Goal: Task Accomplishment & Management: Manage account settings

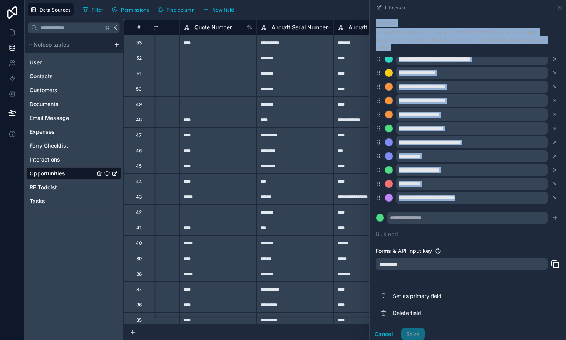
scroll to position [0, 425]
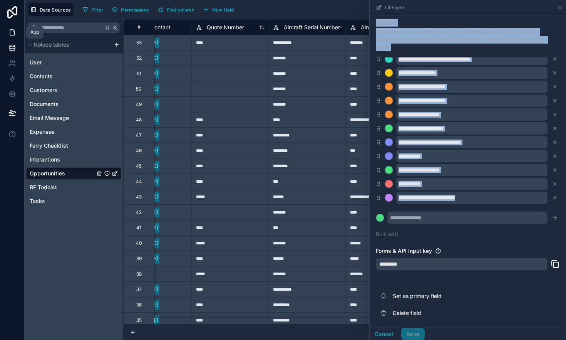
click at [8, 34] on link at bounding box center [12, 32] width 24 height 15
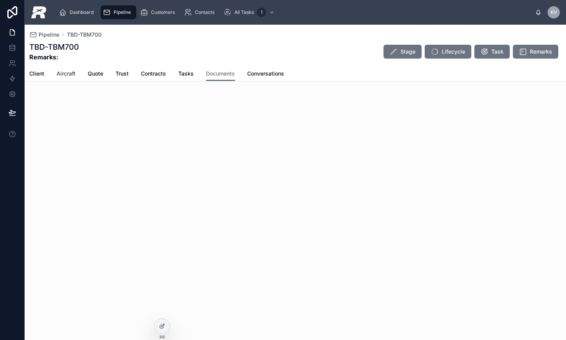
click at [72, 73] on span "Aircraft" at bounding box center [66, 74] width 19 height 8
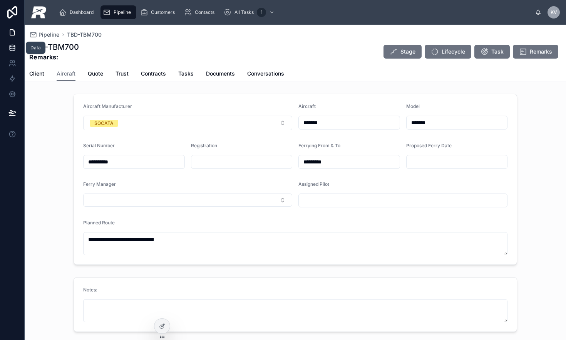
click at [15, 50] on icon at bounding box center [12, 48] width 8 height 8
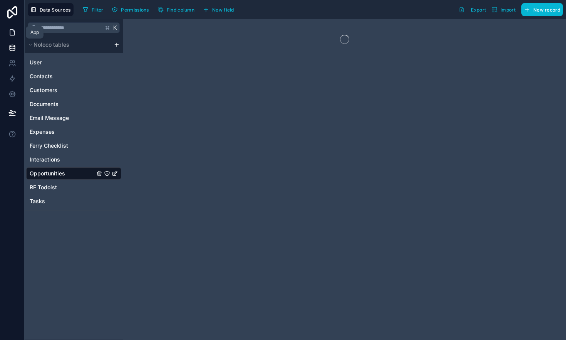
click at [10, 31] on icon at bounding box center [12, 33] width 8 height 8
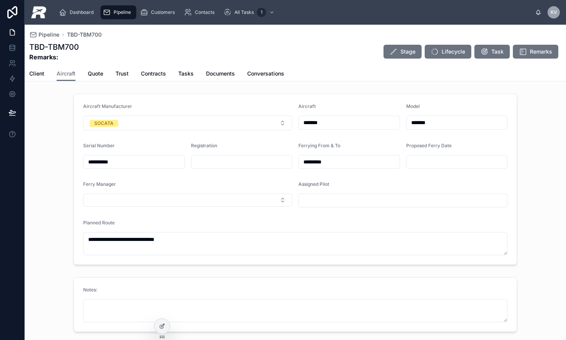
click at [117, 11] on span "Pipeline" at bounding box center [122, 12] width 17 height 6
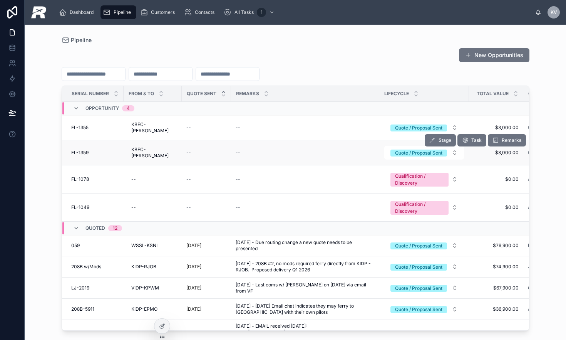
click at [91, 149] on div "FL-1359 FL-1359" at bounding box center [95, 152] width 48 height 6
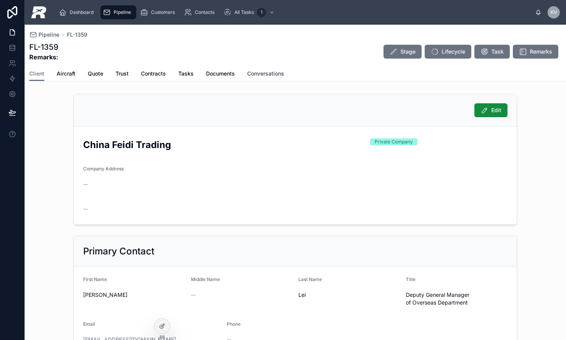
click at [271, 72] on span "Conversations" at bounding box center [265, 74] width 37 height 8
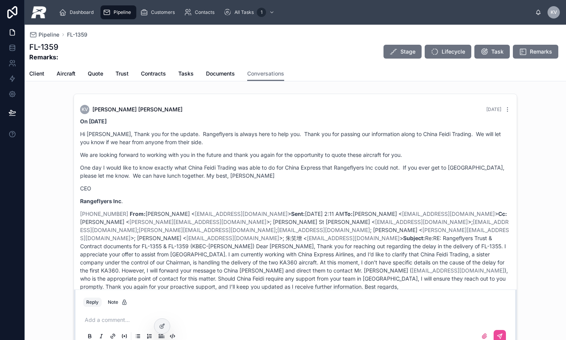
click at [112, 12] on div "Pipeline" at bounding box center [118, 12] width 31 height 12
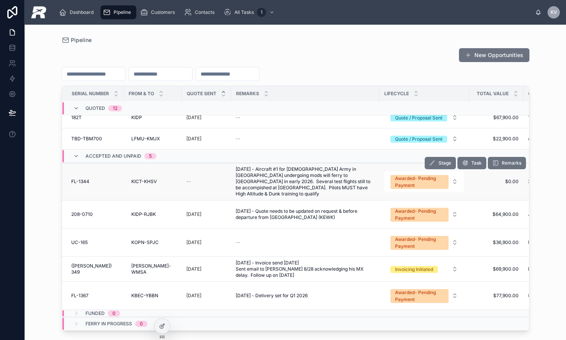
scroll to position [376, 115]
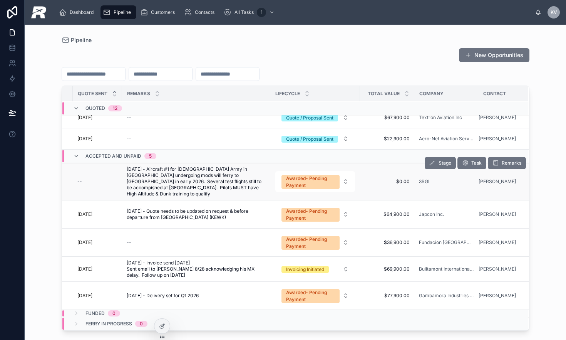
click at [485, 178] on div "Stage Task Remarks" at bounding box center [475, 162] width 101 height 37
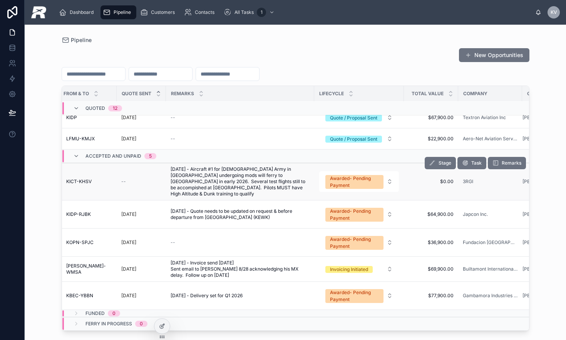
scroll to position [376, 0]
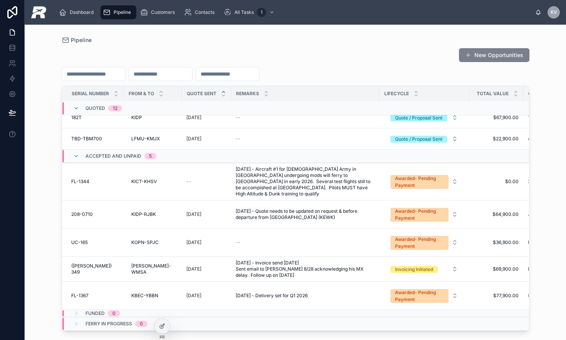
click at [490, 55] on button "New Opportunities" at bounding box center [494, 55] width 71 height 14
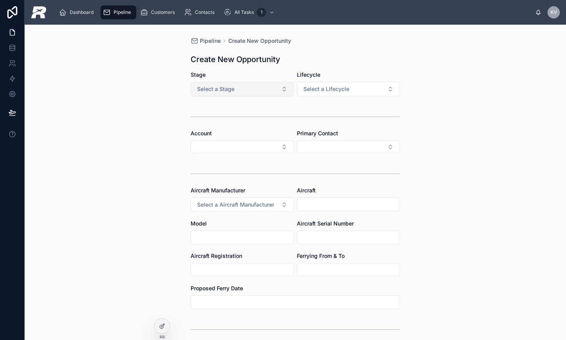
click at [260, 94] on button "Select a Stage" at bounding box center [242, 89] width 103 height 15
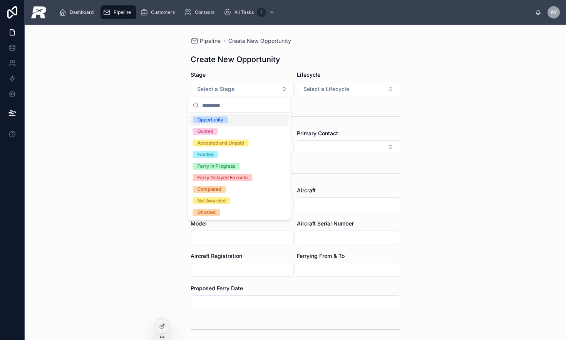
click at [220, 120] on div "Opportunity" at bounding box center [211, 119] width 26 height 7
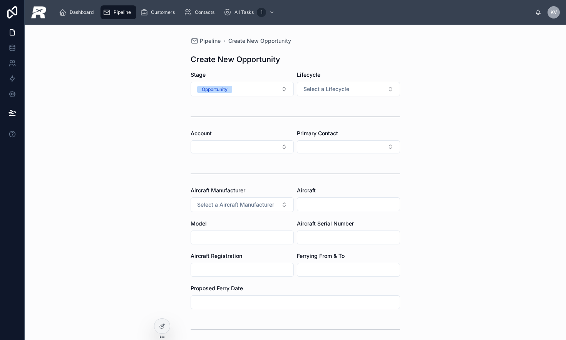
drag, startPoint x: 317, startPoint y: 89, endPoint x: 316, endPoint y: 97, distance: 7.8
click at [317, 89] on span "Select a Lifecycle" at bounding box center [327, 89] width 46 height 8
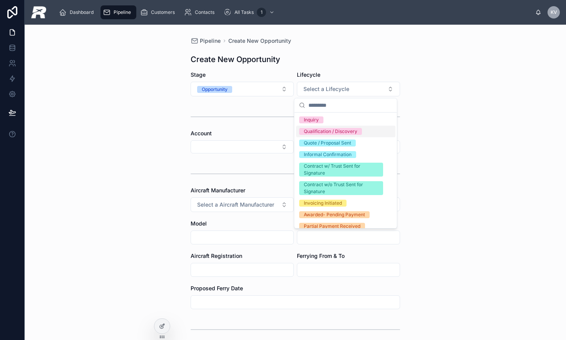
click at [309, 129] on div "Qualification / Discovery" at bounding box center [331, 131] width 54 height 7
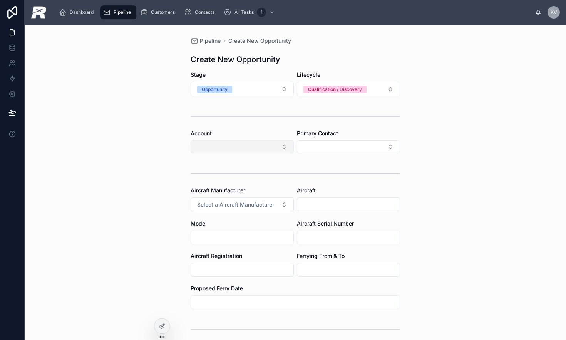
click at [223, 146] on button "Select Button" at bounding box center [242, 146] width 103 height 13
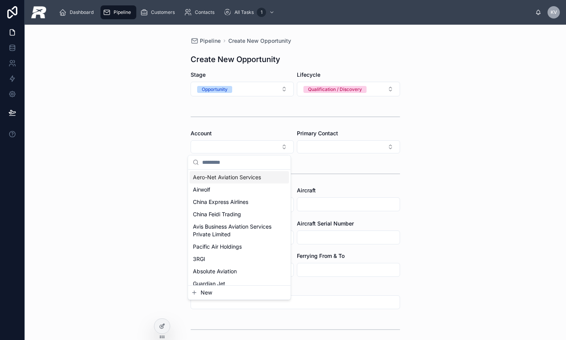
click at [217, 163] on input "text" at bounding box center [244, 162] width 84 height 14
click at [196, 260] on span "3RGI" at bounding box center [199, 259] width 12 height 8
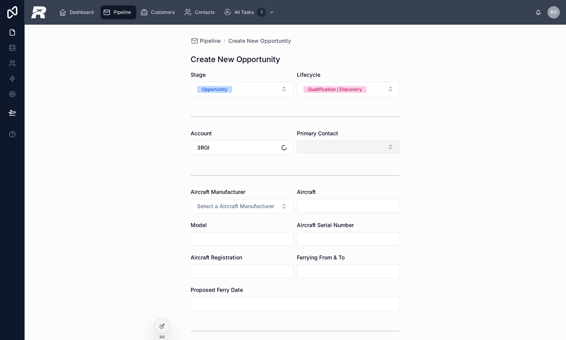
click at [319, 145] on button "Select Button" at bounding box center [348, 146] width 103 height 13
type input "*****"
click at [321, 176] on span "[PERSON_NAME]" at bounding box center [321, 177] width 44 height 8
click at [257, 202] on button "Select a Aircraft Manufacturer" at bounding box center [242, 206] width 103 height 15
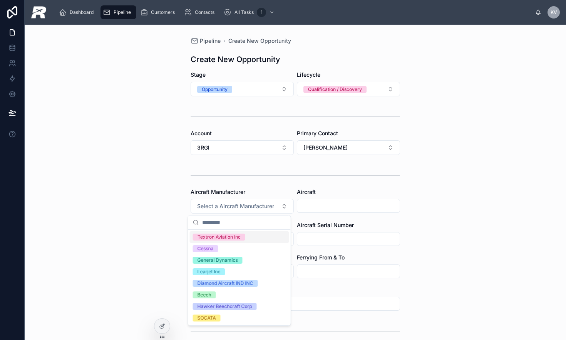
drag, startPoint x: 232, startPoint y: 238, endPoint x: 287, endPoint y: 233, distance: 56.2
click at [232, 238] on div "Textron Aviation Inc" at bounding box center [219, 236] width 43 height 7
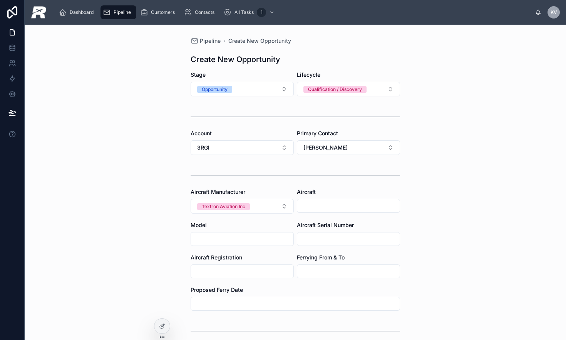
click at [235, 240] on input "text" at bounding box center [242, 238] width 102 height 11
click at [325, 243] on input "text" at bounding box center [348, 238] width 102 height 11
click at [240, 241] on input "text" at bounding box center [242, 238] width 102 height 11
click at [314, 239] on input "text" at bounding box center [348, 238] width 102 height 11
type input "*******"
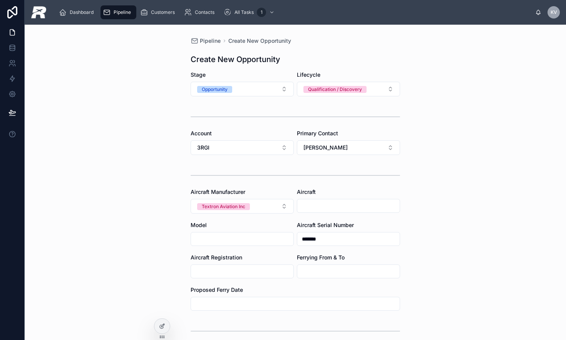
click at [218, 272] on input "text" at bounding box center [242, 271] width 102 height 11
drag, startPoint x: 458, startPoint y: 270, endPoint x: 432, endPoint y: 272, distance: 26.2
click at [445, 270] on div "Pipeline Create New Opportunity Create New Opportunity Stage Opportunity Lifecy…" at bounding box center [296, 182] width 542 height 315
click at [229, 239] on input "text" at bounding box center [242, 238] width 102 height 11
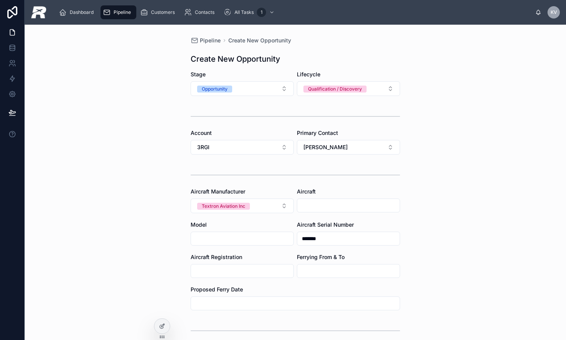
drag, startPoint x: 236, startPoint y: 263, endPoint x: 235, endPoint y: 267, distance: 4.3
click at [236, 264] on div "Aircraft Registration" at bounding box center [242, 265] width 103 height 25
click at [235, 267] on input "text" at bounding box center [242, 270] width 102 height 11
paste input "****"
type input "****"
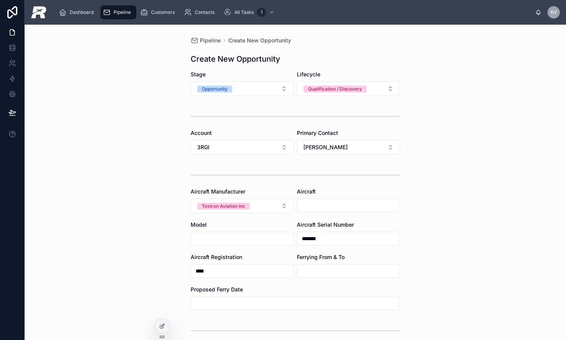
click at [211, 245] on div at bounding box center [242, 239] width 103 height 14
click at [215, 240] on input "text" at bounding box center [242, 238] width 102 height 11
type input "****"
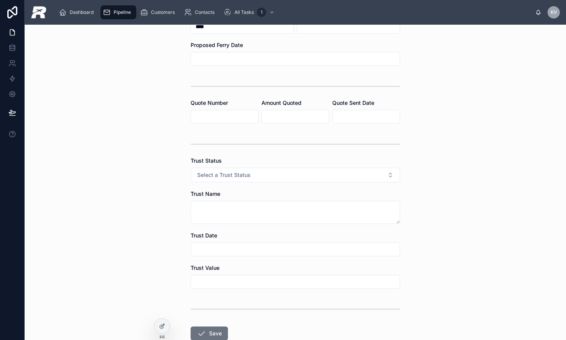
scroll to position [294, 0]
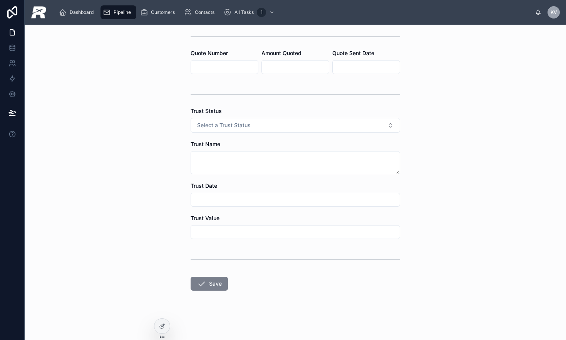
click at [213, 279] on button "Save" at bounding box center [209, 284] width 37 height 14
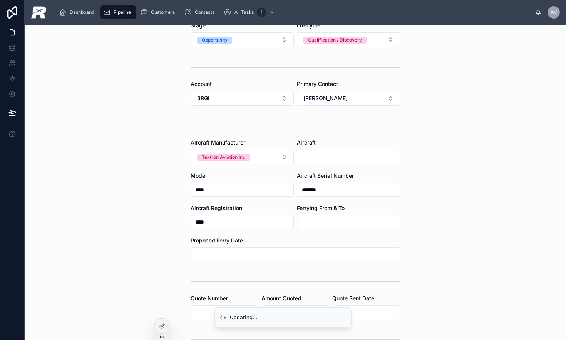
scroll to position [0, 0]
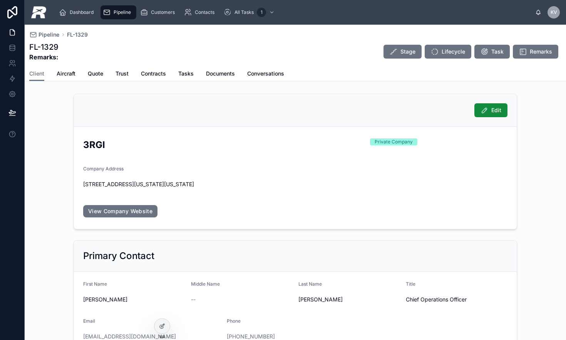
click at [116, 16] on div "Pipeline" at bounding box center [118, 12] width 31 height 12
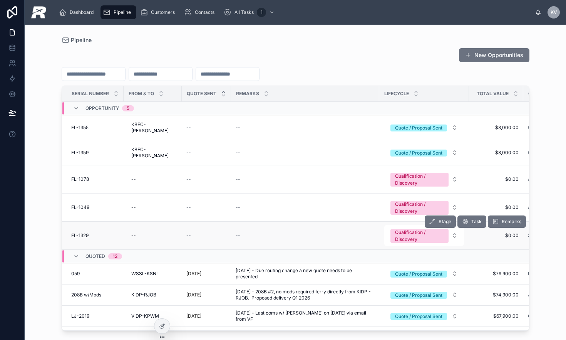
scroll to position [0, 109]
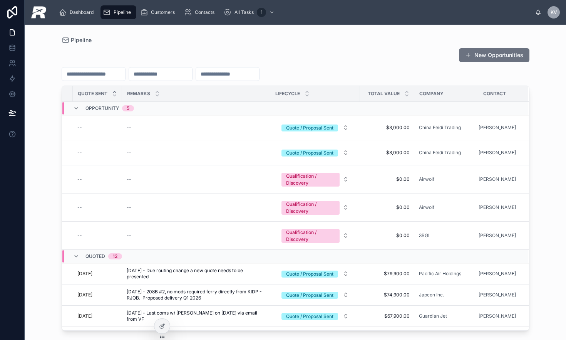
click at [79, 232] on div "--" at bounding box center [97, 235] width 40 height 6
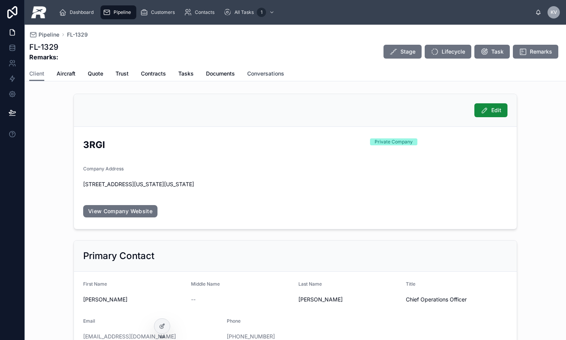
drag, startPoint x: 287, startPoint y: 74, endPoint x: 275, endPoint y: 75, distance: 12.3
click at [287, 74] on div "Client Aircraft Quote Trust Contracts Tasks Documents Conversations" at bounding box center [295, 73] width 532 height 15
click at [275, 75] on span "Conversations" at bounding box center [265, 74] width 37 height 8
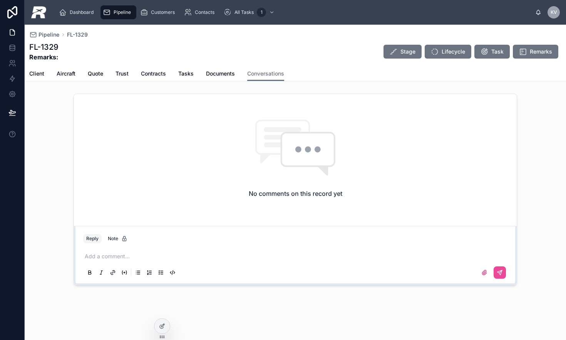
click at [98, 260] on p at bounding box center [297, 256] width 425 height 8
type input "**********"
drag, startPoint x: 101, startPoint y: 247, endPoint x: 100, endPoint y: 252, distance: 4.3
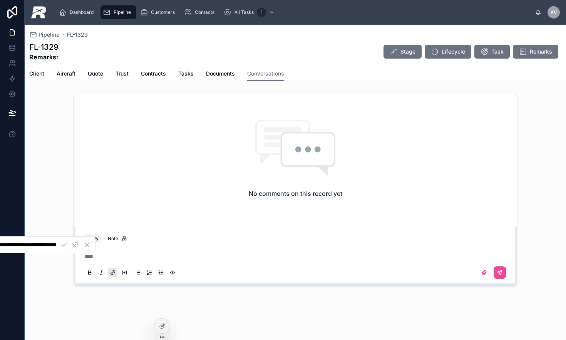
click at [100, 248] on div "****" at bounding box center [295, 264] width 425 height 32
click at [89, 247] on icon "Cancel" at bounding box center [87, 244] width 7 height 7
drag, startPoint x: 106, startPoint y: 257, endPoint x: 60, endPoint y: 253, distance: 45.6
click at [60, 253] on body "**********" at bounding box center [283, 170] width 566 height 340
type input "**********"
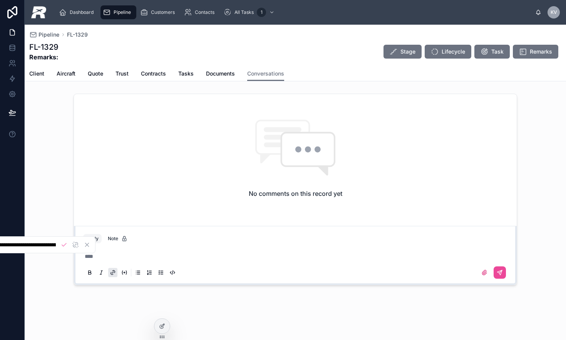
drag, startPoint x: 161, startPoint y: 253, endPoint x: 143, endPoint y: 259, distance: 19.6
click at [161, 253] on p "****" at bounding box center [297, 256] width 425 height 8
drag, startPoint x: 87, startPoint y: 245, endPoint x: 96, endPoint y: 261, distance: 18.3
click at [87, 245] on icon "Cancel" at bounding box center [87, 244] width 3 height 3
click at [99, 259] on p "****" at bounding box center [297, 256] width 425 height 8
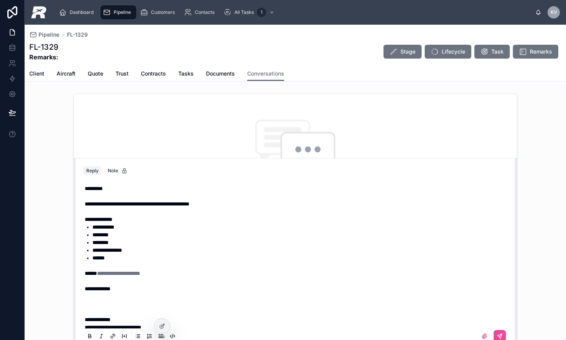
scroll to position [7, 0]
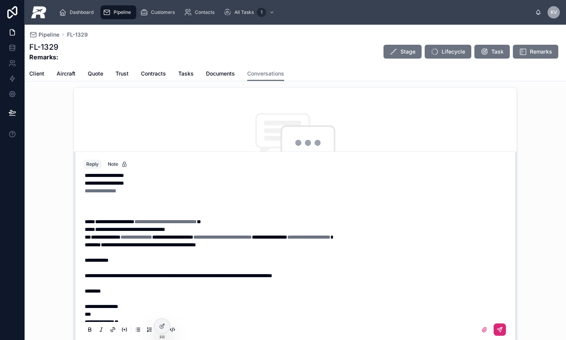
click at [497, 331] on icon at bounding box center [500, 329] width 6 height 6
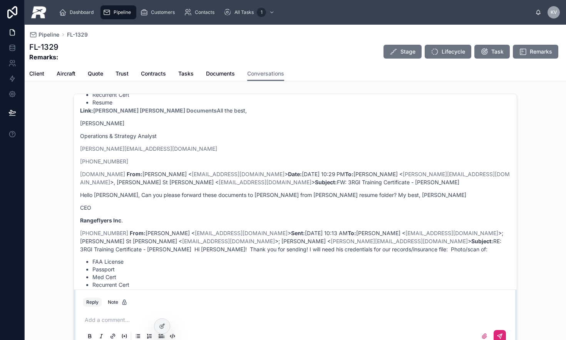
scroll to position [0, 0]
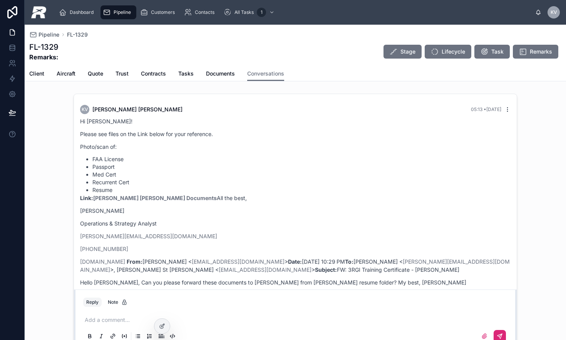
click at [505, 109] on icon at bounding box center [508, 109] width 6 height 6
click at [491, 93] on span "Delete comment" at bounding box center [498, 95] width 36 height 6
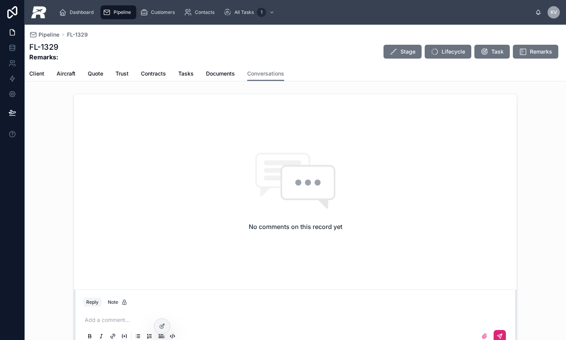
click at [111, 318] on p at bounding box center [297, 320] width 425 height 8
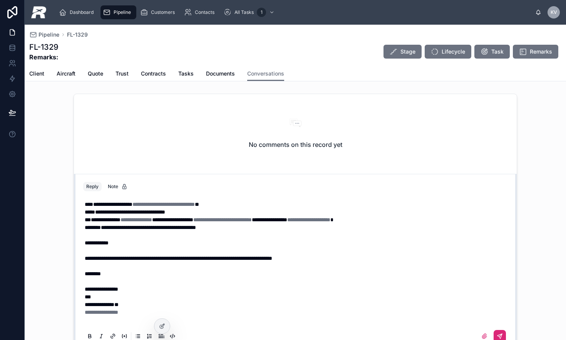
click at [497, 336] on icon at bounding box center [500, 336] width 6 height 6
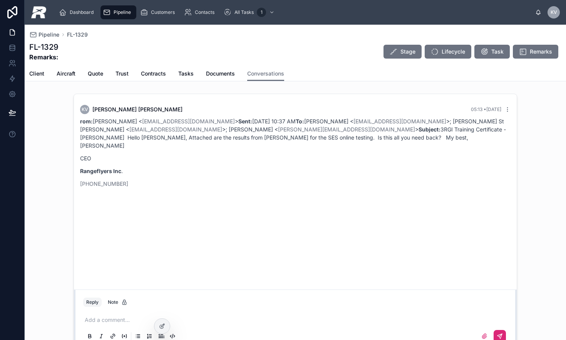
scroll to position [7, 0]
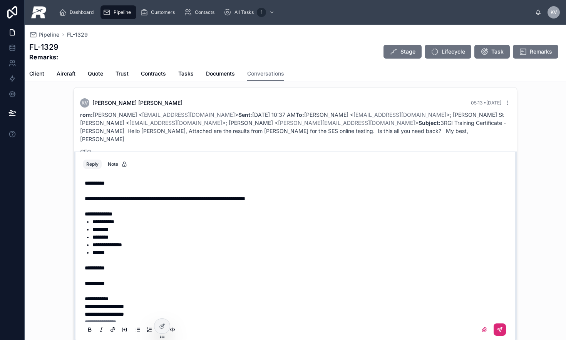
click at [497, 327] on icon at bounding box center [500, 329] width 6 height 6
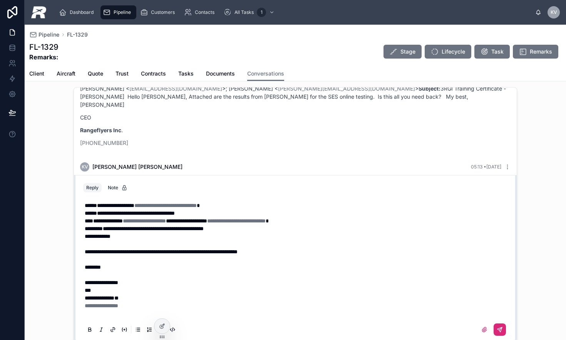
scroll to position [129, 0]
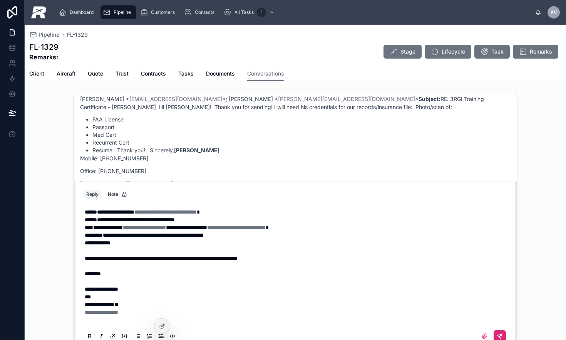
click at [497, 333] on icon at bounding box center [500, 336] width 6 height 6
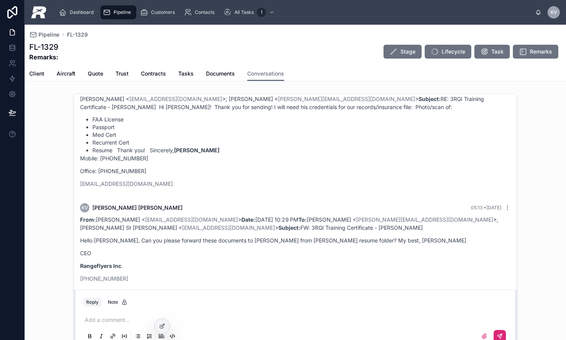
scroll to position [129, 0]
click at [96, 324] on div "Add a comment..." at bounding box center [295, 327] width 425 height 32
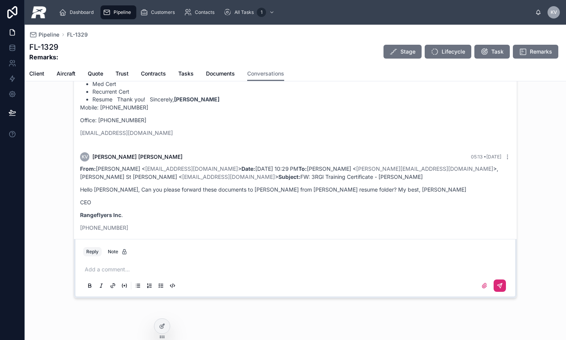
scroll to position [61, 0]
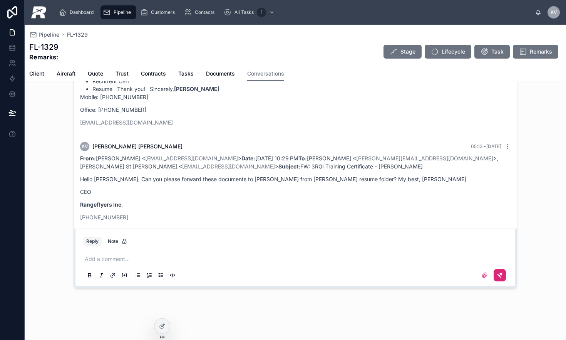
click at [96, 255] on p at bounding box center [297, 259] width 425 height 8
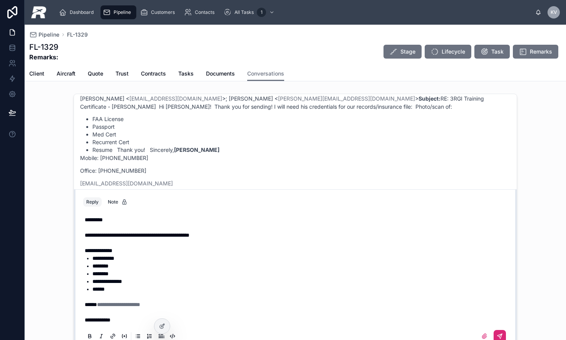
click at [495, 332] on button at bounding box center [500, 336] width 12 height 12
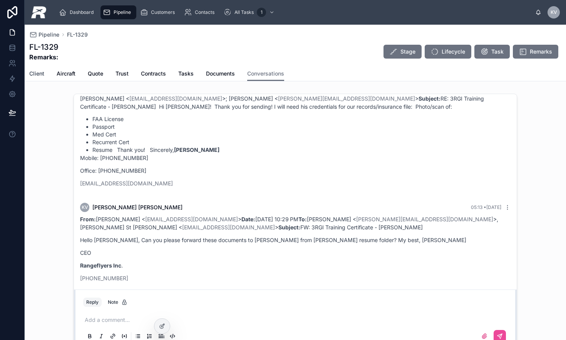
click at [36, 73] on span "Client" at bounding box center [36, 74] width 15 height 8
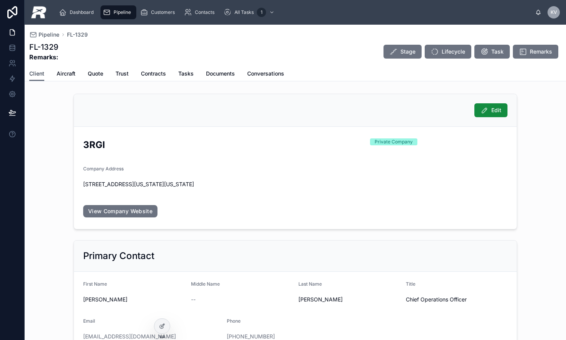
scroll to position [64, 0]
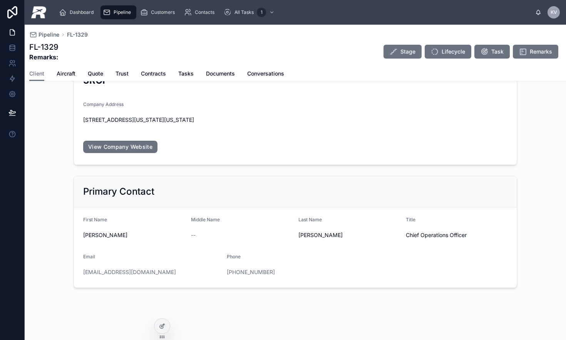
click at [124, 12] on span "Pipeline" at bounding box center [122, 12] width 17 height 6
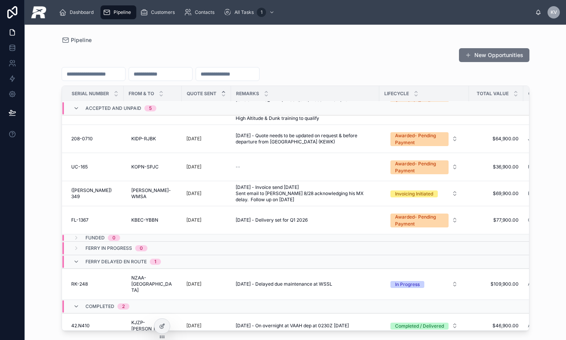
scroll to position [494, 0]
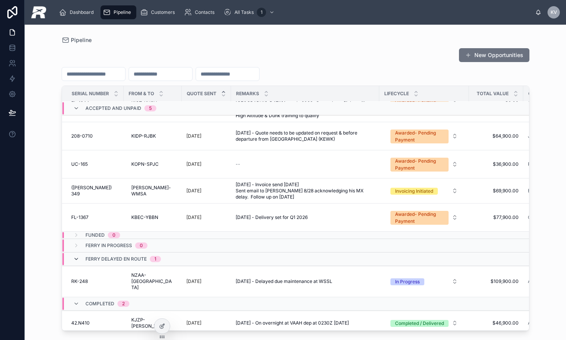
click at [75, 256] on icon at bounding box center [76, 259] width 6 height 6
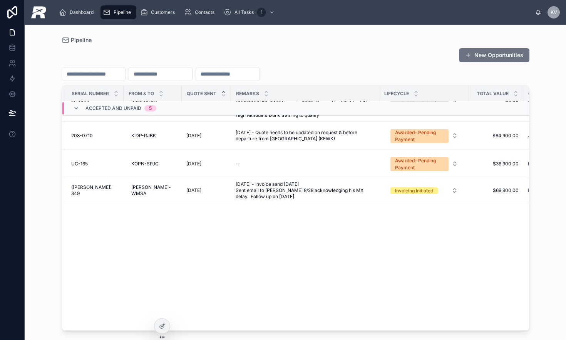
scroll to position [81, 0]
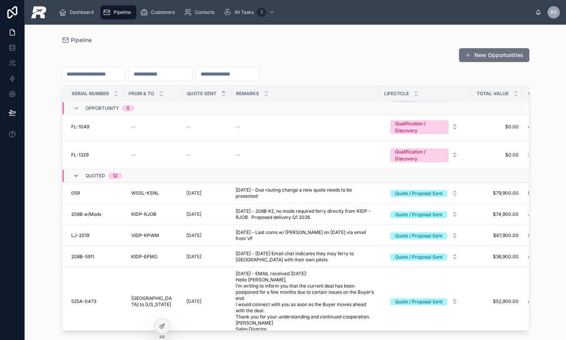
click at [76, 173] on icon at bounding box center [76, 176] width 6 height 6
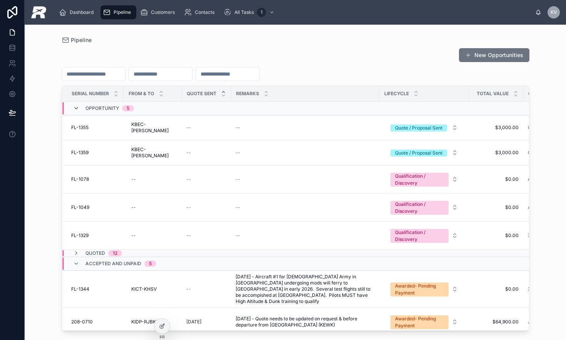
click at [76, 105] on icon at bounding box center [76, 108] width 6 height 6
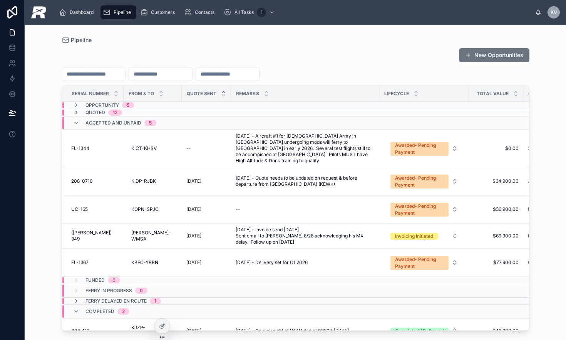
click at [73, 115] on icon at bounding box center [76, 112] width 6 height 6
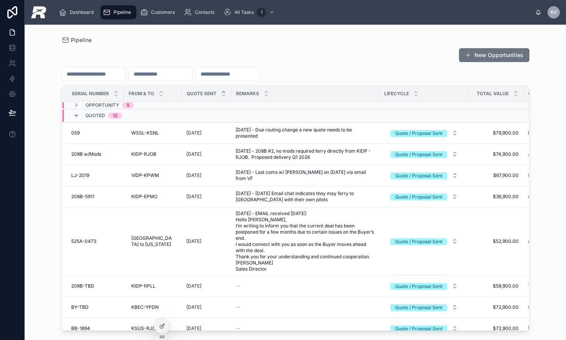
click at [74, 116] on icon at bounding box center [76, 115] width 6 height 6
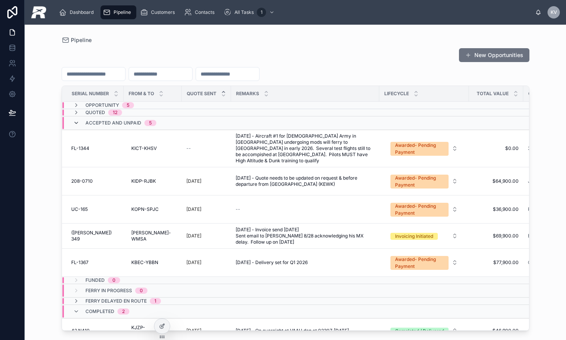
click at [75, 123] on icon at bounding box center [76, 123] width 6 height 6
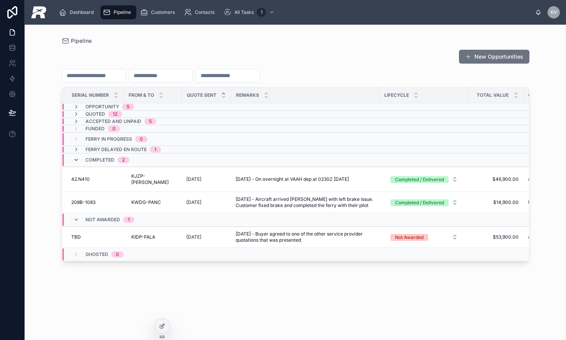
click at [76, 157] on icon at bounding box center [76, 160] width 6 height 6
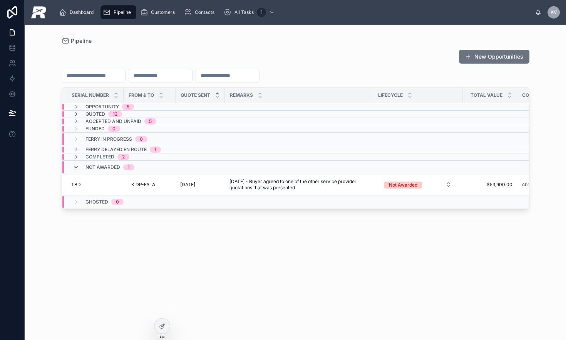
click at [74, 167] on icon at bounding box center [76, 167] width 6 height 6
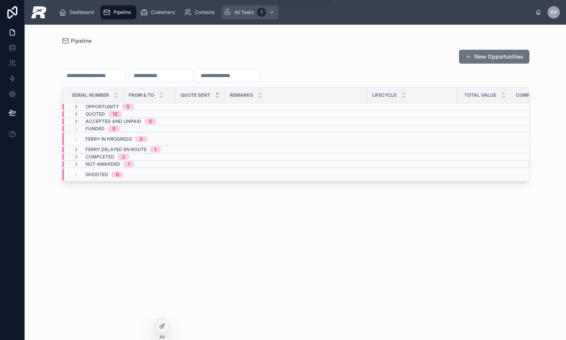
click at [250, 9] on div "All Tasks 1" at bounding box center [250, 12] width 52 height 12
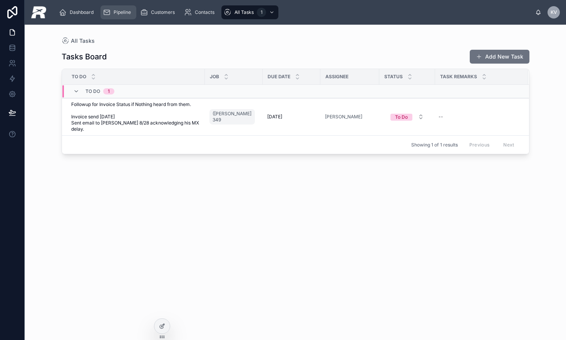
click at [108, 15] on icon "scrollable content" at bounding box center [107, 12] width 8 height 8
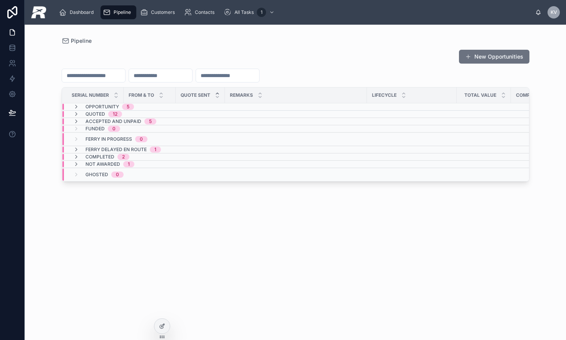
click at [235, 78] on input "text" at bounding box center [227, 75] width 63 height 11
click at [192, 74] on input "text" at bounding box center [160, 75] width 63 height 11
click at [119, 70] on input "text" at bounding box center [93, 75] width 63 height 11
type input "*****"
click at [77, 106] on icon at bounding box center [76, 107] width 6 height 6
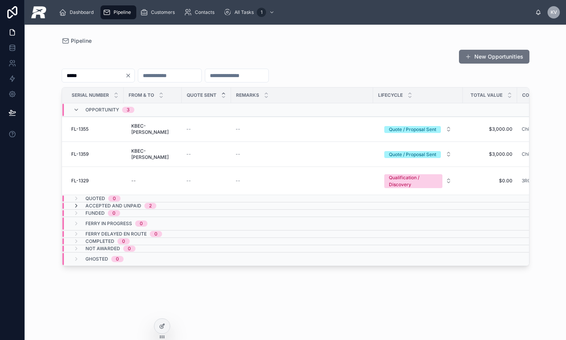
click at [76, 203] on icon at bounding box center [76, 206] width 6 height 6
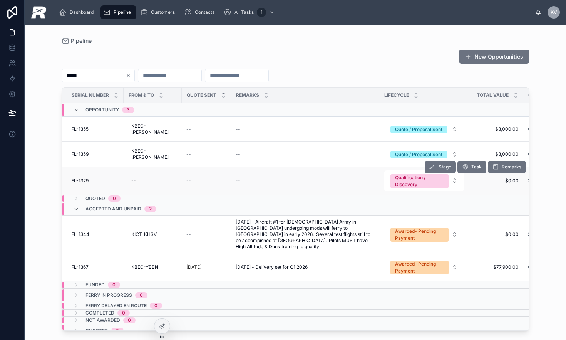
click at [89, 178] on div "FL-1329 FL-1329" at bounding box center [95, 181] width 48 height 6
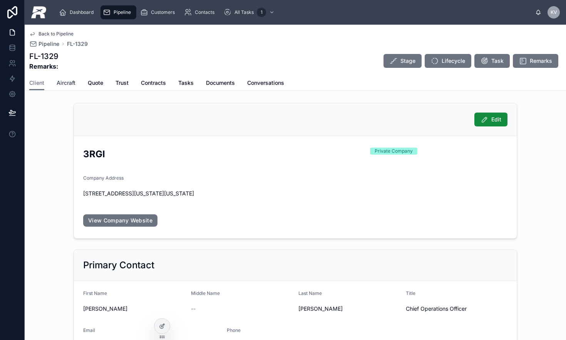
click at [69, 83] on span "Aircraft" at bounding box center [66, 83] width 19 height 8
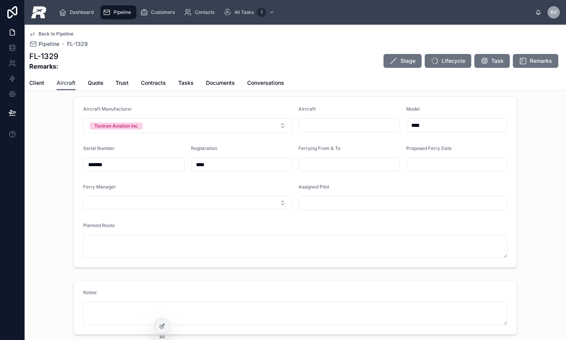
scroll to position [10, 0]
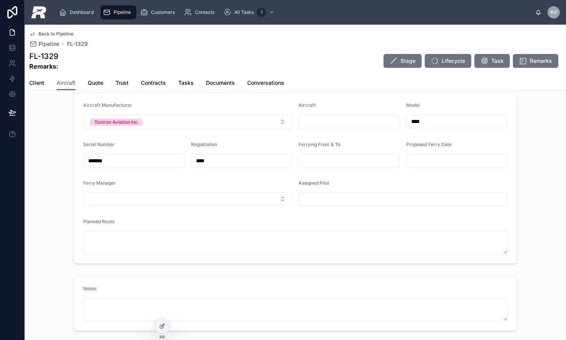
click at [144, 162] on input "*******" at bounding box center [134, 160] width 101 height 11
type input "**********"
click at [99, 83] on span "Quote" at bounding box center [95, 83] width 15 height 8
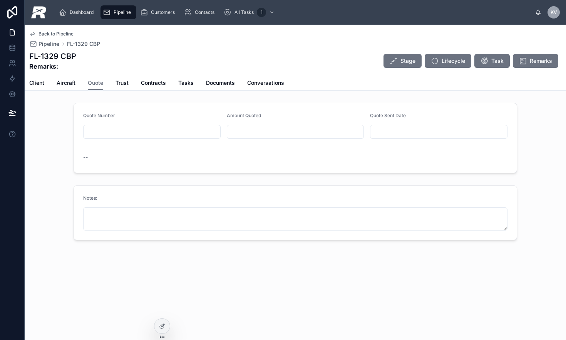
click at [112, 15] on div "Pipeline" at bounding box center [118, 12] width 31 height 12
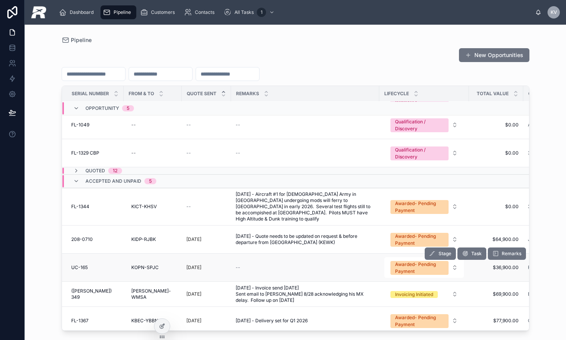
scroll to position [135, 0]
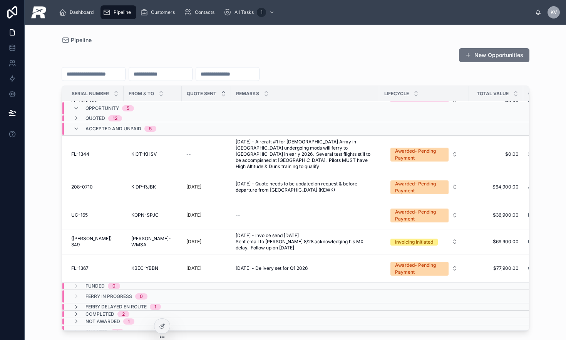
click at [74, 304] on icon at bounding box center [76, 307] width 6 height 6
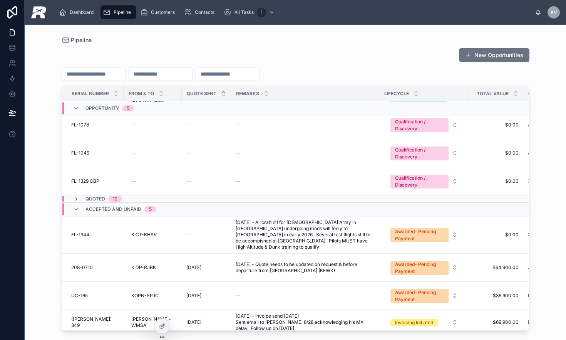
scroll to position [0, 0]
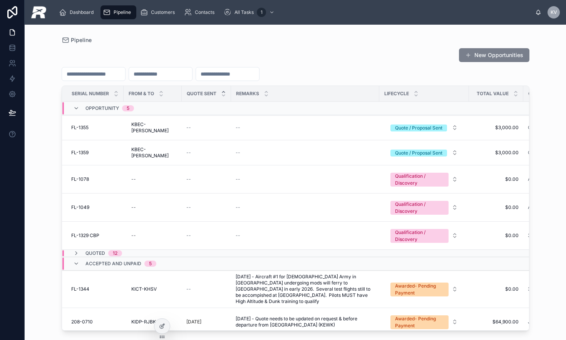
click at [478, 55] on button "New Opportunities" at bounding box center [494, 55] width 71 height 14
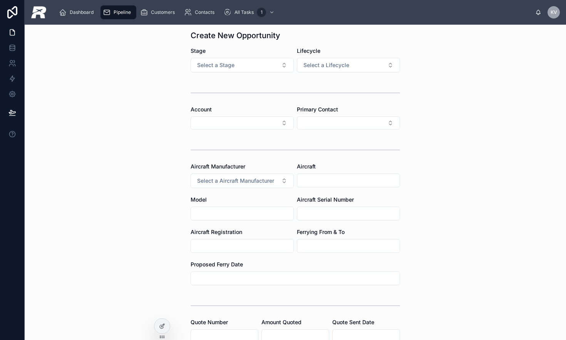
scroll to position [24, 0]
click at [324, 218] on input "text" at bounding box center [348, 213] width 102 height 11
type input "*******"
click at [213, 248] on input "text" at bounding box center [242, 245] width 102 height 11
paste input "*******"
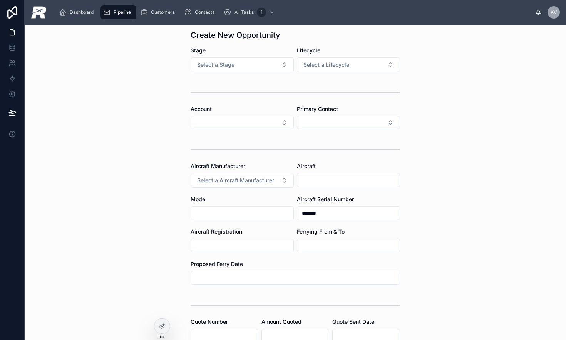
type input "*******"
click at [343, 215] on input "*******" at bounding box center [348, 213] width 102 height 11
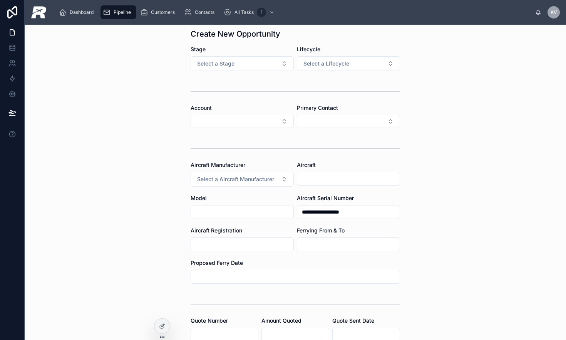
type input "**********"
click at [235, 216] on input "text" at bounding box center [242, 211] width 102 height 11
type input "****"
click at [254, 180] on span "Select a Aircraft Manufacturer" at bounding box center [235, 179] width 77 height 8
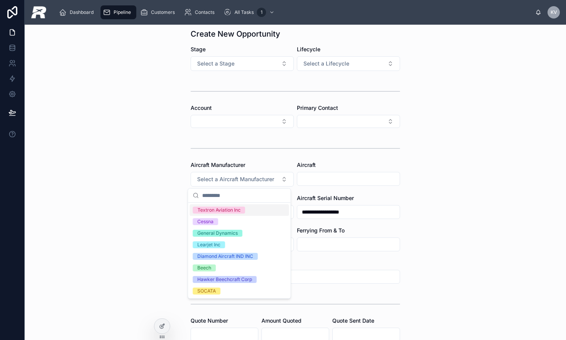
click at [224, 208] on div "Textron Aviation Inc" at bounding box center [219, 209] width 43 height 7
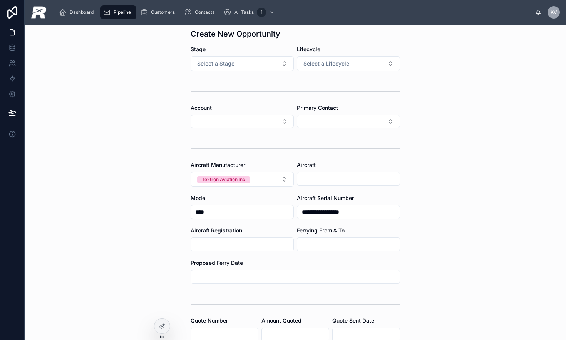
click at [307, 183] on input "text" at bounding box center [348, 178] width 102 height 11
click at [342, 178] on input "**********" at bounding box center [348, 178] width 102 height 11
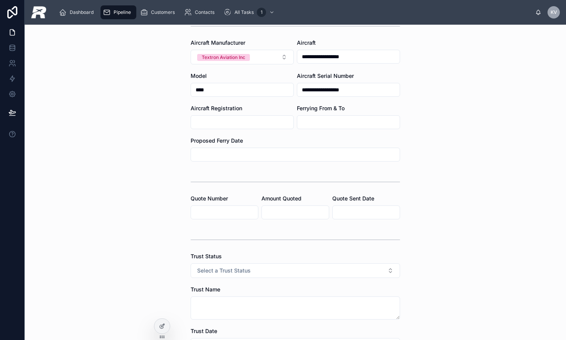
scroll to position [60, 0]
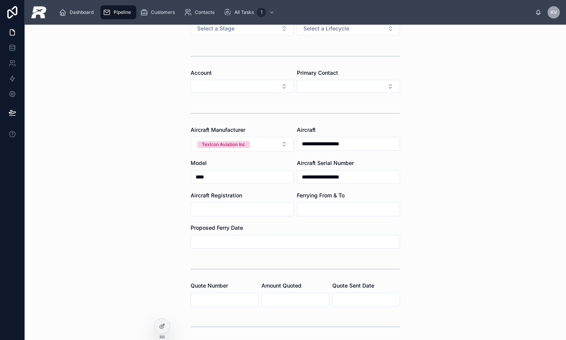
type input "**********"
click at [317, 178] on input "**********" at bounding box center [348, 176] width 102 height 11
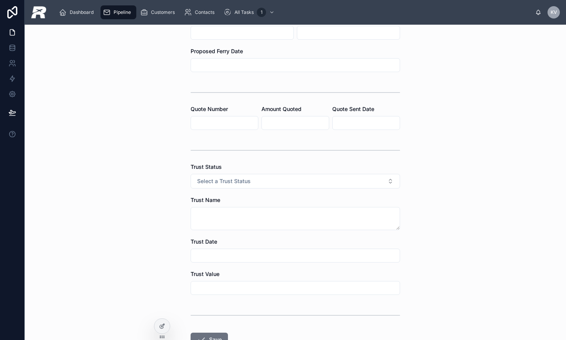
scroll to position [293, 0]
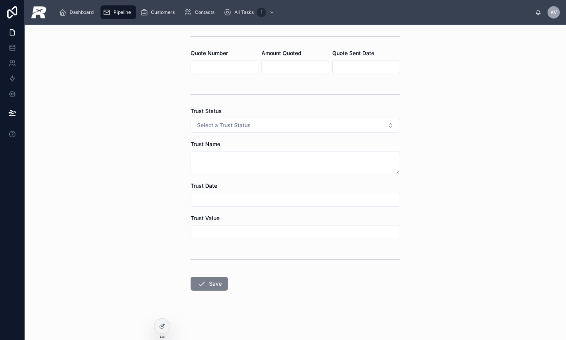
type input "**********"
click at [213, 283] on button "Save" at bounding box center [209, 284] width 37 height 14
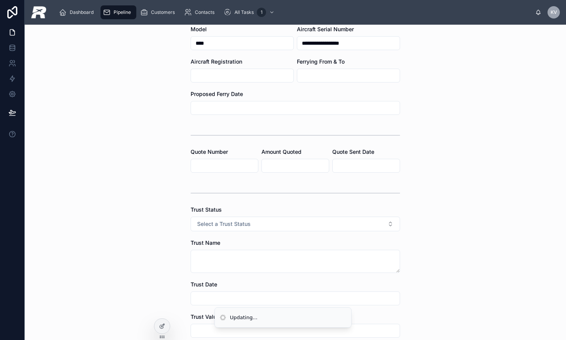
scroll to position [91, 0]
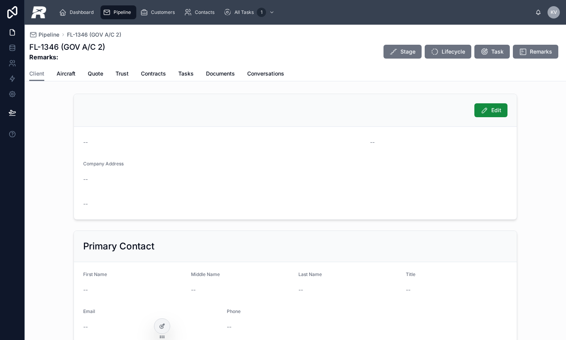
click at [127, 13] on span "Pipeline" at bounding box center [122, 12] width 17 height 6
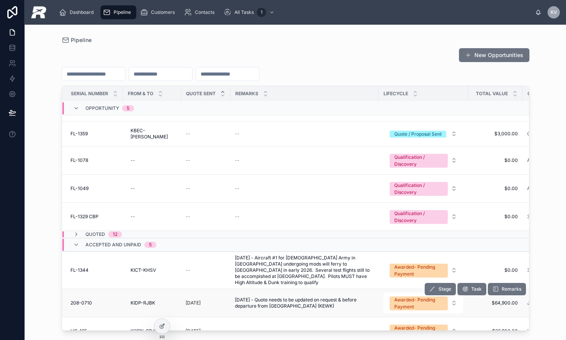
scroll to position [0, 1]
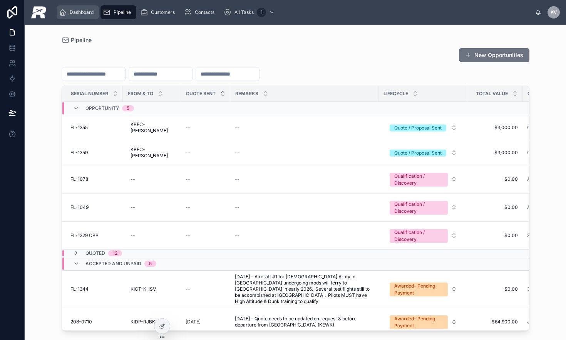
click at [94, 15] on div "Dashboard" at bounding box center [78, 12] width 38 height 12
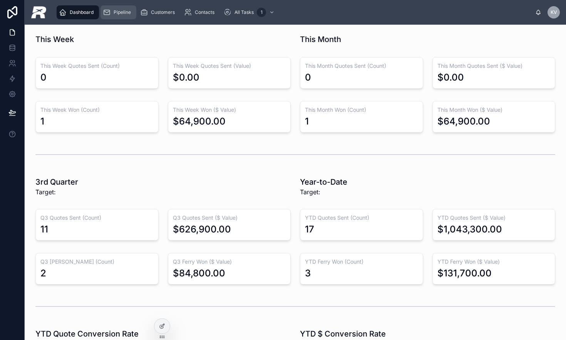
click at [118, 13] on span "Pipeline" at bounding box center [122, 12] width 17 height 6
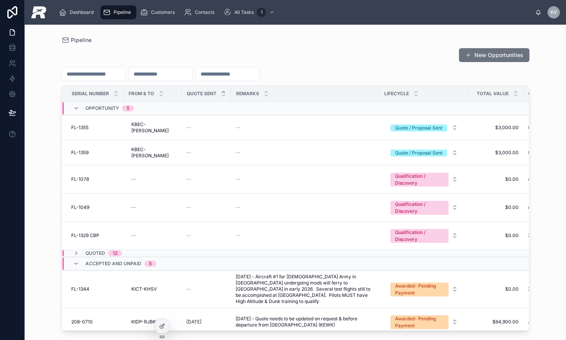
click at [112, 72] on input "text" at bounding box center [93, 74] width 63 height 11
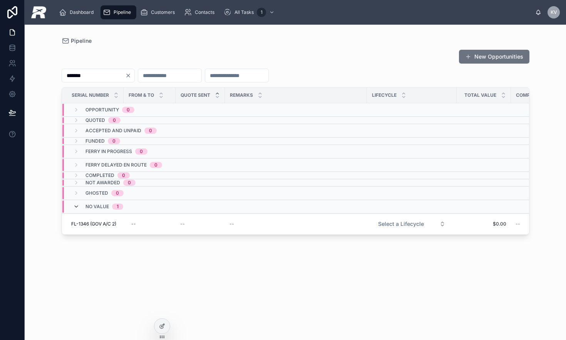
type input "*******"
click at [75, 205] on icon at bounding box center [76, 206] width 6 height 6
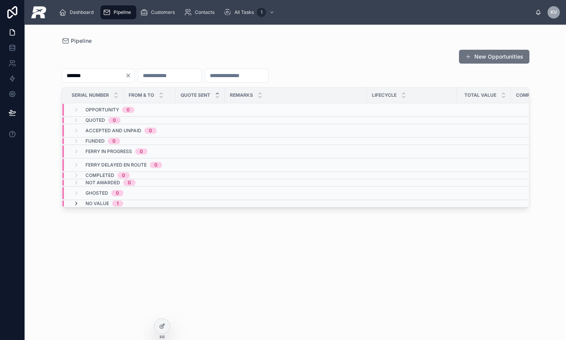
scroll to position [0, 1]
click at [77, 205] on icon at bounding box center [76, 203] width 6 height 6
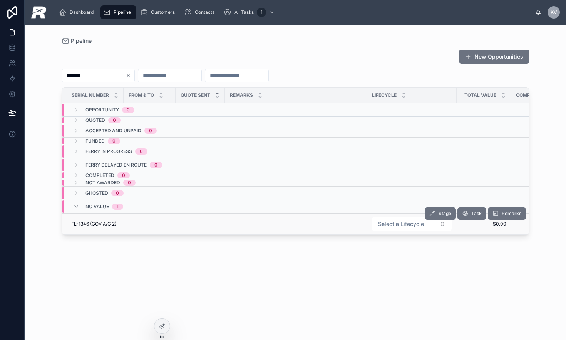
click at [120, 227] on td "FL-1346 (GOV A/C 2) FL-1346 (GOV A/C 2)" at bounding box center [93, 223] width 62 height 21
click at [436, 215] on button "Stage" at bounding box center [440, 213] width 31 height 12
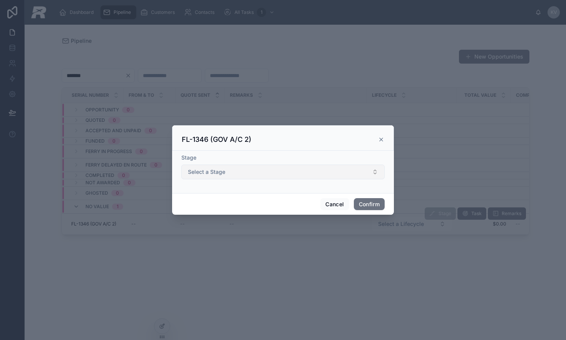
click at [220, 167] on button "Select a Stage" at bounding box center [282, 172] width 203 height 15
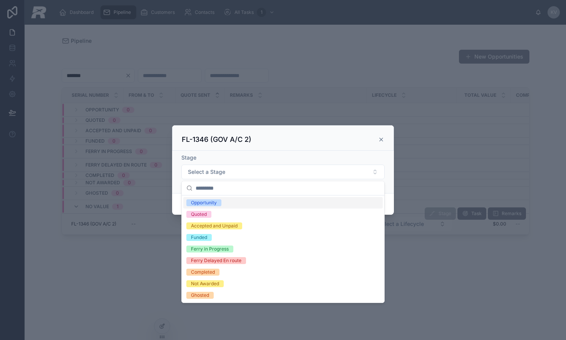
click at [209, 204] on div "Opportunity" at bounding box center [204, 202] width 26 height 7
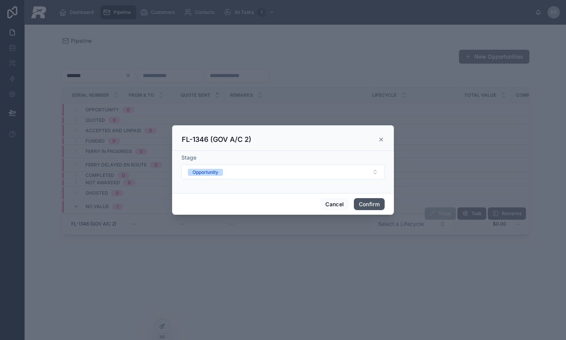
drag, startPoint x: 374, startPoint y: 208, endPoint x: 417, endPoint y: 213, distance: 43.9
click at [373, 208] on button "Confirm" at bounding box center [369, 204] width 31 height 12
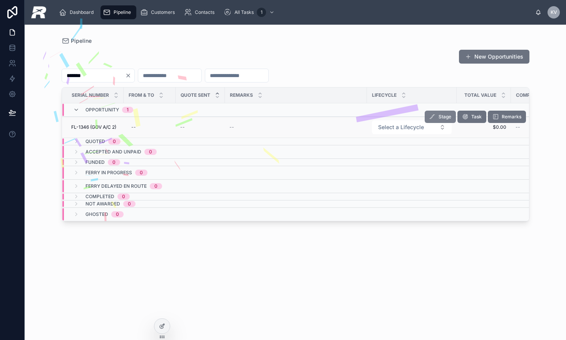
click at [442, 118] on span "Stage" at bounding box center [445, 117] width 13 height 6
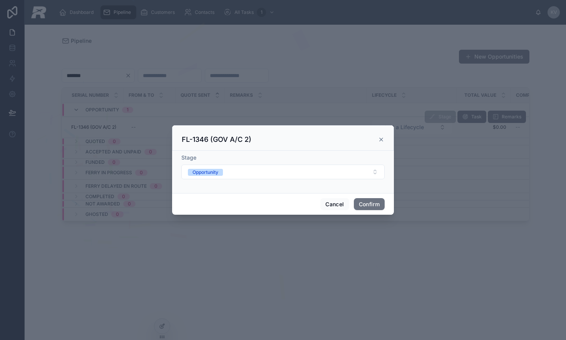
click at [239, 180] on form "Stage Opportunity" at bounding box center [282, 170] width 203 height 33
click at [321, 199] on button "Cancel" at bounding box center [335, 204] width 29 height 12
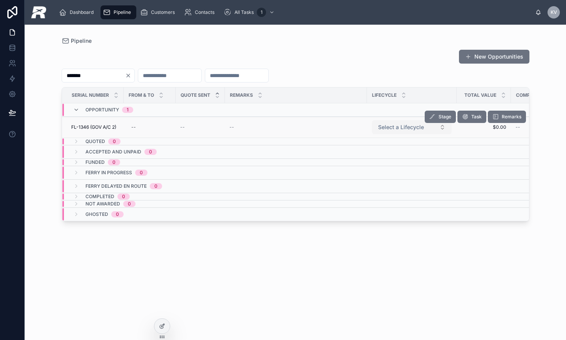
click at [395, 128] on span "Select a Lifecycle" at bounding box center [401, 127] width 46 height 8
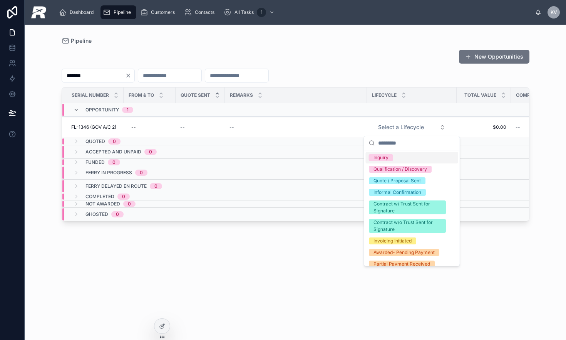
click at [383, 161] on div "Inquiry" at bounding box center [412, 158] width 92 height 12
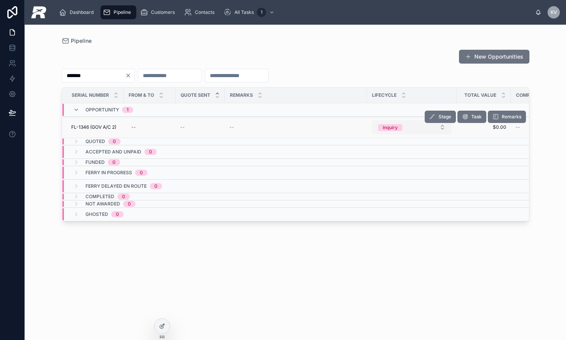
click at [383, 129] on span "Inquiry" at bounding box center [390, 127] width 24 height 7
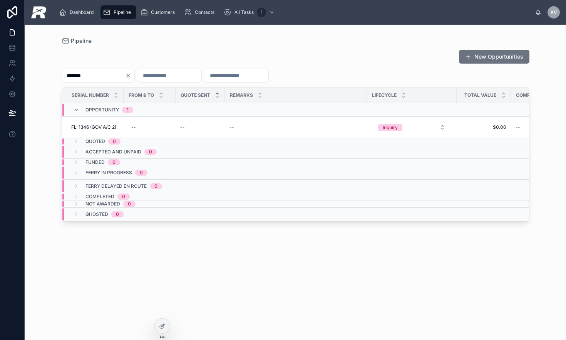
click at [385, 181] on td at bounding box center [412, 186] width 90 height 13
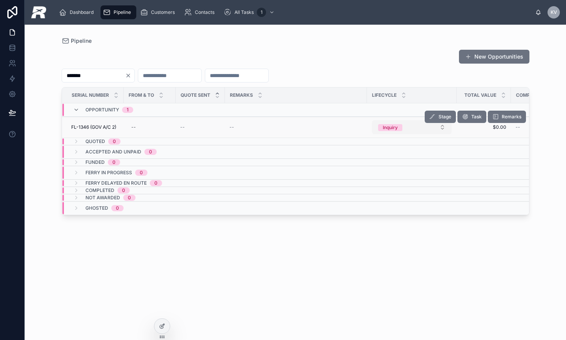
click at [390, 129] on div "Inquiry" at bounding box center [390, 127] width 15 height 7
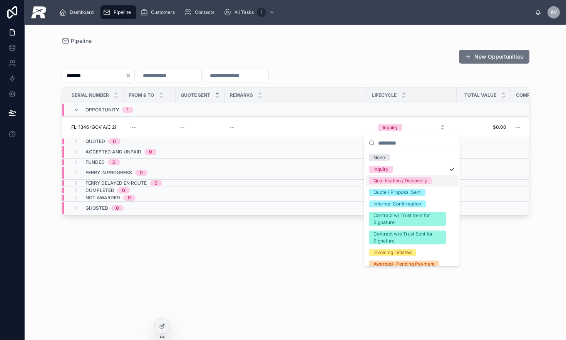
click at [403, 183] on div "Qualification / Discovery" at bounding box center [401, 180] width 54 height 7
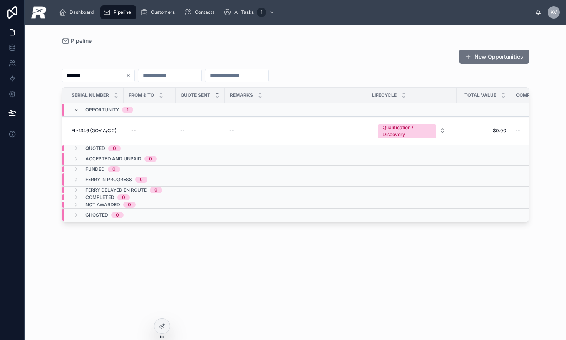
click at [131, 75] on icon "Clear" at bounding box center [128, 75] width 6 height 6
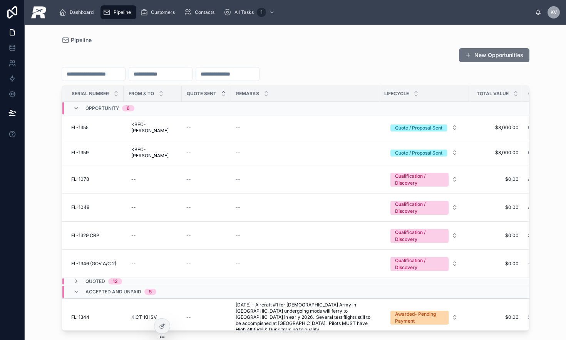
click at [264, 260] on div "--" at bounding box center [305, 263] width 139 height 6
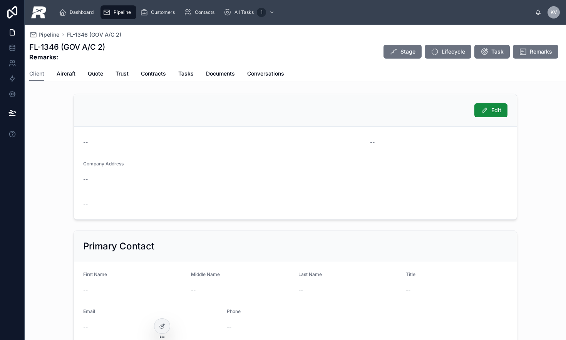
click at [119, 10] on span "Pipeline" at bounding box center [122, 12] width 17 height 6
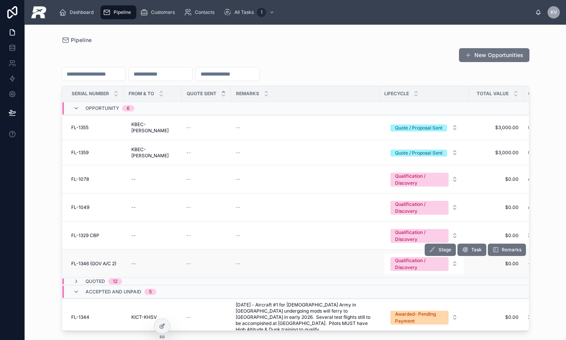
click at [236, 260] on span "--" at bounding box center [238, 263] width 5 height 6
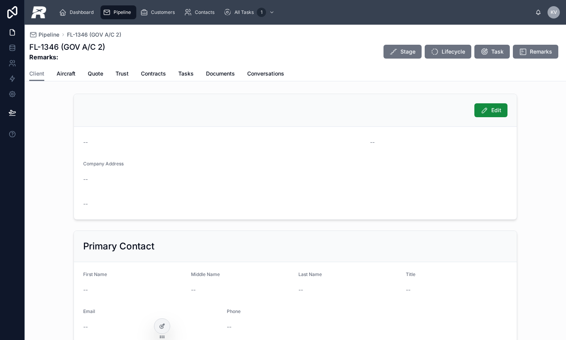
drag, startPoint x: 112, startPoint y: 7, endPoint x: 121, endPoint y: 18, distance: 14.9
click at [113, 7] on div "Pipeline" at bounding box center [118, 12] width 31 height 12
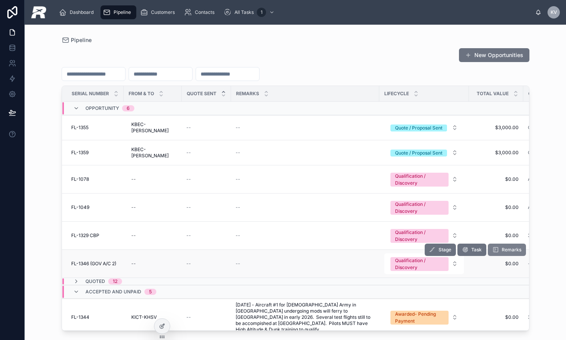
click at [504, 247] on span "Remarks" at bounding box center [512, 250] width 20 height 6
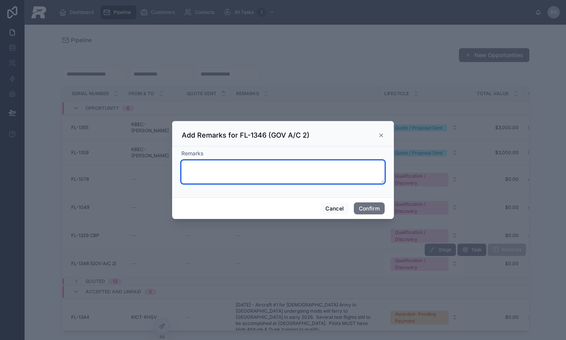
click at [322, 178] on textarea at bounding box center [282, 171] width 203 height 23
type textarea "**********"
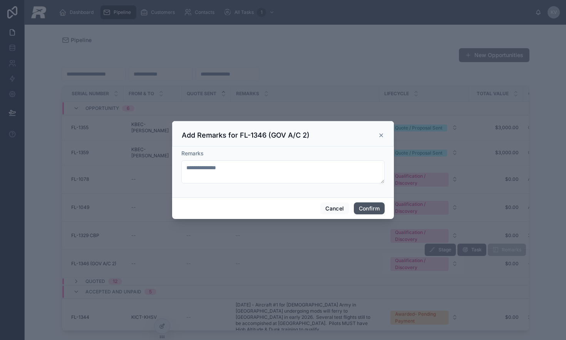
click at [368, 206] on button "Confirm" at bounding box center [369, 208] width 31 height 12
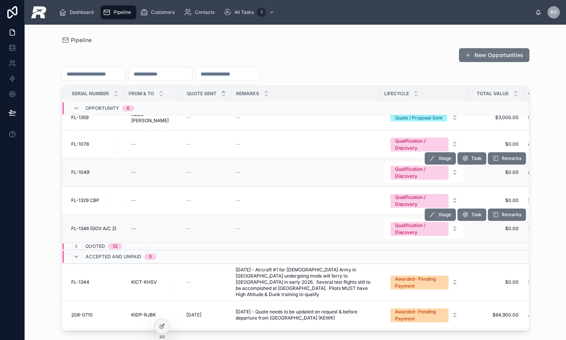
scroll to position [38, 0]
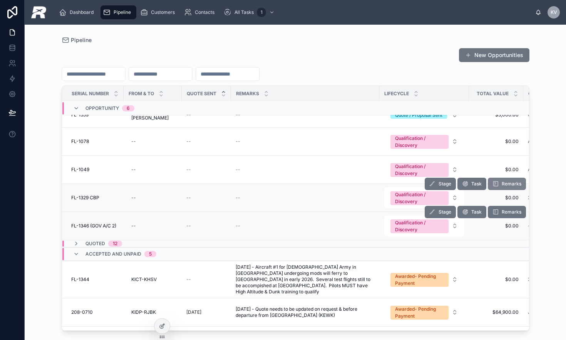
click at [510, 181] on span "Remarks" at bounding box center [512, 184] width 20 height 6
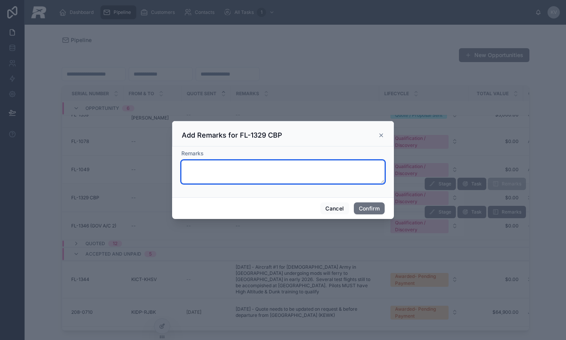
click at [220, 163] on textarea at bounding box center [282, 171] width 203 height 23
type textarea "*******"
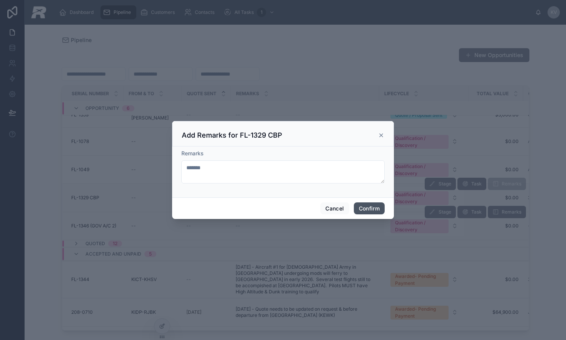
click at [376, 210] on button "Confirm" at bounding box center [369, 208] width 31 height 12
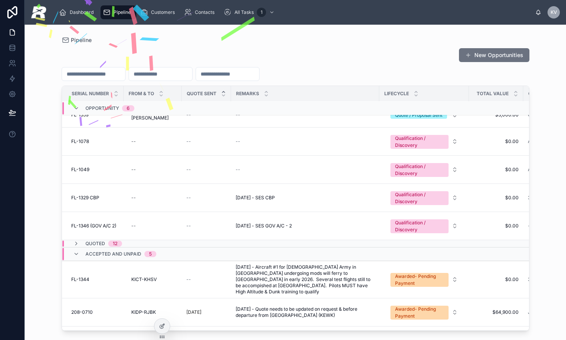
scroll to position [0, 0]
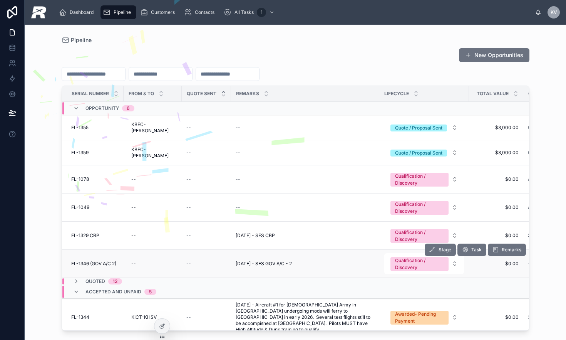
click at [102, 250] on td "FL-1346 (GOV A/C 2) FL-1346 (GOV A/C 2)" at bounding box center [93, 264] width 62 height 28
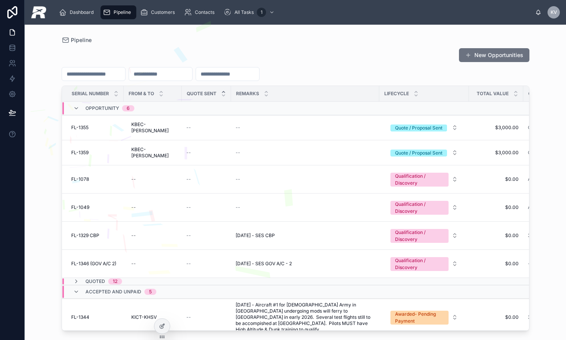
click at [97, 260] on span "FL-1346 (GOV A/C 2)" at bounding box center [93, 263] width 45 height 6
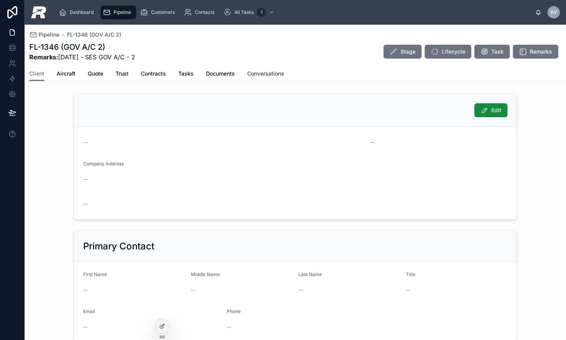
click at [270, 71] on span "Conversations" at bounding box center [265, 74] width 37 height 8
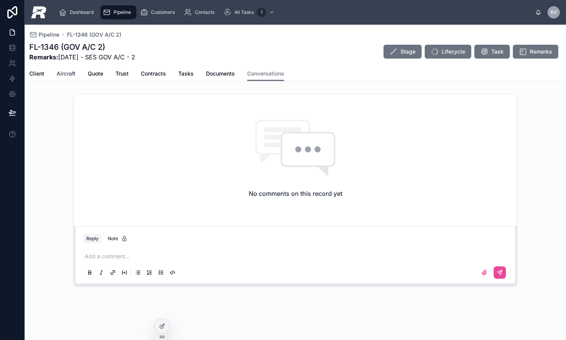
click at [68, 74] on span "Aircraft" at bounding box center [66, 74] width 19 height 8
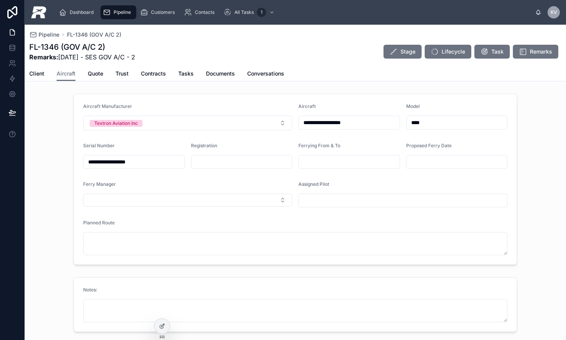
drag, startPoint x: 106, startPoint y: 161, endPoint x: 282, endPoint y: 164, distance: 176.9
click at [282, 164] on form "**********" at bounding box center [295, 179] width 443 height 170
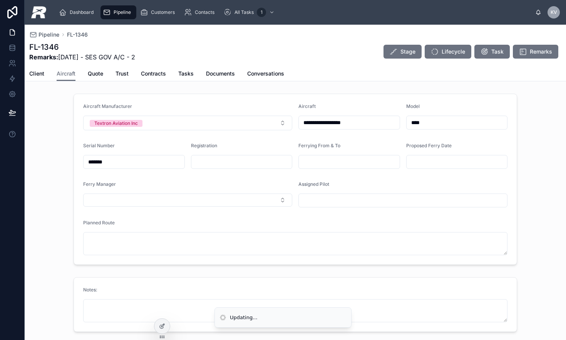
type input "*******"
click at [536, 117] on div "**********" at bounding box center [296, 179] width 542 height 177
click at [114, 17] on div "Pipeline" at bounding box center [118, 12] width 31 height 12
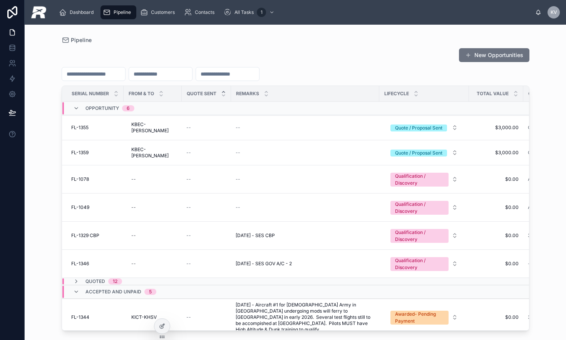
click at [87, 260] on span "FL-1346" at bounding box center [80, 263] width 18 height 6
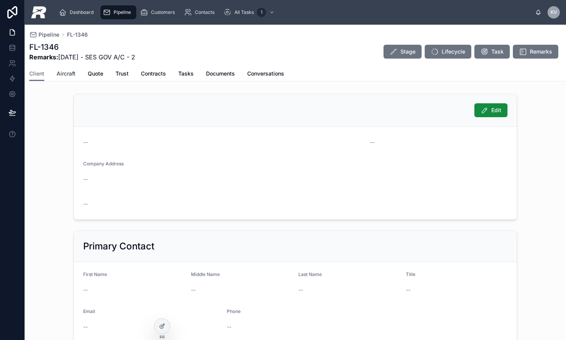
click at [70, 72] on span "Aircraft" at bounding box center [66, 74] width 19 height 8
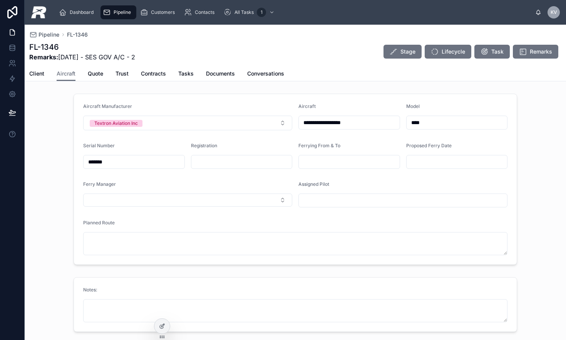
click at [211, 166] on input "text" at bounding box center [241, 161] width 101 height 11
paste input "*****"
type input "*****"
click at [374, 178] on form "**********" at bounding box center [295, 179] width 443 height 170
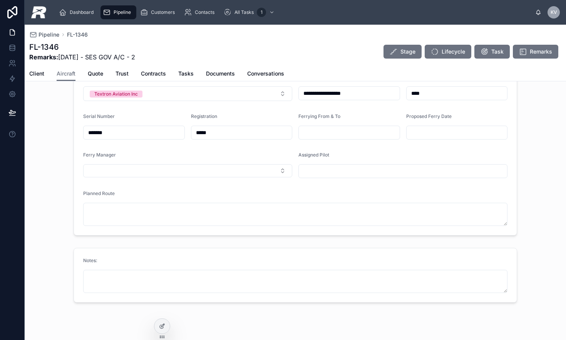
scroll to position [44, 0]
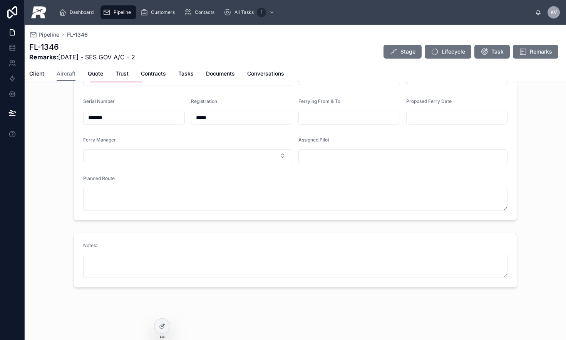
click at [123, 16] on div "Pipeline" at bounding box center [118, 12] width 31 height 12
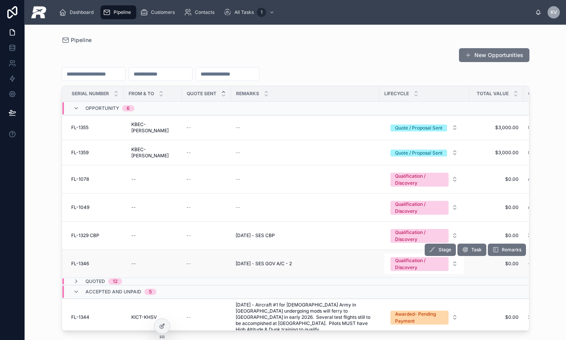
click at [77, 260] on span "FL-1346" at bounding box center [80, 263] width 18 height 6
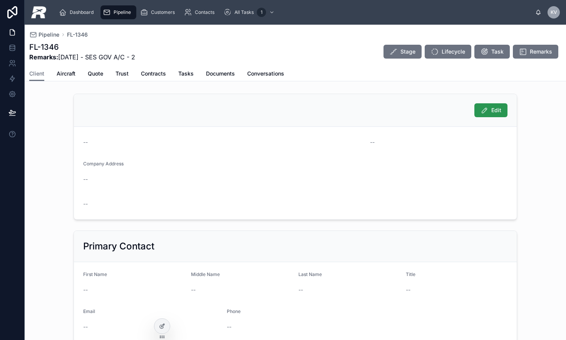
click at [493, 110] on span "Edit" at bounding box center [497, 110] width 10 height 8
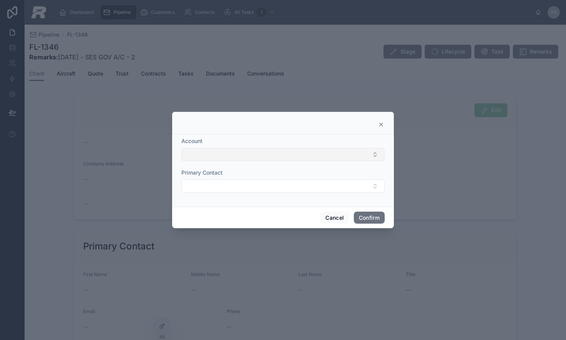
click at [287, 157] on button "Select Button" at bounding box center [282, 154] width 203 height 13
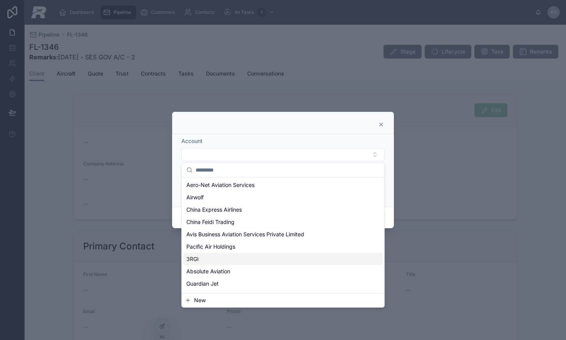
click at [216, 260] on div "3RGI" at bounding box center [283, 259] width 200 height 12
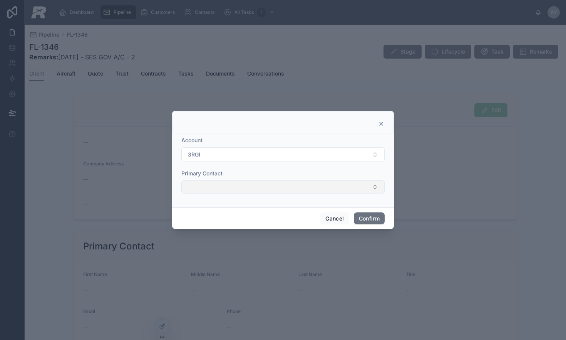
click at [291, 187] on button "Select Button" at bounding box center [282, 186] width 203 height 13
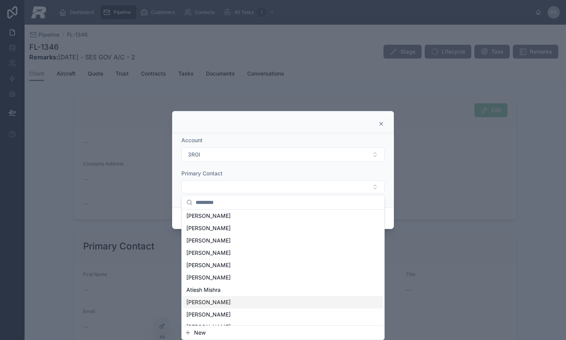
scroll to position [84, 0]
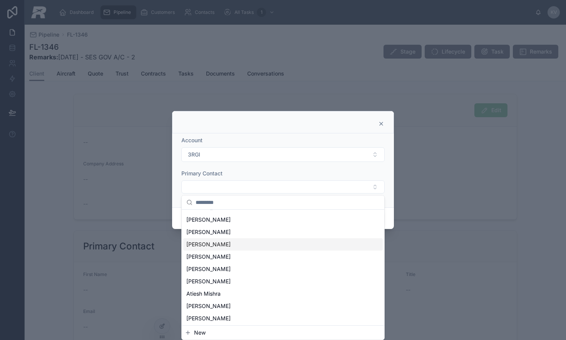
click at [211, 245] on span "[PERSON_NAME]" at bounding box center [208, 244] width 44 height 8
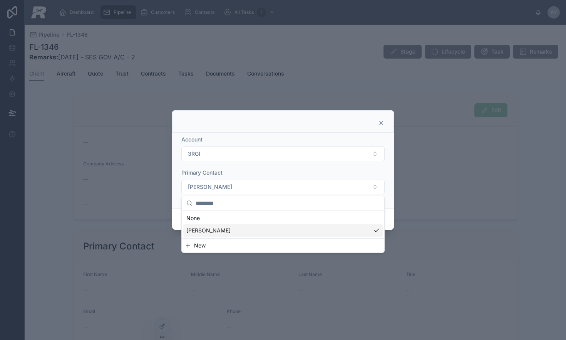
scroll to position [0, 0]
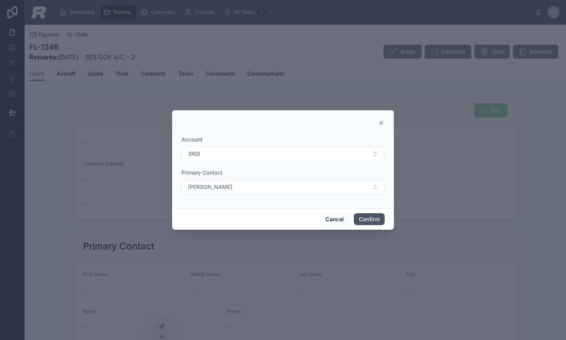
click at [355, 220] on button "Confirm" at bounding box center [369, 219] width 31 height 12
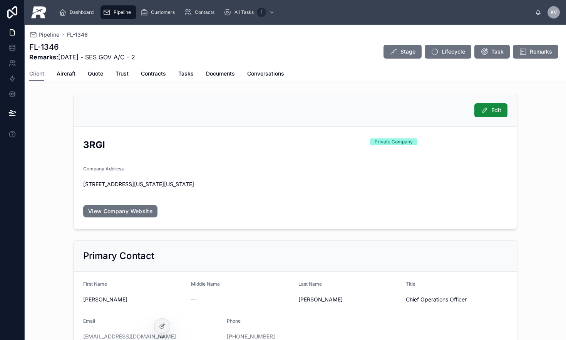
scroll to position [64, 0]
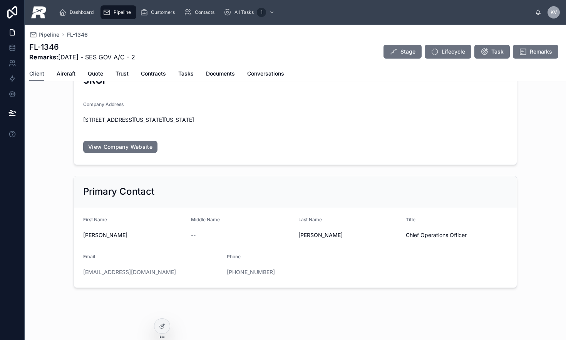
click at [42, 74] on span "Client" at bounding box center [36, 74] width 15 height 8
click at [119, 14] on span "Pipeline" at bounding box center [122, 12] width 17 height 6
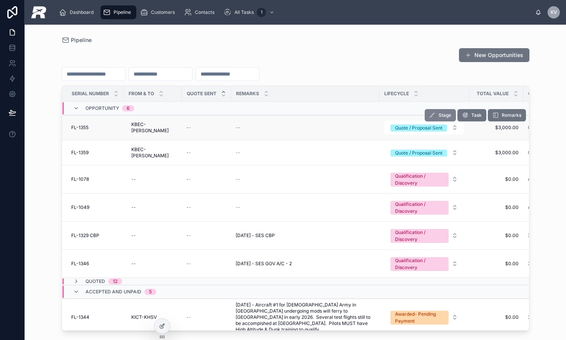
click at [430, 118] on icon at bounding box center [433, 115] width 6 height 6
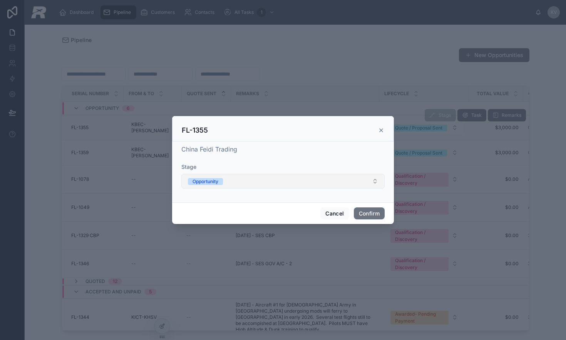
drag, startPoint x: 351, startPoint y: 183, endPoint x: 323, endPoint y: 180, distance: 27.9
click at [351, 183] on button "Opportunity" at bounding box center [282, 181] width 203 height 15
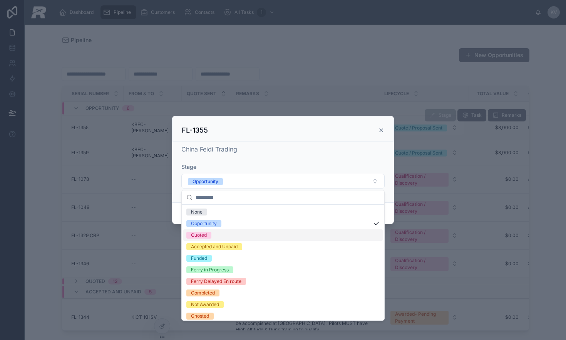
click at [214, 236] on div "Quoted" at bounding box center [283, 235] width 200 height 12
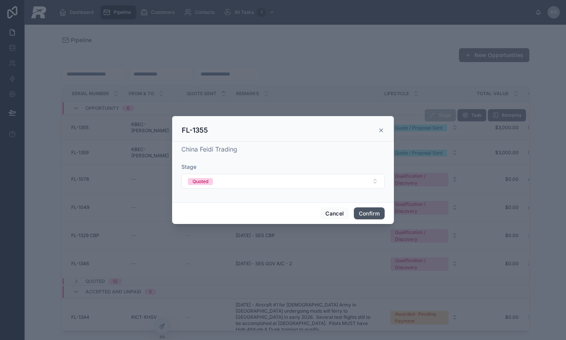
drag, startPoint x: 383, startPoint y: 212, endPoint x: 395, endPoint y: 195, distance: 21.2
click at [383, 212] on button "Confirm" at bounding box center [369, 213] width 31 height 12
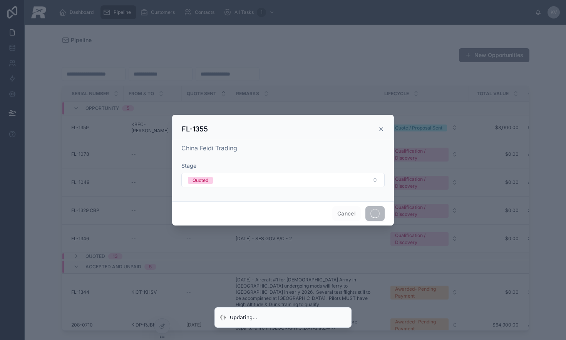
click at [427, 126] on div at bounding box center [283, 170] width 566 height 340
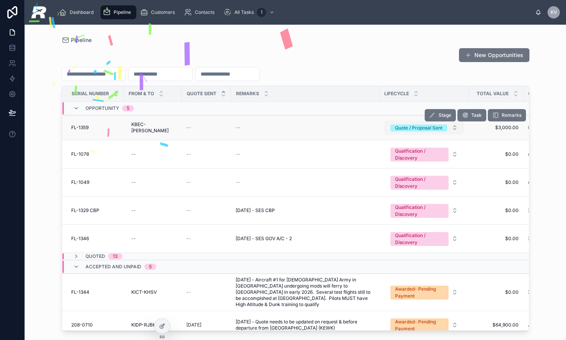
click at [403, 130] on button "Quote / Proposal Sent" at bounding box center [424, 128] width 80 height 14
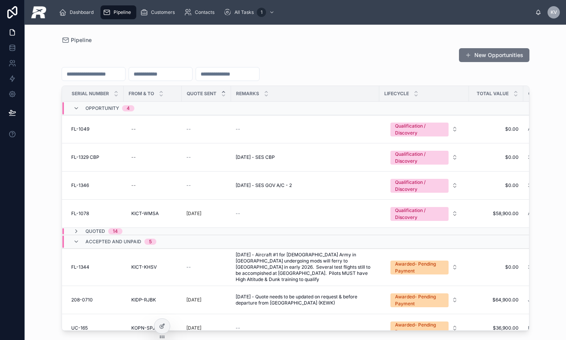
click at [106, 10] on icon "scrollable content" at bounding box center [107, 12] width 8 height 8
click at [76, 128] on span "FL-1049" at bounding box center [80, 129] width 18 height 6
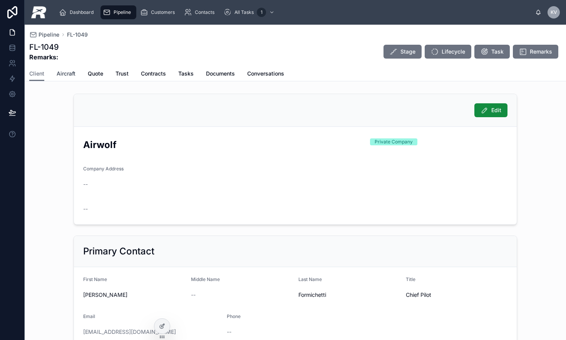
click at [59, 70] on span "Aircraft" at bounding box center [66, 74] width 19 height 8
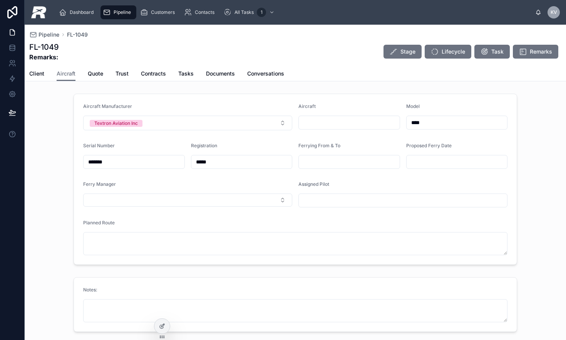
click at [113, 17] on div "Pipeline" at bounding box center [118, 12] width 31 height 12
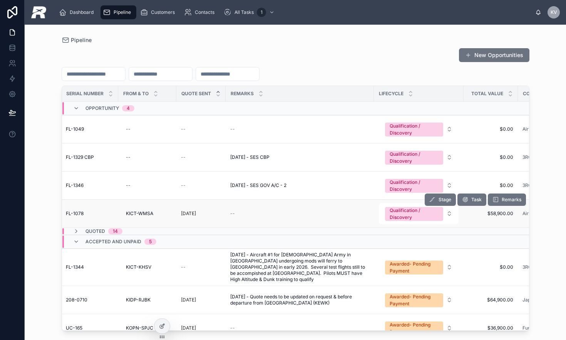
scroll to position [0, 5]
click at [72, 218] on td "FL-1078 FL-1078" at bounding box center [88, 214] width 62 height 28
click at [74, 215] on span "FL-1078" at bounding box center [75, 213] width 18 height 6
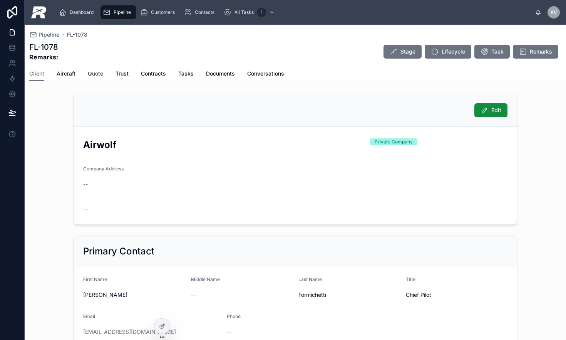
click at [97, 72] on span "Quote" at bounding box center [95, 74] width 15 height 8
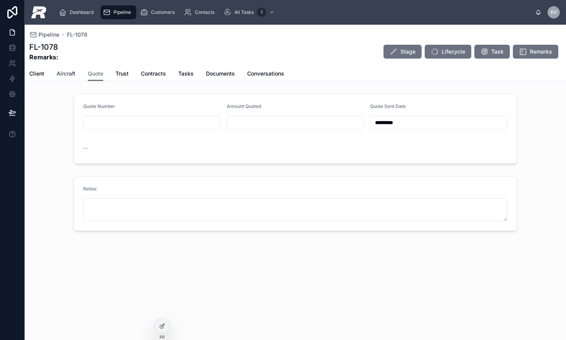
click at [71, 74] on span "Aircraft" at bounding box center [66, 74] width 19 height 8
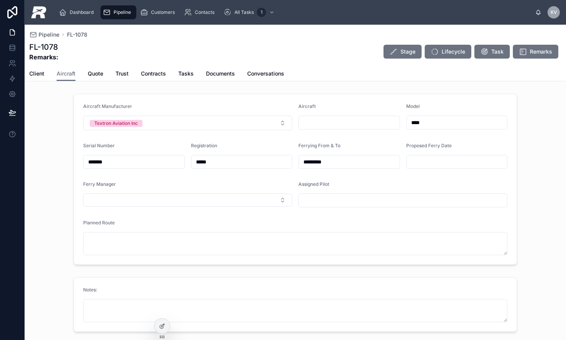
click at [327, 122] on input "text" at bounding box center [349, 122] width 101 height 11
drag, startPoint x: 452, startPoint y: 125, endPoint x: 395, endPoint y: 121, distance: 58.0
click at [395, 121] on form "Aircraft Manufacturer Textron Aviation Inc Aircraft Model **** Serial Number **…" at bounding box center [295, 179] width 443 height 170
drag, startPoint x: 361, startPoint y: 130, endPoint x: 354, endPoint y: 127, distance: 7.6
click at [358, 129] on form "Aircraft Manufacturer Textron Aviation Inc Aircraft Model **** Serial Number **…" at bounding box center [295, 179] width 443 height 170
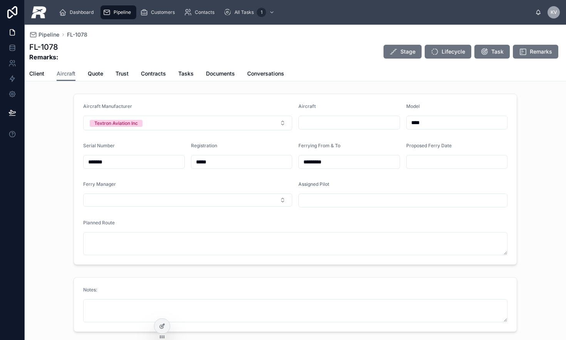
click at [353, 126] on input "text" at bounding box center [349, 122] width 101 height 11
type input "**********"
drag, startPoint x: 439, startPoint y: 124, endPoint x: 387, endPoint y: 121, distance: 51.7
click at [387, 121] on form "**********" at bounding box center [295, 179] width 443 height 170
click at [182, 74] on span "Tasks" at bounding box center [185, 74] width 15 height 8
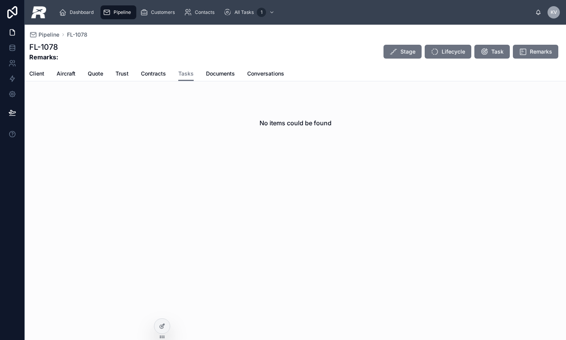
click at [241, 159] on div "Pipeline FL-1078 FL-1078 Remarks: Stage Lifecycle Task Remarks Tasks Client Air…" at bounding box center [296, 115] width 542 height 180
click at [14, 30] on icon at bounding box center [12, 33] width 8 height 8
click at [103, 13] on icon "scrollable content" at bounding box center [107, 12] width 8 height 8
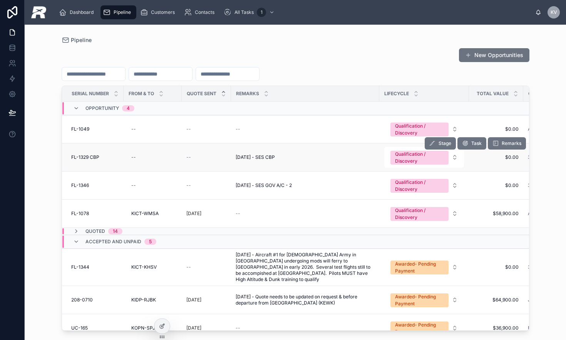
click at [84, 154] on span "FL-1329 CBP" at bounding box center [85, 157] width 28 height 6
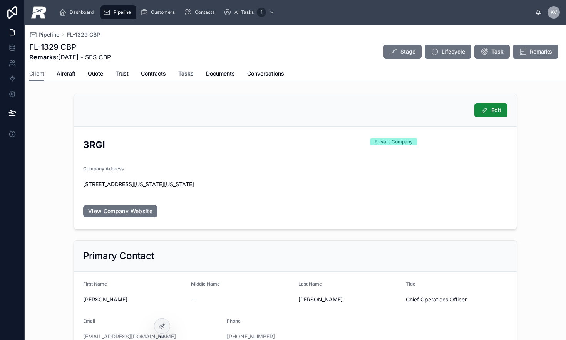
click at [181, 73] on span "Tasks" at bounding box center [185, 74] width 15 height 8
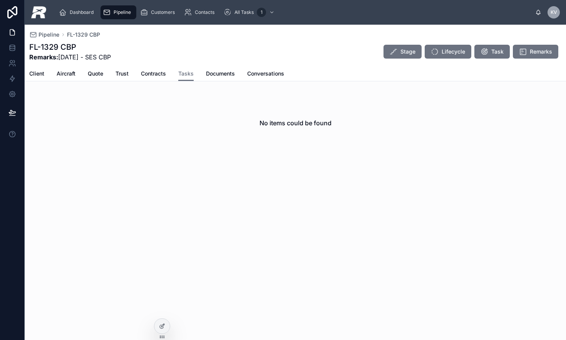
click at [129, 72] on div "Client Aircraft Quote Trust Contracts Tasks Documents Conversations" at bounding box center [295, 73] width 532 height 15
click at [128, 72] on span "Trust" at bounding box center [122, 74] width 13 height 8
click at [139, 247] on div "--" at bounding box center [134, 253] width 102 height 12
click at [92, 252] on div "--" at bounding box center [134, 253] width 102 height 8
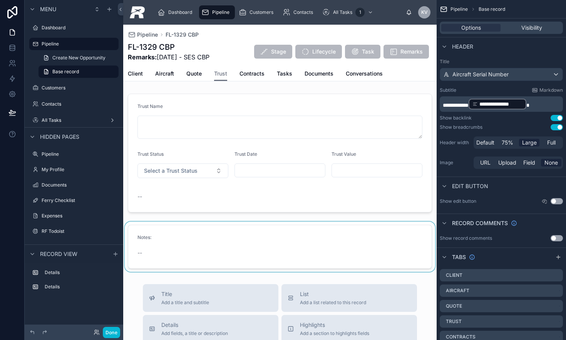
click at [206, 245] on div at bounding box center [280, 247] width 314 height 50
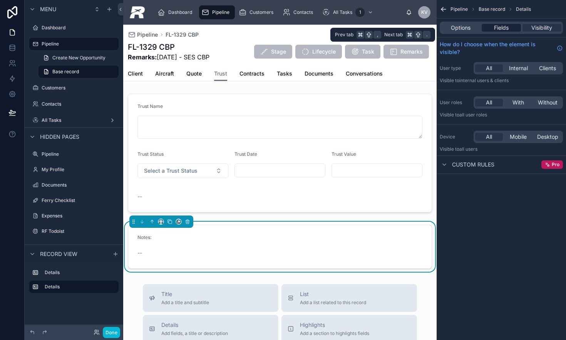
click at [509, 28] on span "Fields" at bounding box center [501, 28] width 15 height 8
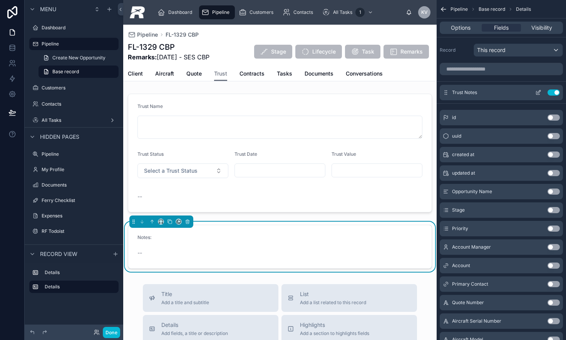
click at [537, 92] on icon "scrollable content" at bounding box center [539, 92] width 6 height 6
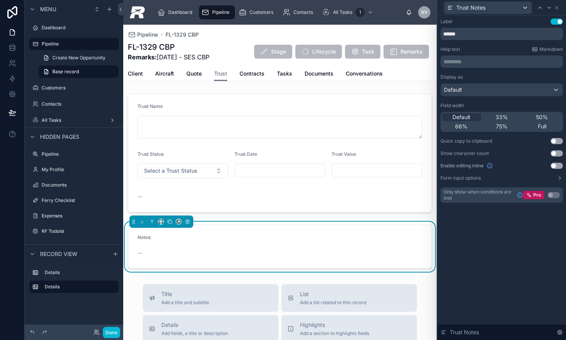
click at [554, 164] on button "Use setting" at bounding box center [557, 166] width 12 height 6
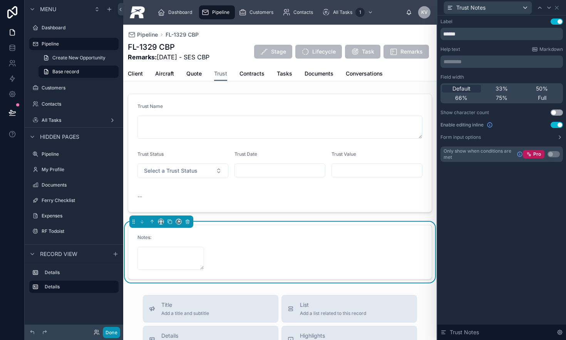
click at [112, 331] on button "Done" at bounding box center [111, 332] width 17 height 11
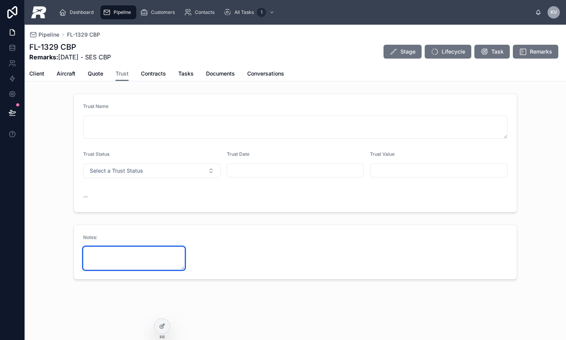
click at [141, 253] on textarea at bounding box center [134, 258] width 102 height 23
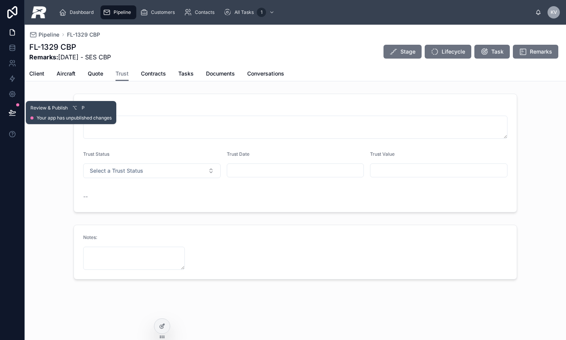
drag, startPoint x: 17, startPoint y: 110, endPoint x: 25, endPoint y: 111, distance: 7.7
click at [17, 110] on button at bounding box center [12, 113] width 17 height 22
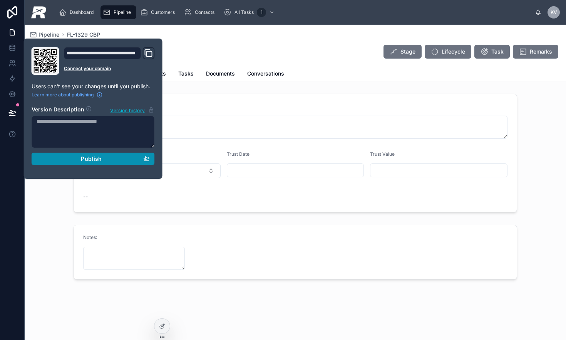
click at [67, 154] on button "Publish" at bounding box center [93, 159] width 123 height 12
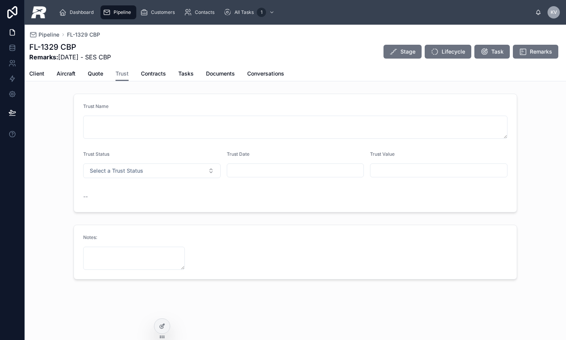
click at [115, 245] on div "Notes:" at bounding box center [134, 251] width 102 height 35
click at [121, 256] on textarea at bounding box center [134, 258] width 102 height 23
drag, startPoint x: 183, startPoint y: 267, endPoint x: 189, endPoint y: 267, distance: 5.8
click at [189, 267] on form "Notes:" at bounding box center [295, 252] width 443 height 54
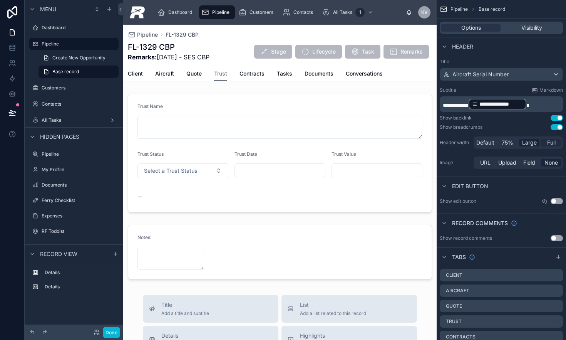
click at [550, 145] on span "Full" at bounding box center [551, 143] width 8 height 8
click at [14, 111] on icon at bounding box center [12, 113] width 8 height 8
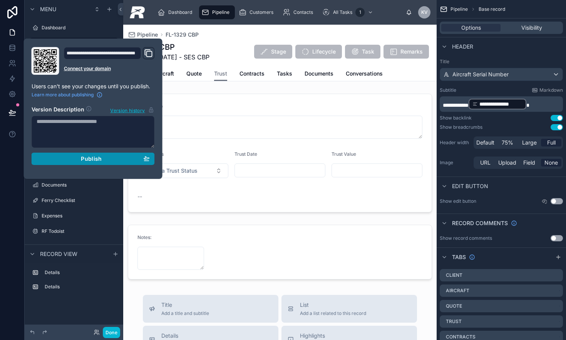
click at [59, 159] on div "Publish" at bounding box center [93, 158] width 113 height 7
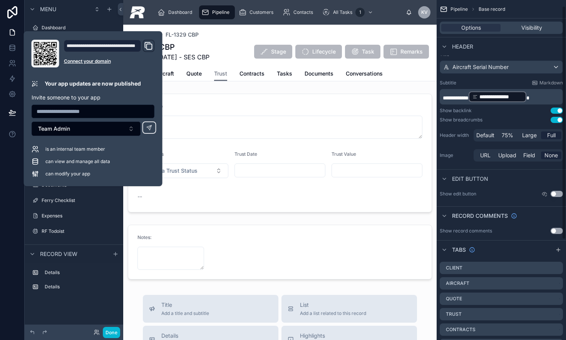
scroll to position [12, 0]
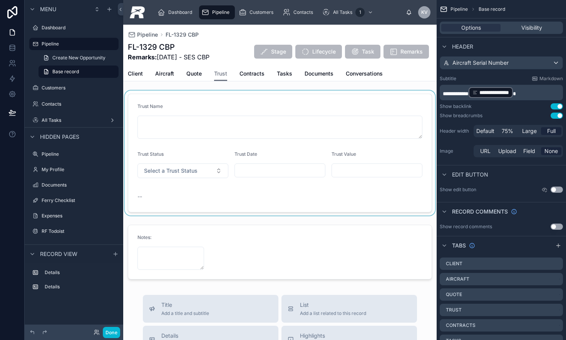
drag, startPoint x: 523, startPoint y: 136, endPoint x: 352, endPoint y: 199, distance: 182.0
click at [523, 136] on div "Default 75% Large Full" at bounding box center [518, 131] width 89 height 12
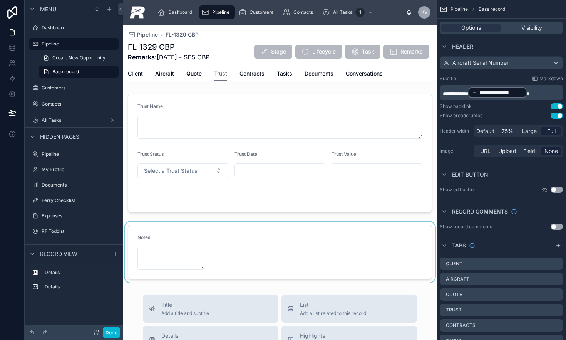
click at [173, 254] on div at bounding box center [280, 252] width 314 height 61
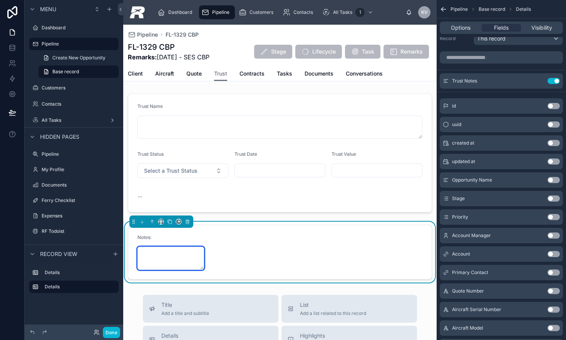
click at [173, 254] on textarea at bounding box center [171, 258] width 67 height 23
click at [539, 81] on icon "scrollable content" at bounding box center [539, 81] width 6 height 6
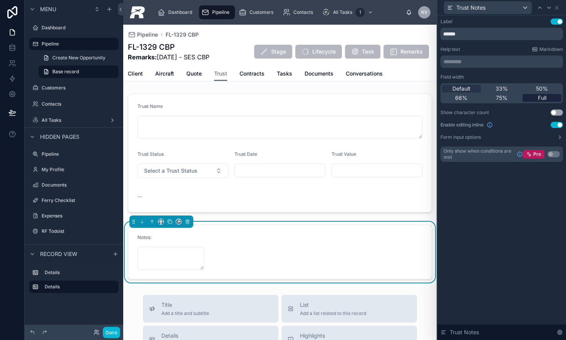
click at [544, 100] on span "Full" at bounding box center [542, 98] width 8 height 8
click at [18, 113] on button at bounding box center [12, 113] width 17 height 22
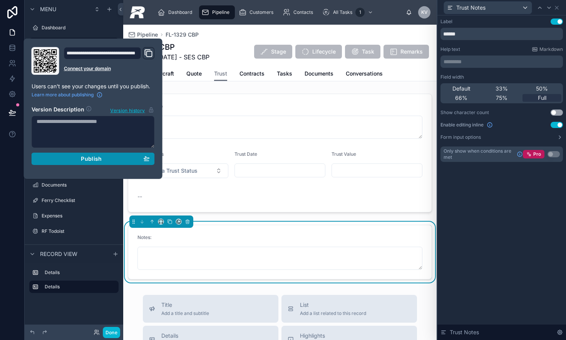
click at [56, 162] on button "Publish" at bounding box center [93, 159] width 123 height 12
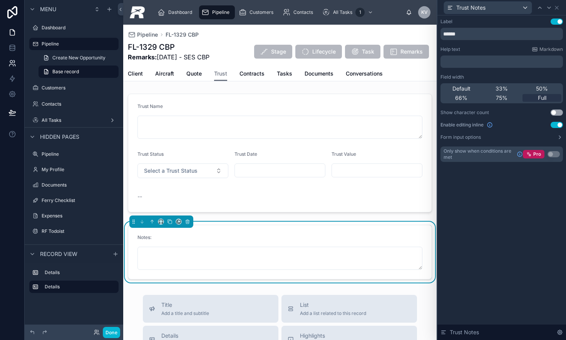
drag, startPoint x: 70, startPoint y: 13, endPoint x: 12, endPoint y: 60, distance: 74.8
click at [70, 13] on div "Menu" at bounding box center [74, 9] width 99 height 18
click at [9, 49] on icon at bounding box center [12, 48] width 8 height 8
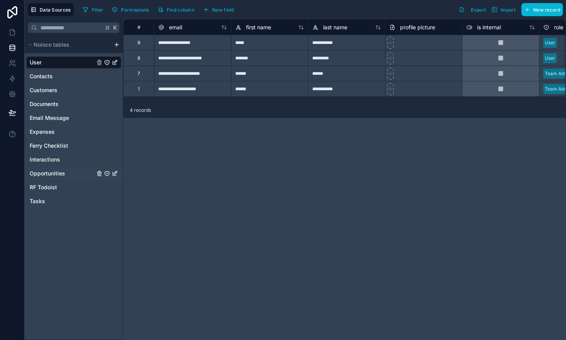
click at [46, 176] on span "Opportunities" at bounding box center [47, 174] width 35 height 8
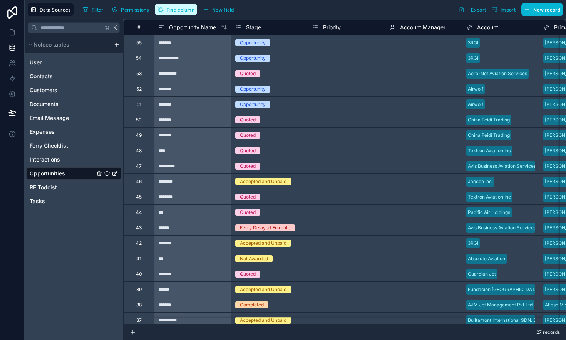
click at [166, 15] on button "Find column" at bounding box center [176, 10] width 42 height 12
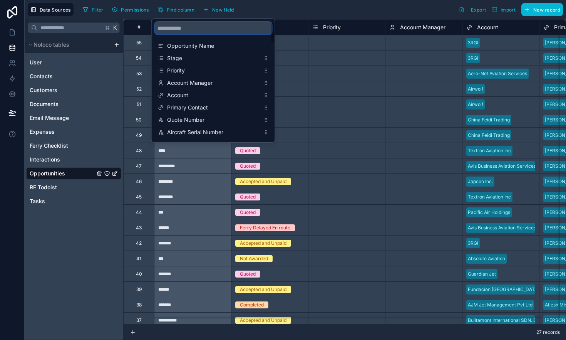
click at [195, 30] on input "scrollable content" at bounding box center [213, 28] width 117 height 12
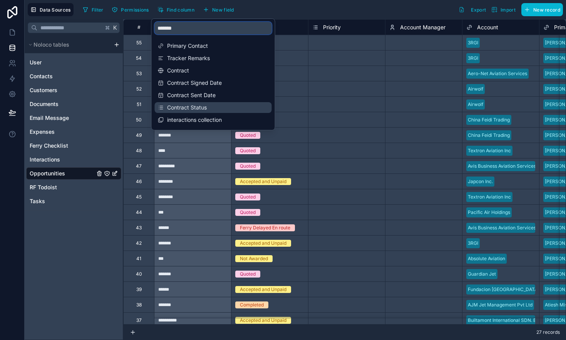
type input "*******"
click at [197, 107] on span "Contract Status" at bounding box center [213, 108] width 93 height 8
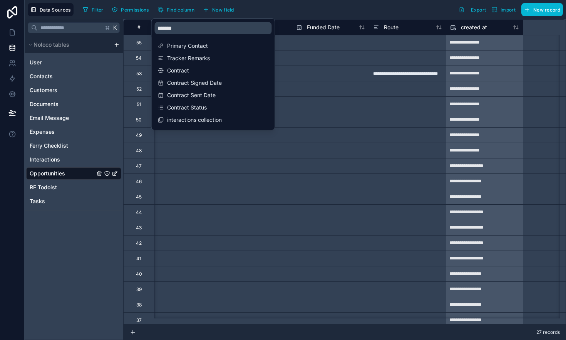
scroll to position [0, 3467]
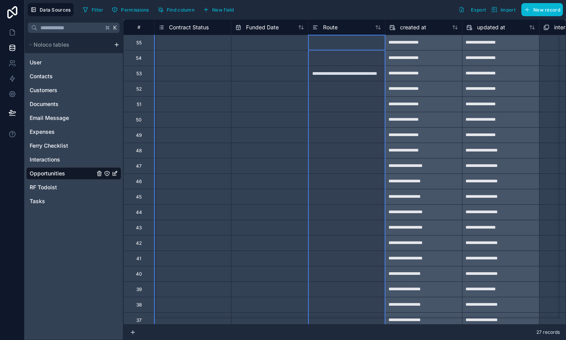
click at [356, 20] on div "Route" at bounding box center [346, 26] width 77 height 15
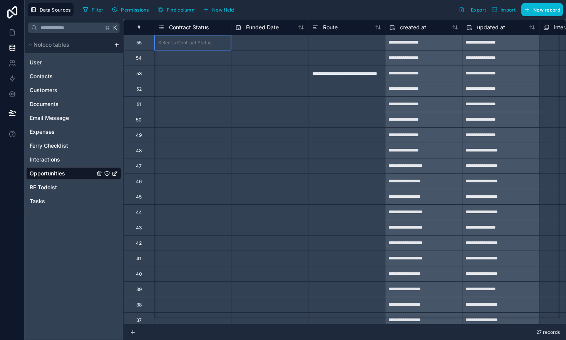
click at [197, 35] on div "Select a Contract Status" at bounding box center [192, 42] width 77 height 15
click at [196, 30] on span "Contract Status" at bounding box center [189, 28] width 40 height 8
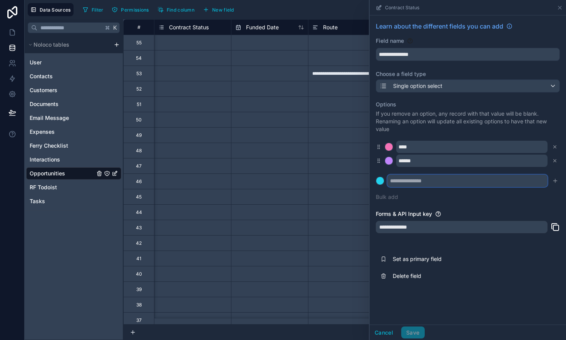
click at [411, 184] on input "text" at bounding box center [468, 181] width 160 height 12
type input "**********"
click at [555, 184] on button "submit" at bounding box center [555, 180] width 9 height 9
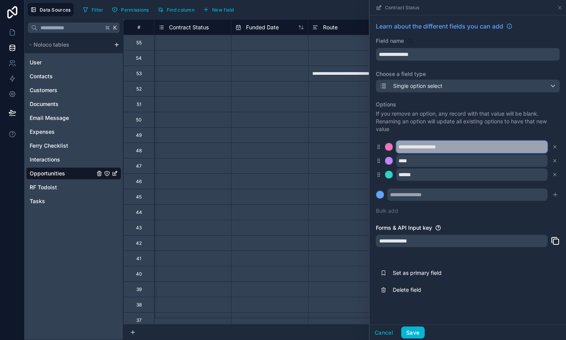
click at [467, 147] on input "**********" at bounding box center [471, 147] width 151 height 12
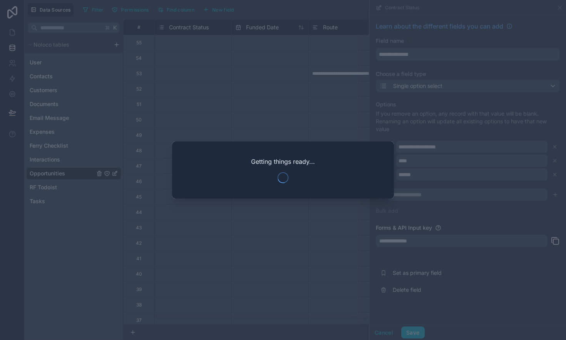
click at [339, 160] on div "Getting things ready..." at bounding box center [283, 169] width 222 height 57
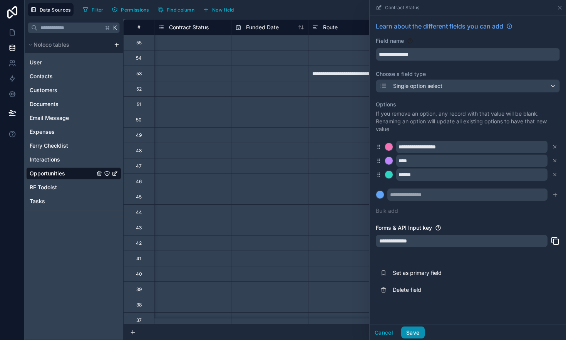
click at [414, 333] on button "Save" at bounding box center [412, 332] width 23 height 12
click at [414, 333] on div "Cancel" at bounding box center [394, 332] width 48 height 12
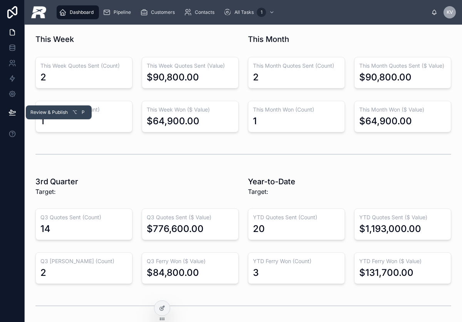
click at [11, 115] on icon at bounding box center [12, 113] width 8 height 8
click at [11, 116] on icon at bounding box center [12, 116] width 6 height 0
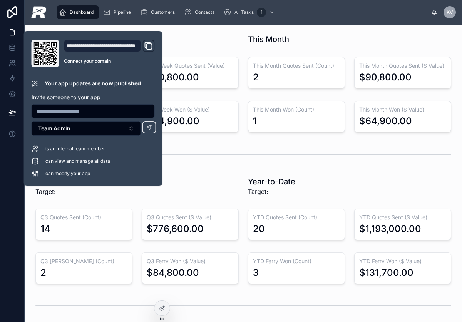
click at [99, 10] on div "Dashboard" at bounding box center [78, 12] width 44 height 14
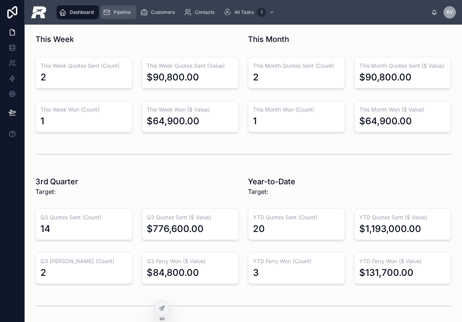
click at [104, 11] on icon "scrollable content" at bounding box center [107, 12] width 8 height 8
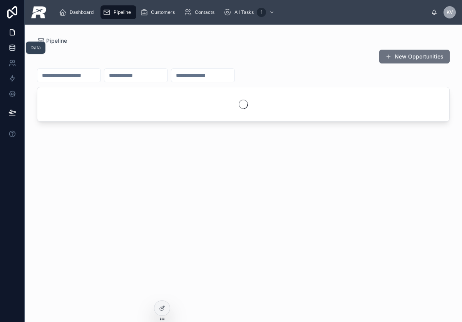
click at [11, 52] on link at bounding box center [12, 47] width 24 height 15
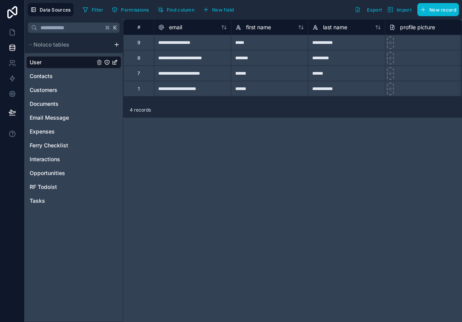
drag, startPoint x: 311, startPoint y: 234, endPoint x: 165, endPoint y: 220, distance: 147.5
click at [311, 234] on div "**********" at bounding box center [292, 170] width 339 height 303
click at [66, 173] on link "Opportunities" at bounding box center [73, 173] width 95 height 12
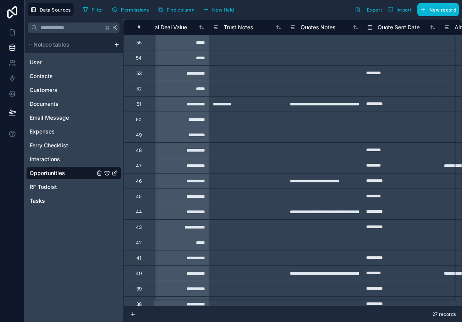
type input "**********"
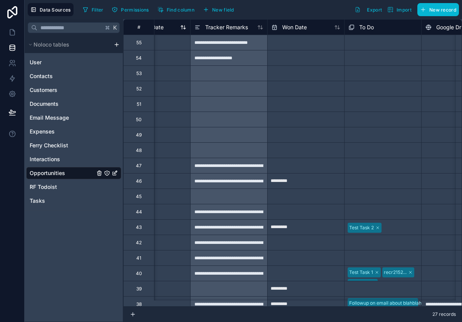
scroll to position [0, 2600]
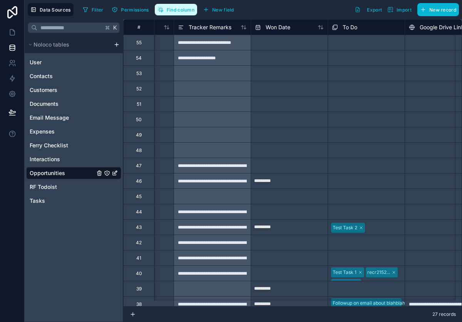
click at [171, 8] on span "Find column" at bounding box center [181, 10] width 28 height 6
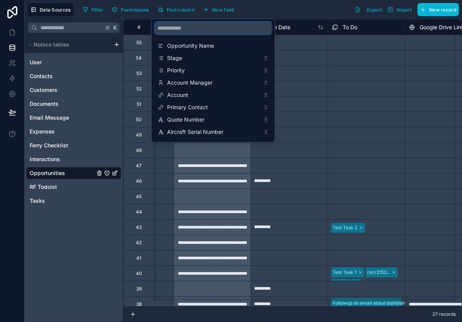
click at [172, 29] on input "scrollable content" at bounding box center [213, 28] width 117 height 12
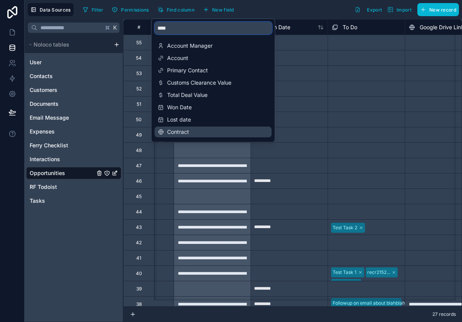
type input "****"
click at [185, 128] on span "Contract" at bounding box center [213, 132] width 93 height 8
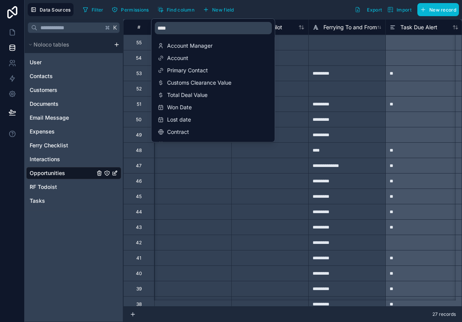
scroll to position [0, 3005]
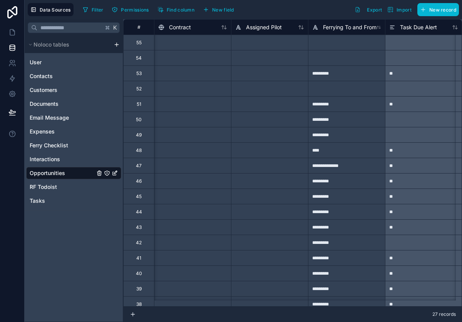
click at [253, 9] on div "Filter Permissions Find column New field Export Import New record" at bounding box center [269, 9] width 379 height 13
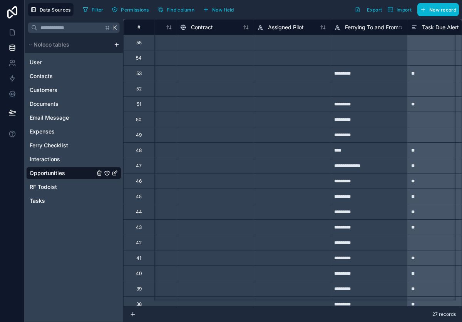
scroll to position [0, 2982]
click at [194, 27] on span "Contract" at bounding box center [203, 28] width 22 height 8
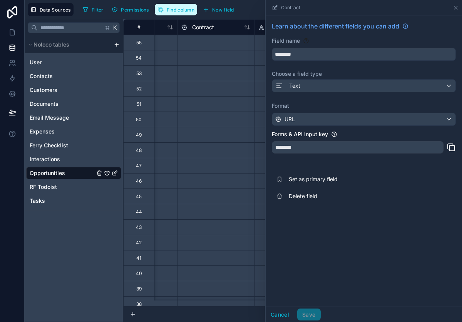
click at [192, 11] on span "Find column" at bounding box center [181, 10] width 28 height 6
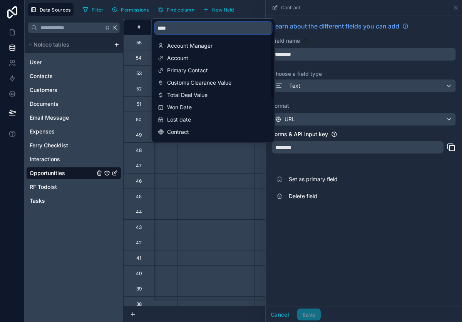
drag, startPoint x: 191, startPoint y: 29, endPoint x: 193, endPoint y: 35, distance: 6.3
click at [191, 29] on input "****" at bounding box center [213, 28] width 117 height 12
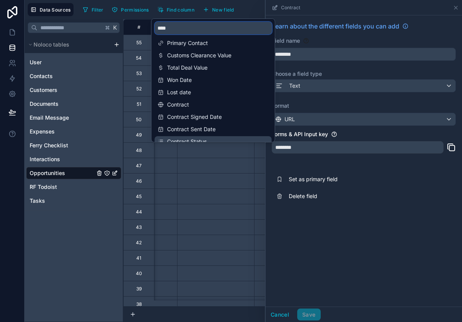
scroll to position [35, 0]
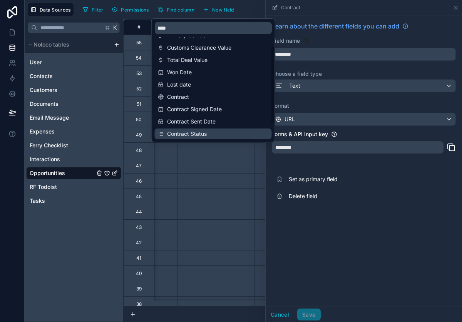
click at [200, 134] on span "Contract Status" at bounding box center [213, 134] width 93 height 8
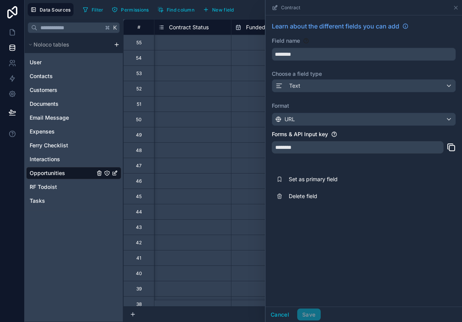
drag, startPoint x: 248, startPoint y: 10, endPoint x: 251, endPoint y: 20, distance: 10.7
click at [248, 10] on div "Filter Permissions Find column New field Export Import New record" at bounding box center [269, 9] width 379 height 13
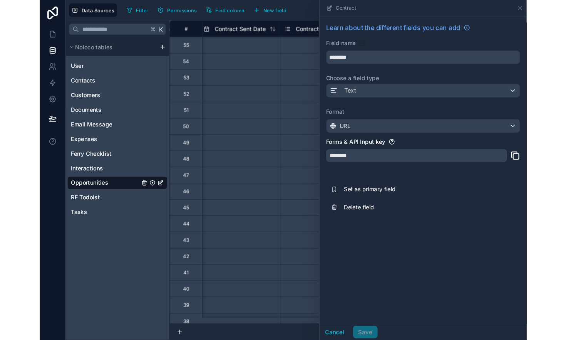
scroll to position [0, 3443]
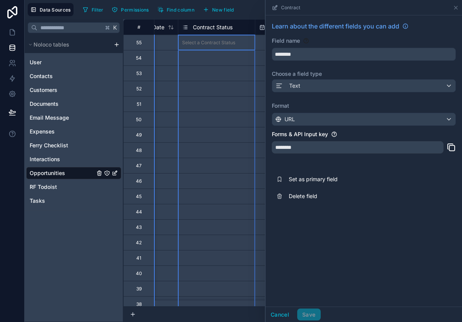
click at [221, 29] on span "Contract Status" at bounding box center [213, 28] width 40 height 8
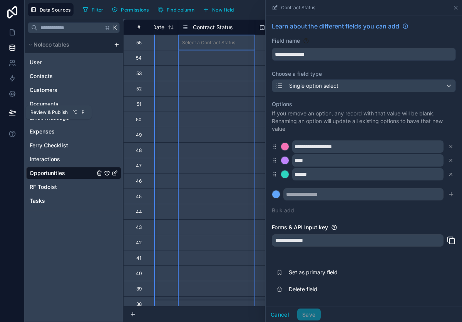
click at [16, 116] on icon at bounding box center [12, 113] width 8 height 8
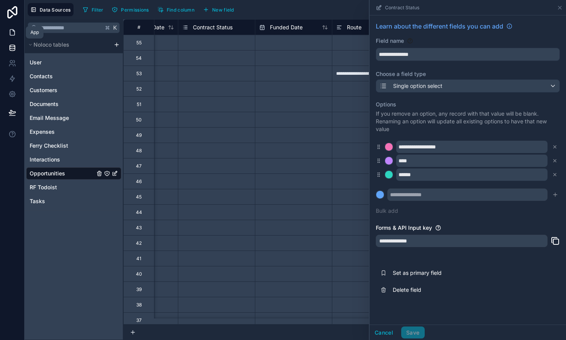
click at [14, 35] on icon at bounding box center [12, 33] width 8 height 8
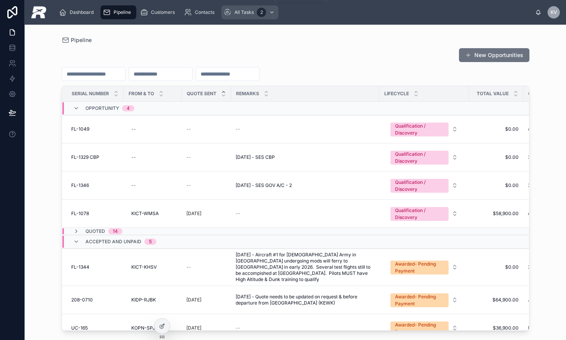
click at [243, 10] on span "All Tasks" at bounding box center [244, 12] width 19 height 6
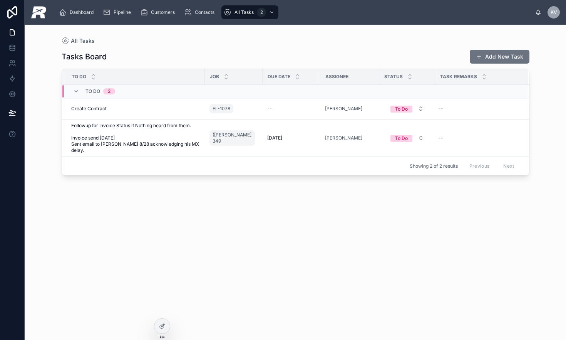
click at [314, 253] on div "Tasks Board Add New Task To Do Job Due Date Assignee Status Task Remarks To Do …" at bounding box center [296, 188] width 468 height 286
click at [107, 107] on div "Create Contract Create Contract" at bounding box center [135, 109] width 129 height 6
click at [274, 107] on div "--" at bounding box center [291, 109] width 49 height 6
click at [84, 111] on span "Create Contract" at bounding box center [88, 109] width 35 height 6
click at [84, 109] on span "Create Contract" at bounding box center [88, 109] width 35 height 6
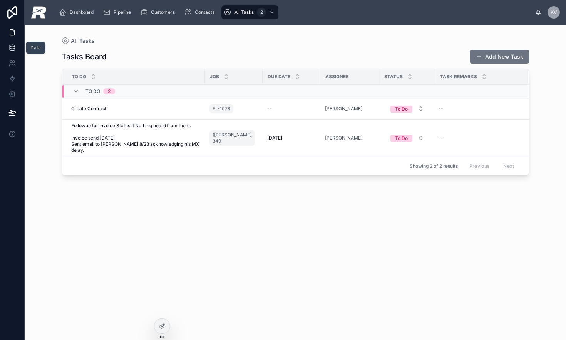
click at [8, 45] on link at bounding box center [12, 47] width 24 height 15
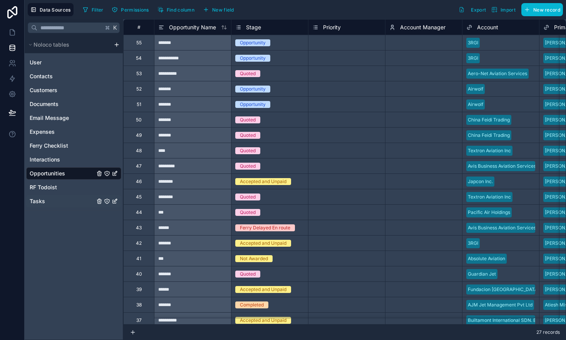
click at [48, 202] on link "Tasks" at bounding box center [73, 201] width 95 height 12
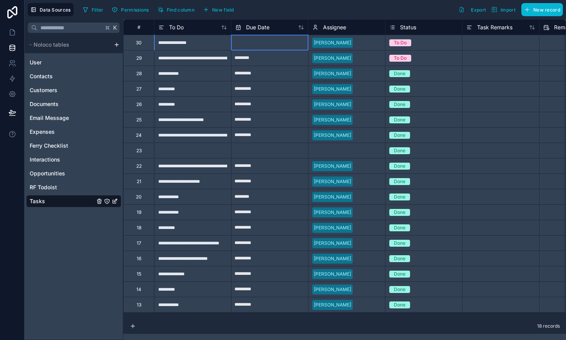
click at [261, 44] on input "text" at bounding box center [270, 43] width 77 height 12
select select "****"
select select "*"
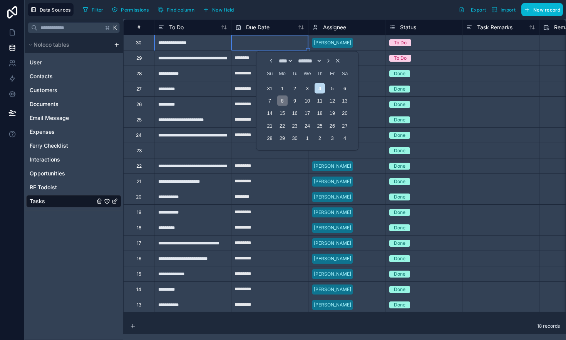
click at [285, 102] on div "8" at bounding box center [282, 101] width 10 height 10
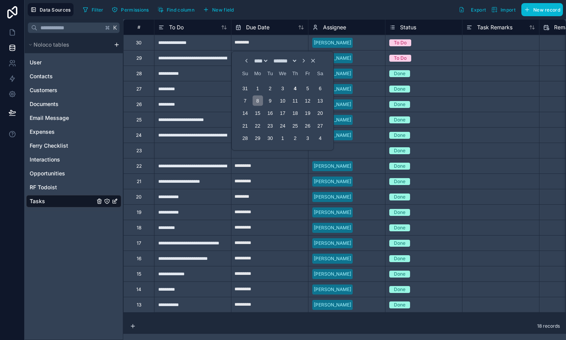
type input "********"
click at [285, 15] on div "Filter Permissions Find column New field Export Import New record" at bounding box center [321, 9] width 483 height 13
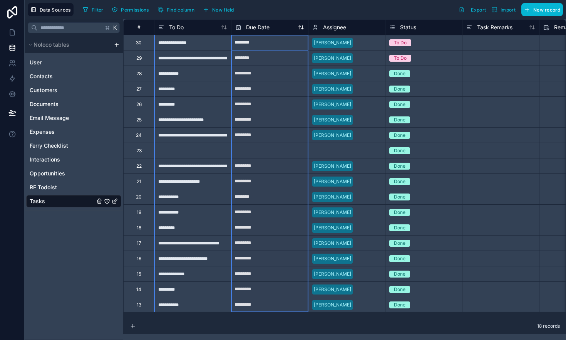
click at [239, 27] on icon at bounding box center [239, 27] width 4 height 0
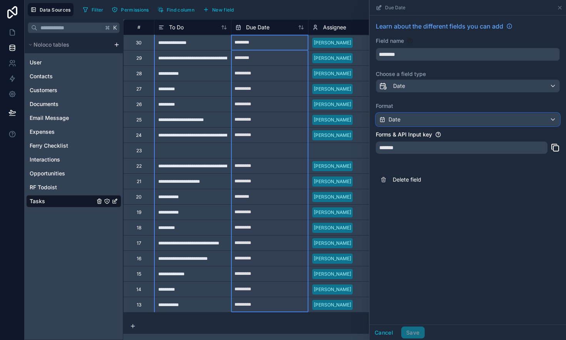
click at [431, 120] on div "Date" at bounding box center [467, 119] width 183 height 12
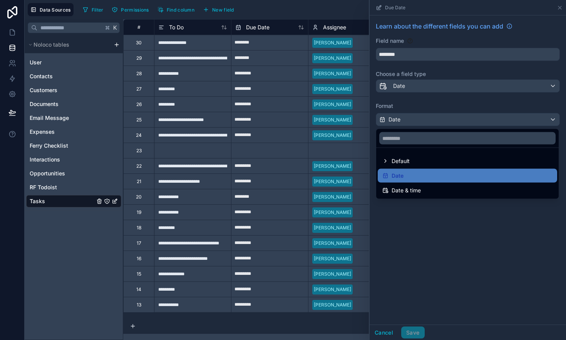
click at [424, 233] on div at bounding box center [468, 170] width 196 height 340
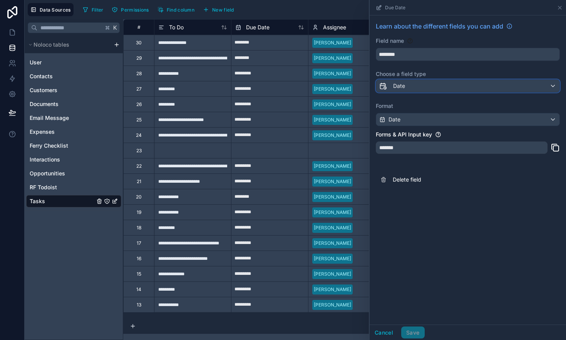
click at [417, 86] on div "Date" at bounding box center [467, 86] width 183 height 12
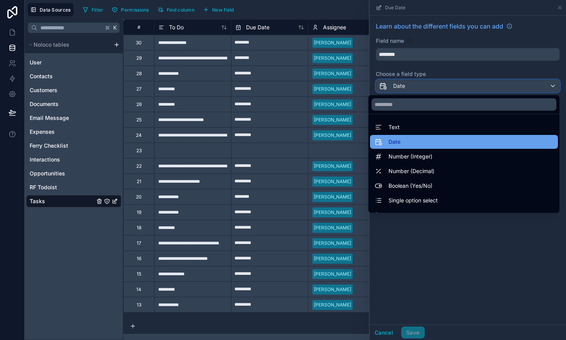
scroll to position [23, 0]
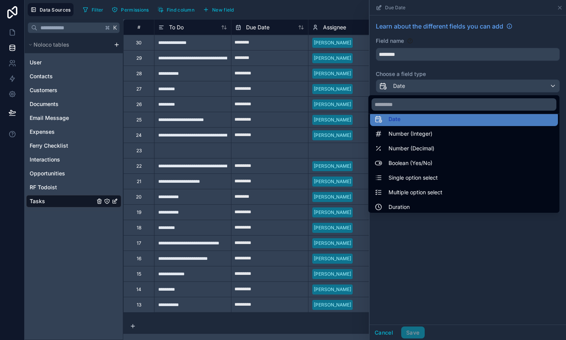
click at [425, 262] on div at bounding box center [468, 170] width 196 height 340
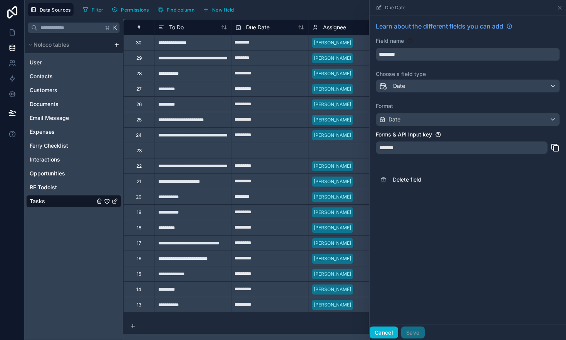
click at [389, 322] on button "Cancel" at bounding box center [384, 332] width 29 height 12
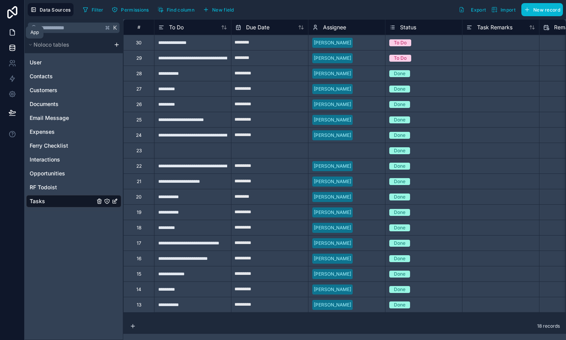
click at [7, 25] on link at bounding box center [12, 32] width 24 height 15
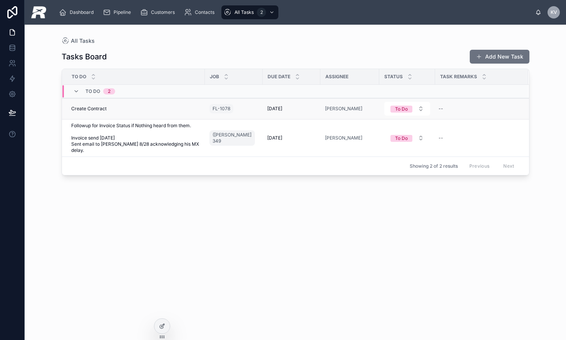
click at [273, 110] on span "[DATE]" at bounding box center [274, 109] width 15 height 6
click at [271, 108] on span "[DATE]" at bounding box center [274, 109] width 15 height 6
click at [98, 106] on span "Create Contract" at bounding box center [88, 109] width 35 height 6
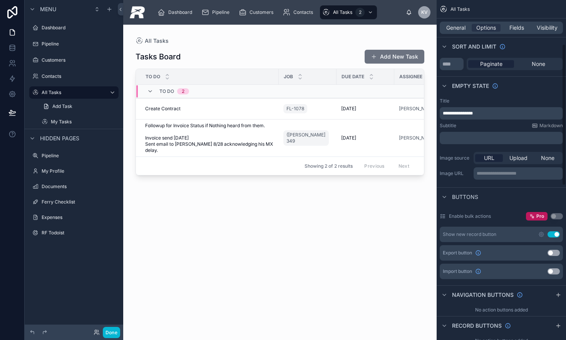
scroll to position [135, 0]
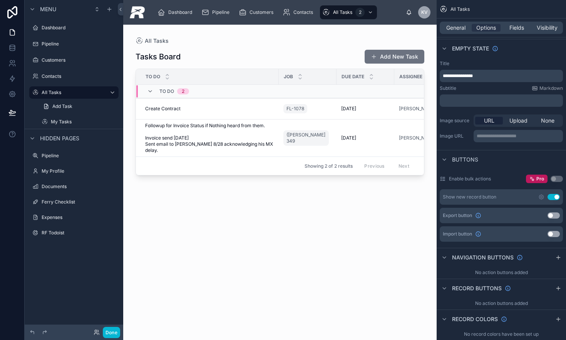
click at [203, 125] on div at bounding box center [280, 178] width 314 height 306
click at [206, 111] on div "Create Contract Create Contract" at bounding box center [209, 109] width 129 height 6
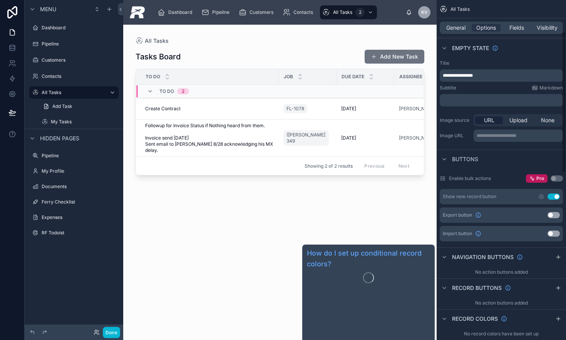
scroll to position [0, 0]
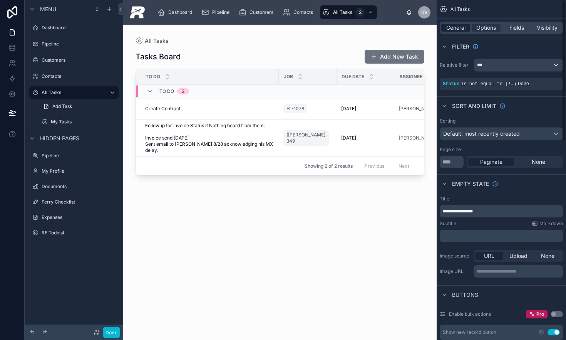
click at [453, 27] on span "General" at bounding box center [456, 28] width 19 height 8
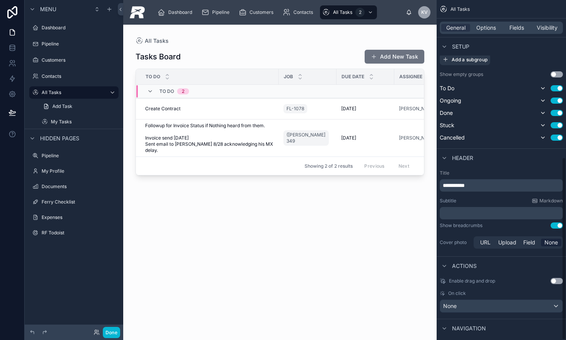
scroll to position [292, 0]
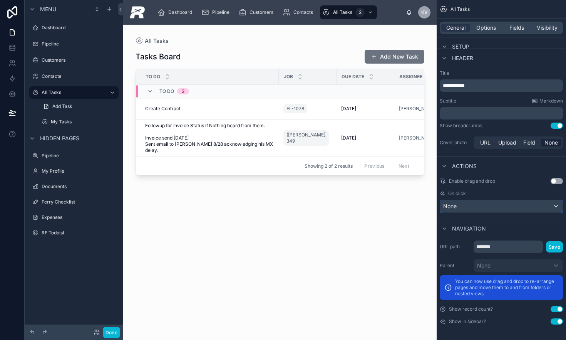
click at [462, 206] on div "None" at bounding box center [501, 206] width 123 height 12
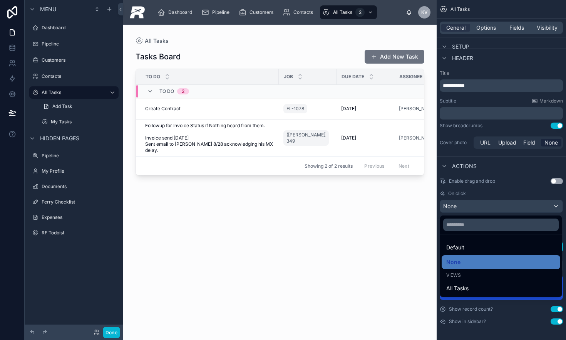
click at [462, 206] on div "scrollable content" at bounding box center [283, 170] width 566 height 340
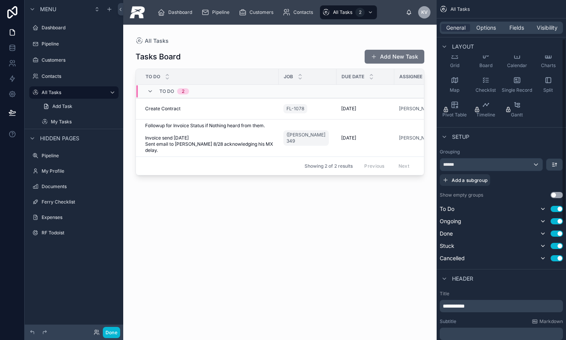
scroll to position [0, 0]
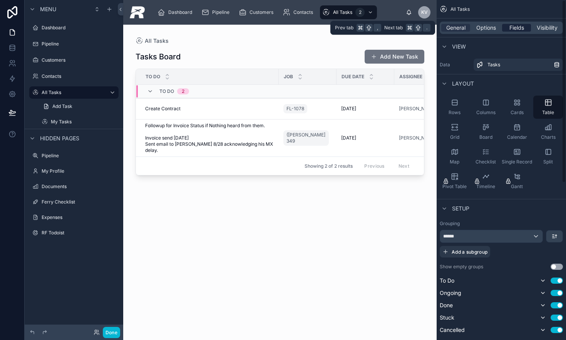
click at [462, 25] on span "Fields" at bounding box center [517, 28] width 15 height 8
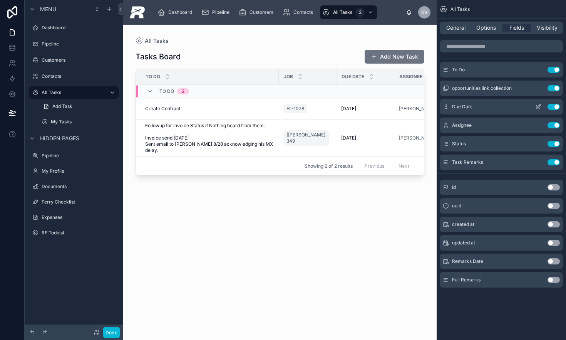
click at [462, 107] on icon "scrollable content" at bounding box center [539, 107] width 6 height 6
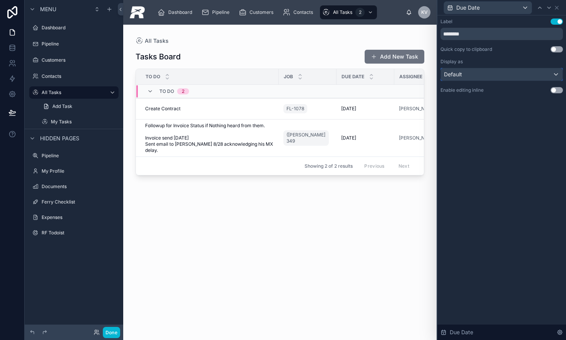
click at [462, 77] on div "Default" at bounding box center [502, 74] width 122 height 12
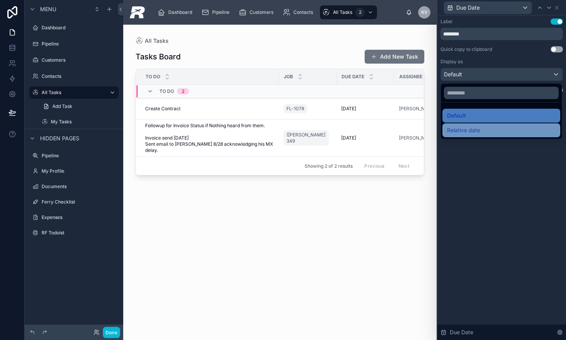
click at [462, 130] on div "Relative date" at bounding box center [501, 130] width 109 height 9
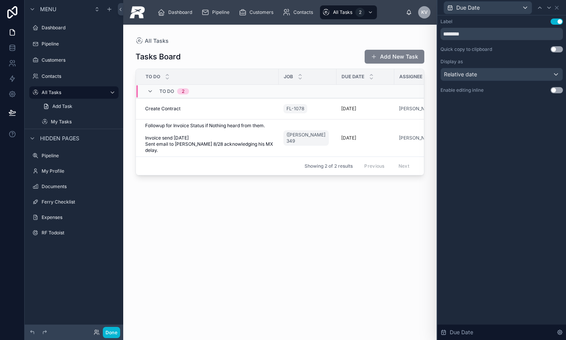
click at [398, 54] on button "Add New Task" at bounding box center [395, 57] width 60 height 14
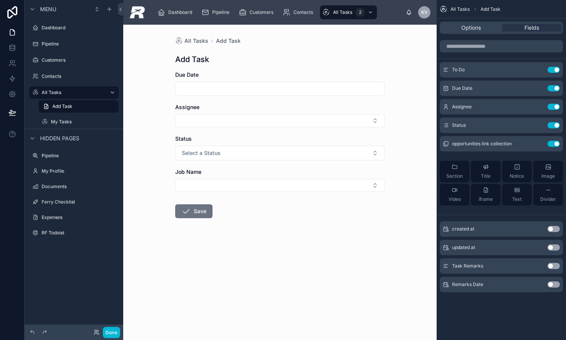
click at [228, 87] on input "text" at bounding box center [280, 88] width 209 height 11
click at [462, 88] on icon "scrollable content" at bounding box center [538, 88] width 3 height 3
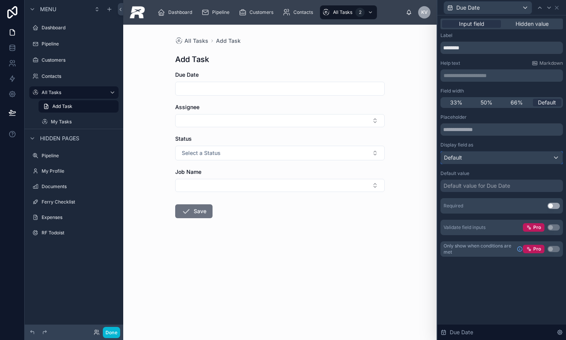
click at [462, 152] on div "Default" at bounding box center [502, 157] width 122 height 12
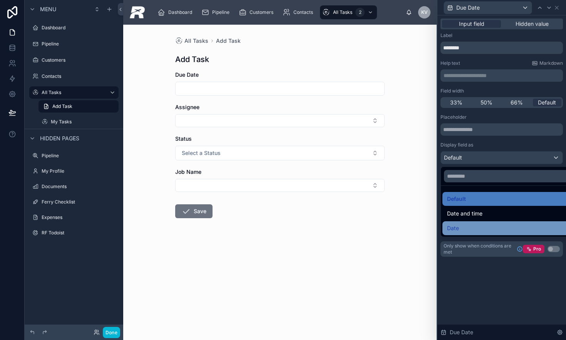
click at [462, 230] on div "Date" at bounding box center [510, 227] width 127 height 9
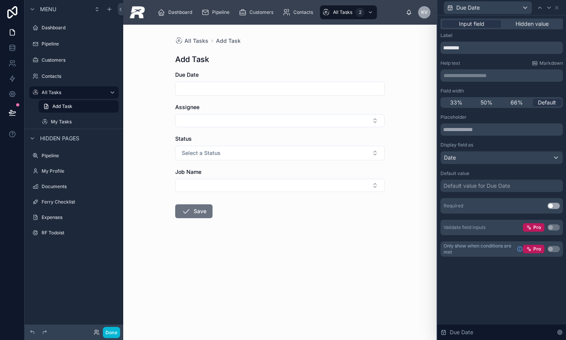
click at [462, 188] on div "Default value for Due Date" at bounding box center [477, 186] width 67 height 8
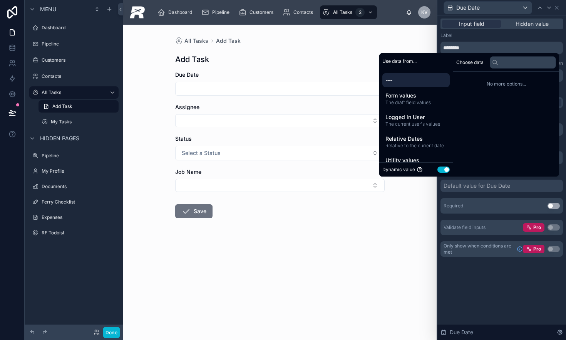
click at [462, 188] on div "Default value for Due Date" at bounding box center [477, 186] width 67 height 8
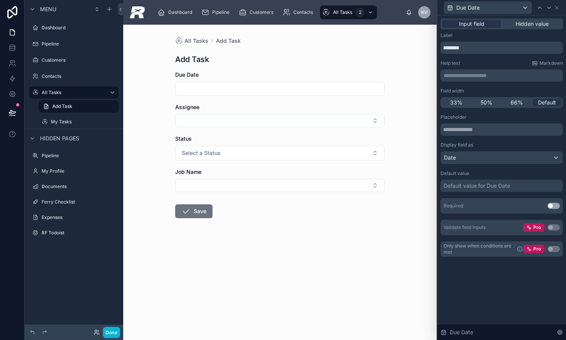
click at [462, 318] on div "**********" at bounding box center [502, 177] width 129 height 324
click at [13, 111] on icon at bounding box center [12, 113] width 8 height 8
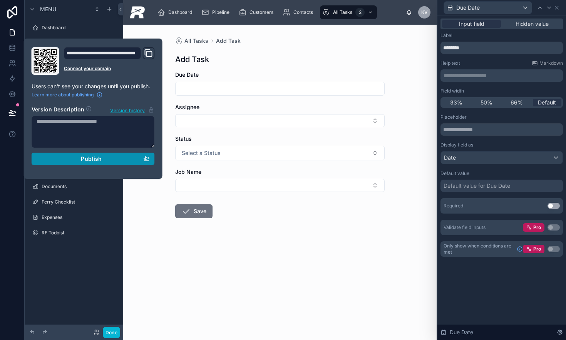
drag, startPoint x: 79, startPoint y: 157, endPoint x: 91, endPoint y: 155, distance: 12.0
click at [79, 157] on div "Publish" at bounding box center [93, 158] width 113 height 7
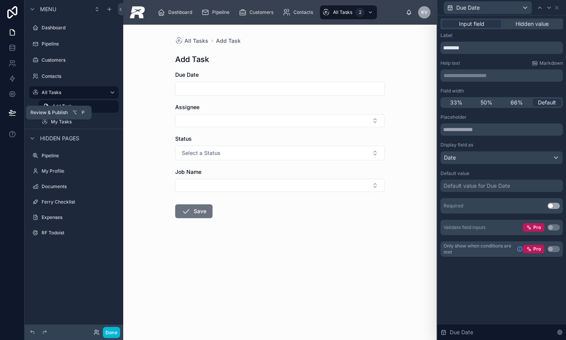
click at [11, 114] on icon at bounding box center [12, 113] width 8 height 8
drag, startPoint x: 230, startPoint y: 243, endPoint x: 234, endPoint y: 239, distance: 6.0
click at [230, 243] on form "Due Date Assignee Status Select a Status Job Name Save" at bounding box center [280, 169] width 210 height 196
click at [220, 15] on div "Pipeline" at bounding box center [216, 12] width 31 height 12
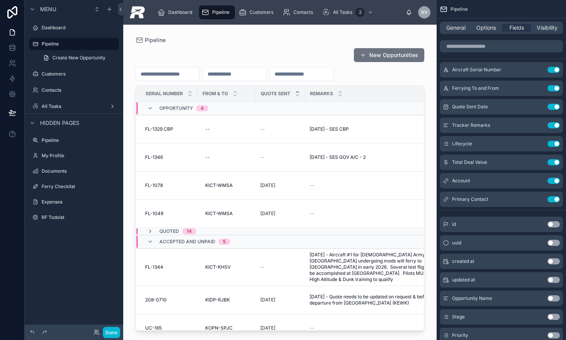
click at [157, 127] on div at bounding box center [280, 178] width 314 height 306
click at [157, 127] on span "FL-1329 CBP" at bounding box center [159, 129] width 28 height 6
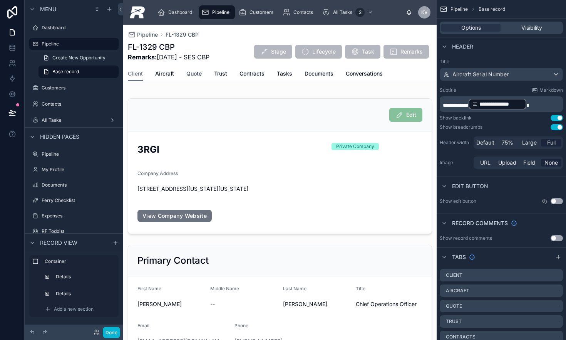
click at [190, 72] on span "Quote" at bounding box center [193, 74] width 15 height 8
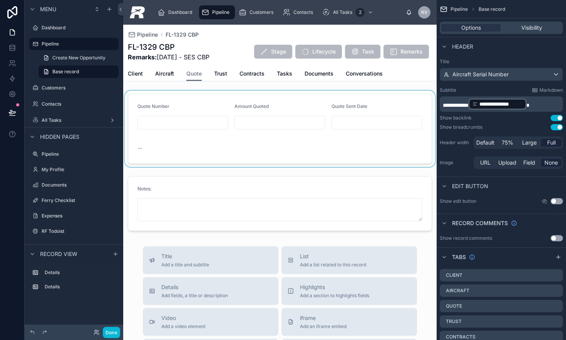
click at [344, 130] on div at bounding box center [280, 129] width 314 height 76
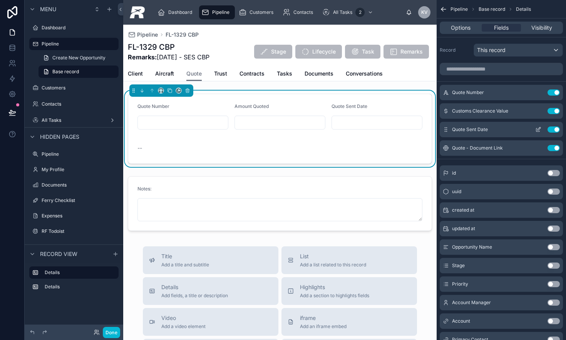
click at [462, 128] on icon "scrollable content" at bounding box center [539, 129] width 6 height 6
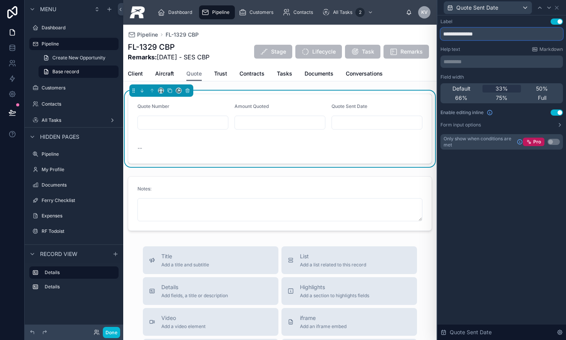
click at [462, 37] on input "**********" at bounding box center [502, 34] width 123 height 12
type input "**********"
click at [462, 7] on icon at bounding box center [557, 8] width 6 height 6
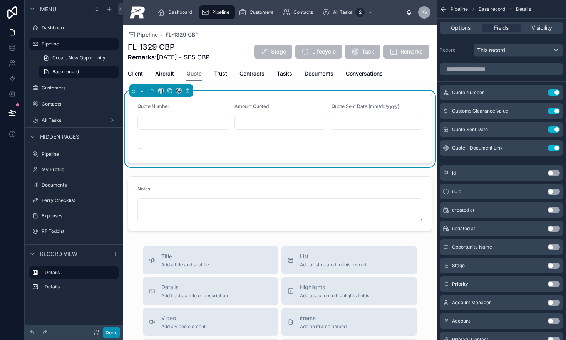
click at [108, 322] on button "Done" at bounding box center [111, 332] width 17 height 11
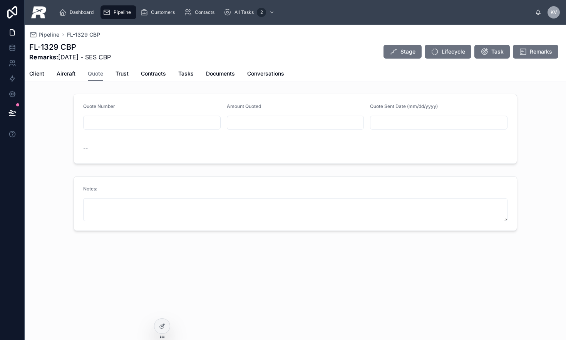
click at [279, 103] on div "Amount Quoted" at bounding box center [296, 107] width 138 height 9
click at [155, 76] on span "Contracts" at bounding box center [153, 74] width 25 height 8
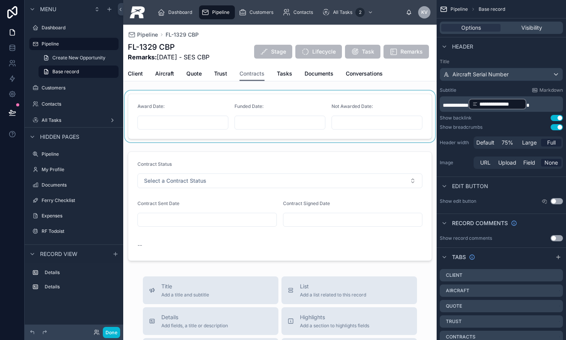
click at [337, 113] on div at bounding box center [280, 117] width 314 height 52
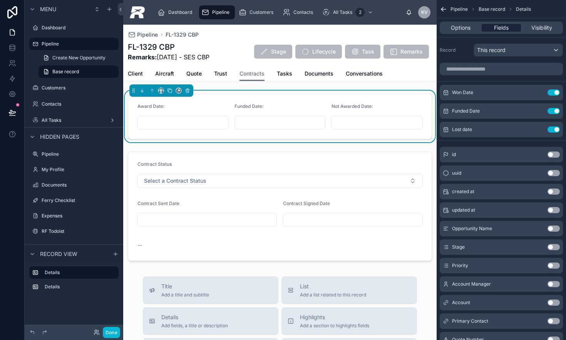
click at [462, 26] on span "Fields" at bounding box center [501, 28] width 15 height 8
drag, startPoint x: 537, startPoint y: 92, endPoint x: 506, endPoint y: 94, distance: 31.3
click at [462, 92] on icon "scrollable content" at bounding box center [539, 92] width 6 height 6
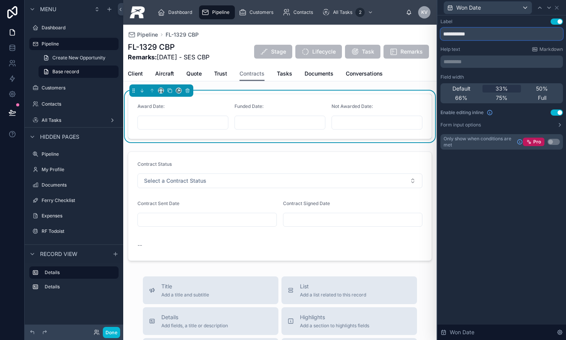
click at [462, 34] on input "**********" at bounding box center [502, 34] width 123 height 12
drag, startPoint x: 518, startPoint y: 34, endPoint x: 475, endPoint y: 36, distance: 43.2
click at [462, 36] on input "**********" at bounding box center [502, 34] width 123 height 12
type input "**********"
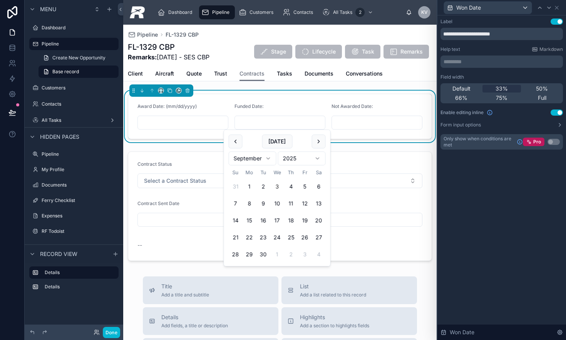
click at [272, 124] on input "text" at bounding box center [280, 122] width 90 height 11
click at [462, 8] on div "Won Date" at bounding box center [502, 7] width 123 height 15
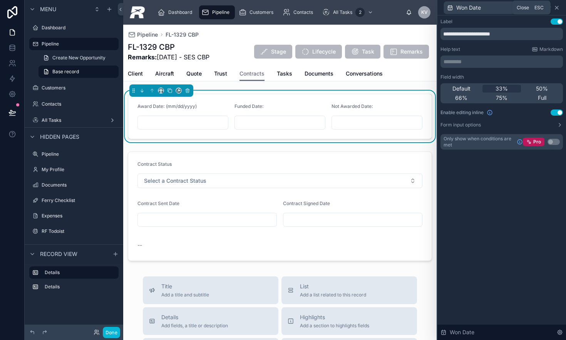
click at [462, 9] on icon at bounding box center [557, 8] width 6 height 6
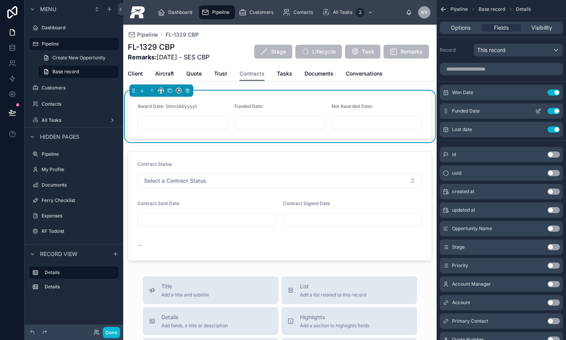
click at [462, 112] on icon "scrollable content" at bounding box center [539, 111] width 6 height 6
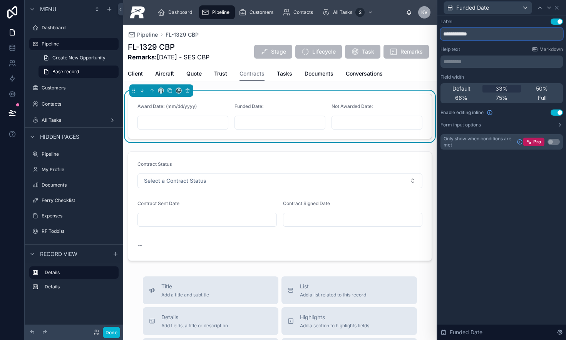
click at [462, 37] on input "**********" at bounding box center [502, 34] width 123 height 12
paste input "**********"
type input "**********"
click at [462, 7] on icon at bounding box center [557, 8] width 6 height 6
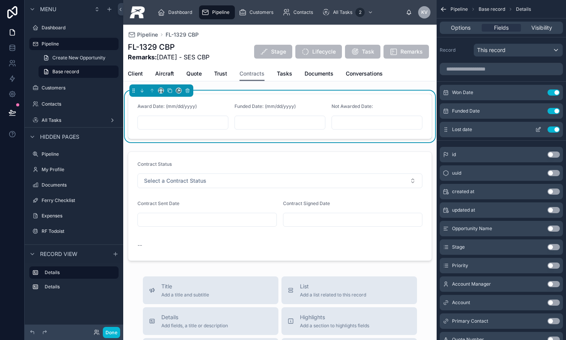
click at [462, 128] on icon "scrollable content" at bounding box center [539, 129] width 6 height 6
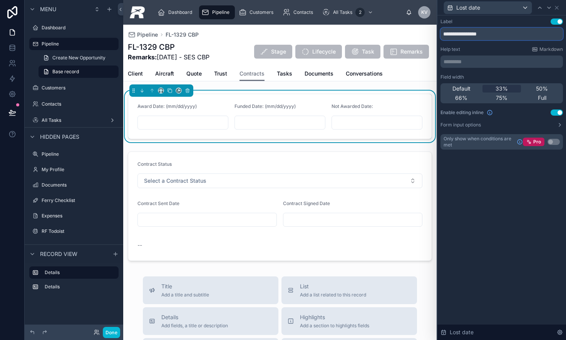
click at [462, 34] on input "**********" at bounding box center [502, 34] width 123 height 12
paste input "**********"
type input "**********"
drag, startPoint x: 558, startPoint y: 10, endPoint x: 546, endPoint y: 29, distance: 23.4
click at [283, 71] on span "Tasks" at bounding box center [284, 74] width 15 height 8
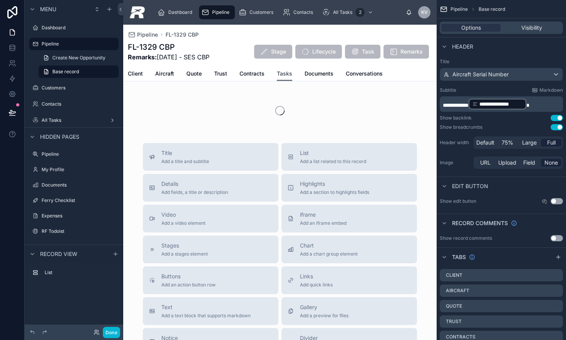
scroll to position [0, 0]
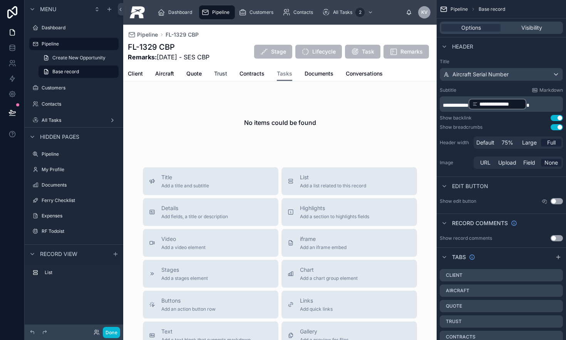
click at [220, 75] on span "Trust" at bounding box center [220, 74] width 13 height 8
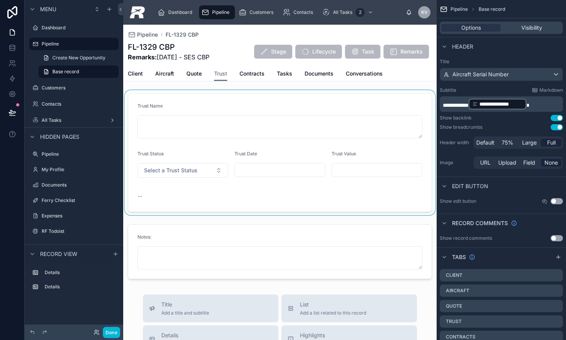
click at [252, 149] on div at bounding box center [280, 152] width 314 height 125
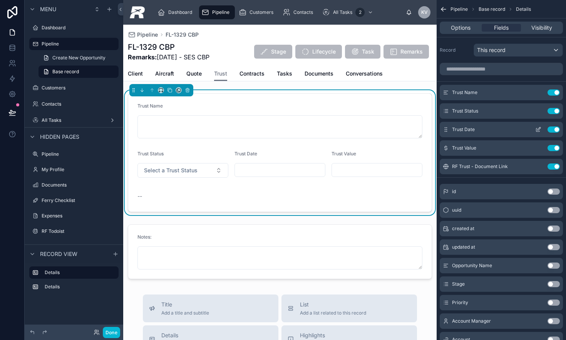
click at [462, 129] on icon "scrollable content" at bounding box center [539, 129] width 6 height 6
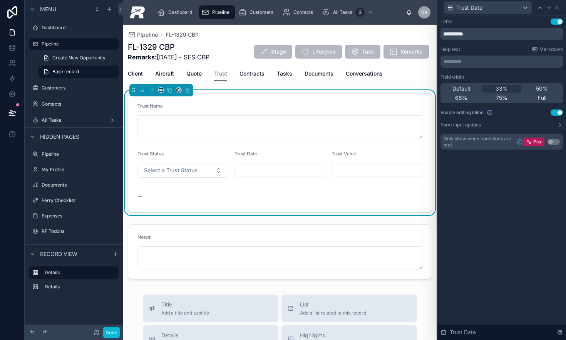
click at [462, 61] on p "********* ﻿" at bounding box center [503, 62] width 118 height 8
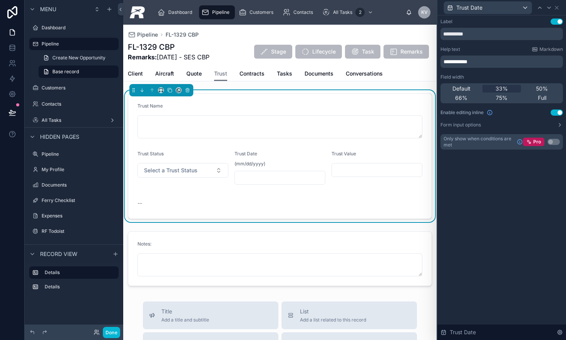
drag, startPoint x: 513, startPoint y: 232, endPoint x: 448, endPoint y: 217, distance: 66.4
click at [462, 232] on div "**********" at bounding box center [502, 177] width 129 height 324
click at [191, 74] on span "Quote" at bounding box center [193, 74] width 15 height 8
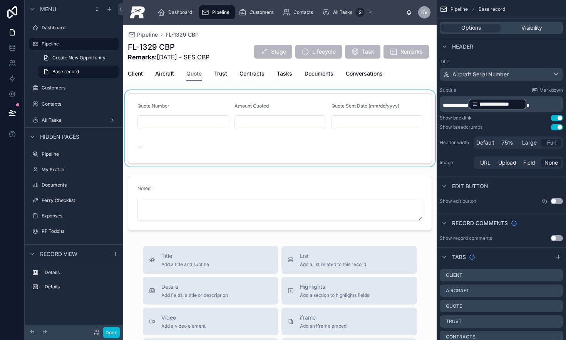
click at [359, 111] on div at bounding box center [280, 128] width 314 height 76
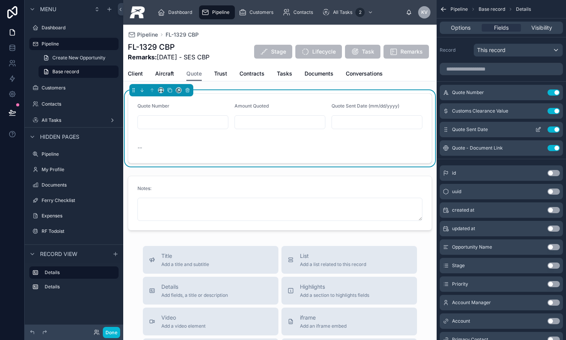
click at [462, 129] on icon "scrollable content" at bounding box center [539, 129] width 6 height 6
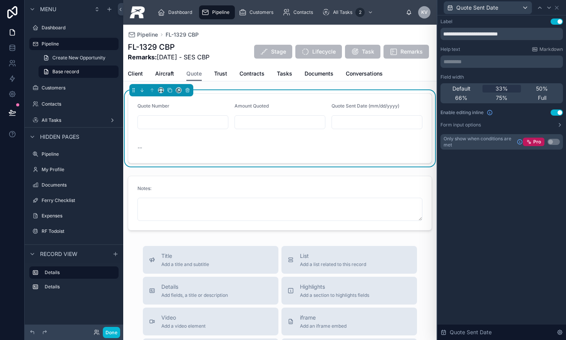
click at [462, 60] on p "********* ﻿" at bounding box center [503, 62] width 118 height 8
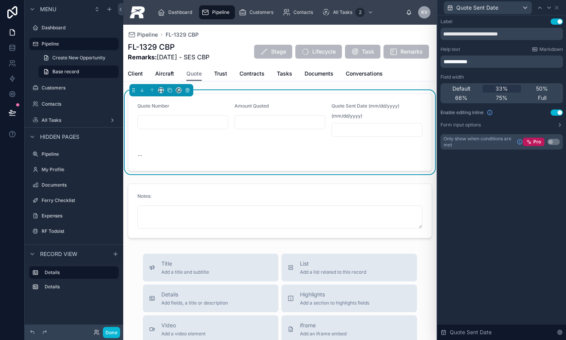
drag, startPoint x: 487, startPoint y: 35, endPoint x: 582, endPoint y: 34, distance: 95.5
click at [462, 34] on html "**********" at bounding box center [283, 170] width 566 height 340
drag, startPoint x: 541, startPoint y: 35, endPoint x: 486, endPoint y: 36, distance: 55.1
click at [462, 36] on input "**********" at bounding box center [502, 34] width 123 height 12
type input "**********"
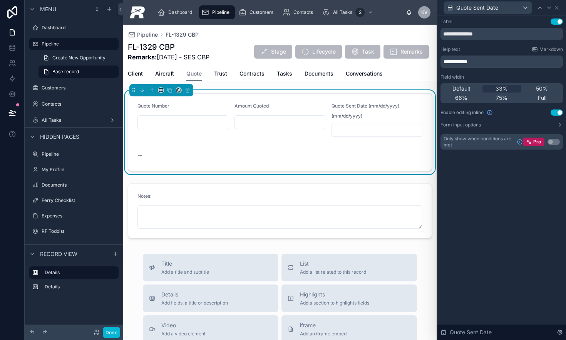
click at [462, 211] on div "**********" at bounding box center [502, 177] width 129 height 324
click at [170, 74] on span "Aircraft" at bounding box center [164, 74] width 19 height 8
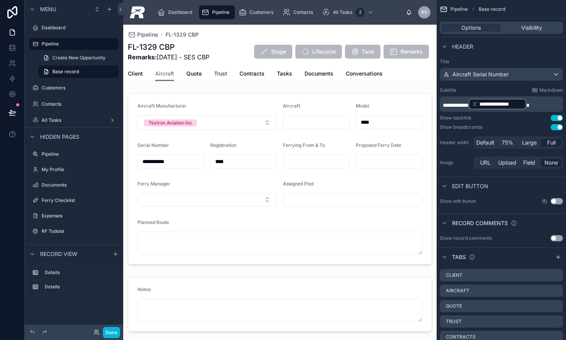
click at [227, 73] on span "Trust" at bounding box center [220, 74] width 13 height 8
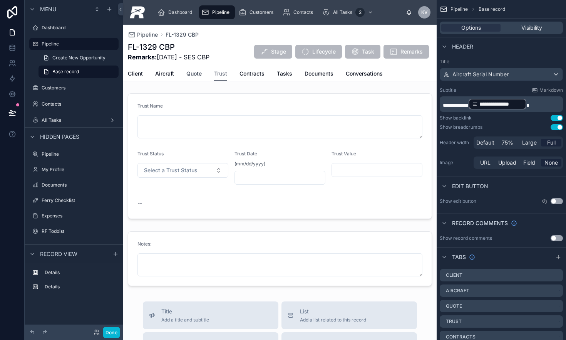
click at [195, 73] on span "Quote" at bounding box center [193, 74] width 15 height 8
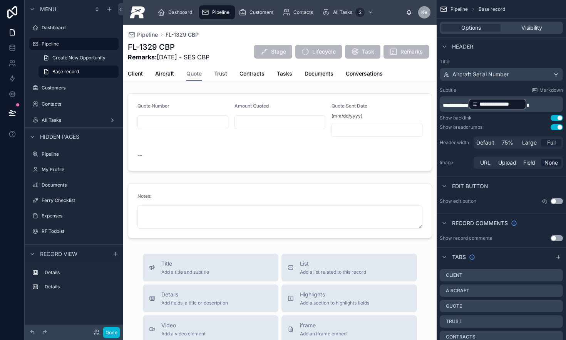
click at [218, 71] on span "Trust" at bounding box center [220, 74] width 13 height 8
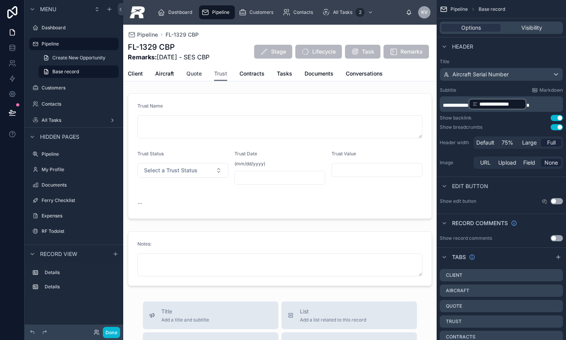
click at [199, 71] on span "Quote" at bounding box center [193, 74] width 15 height 8
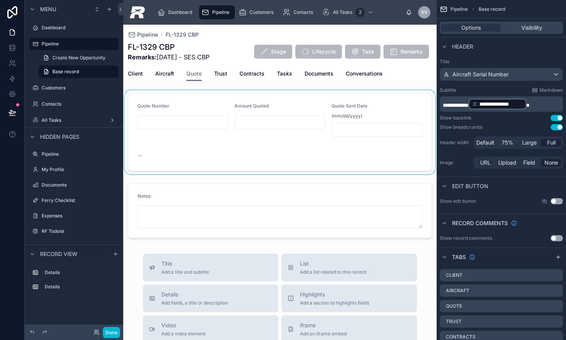
click at [249, 121] on div at bounding box center [280, 132] width 314 height 84
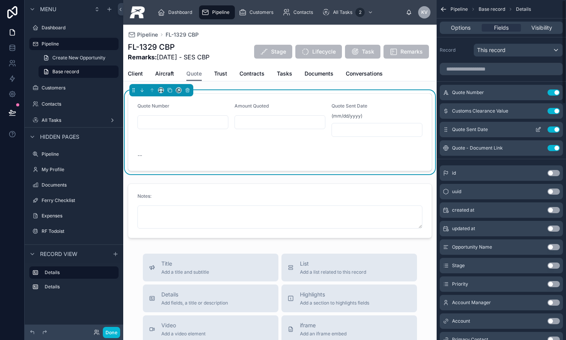
click at [462, 128] on icon "scrollable content" at bounding box center [540, 128] width 1 height 1
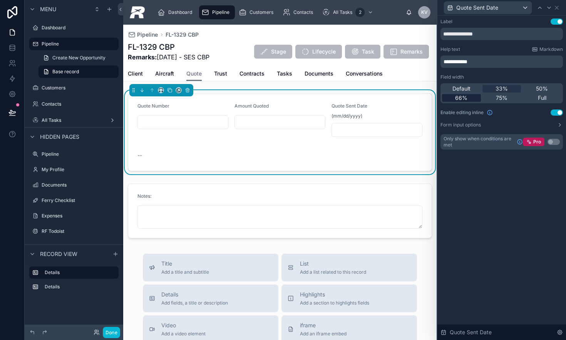
click at [462, 100] on span "66%" at bounding box center [461, 98] width 12 height 8
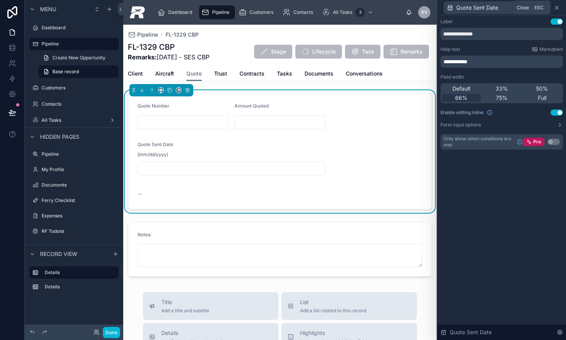
click at [462, 7] on icon at bounding box center [557, 8] width 6 height 6
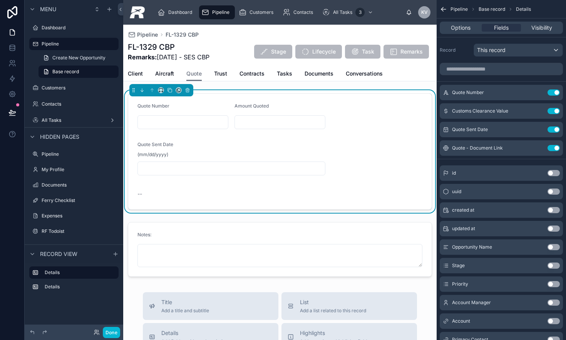
click at [228, 73] on div "Client Aircraft Quote Trust Contracts Tasks Documents Conversations" at bounding box center [280, 73] width 304 height 15
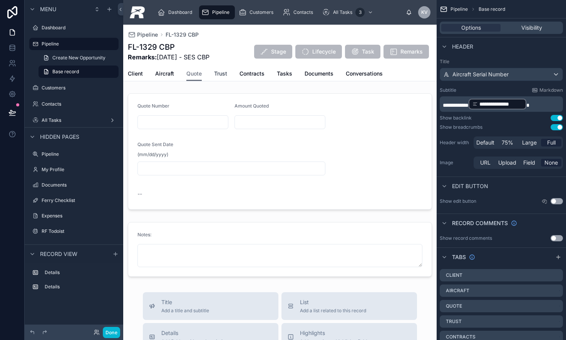
click at [227, 73] on span "Trust" at bounding box center [220, 74] width 13 height 8
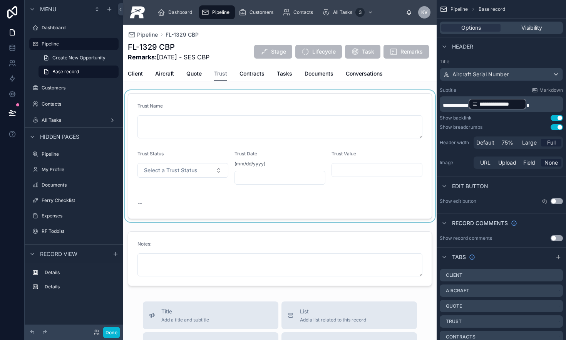
click at [302, 159] on div at bounding box center [280, 156] width 314 height 132
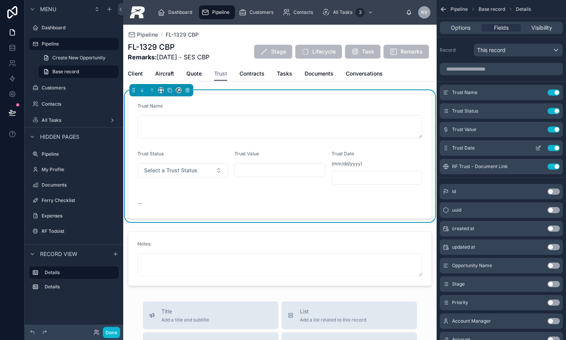
click at [462, 148] on icon "scrollable content" at bounding box center [539, 147] width 3 height 3
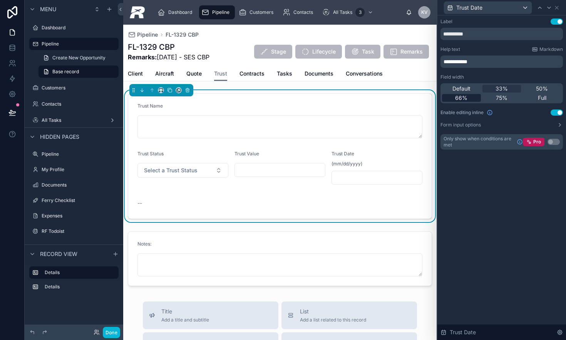
click at [462, 96] on div "66%" at bounding box center [461, 98] width 39 height 8
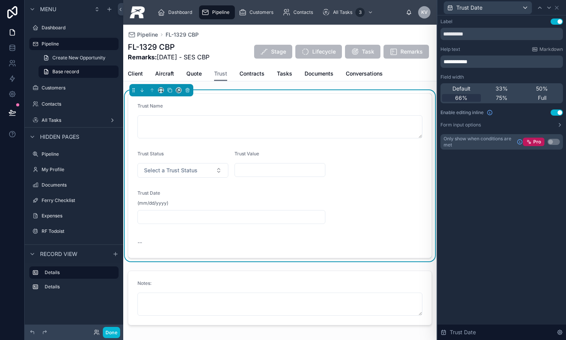
click at [462, 190] on div "**********" at bounding box center [502, 177] width 129 height 324
click at [193, 76] on span "Quote" at bounding box center [193, 74] width 15 height 8
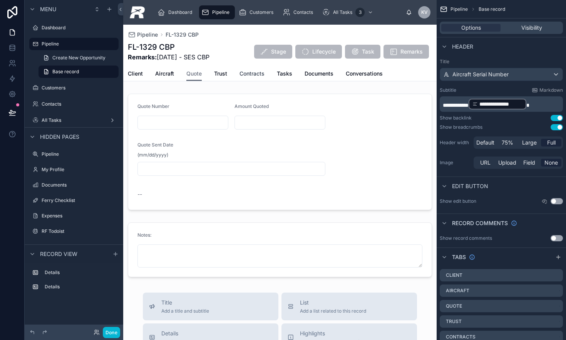
click at [249, 73] on span "Contracts" at bounding box center [252, 74] width 25 height 8
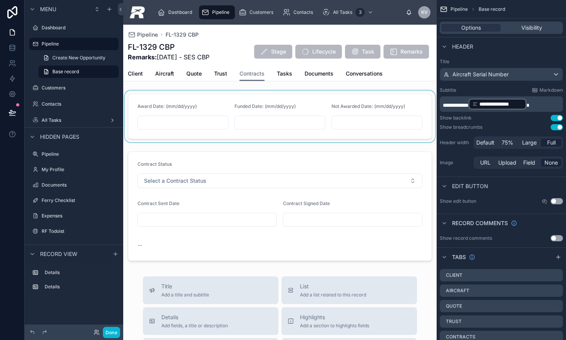
click at [226, 103] on div at bounding box center [280, 117] width 314 height 52
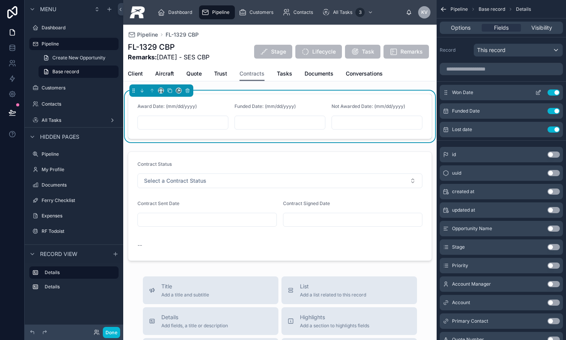
click at [462, 88] on div "Won Date Use setting" at bounding box center [501, 92] width 123 height 15
click at [462, 92] on icon "scrollable content" at bounding box center [538, 92] width 3 height 3
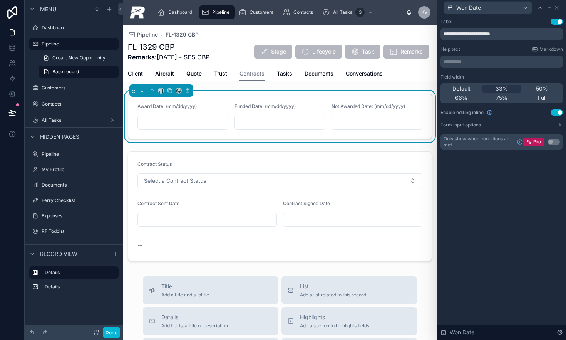
click at [462, 64] on p "********* ﻿" at bounding box center [503, 62] width 118 height 8
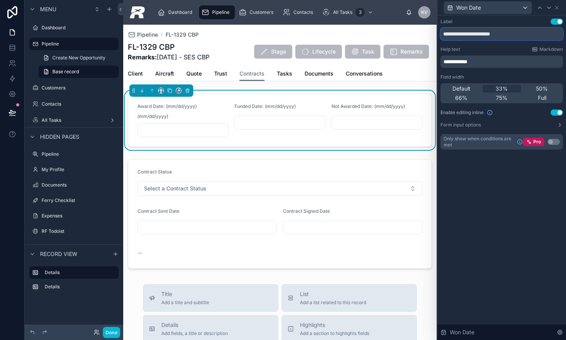
drag, startPoint x: 474, startPoint y: 35, endPoint x: 573, endPoint y: 35, distance: 98.6
click at [462, 35] on html "**********" at bounding box center [283, 170] width 566 height 340
type input "**********"
click at [462, 8] on icon at bounding box center [557, 7] width 3 height 3
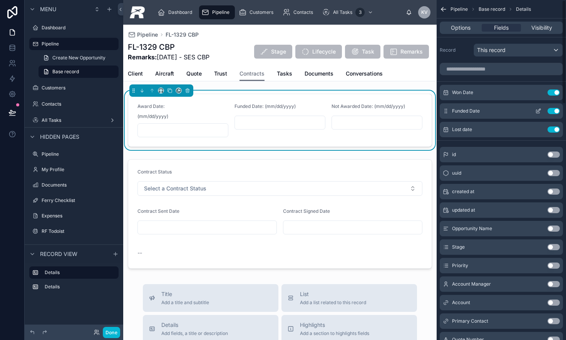
drag, startPoint x: 536, startPoint y: 110, endPoint x: 530, endPoint y: 107, distance: 7.4
click at [462, 110] on icon "scrollable content" at bounding box center [538, 111] width 3 height 3
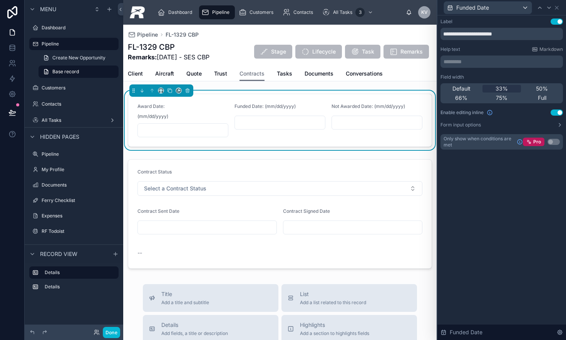
click at [461, 62] on p "********* ﻿" at bounding box center [503, 62] width 118 height 8
drag, startPoint x: 480, startPoint y: 35, endPoint x: 571, endPoint y: 40, distance: 91.5
click at [462, 40] on html "**********" at bounding box center [283, 170] width 566 height 340
type input "**********"
drag, startPoint x: 557, startPoint y: 8, endPoint x: 546, endPoint y: 20, distance: 17.2
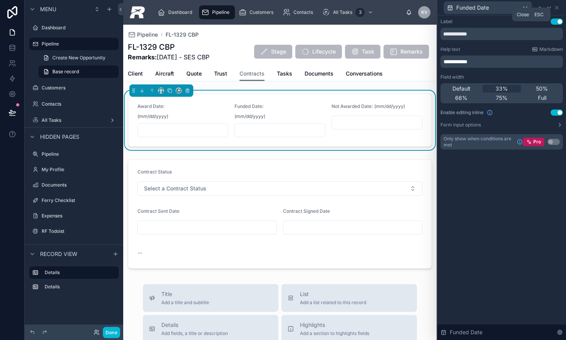
click at [462, 8] on icon at bounding box center [557, 8] width 6 height 6
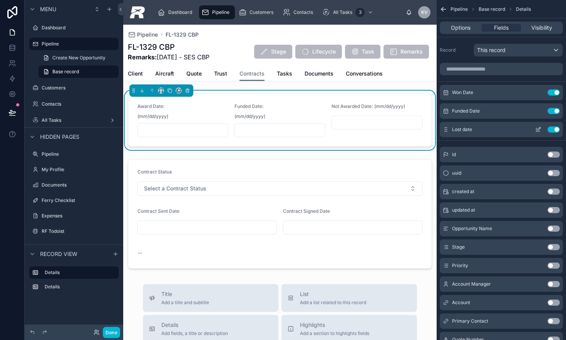
click at [462, 129] on icon "scrollable content" at bounding box center [539, 128] width 3 height 3
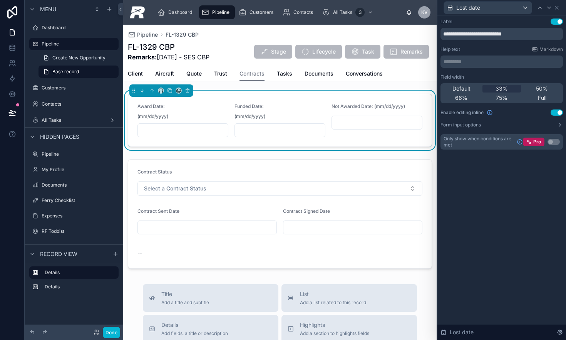
click at [462, 58] on p "********* ﻿" at bounding box center [503, 62] width 118 height 8
drag, startPoint x: 493, startPoint y: 34, endPoint x: 604, endPoint y: 38, distance: 111.0
click at [462, 38] on html "**********" at bounding box center [283, 170] width 566 height 340
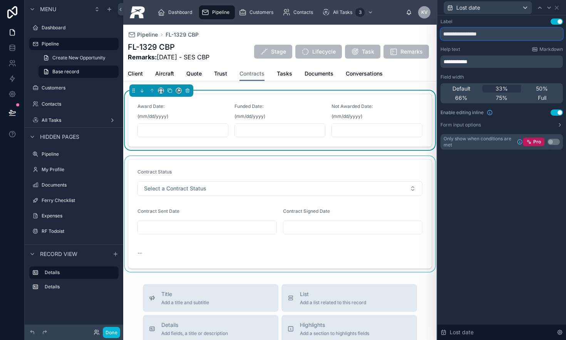
type input "**********"
click at [210, 233] on div at bounding box center [280, 214] width 314 height 116
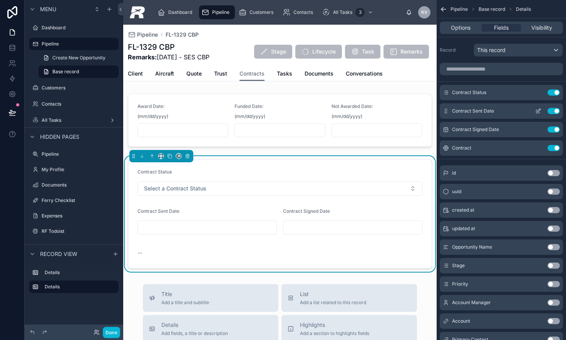
click at [462, 111] on icon "scrollable content" at bounding box center [539, 110] width 3 height 3
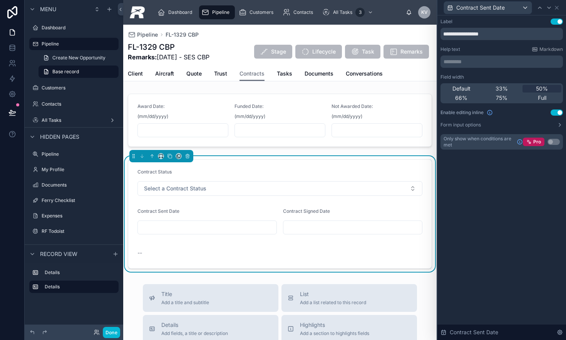
click at [462, 63] on p "********* ﻿" at bounding box center [503, 62] width 118 height 8
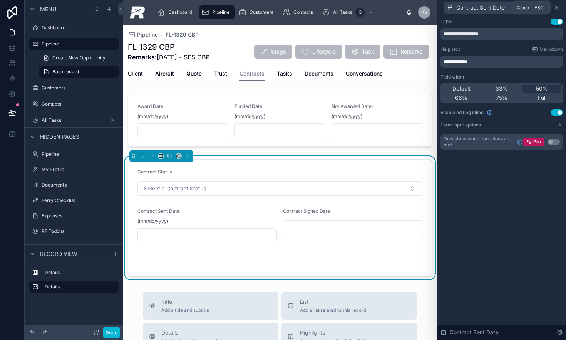
click at [462, 7] on icon at bounding box center [557, 8] width 6 height 6
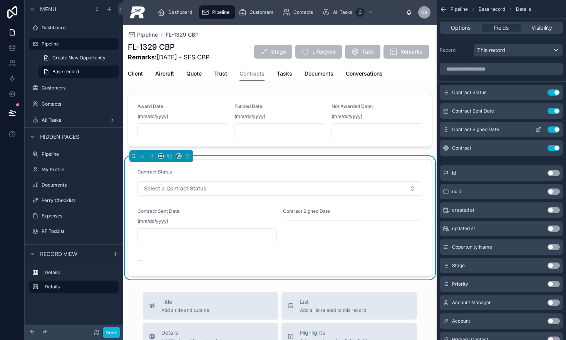
click at [462, 131] on icon "scrollable content" at bounding box center [538, 129] width 3 height 3
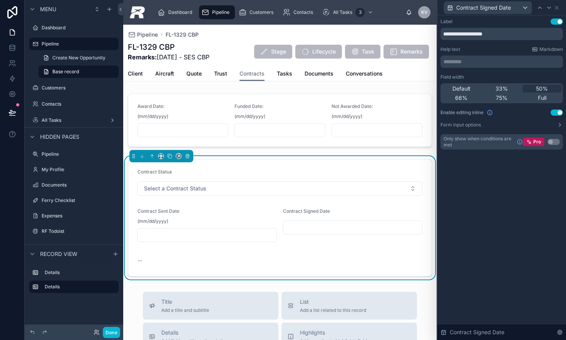
click at [462, 62] on p "********* ﻿" at bounding box center [503, 62] width 118 height 8
click at [462, 273] on div "**********" at bounding box center [502, 177] width 129 height 324
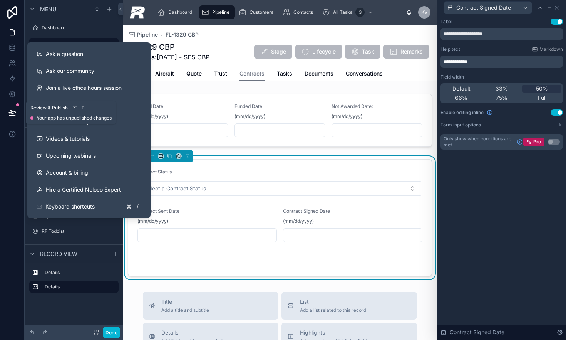
click at [17, 114] on button at bounding box center [12, 113] width 17 height 22
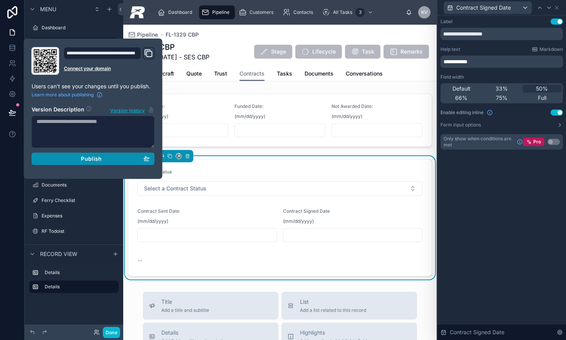
click at [114, 163] on button "Publish" at bounding box center [93, 159] width 123 height 12
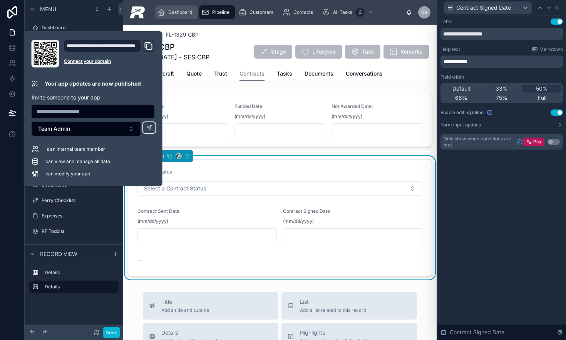
click at [183, 16] on div "Dashboard" at bounding box center [177, 12] width 38 height 12
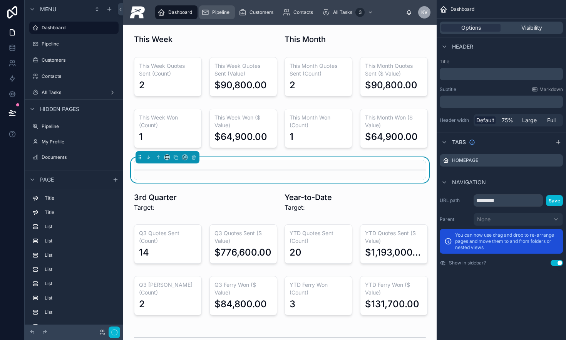
click at [213, 12] on span "Pipeline" at bounding box center [220, 12] width 17 height 6
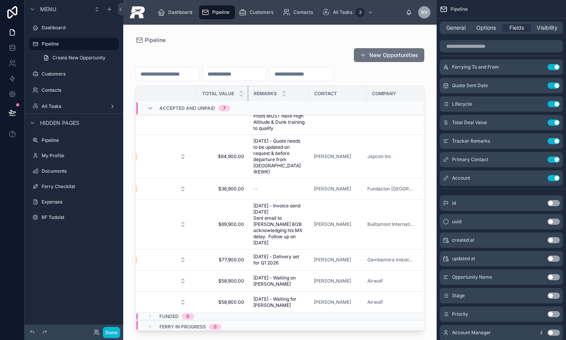
scroll to position [136, 255]
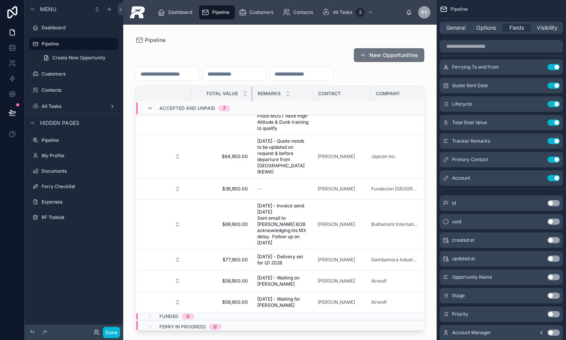
drag, startPoint x: 236, startPoint y: 95, endPoint x: 186, endPoint y: 99, distance: 50.2
click at [192, 99] on th "Total Value" at bounding box center [222, 94] width 61 height 16
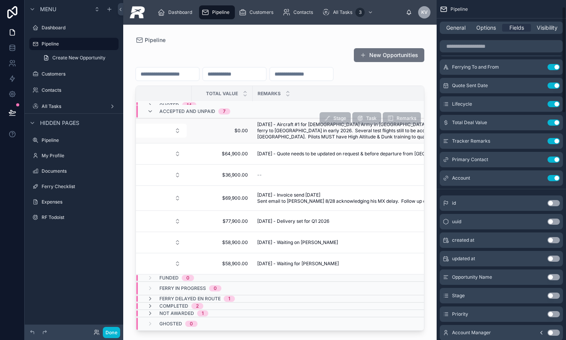
drag, startPoint x: 319, startPoint y: 93, endPoint x: 322, endPoint y: 131, distance: 38.3
click at [462, 99] on div "Dashboard Pipeline Customers Contacts All Tasks 3 KV [PERSON_NAME] Pipeline New…" at bounding box center [344, 170] width 443 height 340
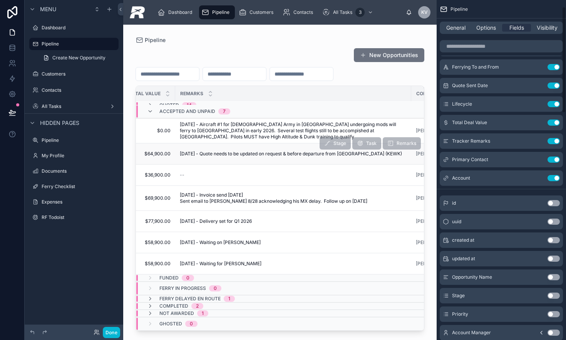
scroll to position [62, 441]
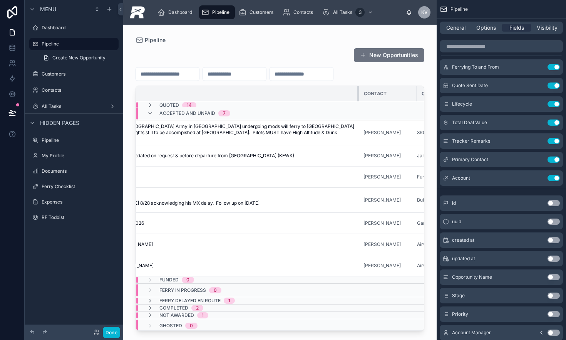
drag, startPoint x: 297, startPoint y: 95, endPoint x: 354, endPoint y: 99, distance: 57.2
click at [358, 99] on div at bounding box center [359, 93] width 3 height 15
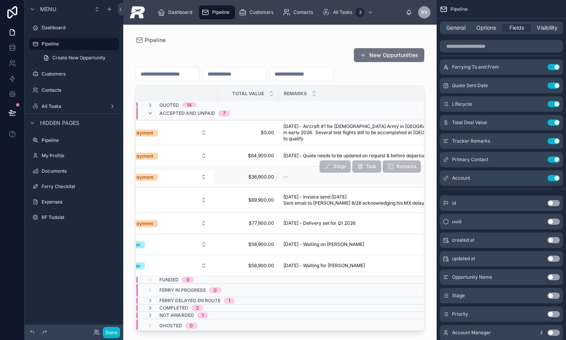
scroll to position [58, 259]
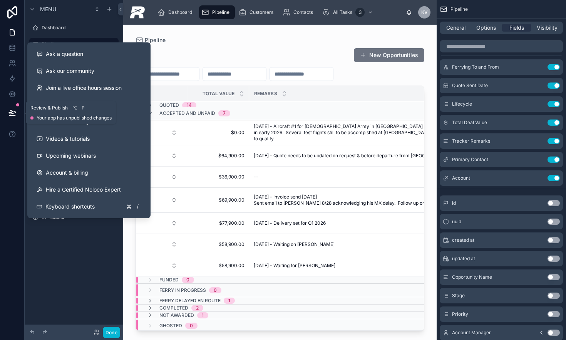
click at [15, 111] on icon at bounding box center [12, 113] width 8 height 8
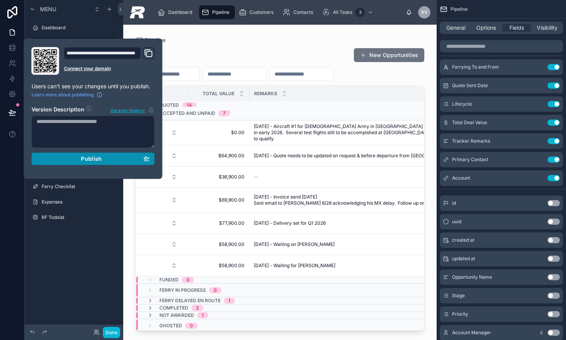
click at [68, 154] on button "Publish" at bounding box center [93, 159] width 123 height 12
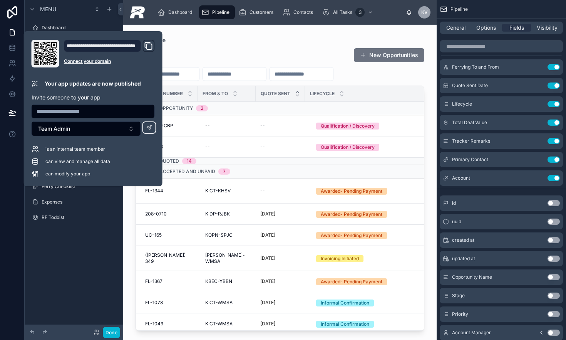
click at [184, 43] on div "Pipeline New Opportunities Serial Number From & To Quote Sent Lifecycle Total V…" at bounding box center [280, 178] width 314 height 306
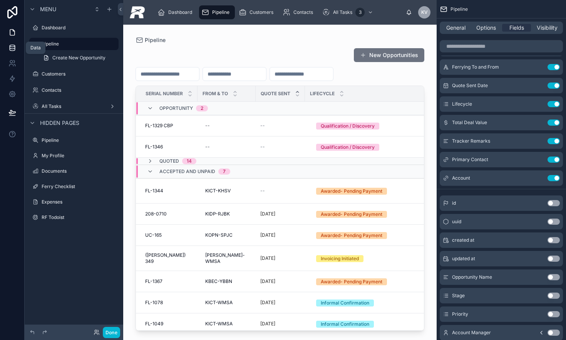
click at [15, 44] on icon at bounding box center [12, 48] width 8 height 8
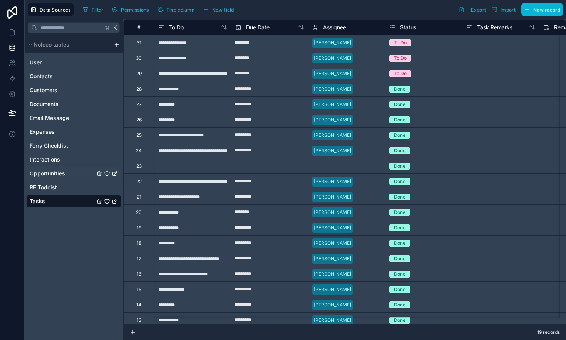
click at [58, 170] on span "Opportunities" at bounding box center [47, 174] width 35 height 8
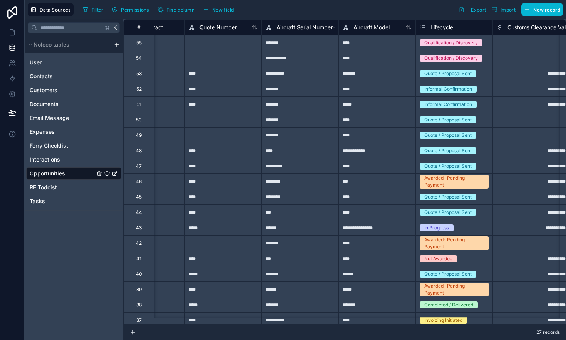
scroll to position [0, 475]
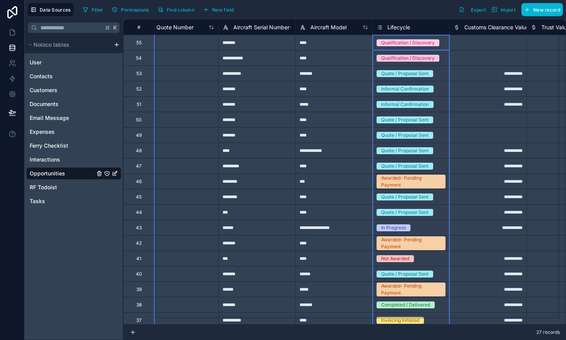
click at [386, 29] on div "Lifecycle" at bounding box center [394, 27] width 34 height 9
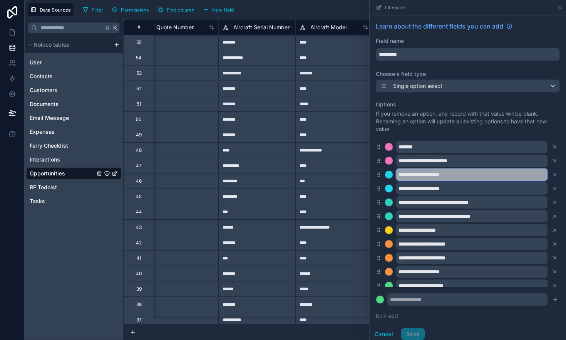
drag, startPoint x: 433, startPoint y: 175, endPoint x: 427, endPoint y: 176, distance: 5.8
click at [433, 175] on input "**********" at bounding box center [471, 174] width 151 height 12
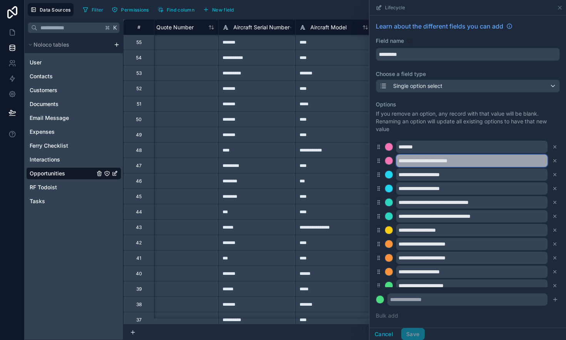
click at [436, 161] on input "**********" at bounding box center [471, 160] width 151 height 12
click at [436, 159] on input "**********" at bounding box center [471, 160] width 151 height 12
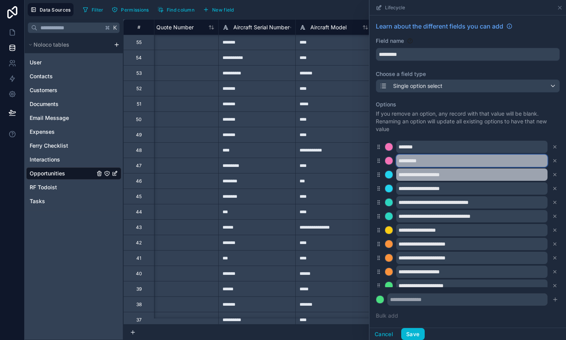
type input "*********"
click at [420, 175] on input "**********" at bounding box center [471, 174] width 151 height 12
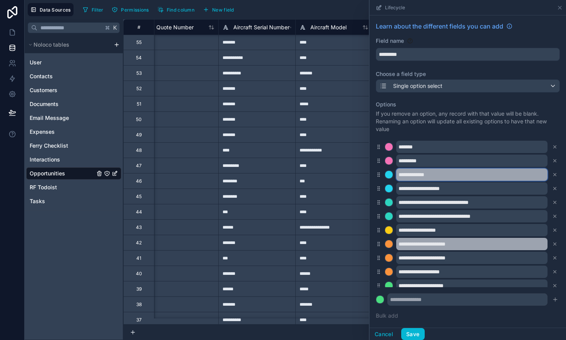
type input "**********"
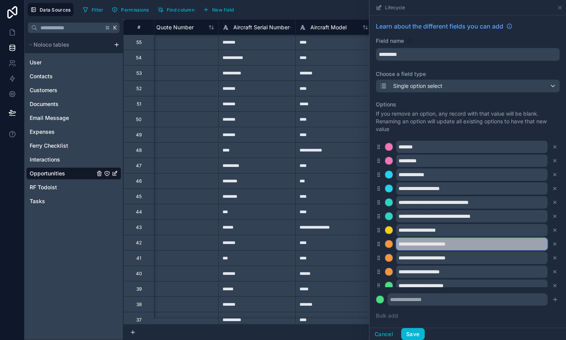
click at [423, 245] on input "**********" at bounding box center [471, 244] width 151 height 12
click at [421, 246] on input "**********" at bounding box center [471, 244] width 151 height 12
type input "**********"
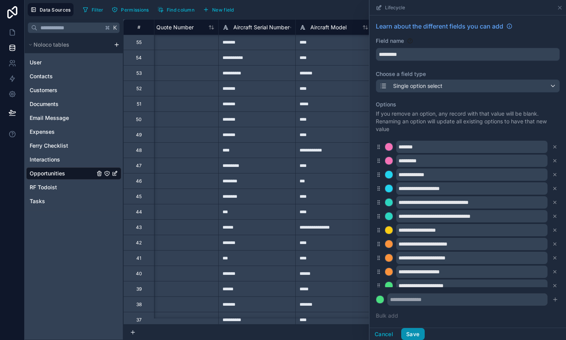
click at [411, 322] on button "Save" at bounding box center [412, 334] width 23 height 12
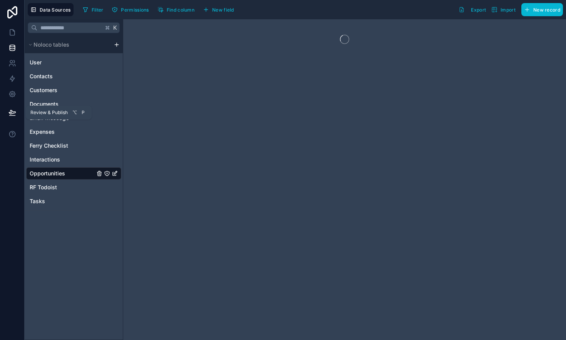
click at [12, 113] on icon at bounding box center [12, 113] width 8 height 8
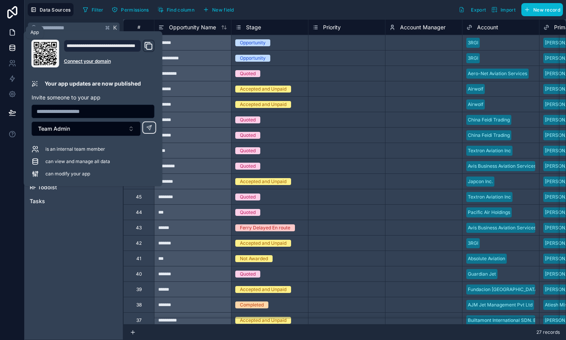
click at [17, 33] on link at bounding box center [12, 32] width 24 height 15
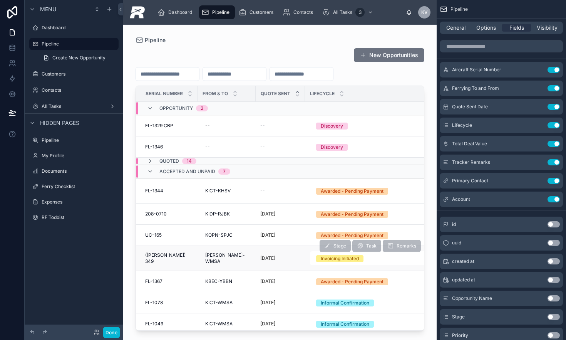
scroll to position [58, 0]
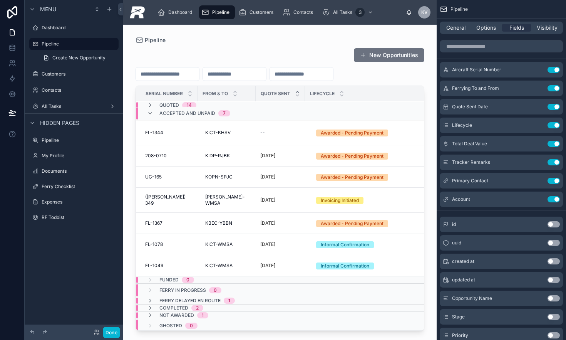
click at [174, 76] on input "text" at bounding box center [167, 74] width 63 height 11
type input "*******"
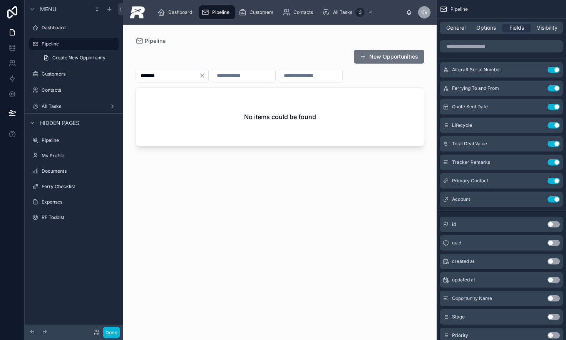
click at [205, 75] on icon "Clear" at bounding box center [202, 75] width 6 height 6
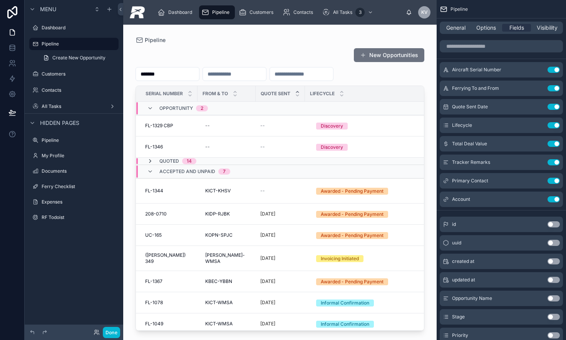
click at [152, 159] on icon at bounding box center [150, 161] width 6 height 6
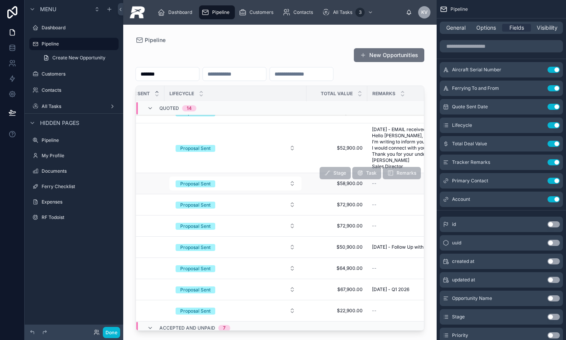
scroll to position [183, 0]
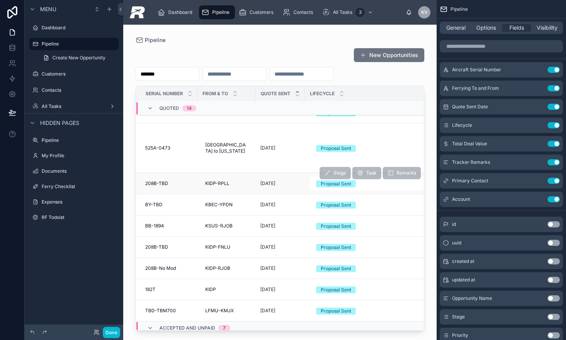
click at [162, 180] on span "208B-TBD" at bounding box center [156, 183] width 23 height 6
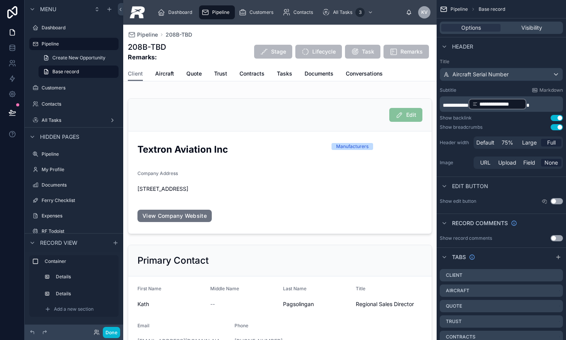
click at [220, 12] on span "Pipeline" at bounding box center [220, 12] width 17 height 6
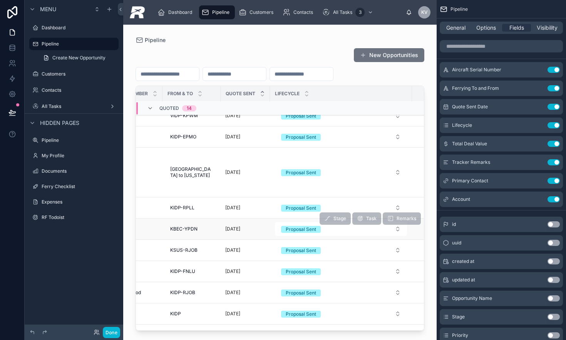
scroll to position [158, 0]
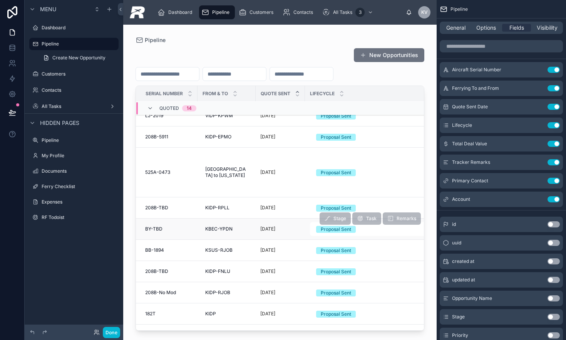
click at [157, 226] on span "BY-TBD" at bounding box center [153, 229] width 17 height 6
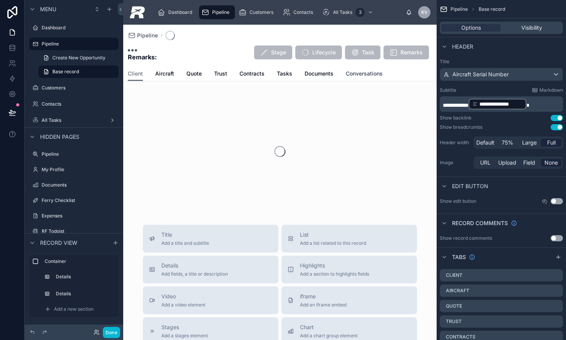
click at [383, 75] on span "Conversations" at bounding box center [364, 74] width 37 height 8
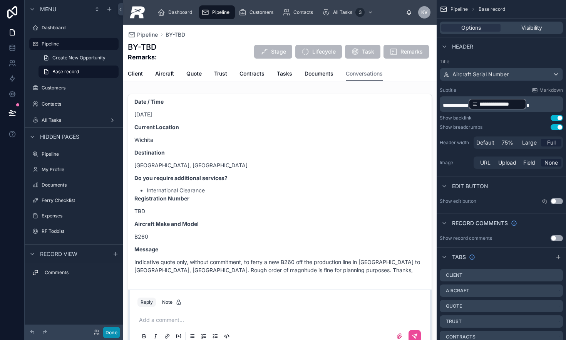
click at [114, 322] on button "Done" at bounding box center [111, 332] width 17 height 11
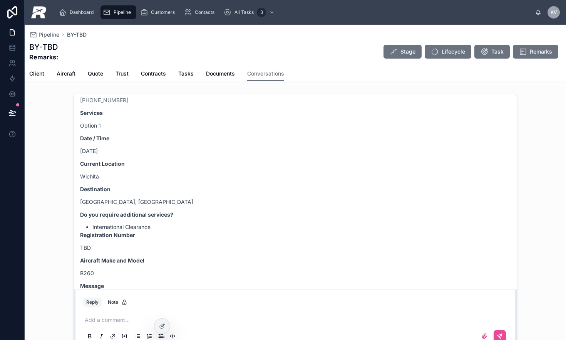
scroll to position [159, 0]
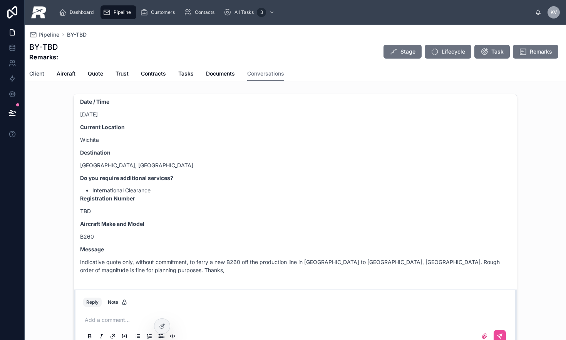
click at [37, 70] on span "Client" at bounding box center [36, 74] width 15 height 8
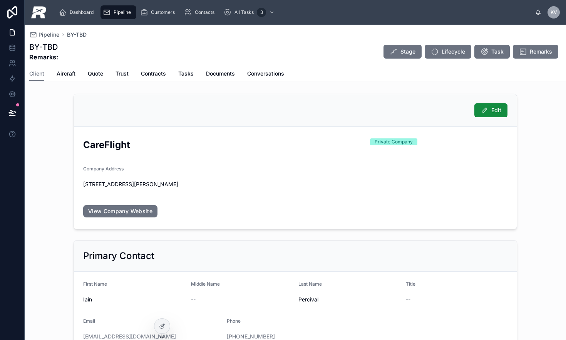
click at [120, 17] on div "Pipeline" at bounding box center [118, 12] width 31 height 12
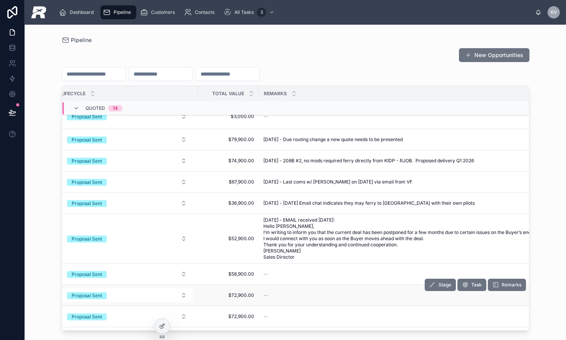
scroll to position [92, 0]
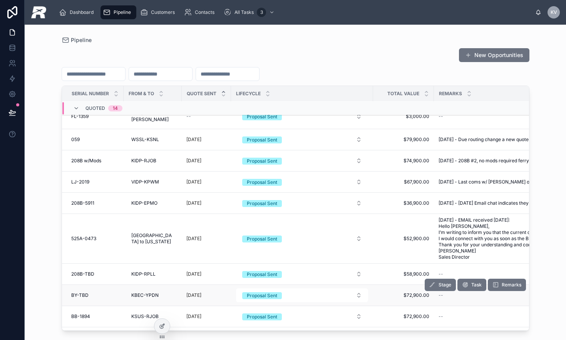
click at [77, 292] on span "BY-TBD" at bounding box center [79, 295] width 17 height 6
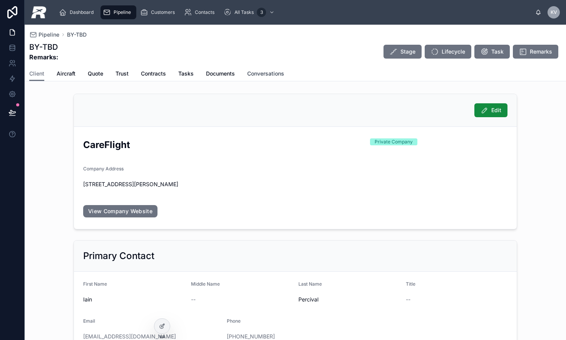
click at [269, 73] on span "Conversations" at bounding box center [265, 74] width 37 height 8
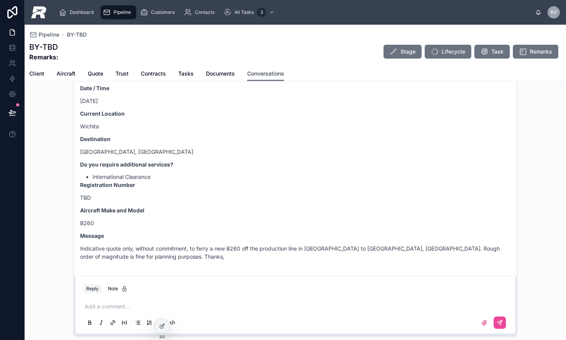
scroll to position [61, 0]
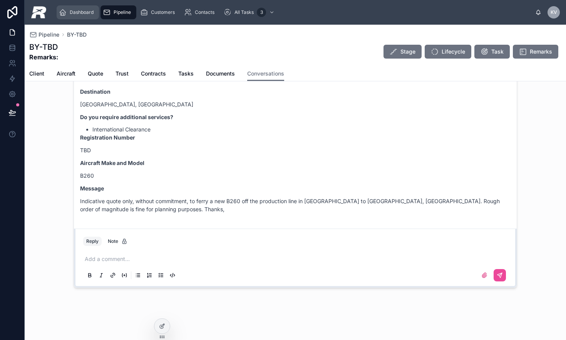
click at [81, 7] on div "Dashboard" at bounding box center [78, 12] width 38 height 12
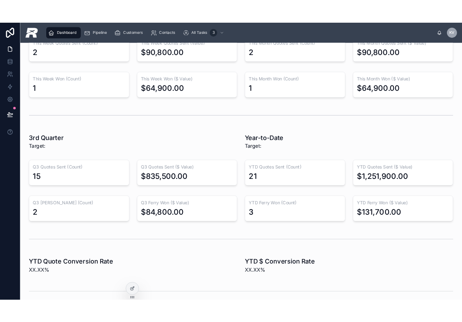
scroll to position [41, 0]
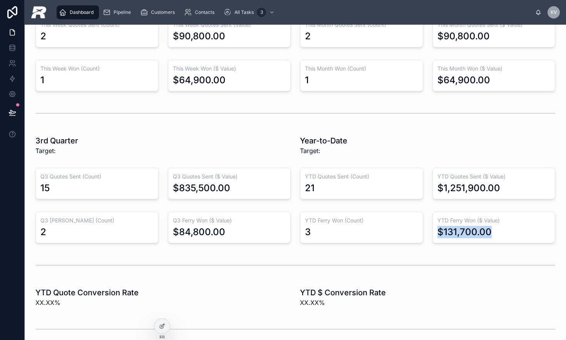
drag, startPoint x: 488, startPoint y: 233, endPoint x: 430, endPoint y: 235, distance: 57.9
click at [433, 235] on div "YTD Ferry Won ($ Value) $131,700.00" at bounding box center [494, 228] width 123 height 32
click at [442, 235] on div "$131,700.00" at bounding box center [465, 232] width 54 height 12
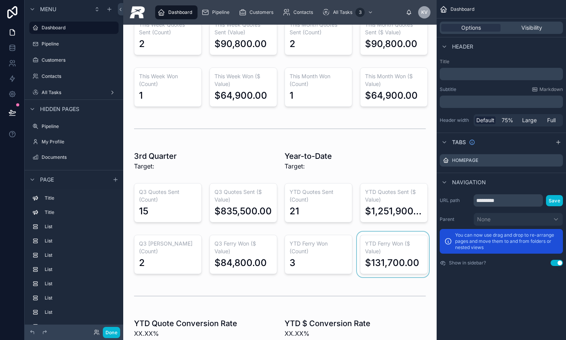
click at [401, 261] on div at bounding box center [394, 254] width 76 height 45
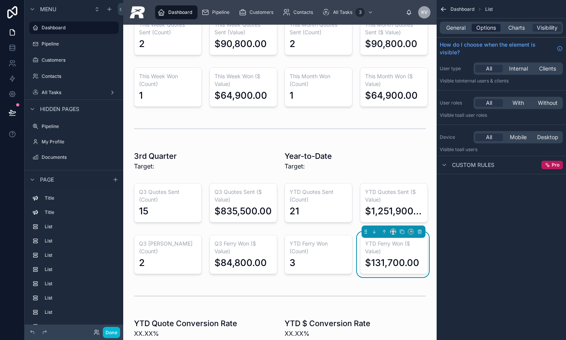
click at [462, 29] on span "Options" at bounding box center [487, 28] width 20 height 8
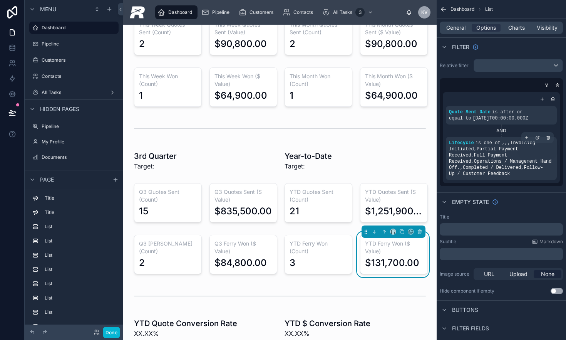
click at [462, 159] on span ", , , Invoicing Initiated , Partial Payment Received , Full Payment Received , …" at bounding box center [500, 158] width 102 height 36
click at [462, 137] on icon "scrollable content" at bounding box center [538, 137] width 2 height 2
click at [462, 201] on div "Empty state" at bounding box center [501, 201] width 129 height 18
click at [462, 212] on div "Title ﻿ Subtitle Markdown ﻿ Image source URL Upload None Hide component if empt…" at bounding box center [501, 254] width 129 height 86
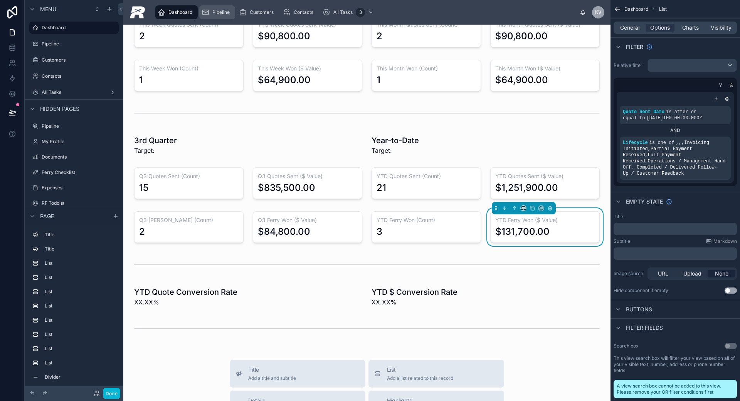
click at [213, 13] on span "Pipeline" at bounding box center [220, 12] width 17 height 6
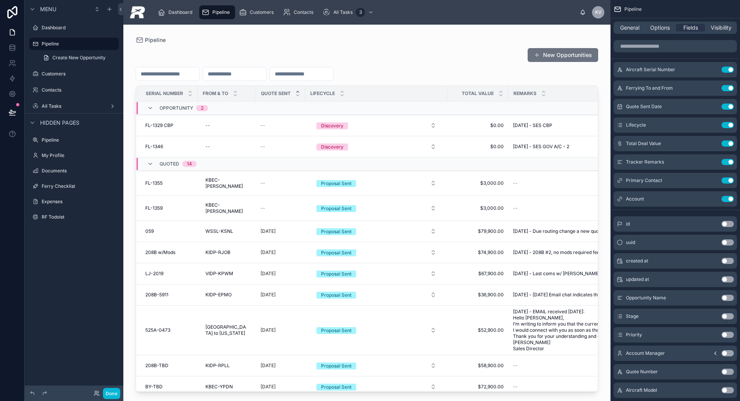
click at [462, 59] on div at bounding box center [366, 209] width 487 height 368
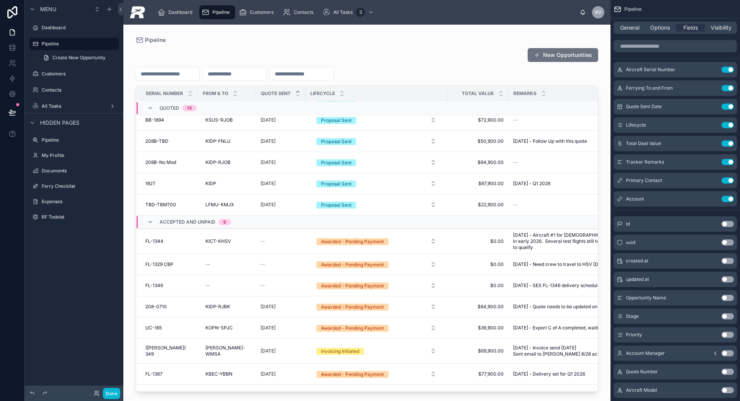
scroll to position [336, 0]
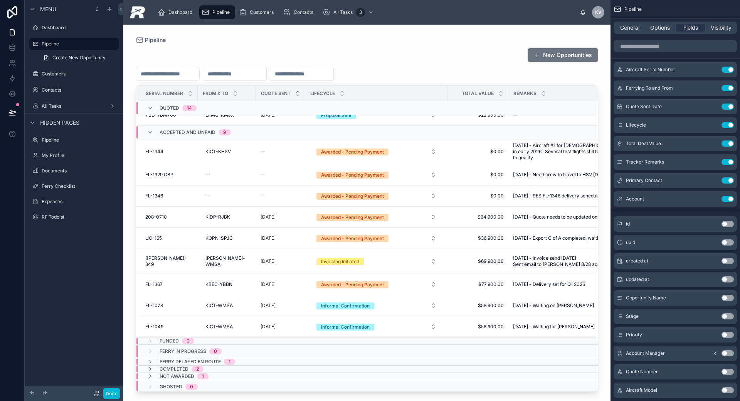
click at [462, 52] on button "New Opportunities" at bounding box center [562, 55] width 71 height 14
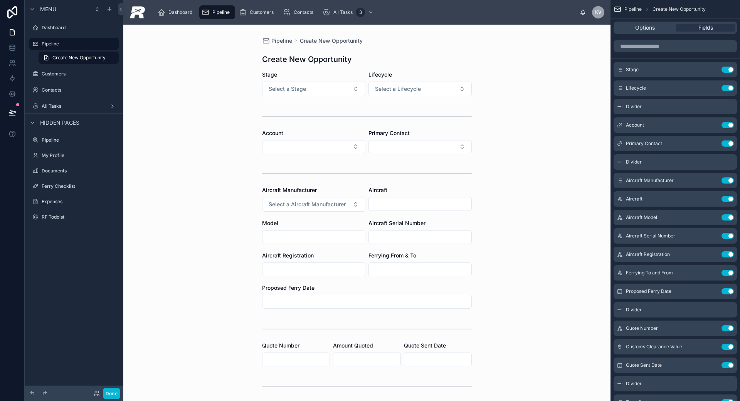
click at [297, 234] on input "text" at bounding box center [313, 237] width 102 height 11
type input "********"
click at [389, 233] on input "text" at bounding box center [420, 237] width 102 height 11
paste input "********"
type input "********"
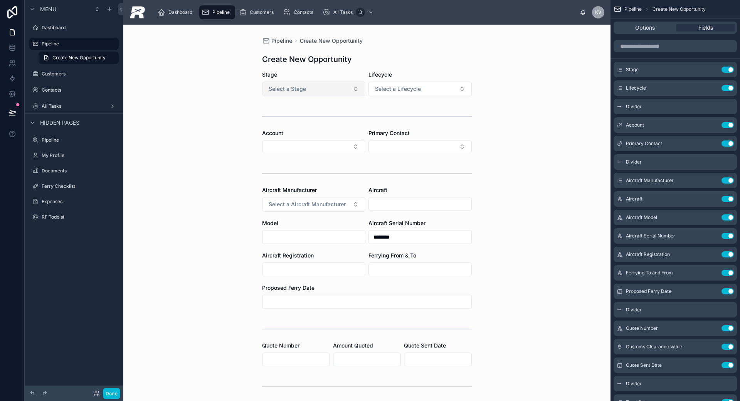
click at [338, 85] on button "Select a Stage" at bounding box center [313, 89] width 103 height 15
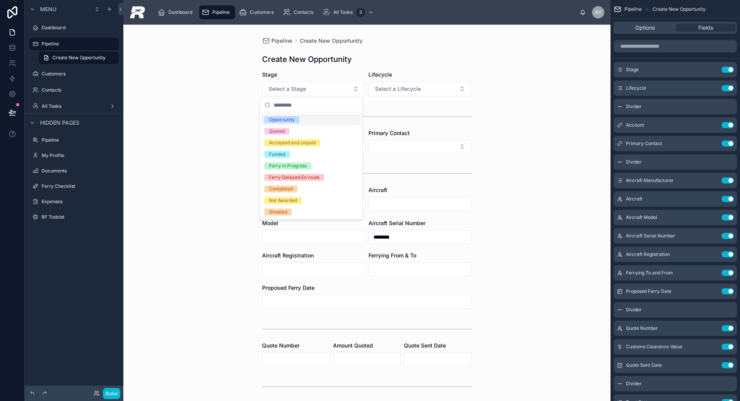
click at [295, 118] on span "Opportunity" at bounding box center [281, 119] width 35 height 7
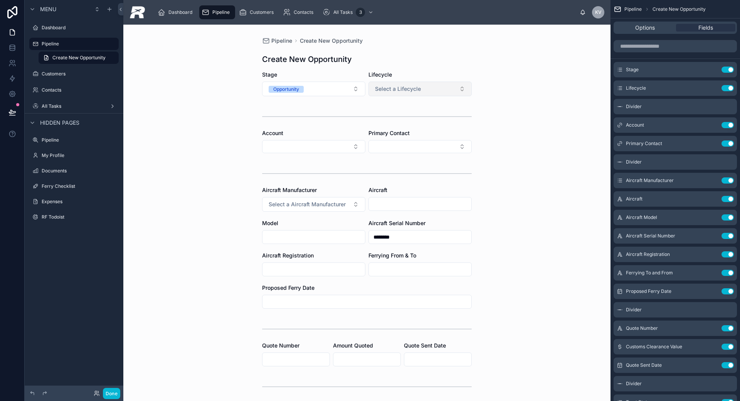
click at [382, 91] on span "Select a Lifecycle" at bounding box center [398, 89] width 46 height 8
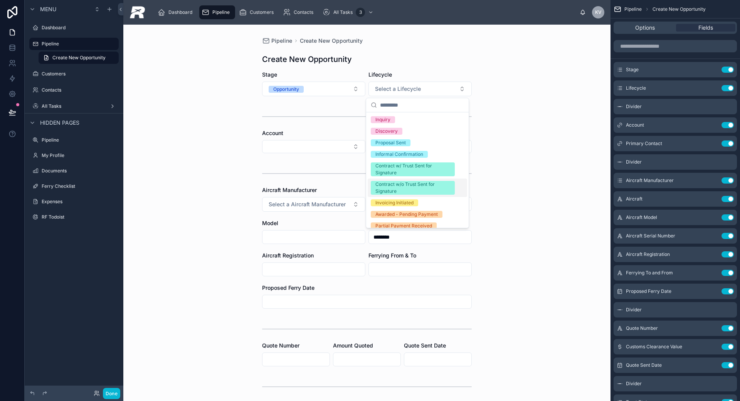
click at [375, 274] on input "text" at bounding box center [420, 269] width 102 height 11
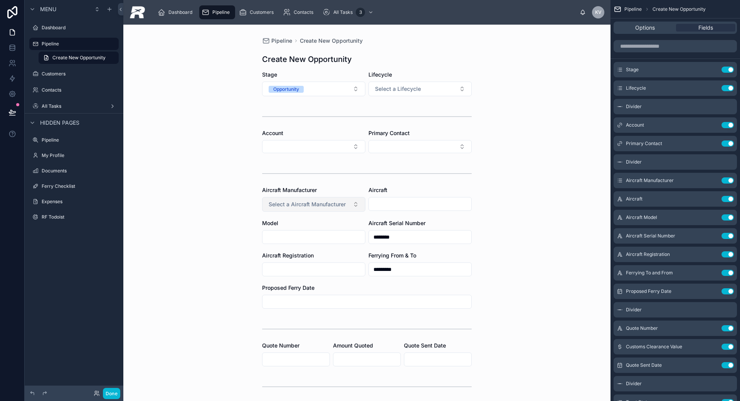
type input "*********"
click at [353, 206] on button "Select a Aircraft Manufacturer" at bounding box center [313, 204] width 103 height 15
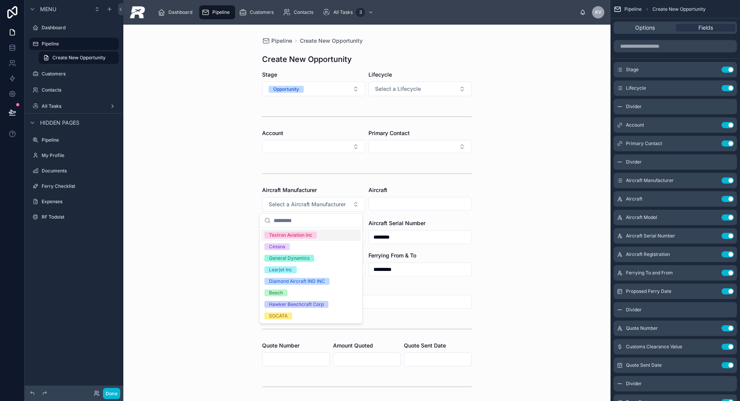
click at [311, 238] on div "Textron Aviation Inc" at bounding box center [290, 235] width 43 height 7
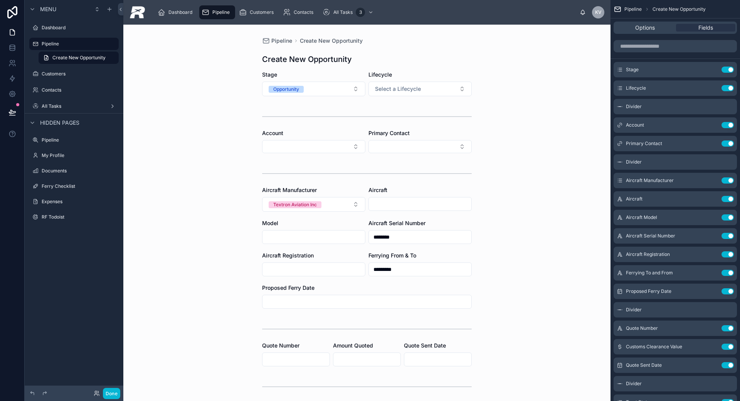
click at [385, 203] on input "text" at bounding box center [420, 204] width 102 height 11
type input "*******"
click at [285, 233] on input "text" at bounding box center [313, 237] width 102 height 11
paste input "*******"
type input "*******"
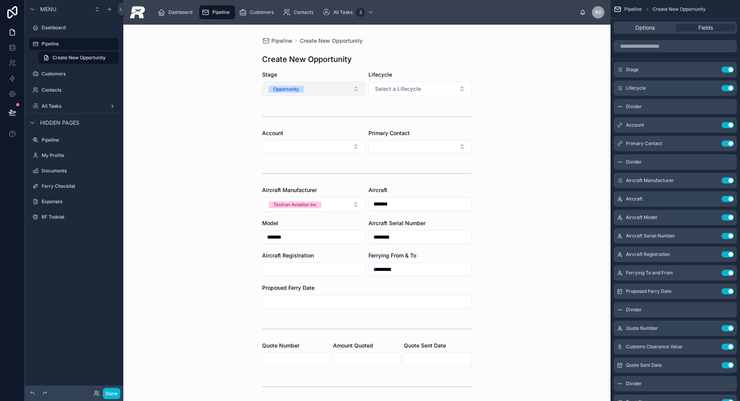
click at [287, 89] on div "Opportunity" at bounding box center [286, 89] width 26 height 7
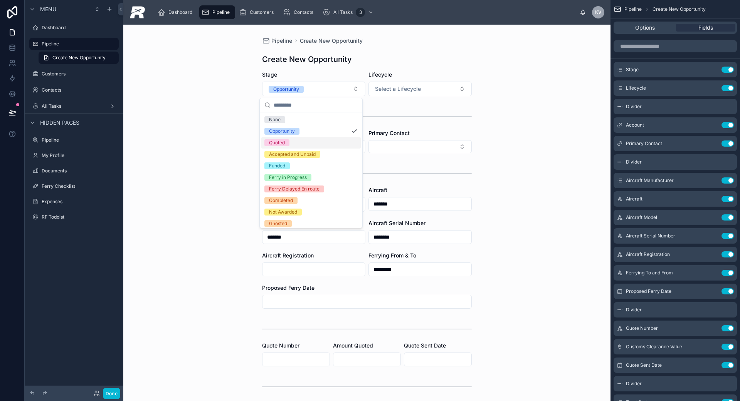
drag, startPoint x: 280, startPoint y: 141, endPoint x: 300, endPoint y: 134, distance: 21.2
click at [280, 141] on div "Quoted" at bounding box center [277, 142] width 16 height 7
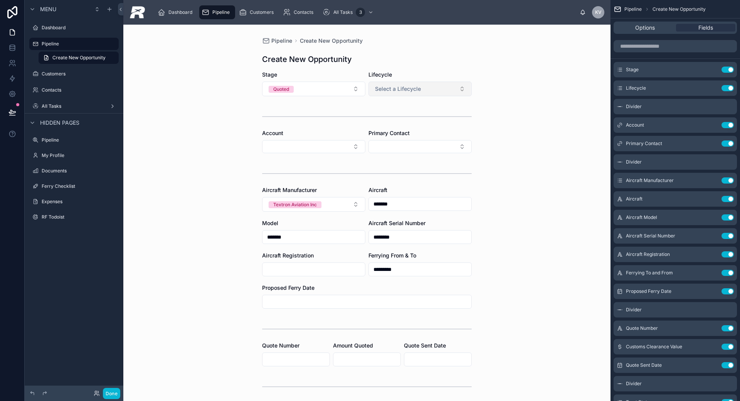
click at [376, 93] on button "Select a Lifecycle" at bounding box center [419, 89] width 103 height 15
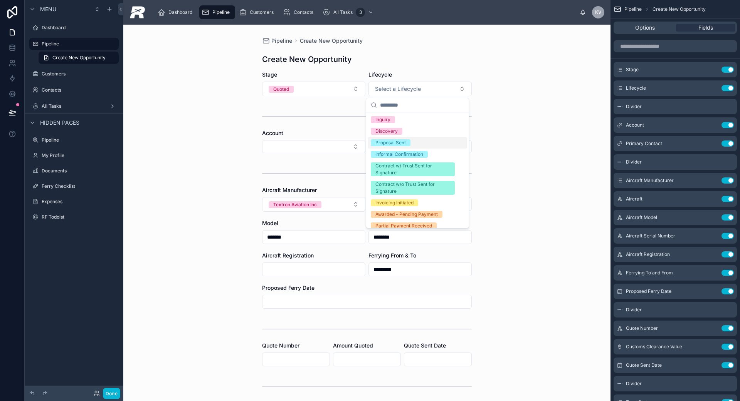
click at [390, 142] on div "Proposal Sent" at bounding box center [390, 142] width 30 height 7
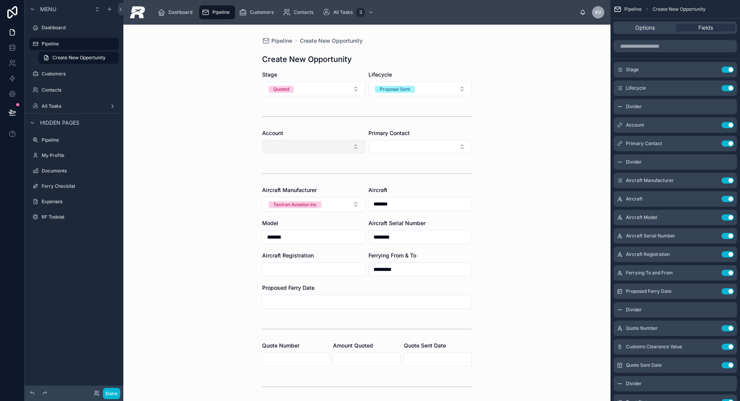
click at [324, 146] on button "Select Button" at bounding box center [313, 146] width 103 height 13
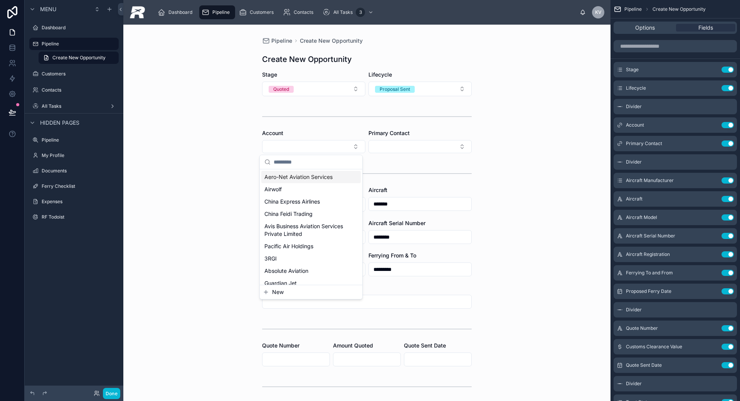
click at [294, 173] on span "Aero-Net Aviation Services" at bounding box center [298, 177] width 68 height 8
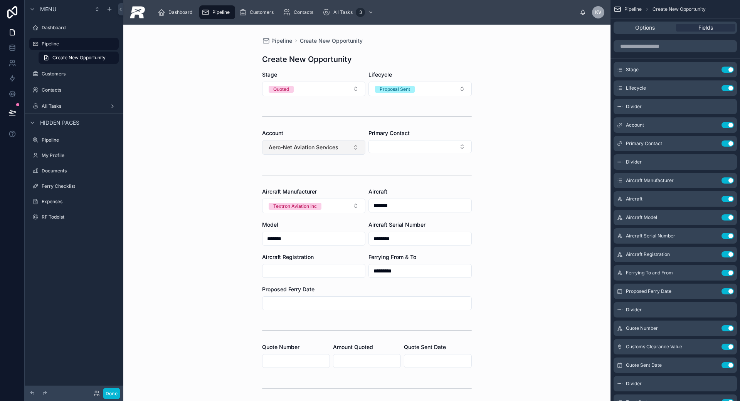
click at [310, 149] on span "Aero-Net Aviation Services" at bounding box center [304, 148] width 70 height 8
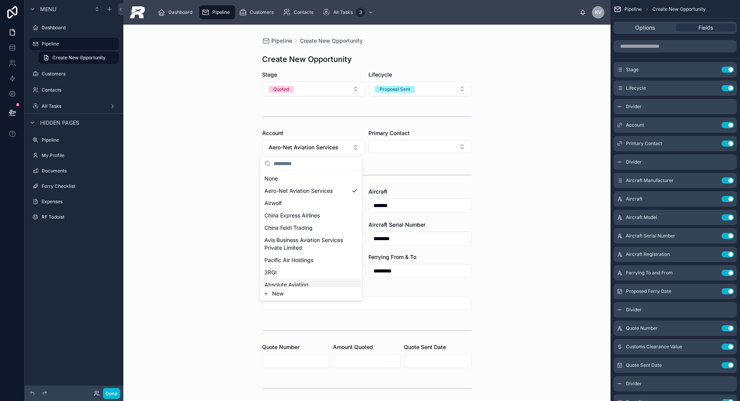
click at [284, 293] on button "New" at bounding box center [311, 294] width 96 height 8
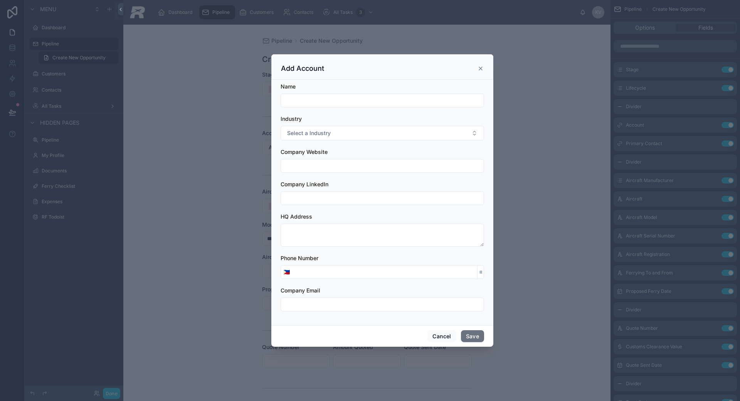
drag, startPoint x: 479, startPoint y: 68, endPoint x: 465, endPoint y: 71, distance: 14.8
click at [462, 68] on icon at bounding box center [480, 68] width 6 height 6
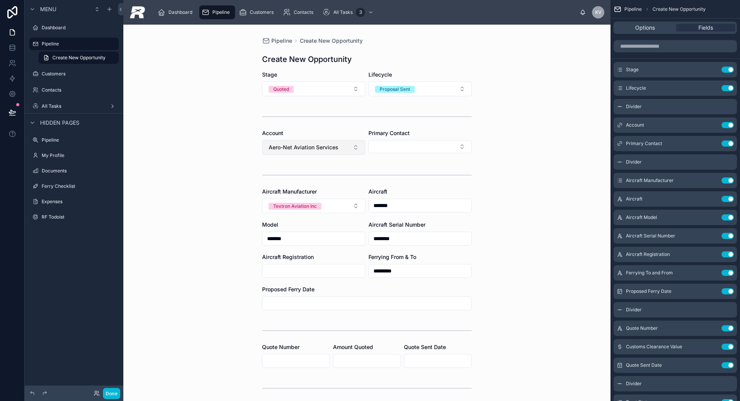
click at [300, 144] on span "Aero-Net Aviation Services" at bounding box center [304, 148] width 70 height 8
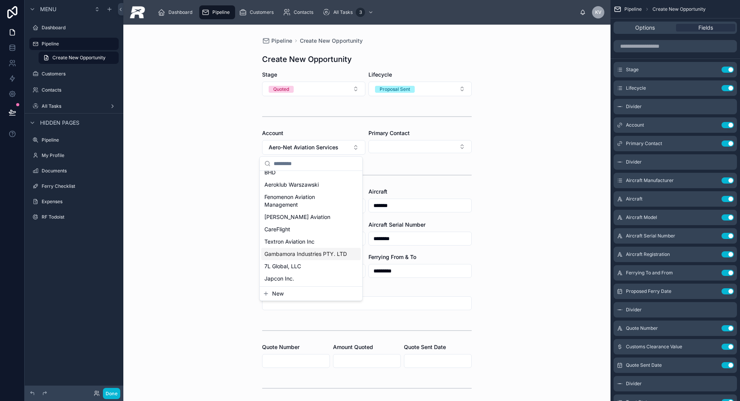
scroll to position [177, 0]
drag, startPoint x: 291, startPoint y: 238, endPoint x: 324, endPoint y: 211, distance: 43.0
click at [291, 238] on div "Textron Aviation Inc" at bounding box center [310, 242] width 99 height 12
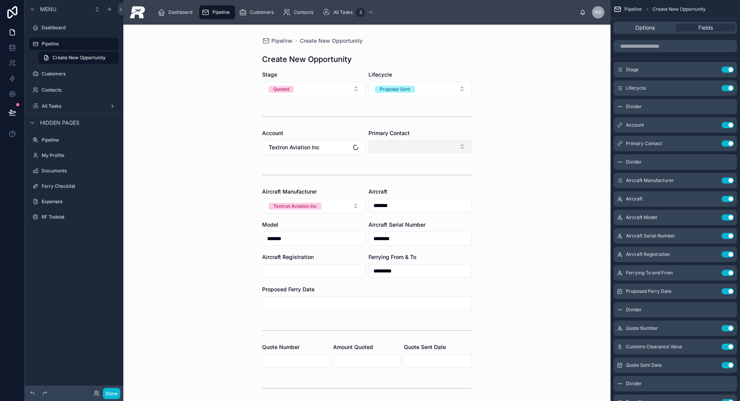
click at [388, 150] on button "Select Button" at bounding box center [419, 146] width 103 height 13
type input "**********"
click at [427, 175] on button "New" at bounding box center [417, 177] width 96 height 8
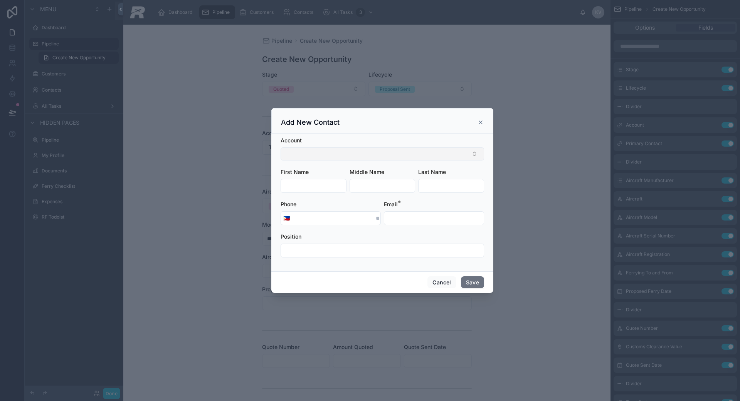
drag, startPoint x: 350, startPoint y: 153, endPoint x: 346, endPoint y: 157, distance: 6.0
click at [350, 153] on button "Select Button" at bounding box center [381, 154] width 203 height 13
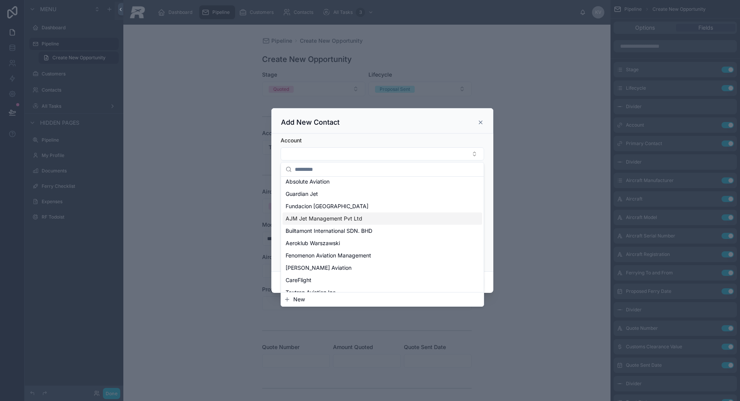
scroll to position [134, 0]
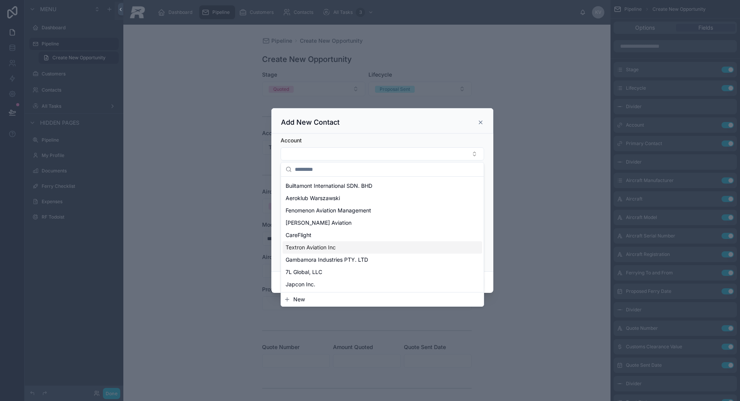
click at [326, 245] on span "Textron Aviation Inc" at bounding box center [310, 248] width 50 height 8
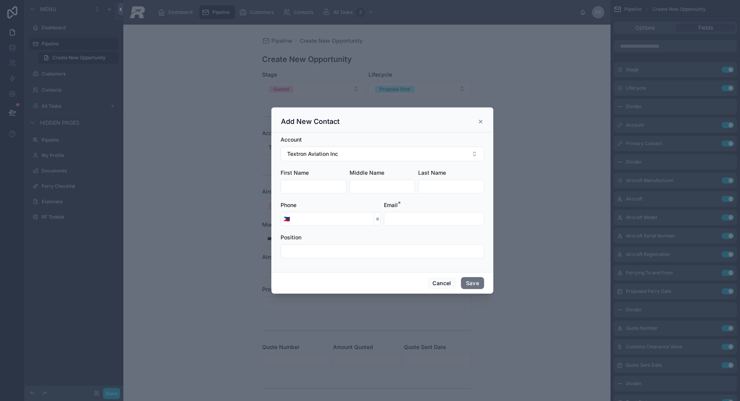
click at [316, 185] on input "text" at bounding box center [313, 186] width 65 height 11
type input "******"
type input "********"
click at [383, 190] on input "********" at bounding box center [382, 186] width 65 height 11
click at [431, 184] on input "text" at bounding box center [450, 186] width 65 height 11
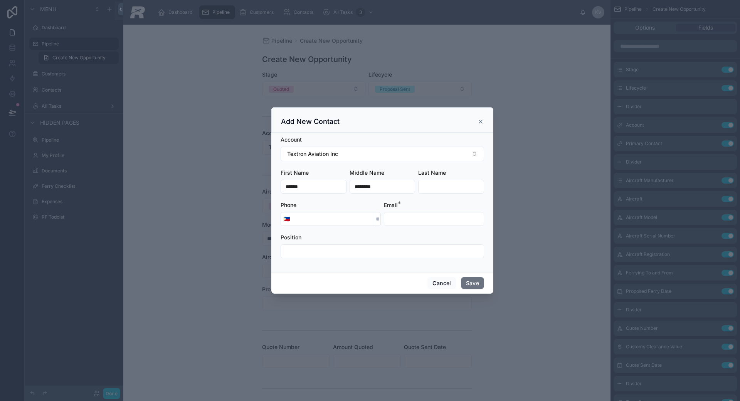
paste input "********"
type input "********"
click at [380, 188] on input "********" at bounding box center [382, 186] width 65 height 11
click at [391, 214] on input "text" at bounding box center [433, 219] width 99 height 11
type input "**********"
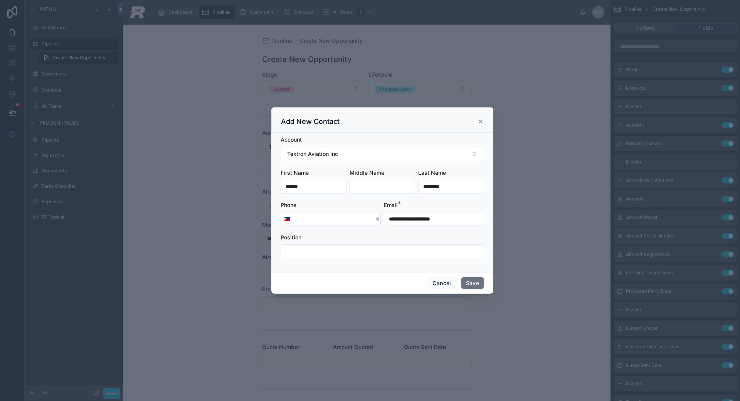
click at [446, 255] on input "text" at bounding box center [382, 251] width 203 height 11
type input "**********"
click at [462, 282] on button "Save" at bounding box center [472, 283] width 23 height 12
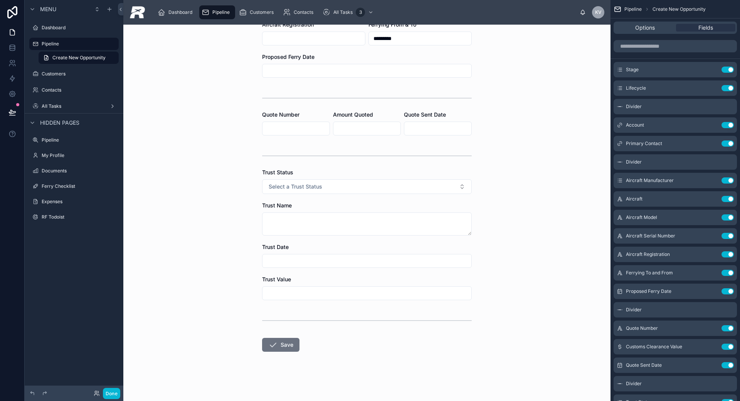
scroll to position [232, 0]
click at [281, 322] on button "Save" at bounding box center [280, 346] width 37 height 14
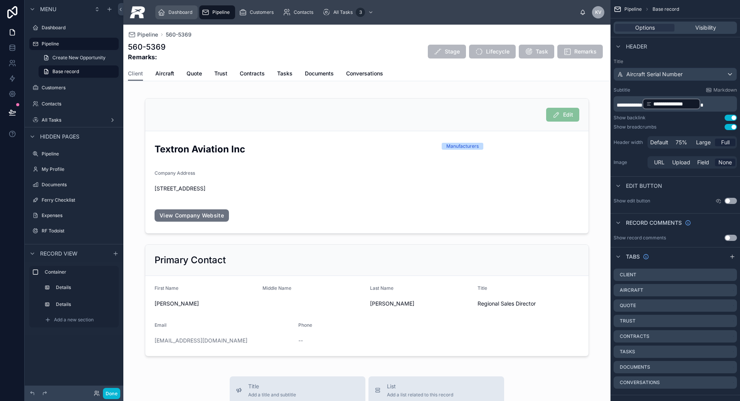
click at [168, 14] on span "Dashboard" at bounding box center [180, 12] width 24 height 6
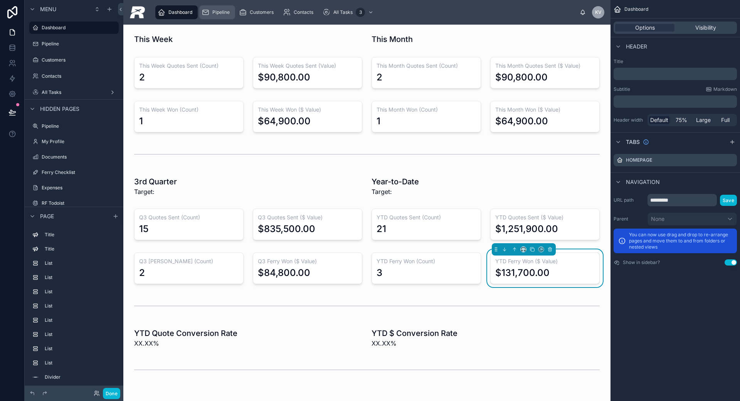
click at [212, 9] on span "Pipeline" at bounding box center [220, 12] width 17 height 6
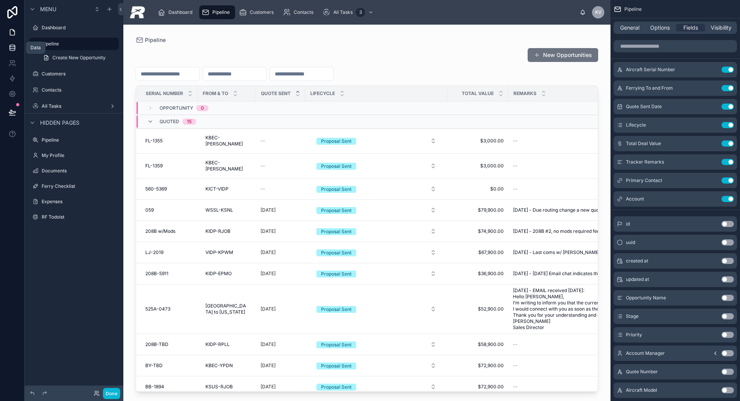
click at [17, 53] on link at bounding box center [12, 47] width 24 height 15
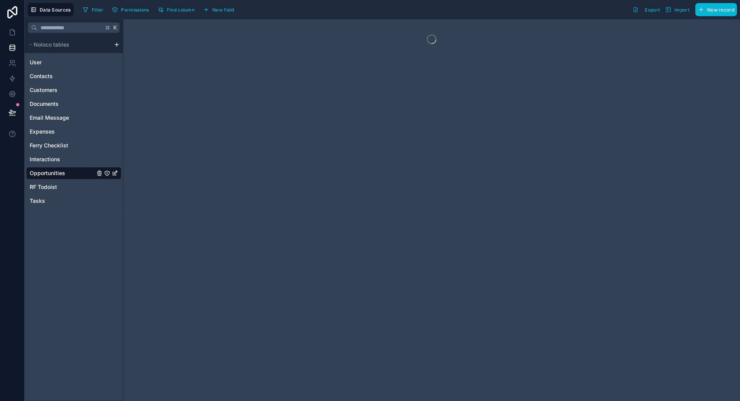
click at [40, 170] on span "Opportunities" at bounding box center [47, 174] width 35 height 8
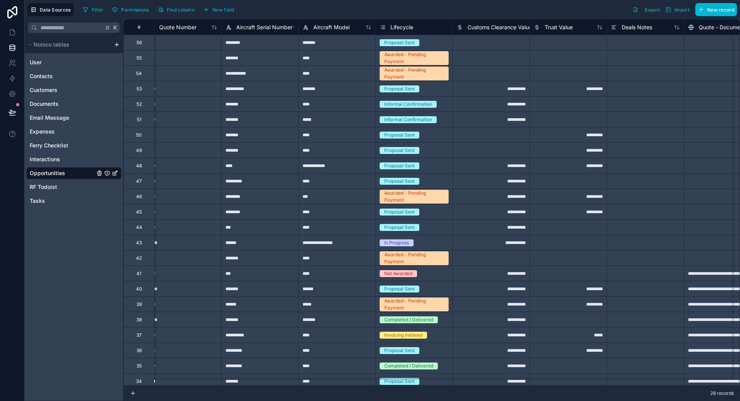
scroll to position [0, 473]
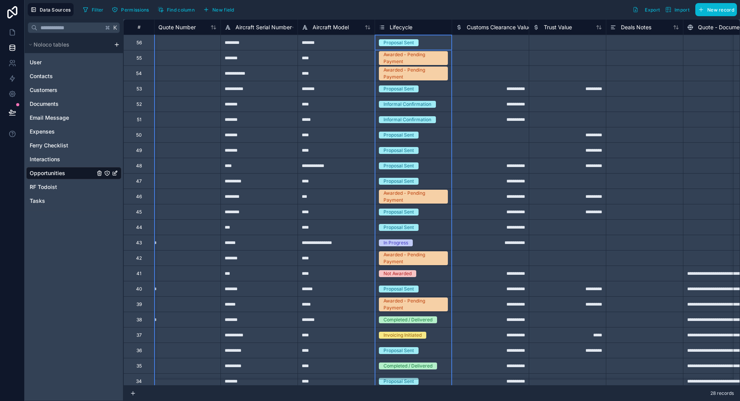
click at [405, 29] on span "Lifecycle" at bounding box center [400, 28] width 23 height 8
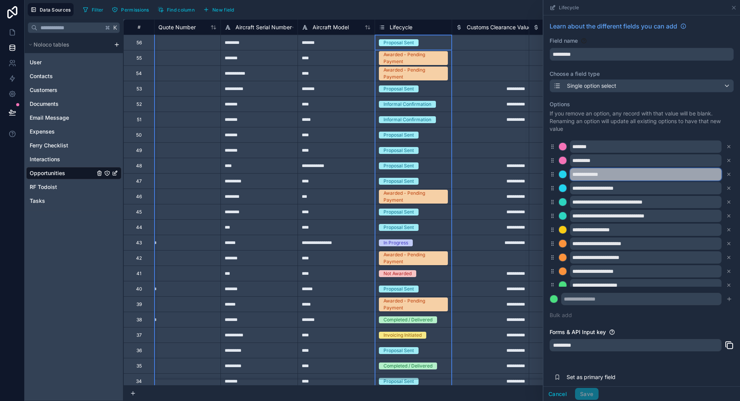
click at [462, 174] on input "**********" at bounding box center [645, 174] width 151 height 12
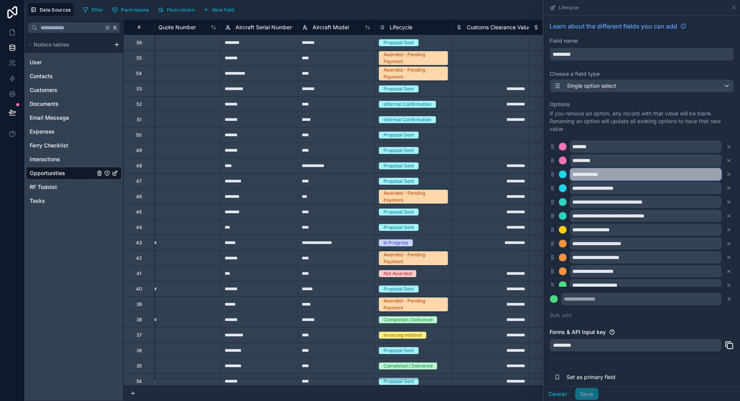
click at [462, 174] on input "**********" at bounding box center [645, 174] width 151 height 12
click at [462, 175] on input "**********" at bounding box center [645, 174] width 151 height 12
click at [462, 176] on input "**********" at bounding box center [645, 174] width 151 height 12
type input "**********"
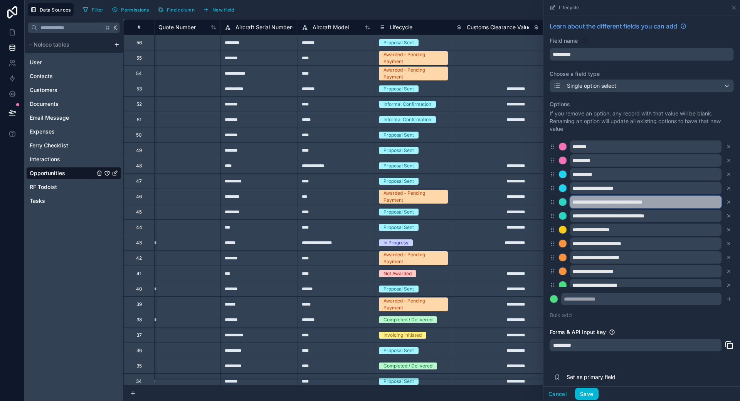
click at [462, 204] on input "**********" at bounding box center [645, 202] width 151 height 12
click at [462, 322] on button "Save" at bounding box center [586, 394] width 23 height 12
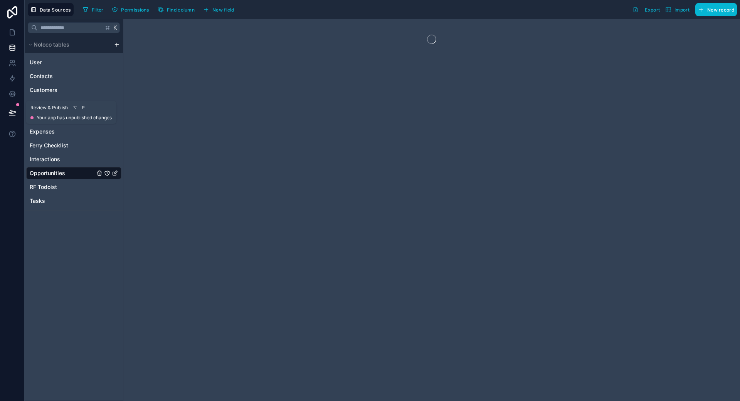
click at [10, 114] on icon at bounding box center [12, 113] width 8 height 8
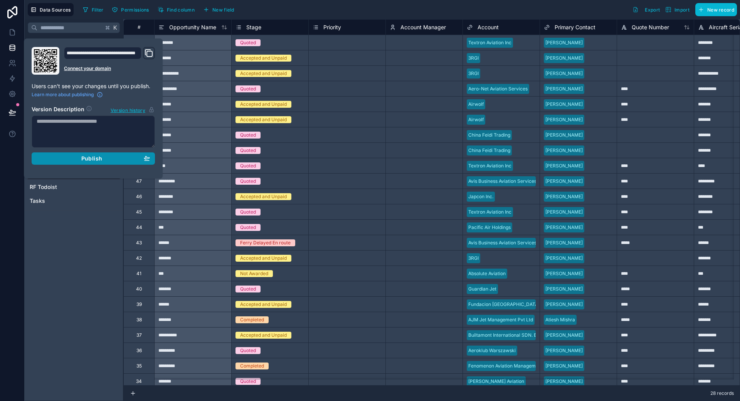
click at [54, 155] on div "Publish" at bounding box center [93, 158] width 113 height 7
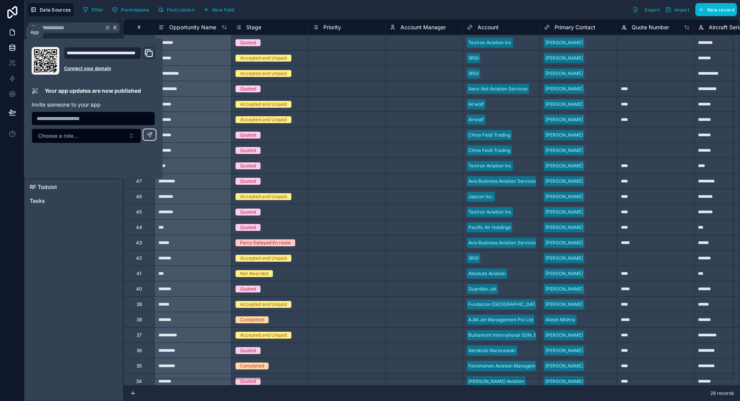
click at [13, 34] on icon at bounding box center [12, 33] width 8 height 8
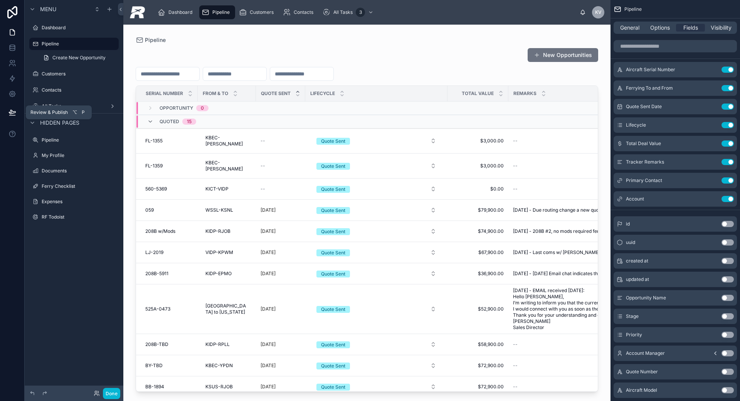
click at [12, 112] on icon at bounding box center [12, 113] width 8 height 8
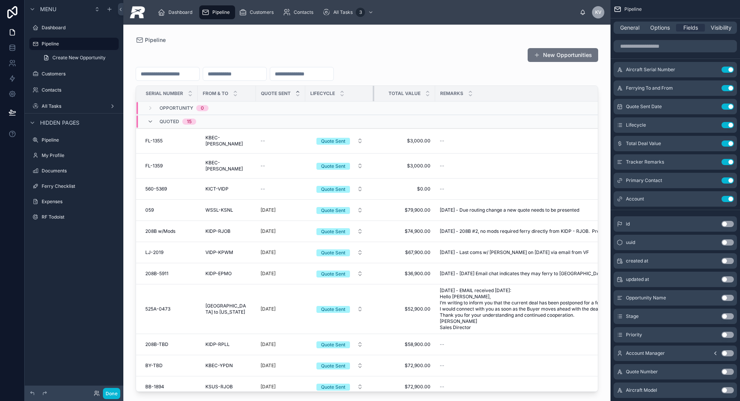
drag, startPoint x: 440, startPoint y: 95, endPoint x: 383, endPoint y: 97, distance: 57.0
click at [373, 98] on div at bounding box center [374, 93] width 3 height 15
click at [260, 139] on span "--" at bounding box center [262, 141] width 5 height 6
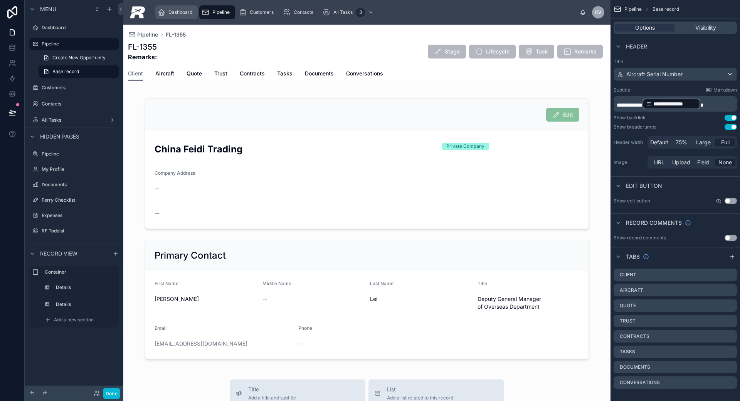
click at [186, 11] on span "Dashboard" at bounding box center [180, 12] width 24 height 6
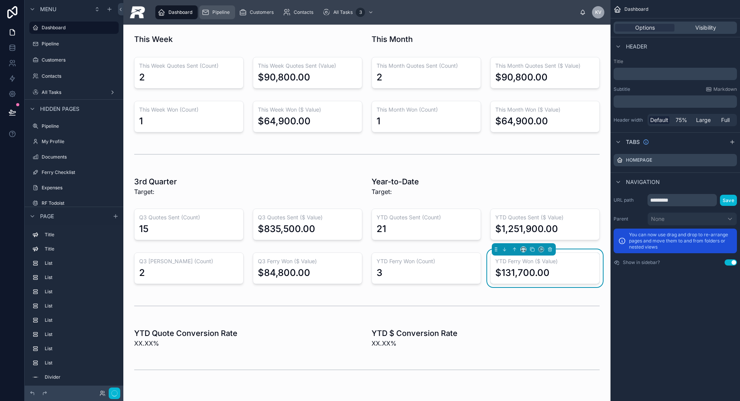
click at [216, 10] on span "Pipeline" at bounding box center [220, 12] width 17 height 6
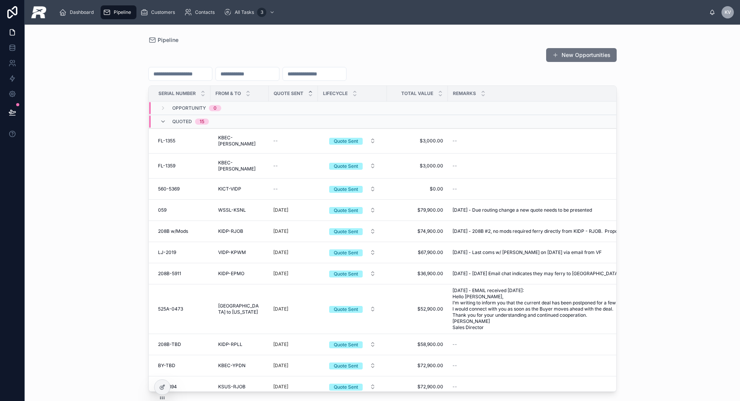
click at [285, 93] on span "Quote Sent" at bounding box center [289, 94] width 30 height 6
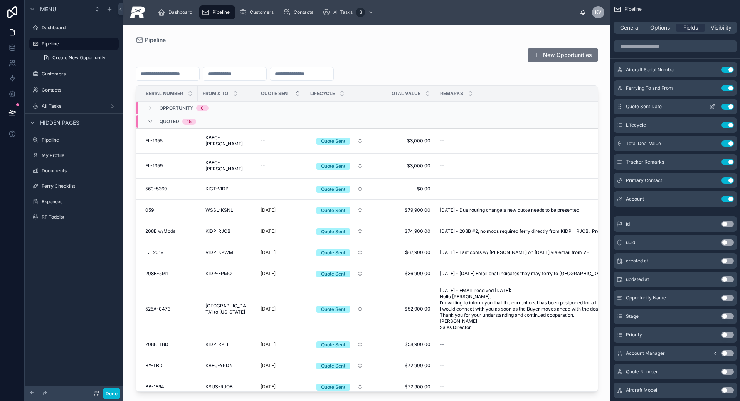
click at [462, 107] on icon "scrollable content" at bounding box center [712, 107] width 6 height 6
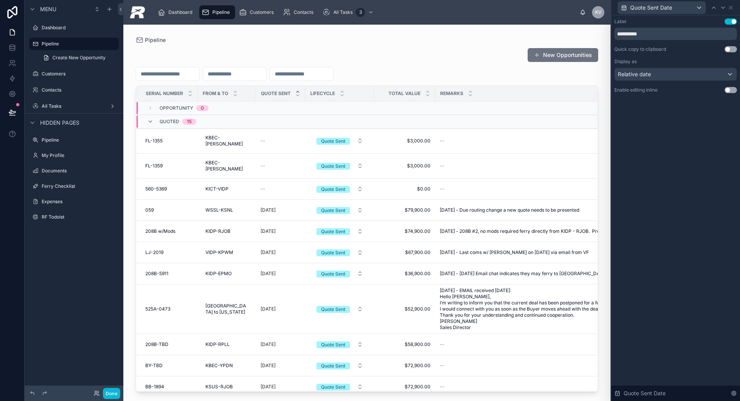
click at [462, 93] on div "**********" at bounding box center [675, 63] width 129 height 96
click at [462, 90] on button "Use setting" at bounding box center [730, 90] width 12 height 6
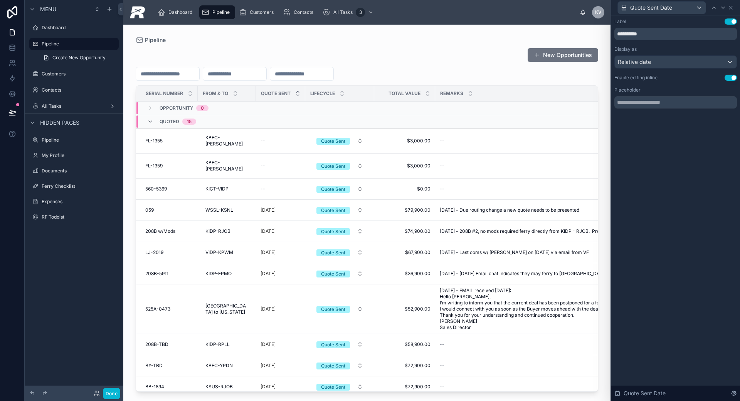
click at [262, 176] on div at bounding box center [366, 209] width 487 height 368
click at [260, 186] on span "--" at bounding box center [262, 189] width 5 height 6
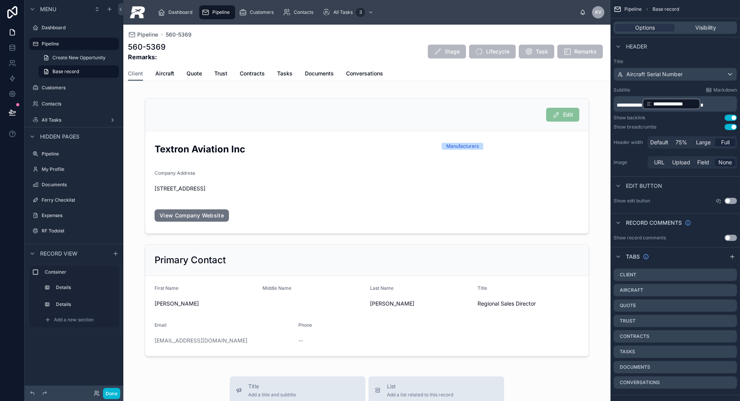
click at [209, 14] on icon "scrollable content" at bounding box center [205, 12] width 8 height 8
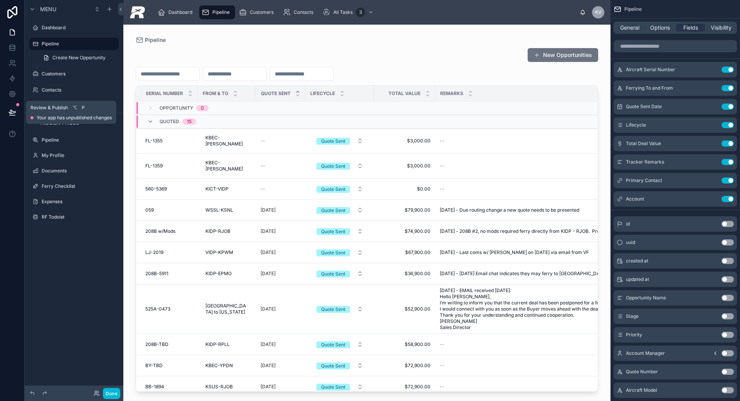
click at [11, 112] on icon at bounding box center [12, 113] width 8 height 8
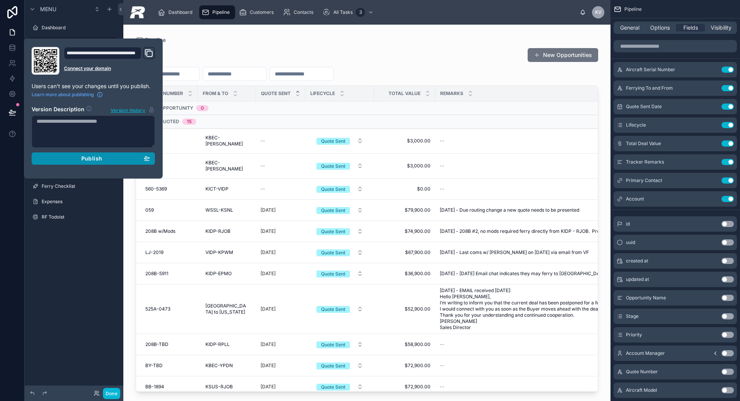
click at [69, 164] on button "Publish" at bounding box center [93, 159] width 123 height 12
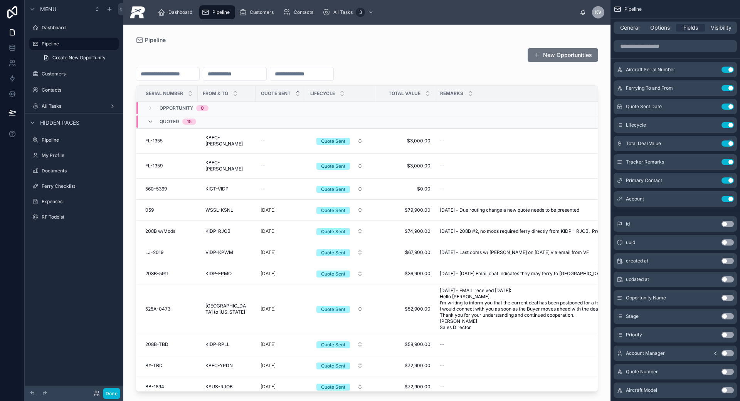
click at [260, 138] on div "--" at bounding box center [280, 141] width 40 height 6
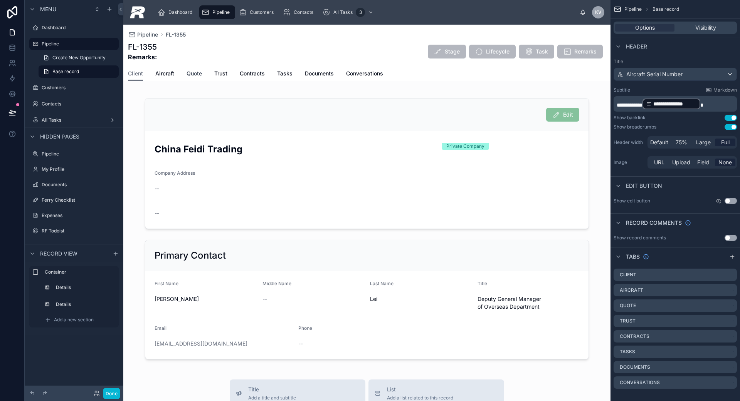
click at [196, 71] on span "Quote" at bounding box center [193, 74] width 15 height 8
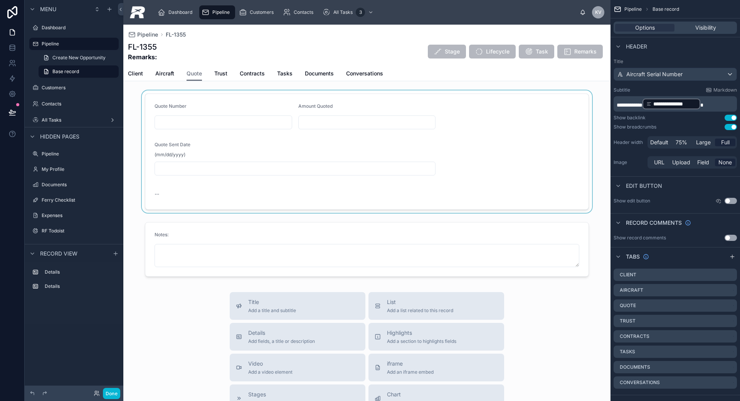
click at [242, 121] on div at bounding box center [366, 152] width 487 height 123
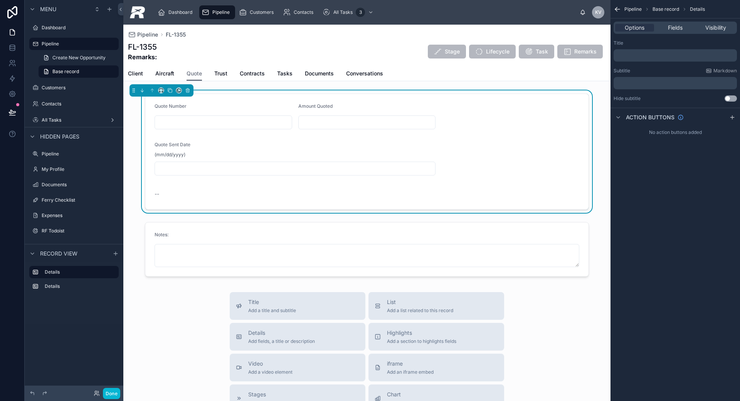
click at [242, 120] on input "text" at bounding box center [223, 122] width 137 height 11
type input "*"
type input "****"
click at [227, 169] on input "text" at bounding box center [295, 168] width 280 height 11
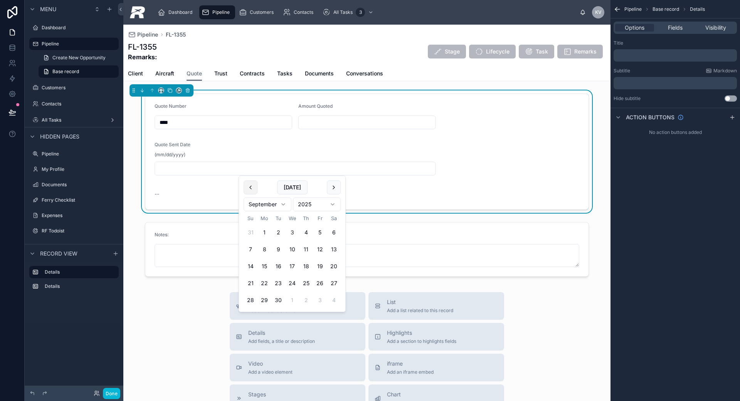
drag, startPoint x: 258, startPoint y: 183, endPoint x: 252, endPoint y: 185, distance: 6.2
click at [257, 183] on div "[DATE]" at bounding box center [291, 188] width 97 height 14
click at [251, 185] on button at bounding box center [250, 188] width 14 height 14
click at [251, 186] on button at bounding box center [250, 188] width 14 height 14
click at [319, 282] on button "25" at bounding box center [320, 284] width 14 height 14
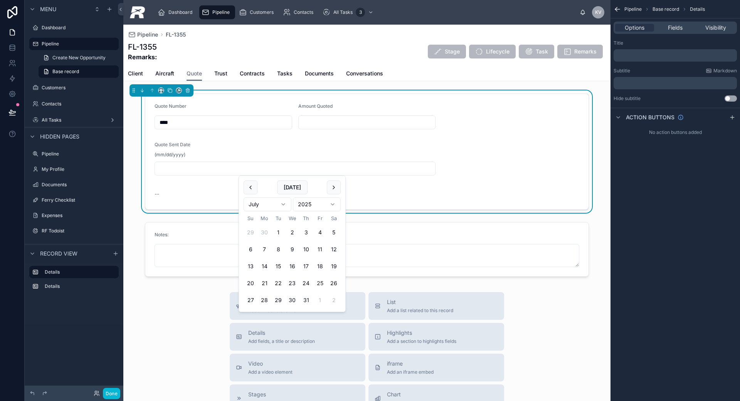
type input "*********"
click at [313, 121] on input "text" at bounding box center [367, 122] width 137 height 11
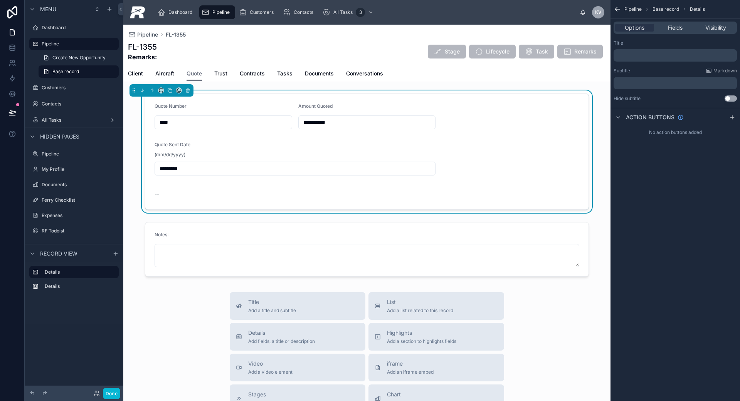
click at [313, 121] on input "**********" at bounding box center [367, 122] width 137 height 11
drag, startPoint x: 312, startPoint y: 124, endPoint x: 369, endPoint y: 126, distance: 57.4
click at [369, 126] on input "**********" at bounding box center [367, 122] width 137 height 11
type input "**********"
click at [249, 10] on div "Customers" at bounding box center [258, 12] width 38 height 12
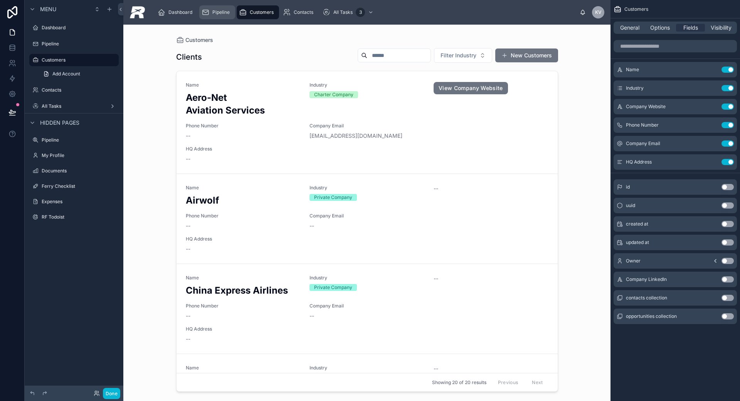
click at [218, 12] on span "Pipeline" at bounding box center [220, 12] width 17 height 6
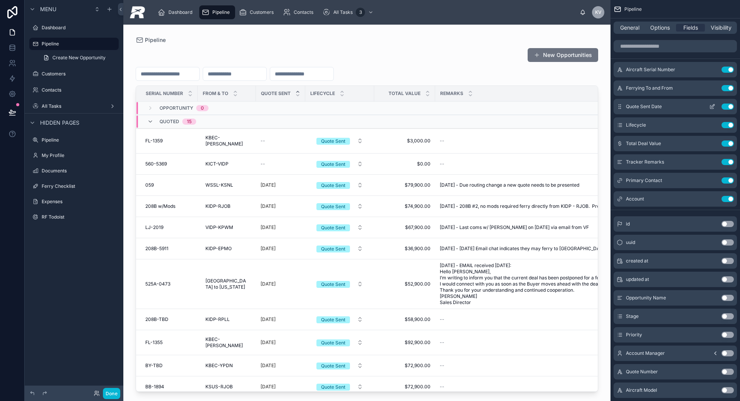
click at [462, 106] on icon "scrollable content" at bounding box center [712, 107] width 6 height 6
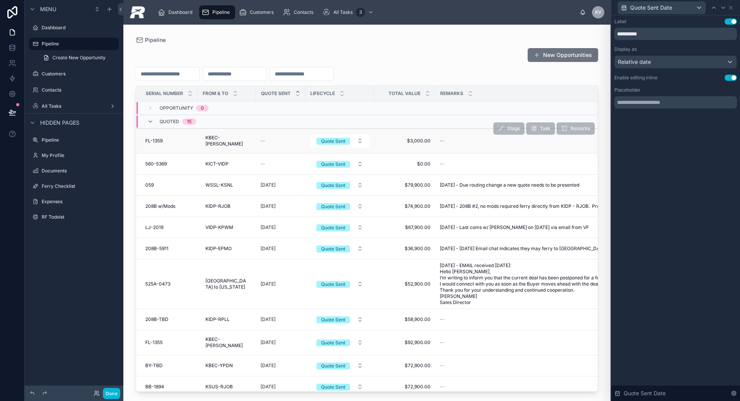
click at [260, 138] on span "--" at bounding box center [262, 141] width 5 height 6
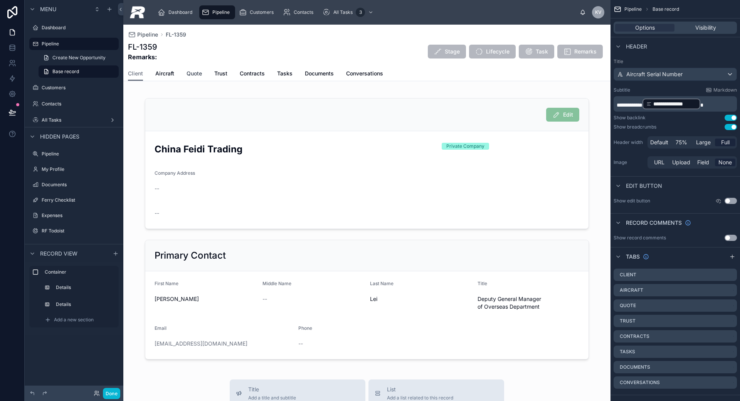
click at [200, 74] on span "Quote" at bounding box center [193, 74] width 15 height 8
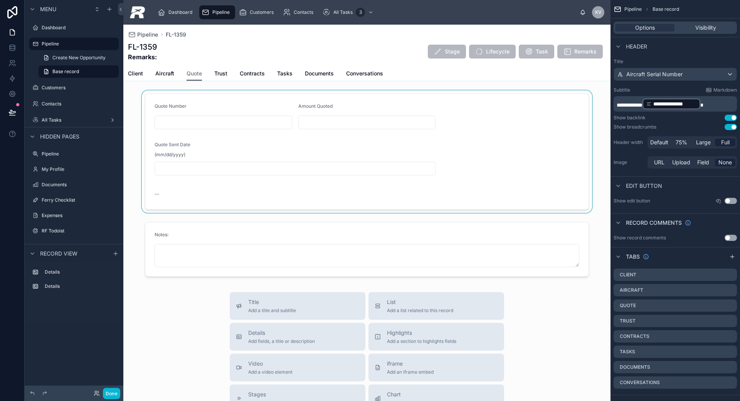
click at [230, 123] on div at bounding box center [366, 152] width 487 height 123
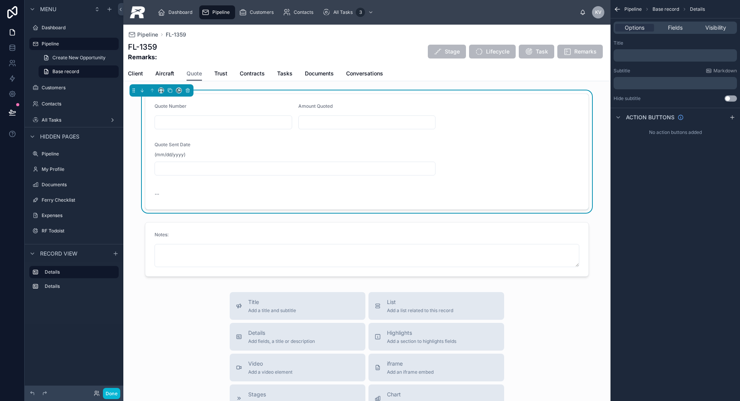
click at [230, 122] on input "text" at bounding box center [223, 122] width 137 height 11
paste input "****"
type input "****"
click at [307, 122] on input "text" at bounding box center [367, 122] width 137 height 11
type input "**********"
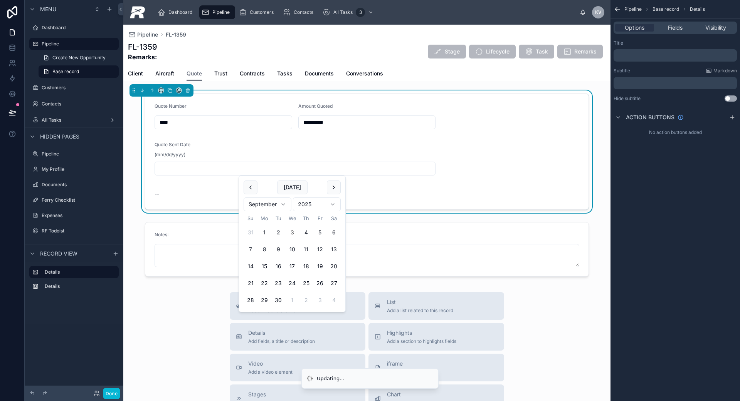
click at [271, 163] on input "text" at bounding box center [295, 168] width 280 height 11
click at [254, 189] on button at bounding box center [250, 188] width 14 height 14
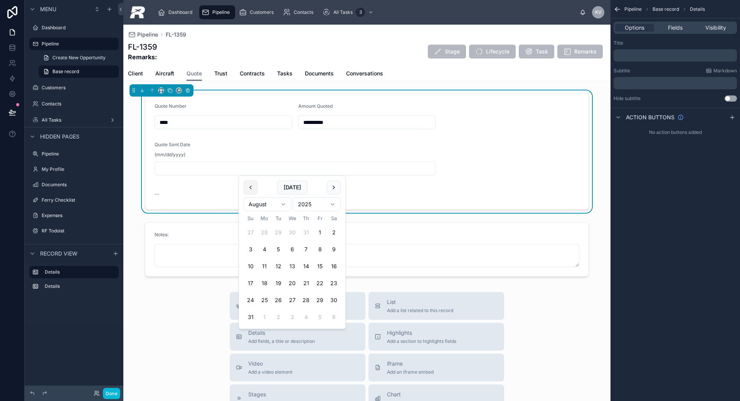
click at [254, 188] on button at bounding box center [250, 188] width 14 height 14
click at [320, 284] on button "25" at bounding box center [320, 284] width 14 height 14
type input "*********"
click at [217, 11] on span "Pipeline" at bounding box center [220, 12] width 17 height 6
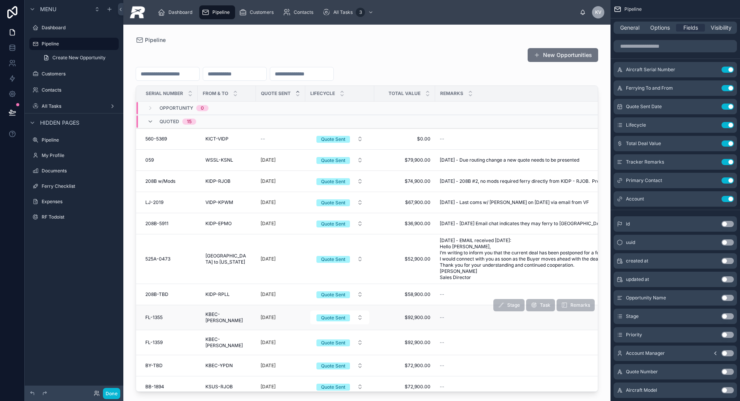
click at [151, 318] on span "FL-1355" at bounding box center [153, 318] width 17 height 6
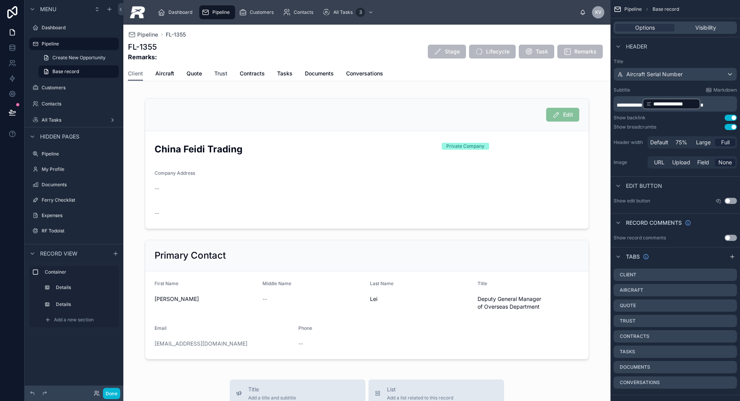
click at [215, 74] on span "Trust" at bounding box center [220, 74] width 13 height 8
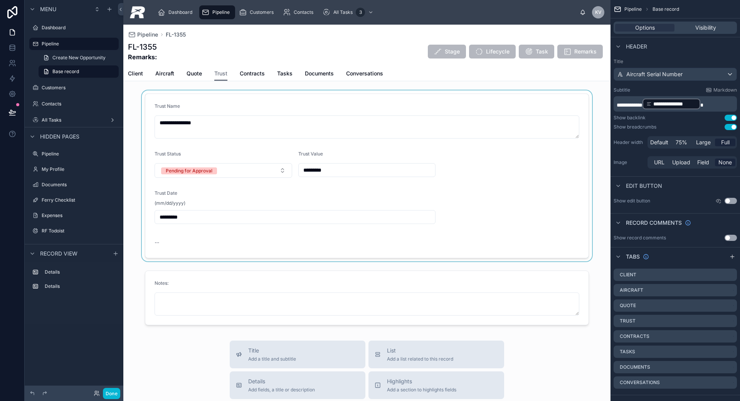
click at [201, 175] on div at bounding box center [366, 176] width 487 height 171
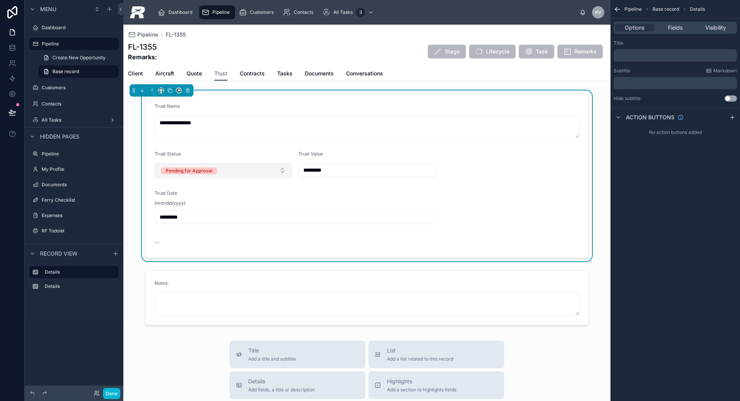
click at [200, 174] on div "Pending for Approval" at bounding box center [189, 171] width 47 height 7
drag, startPoint x: 178, startPoint y: 213, endPoint x: 183, endPoint y: 213, distance: 4.7
click at [178, 213] on div "N/A" at bounding box center [221, 213] width 134 height 12
click at [340, 178] on div "Trust Value *********" at bounding box center [367, 164] width 138 height 27
click at [342, 172] on input "*********" at bounding box center [367, 170] width 137 height 11
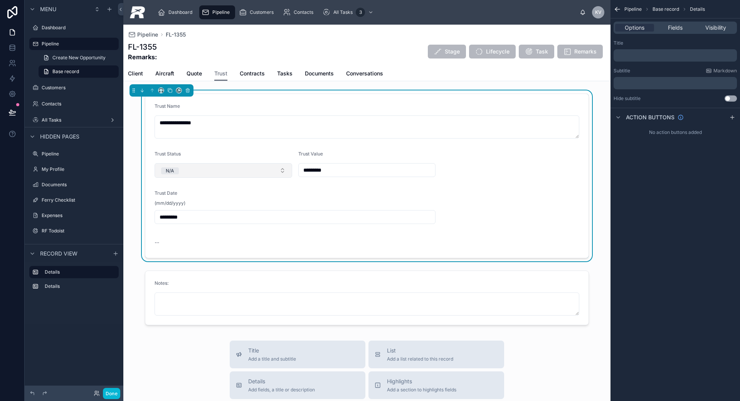
drag, startPoint x: 336, startPoint y: 172, endPoint x: 288, endPoint y: 170, distance: 47.8
click at [288, 170] on form "**********" at bounding box center [366, 176] width 443 height 164
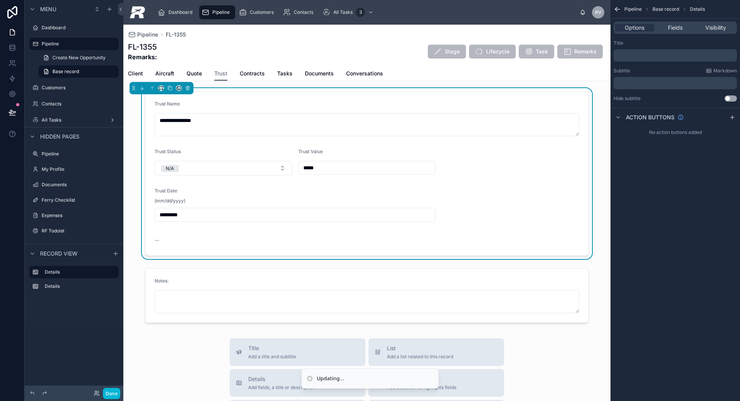
type input "*****"
click at [213, 14] on span "Pipeline" at bounding box center [220, 12] width 17 height 6
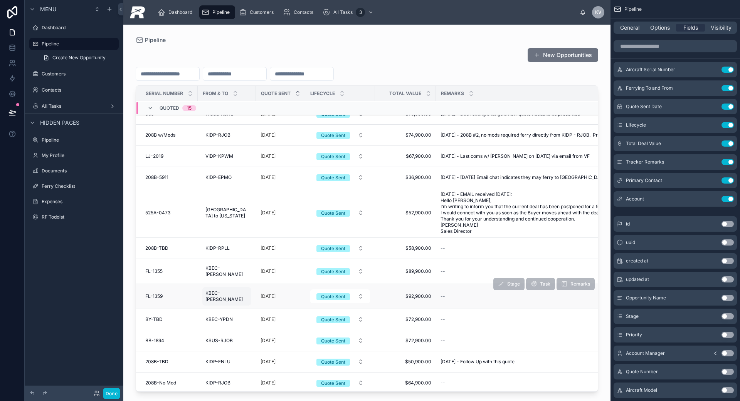
scroll to position [45, 0]
click at [219, 291] on span "KBEC-[PERSON_NAME]" at bounding box center [226, 297] width 43 height 12
click at [158, 294] on span "FL-1359" at bounding box center [153, 297] width 17 height 6
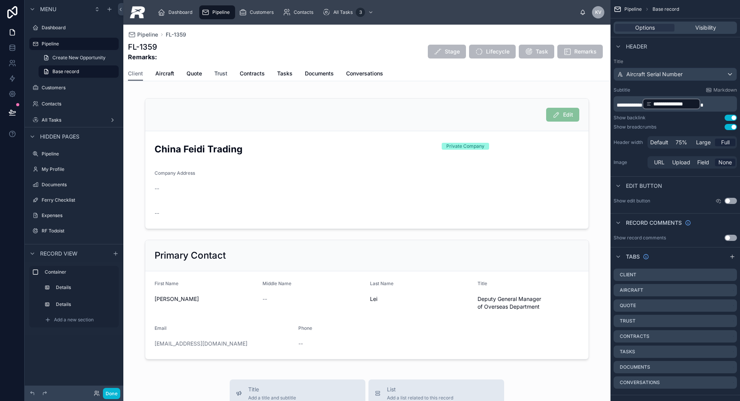
click at [223, 70] on span "Trust" at bounding box center [220, 74] width 13 height 8
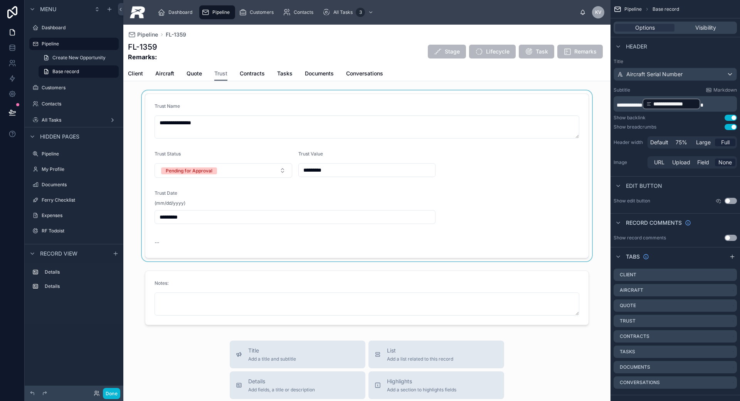
click at [338, 167] on div at bounding box center [366, 176] width 487 height 171
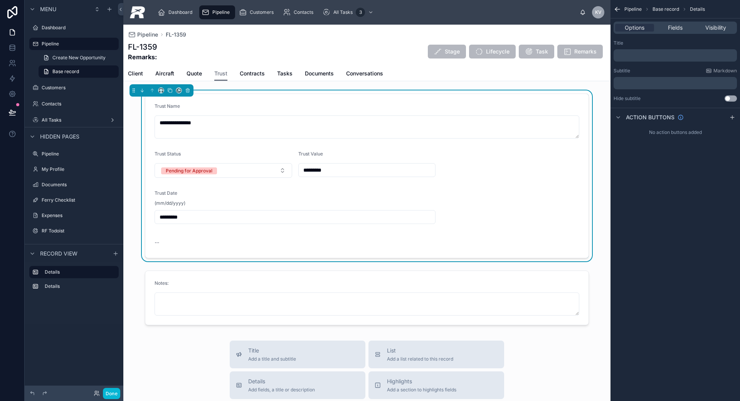
click at [337, 171] on input "*********" at bounding box center [367, 170] width 137 height 11
click at [332, 172] on input "*********" at bounding box center [367, 170] width 137 height 11
type input "*****"
click at [239, 170] on button "Pending for Approval" at bounding box center [223, 170] width 138 height 15
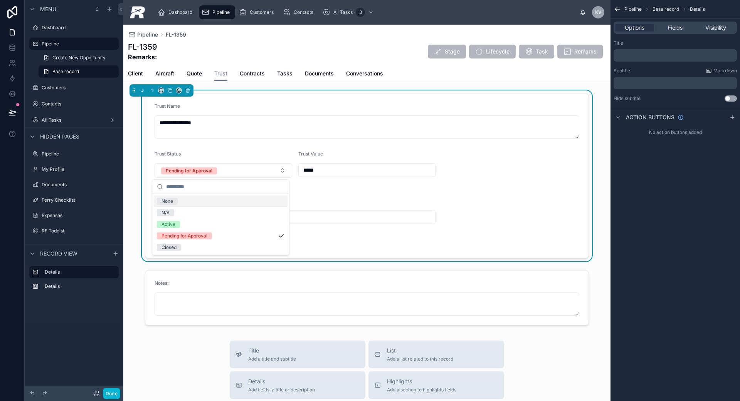
click at [169, 200] on div "None" at bounding box center [167, 201] width 12 height 7
click at [215, 10] on span "Pipeline" at bounding box center [220, 12] width 17 height 6
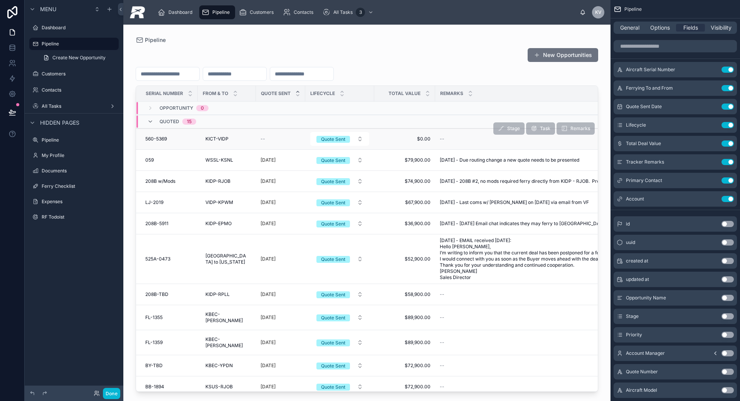
click at [263, 136] on div "--" at bounding box center [280, 139] width 40 height 6
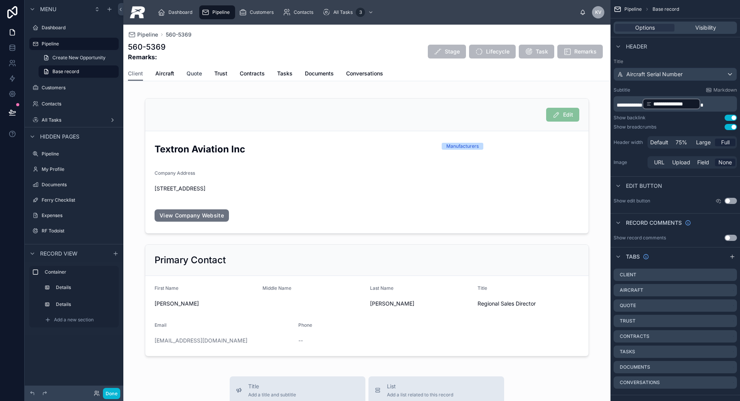
click at [193, 75] on span "Quote" at bounding box center [193, 74] width 15 height 8
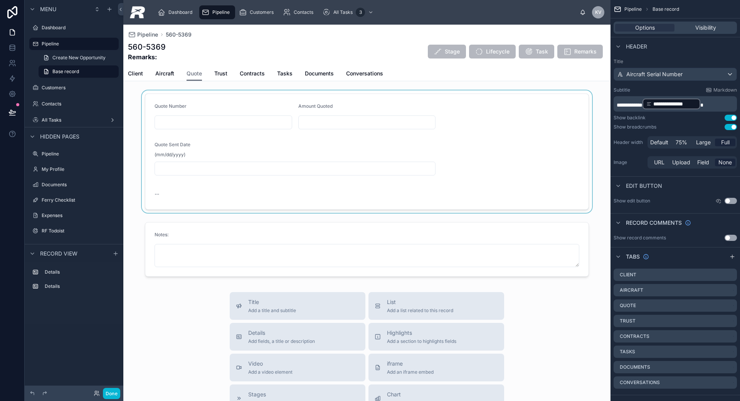
click at [342, 122] on div at bounding box center [366, 152] width 487 height 123
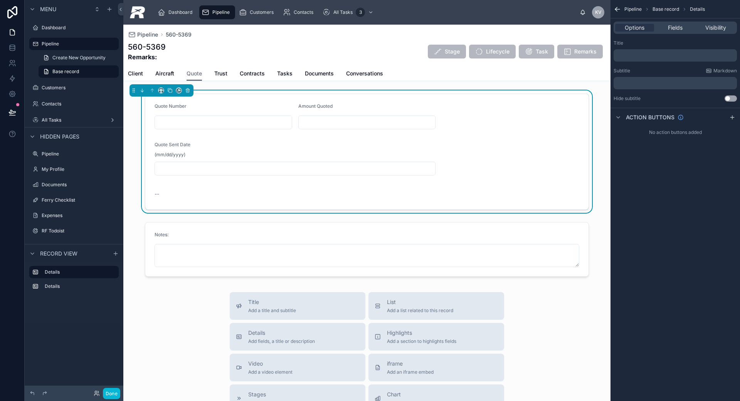
click at [213, 167] on input "text" at bounding box center [295, 168] width 280 height 11
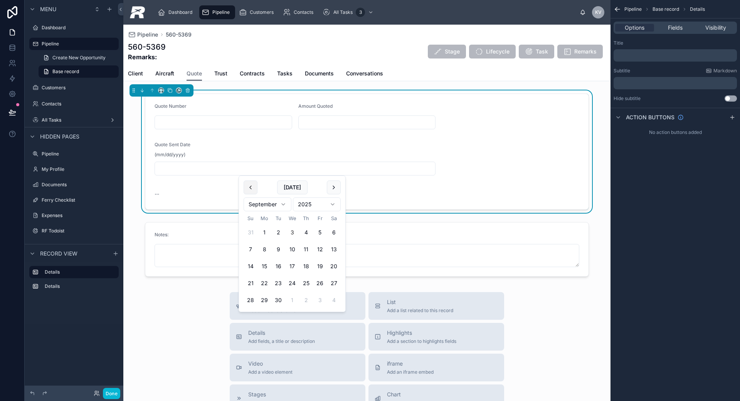
click at [247, 185] on button at bounding box center [250, 188] width 14 height 14
click at [307, 302] on button "31" at bounding box center [306, 301] width 14 height 14
type input "*********"
click at [242, 127] on input "text" at bounding box center [223, 122] width 137 height 11
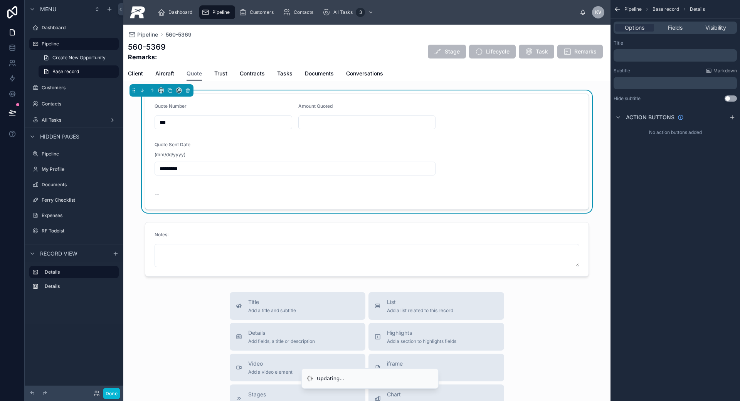
type input "***"
click at [355, 124] on input "text" at bounding box center [367, 122] width 137 height 11
type input "**********"
click at [247, 52] on div "560-5369 Remarks: Stage Lifecycle Task Remarks" at bounding box center [367, 52] width 478 height 20
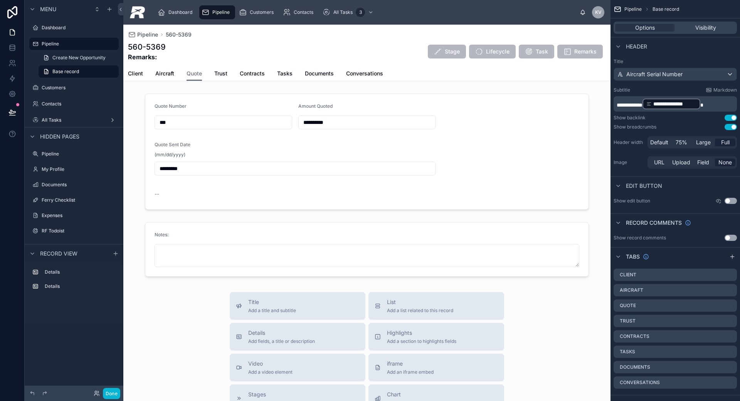
click at [207, 16] on icon "scrollable content" at bounding box center [205, 12] width 8 height 8
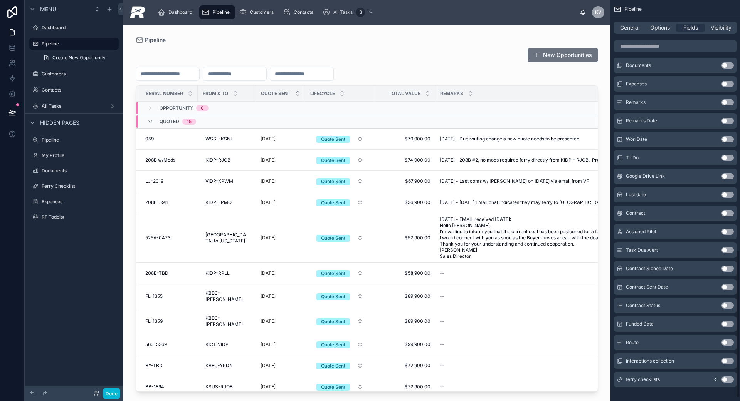
scroll to position [684, 0]
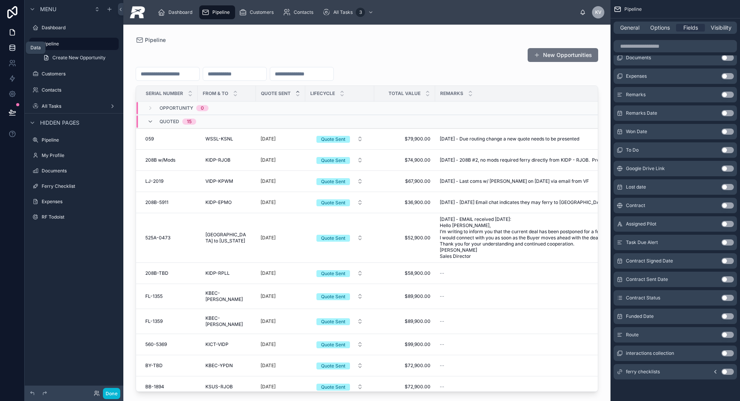
click at [17, 50] on link at bounding box center [12, 47] width 24 height 15
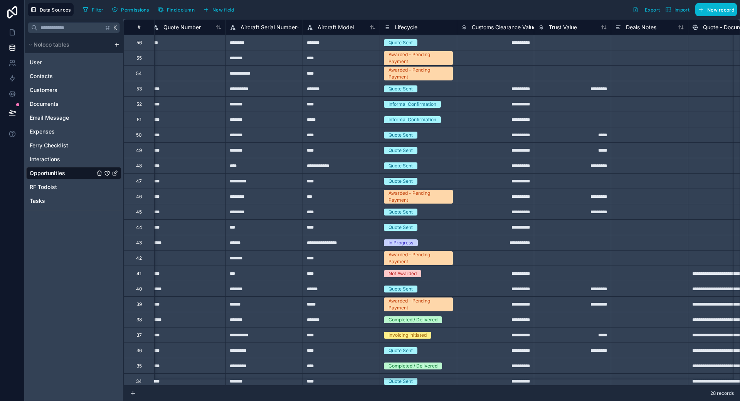
scroll to position [0, 469]
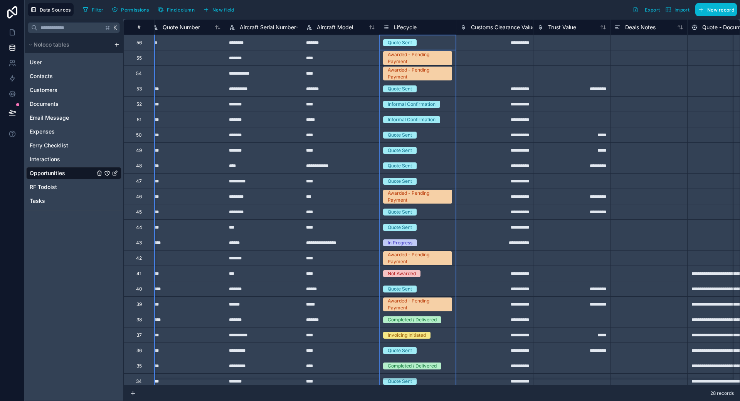
click at [399, 32] on div "Lifecycle" at bounding box center [400, 27] width 34 height 9
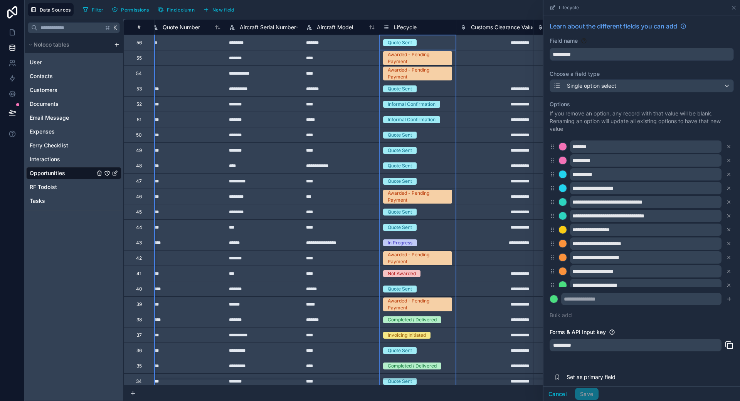
click at [400, 28] on span "Lifecycle" at bounding box center [405, 28] width 23 height 8
click at [593, 299] on input "text" at bounding box center [641, 299] width 160 height 12
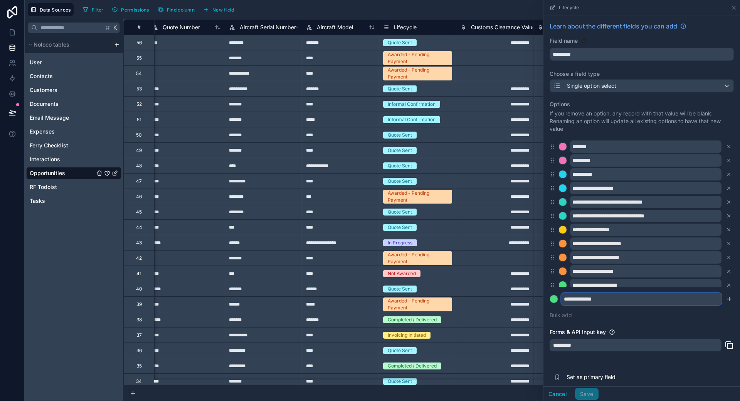
type input "**********"
click at [726, 300] on icon "submit" at bounding box center [729, 299] width 6 height 6
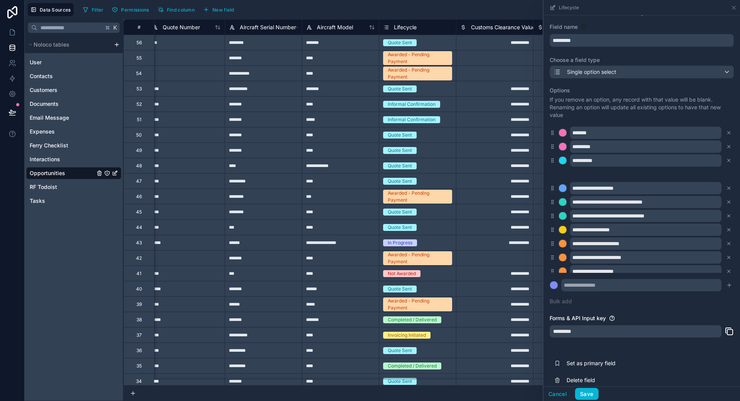
scroll to position [13, 0]
click at [588, 398] on button "Save" at bounding box center [586, 394] width 23 height 12
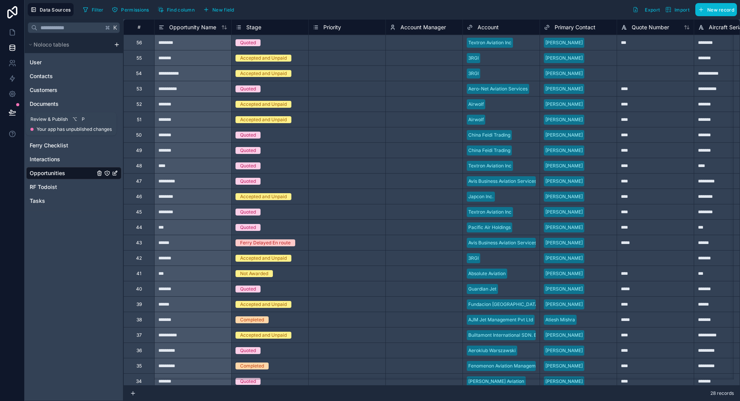
click at [15, 114] on icon at bounding box center [12, 113] width 8 height 8
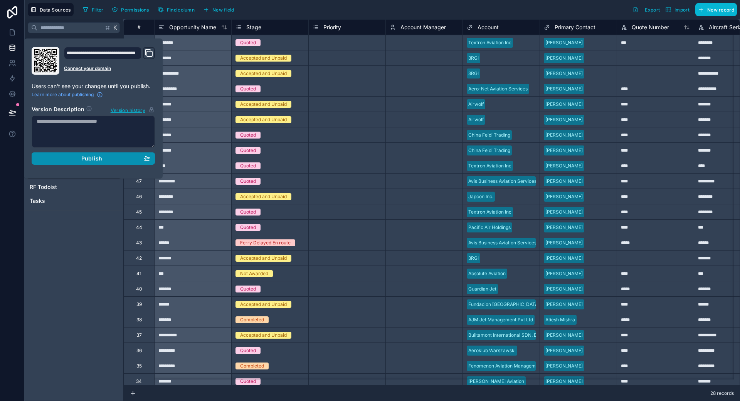
click at [73, 159] on div "Publish" at bounding box center [93, 158] width 113 height 7
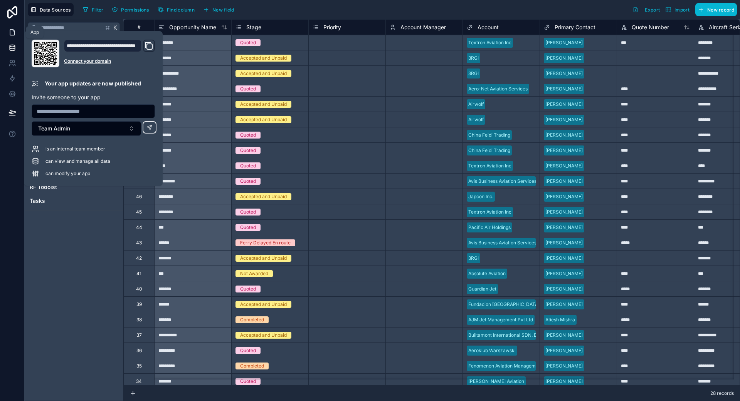
click at [19, 33] on link at bounding box center [12, 32] width 24 height 15
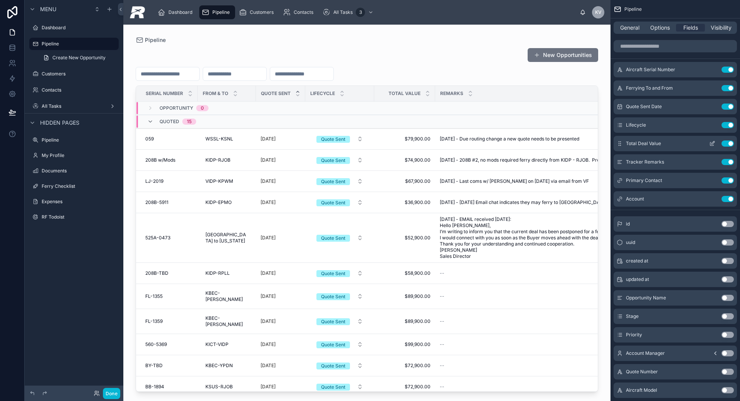
click at [713, 143] on icon "scrollable content" at bounding box center [712, 142] width 3 height 3
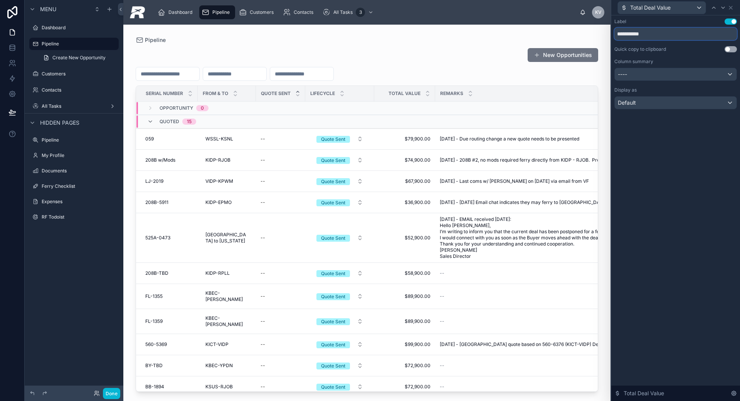
drag, startPoint x: 632, startPoint y: 35, endPoint x: 589, endPoint y: 33, distance: 43.6
click at [589, 33] on div "**********" at bounding box center [370, 200] width 740 height 401
type input "*****"
click at [7, 111] on button at bounding box center [12, 113] width 17 height 22
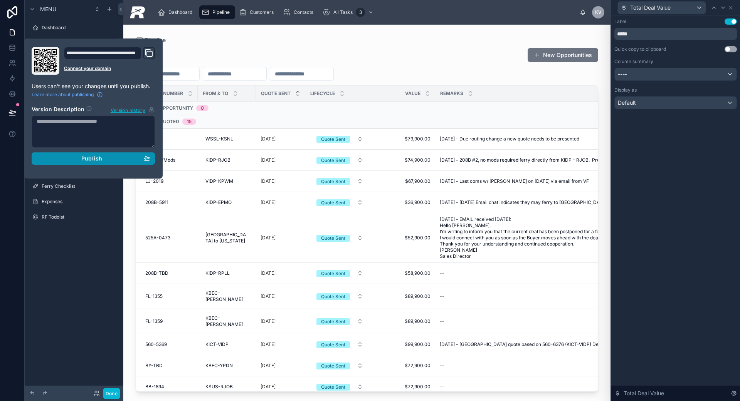
click at [109, 157] on div "Publish" at bounding box center [93, 158] width 113 height 7
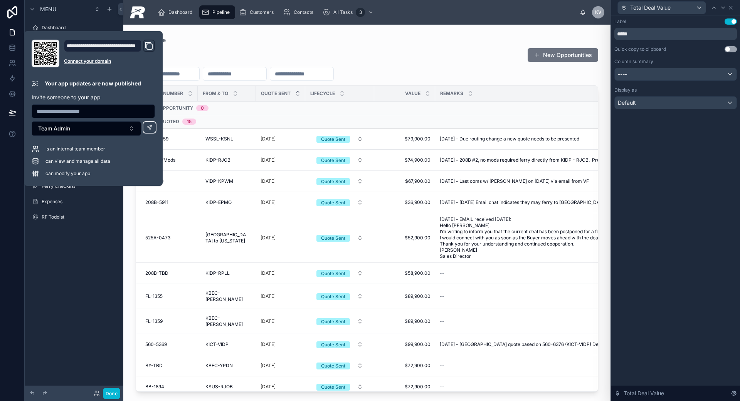
click at [215, 14] on span "Pipeline" at bounding box center [220, 12] width 17 height 6
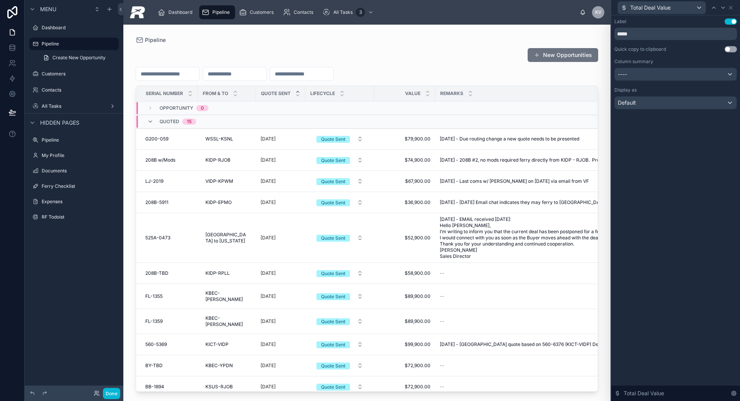
drag, startPoint x: 213, startPoint y: 15, endPoint x: 27, endPoint y: 169, distance: 242.0
click at [214, 15] on div "Pipeline" at bounding box center [216, 12] width 31 height 12
click at [12, 114] on icon at bounding box center [12, 112] width 7 height 4
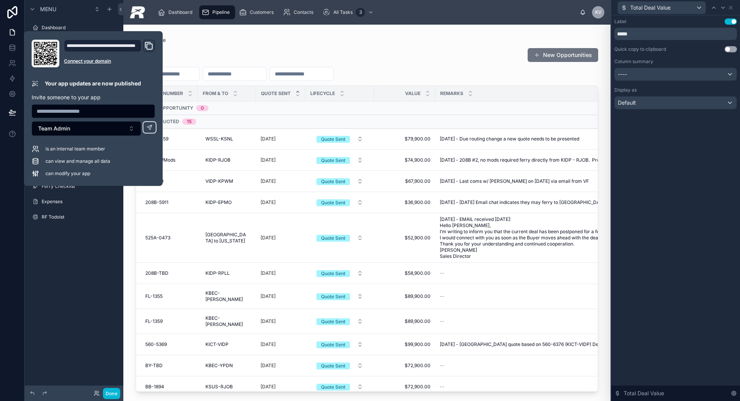
click at [147, 45] on icon "Domain and Custom Link" at bounding box center [149, 46] width 5 height 5
click at [9, 48] on icon at bounding box center [12, 48] width 8 height 8
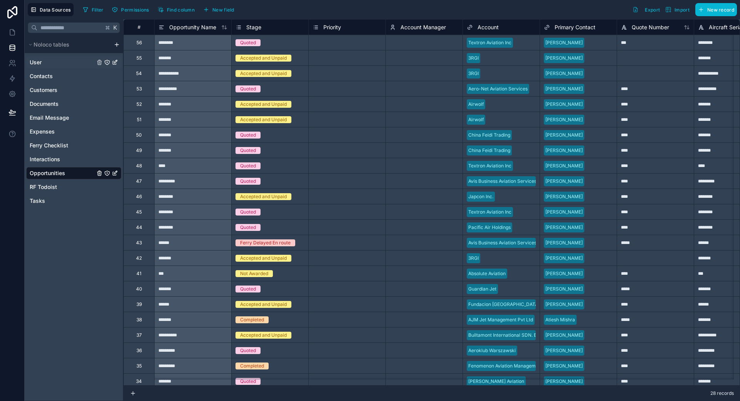
click at [70, 65] on link "User" at bounding box center [73, 62] width 95 height 12
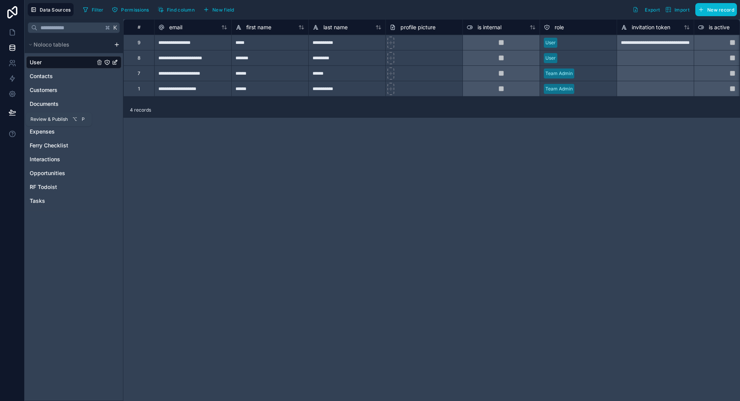
click at [13, 113] on icon at bounding box center [12, 113] width 8 height 8
click at [12, 94] on icon at bounding box center [12, 94] width 2 height 2
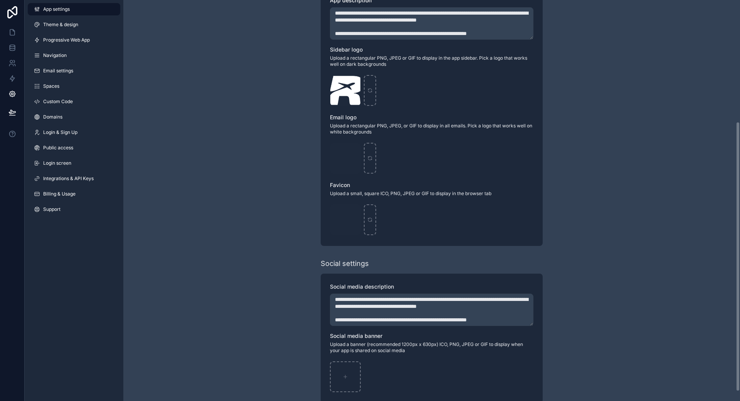
scroll to position [195, 0]
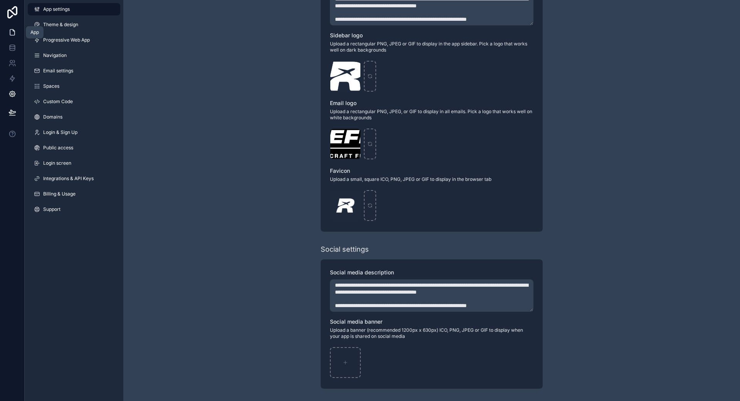
click at [8, 31] on link at bounding box center [12, 32] width 24 height 15
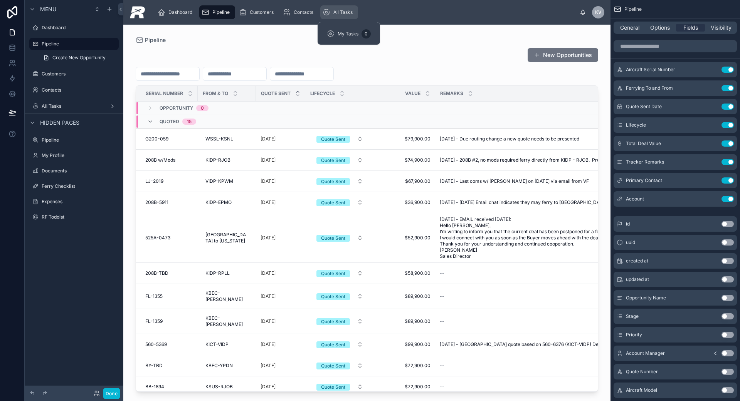
click at [353, 8] on div "All Tasks 3" at bounding box center [338, 12] width 33 height 12
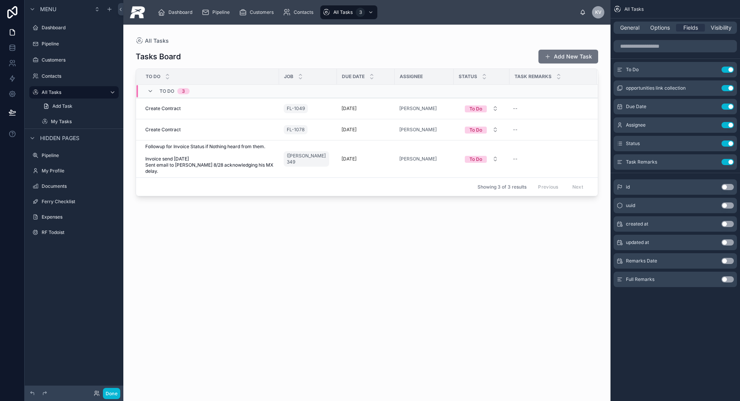
click at [195, 149] on div at bounding box center [366, 209] width 487 height 368
click at [185, 159] on span "Followup for Invoice Status if Nothing heard from them. Invoice send [DATE] Sen…" at bounding box center [209, 159] width 129 height 31
click at [186, 159] on span "Followup for Invoice Status if Nothing heard from them. Invoice send [DATE] Sen…" at bounding box center [209, 159] width 129 height 31
click at [638, 29] on span "General" at bounding box center [629, 28] width 19 height 8
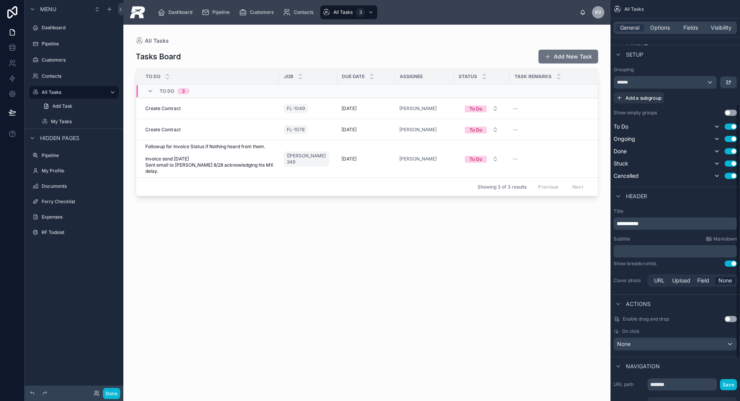
scroll to position [230, 0]
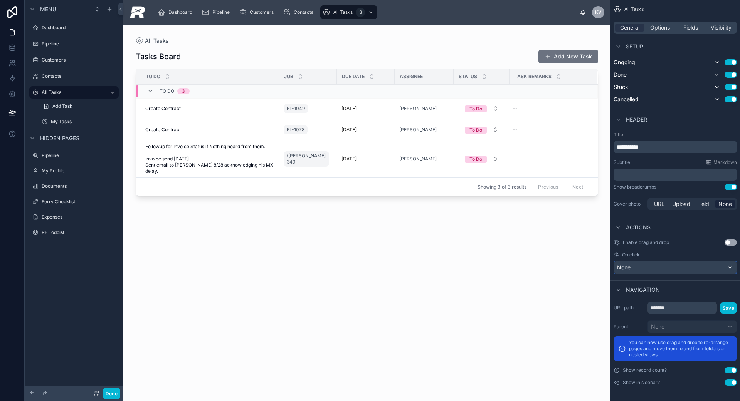
click at [708, 272] on div "None" at bounding box center [675, 268] width 123 height 12
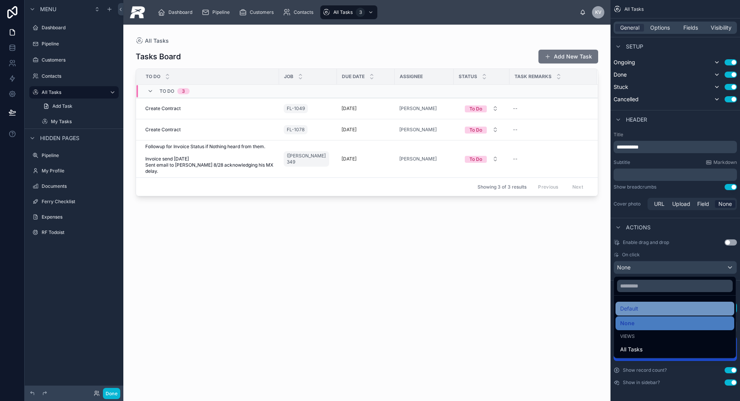
click at [674, 307] on div "Default" at bounding box center [674, 308] width 109 height 9
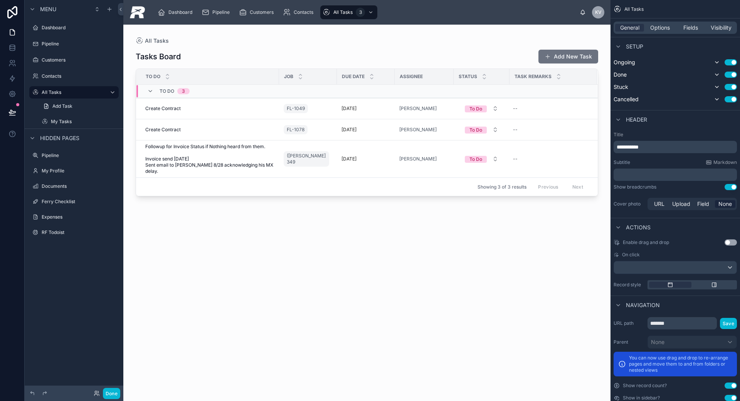
scroll to position [246, 0]
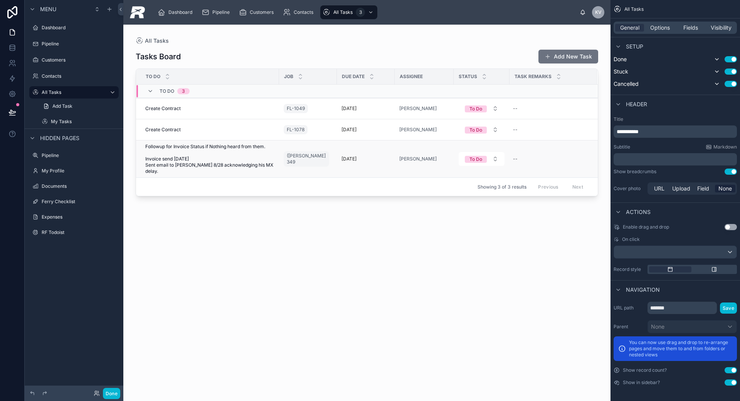
click at [238, 165] on span "Followup for Invoice Status if Nothing heard from them. Invoice send [DATE] Sen…" at bounding box center [209, 159] width 129 height 31
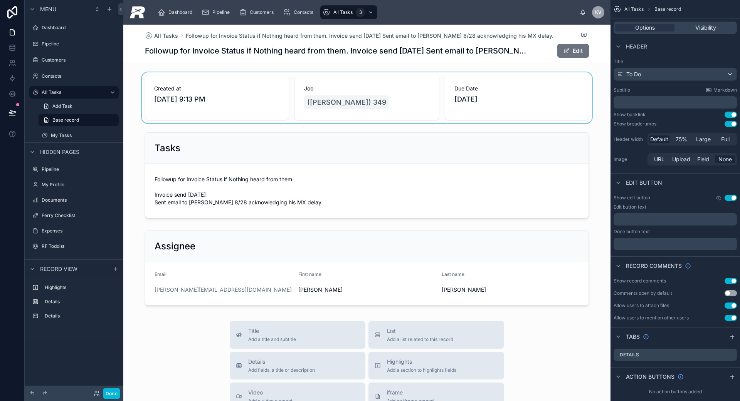
click at [256, 103] on div at bounding box center [366, 97] width 487 height 51
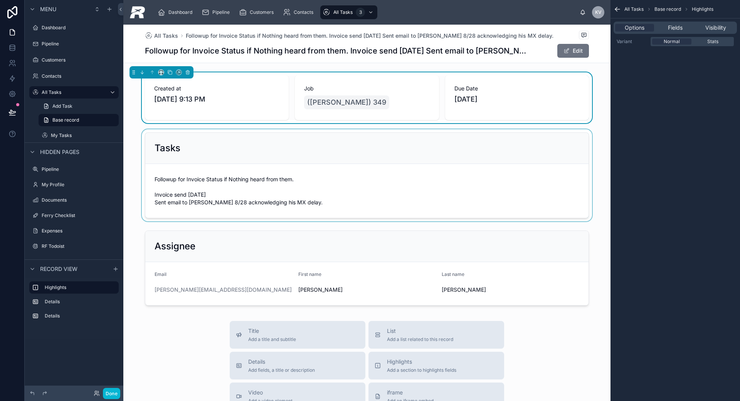
click at [221, 175] on div at bounding box center [366, 175] width 487 height 92
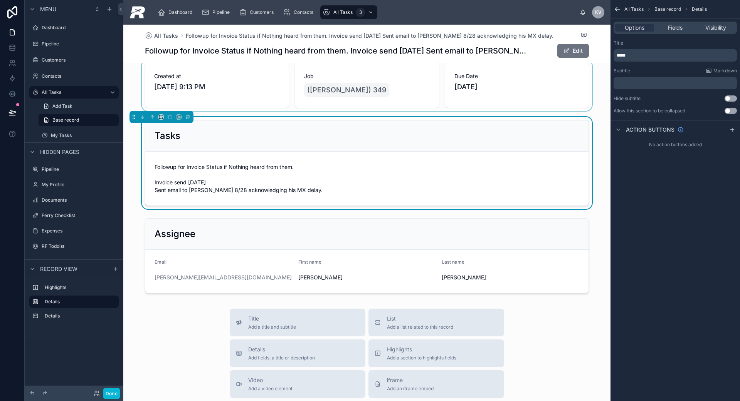
scroll to position [14, 0]
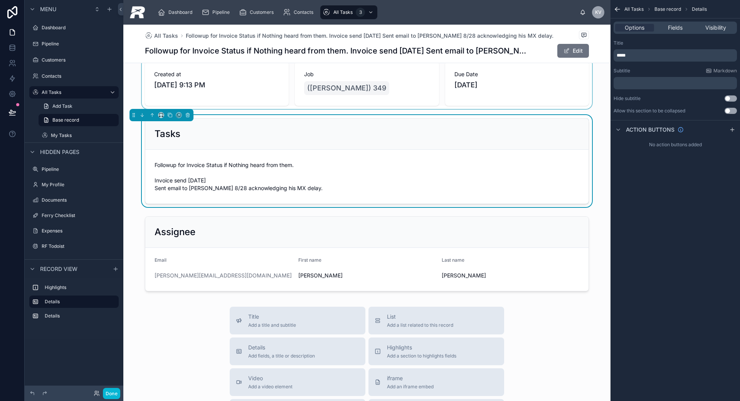
click at [363, 93] on div at bounding box center [366, 83] width 487 height 51
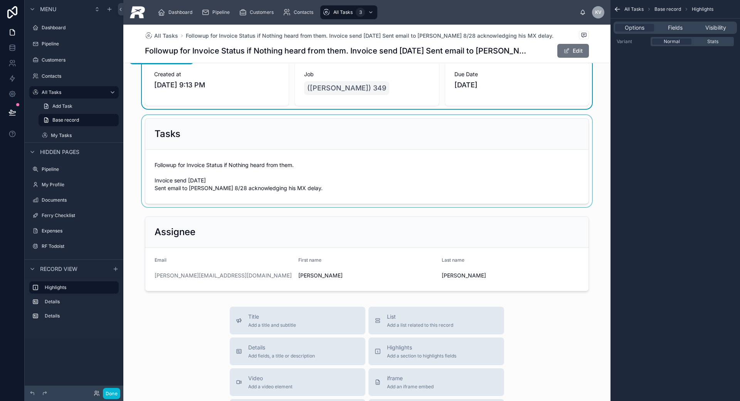
scroll to position [0, 0]
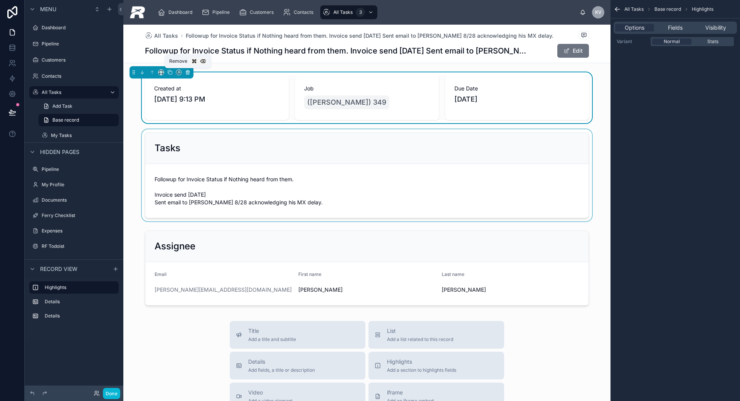
click at [190, 74] on icon at bounding box center [187, 72] width 5 height 5
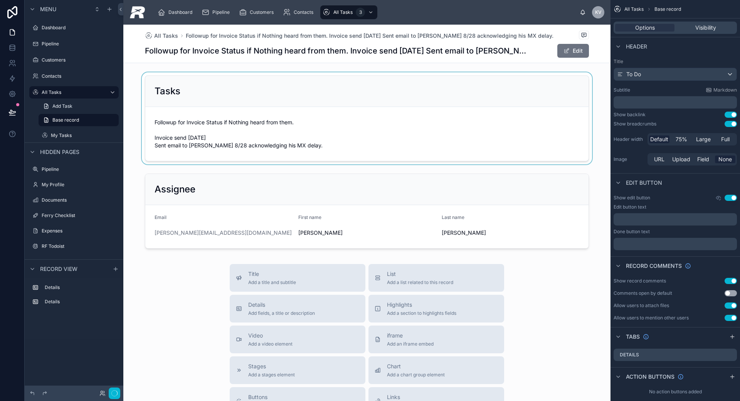
click at [180, 94] on div at bounding box center [366, 118] width 487 height 92
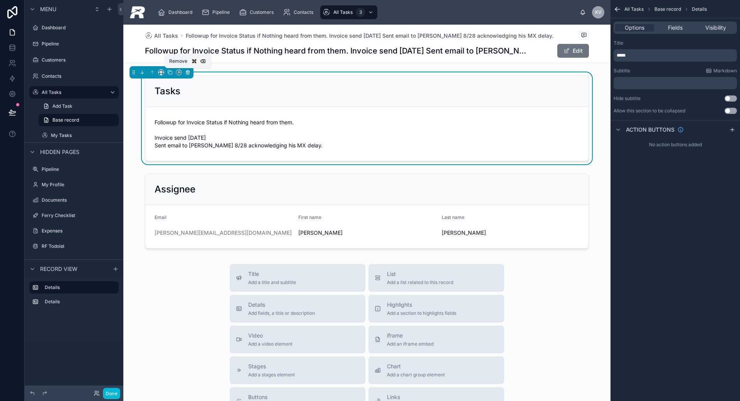
click at [186, 73] on icon at bounding box center [187, 72] width 5 height 5
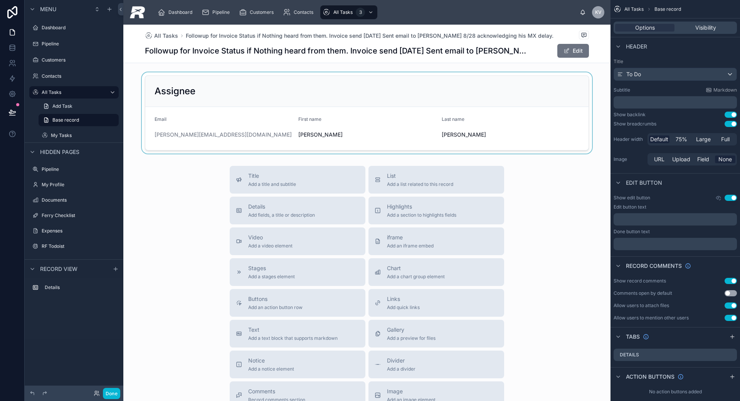
click at [180, 86] on div at bounding box center [366, 112] width 487 height 81
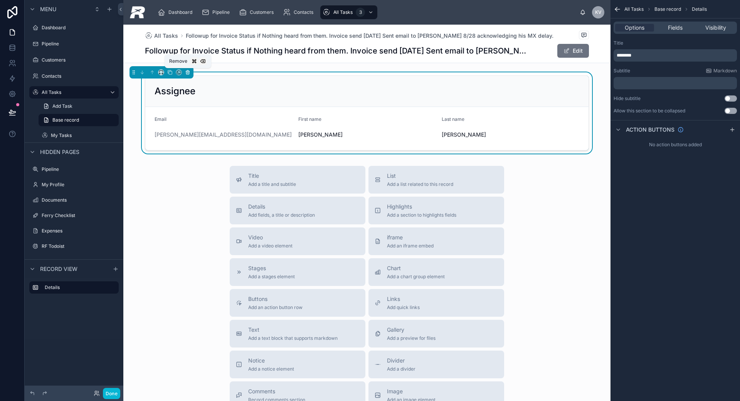
click at [188, 72] on icon at bounding box center [187, 72] width 5 height 5
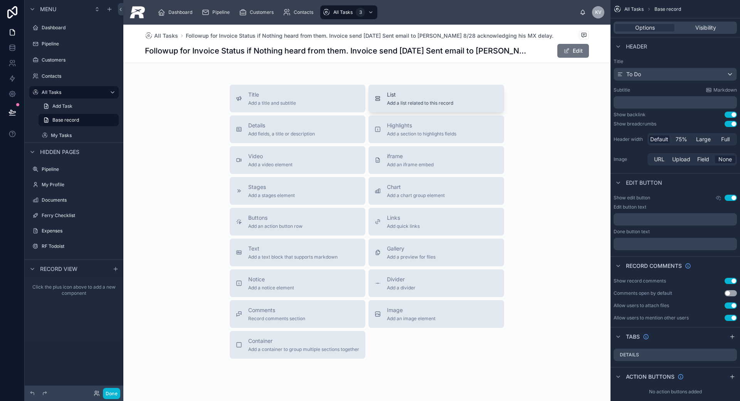
click at [404, 96] on span "List" at bounding box center [420, 95] width 66 height 8
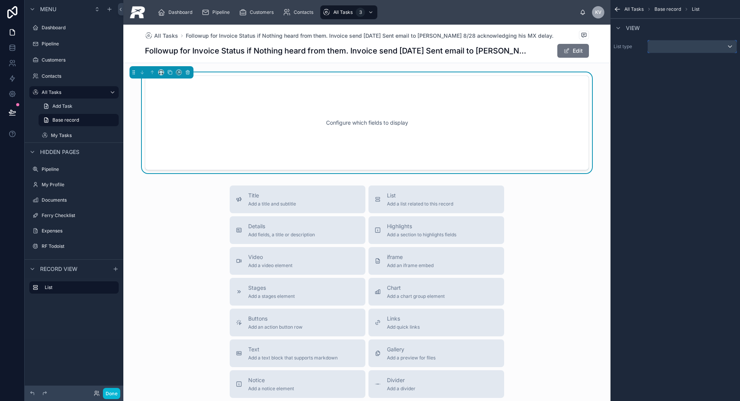
click at [662, 52] on div "scrollable content" at bounding box center [692, 46] width 89 height 12
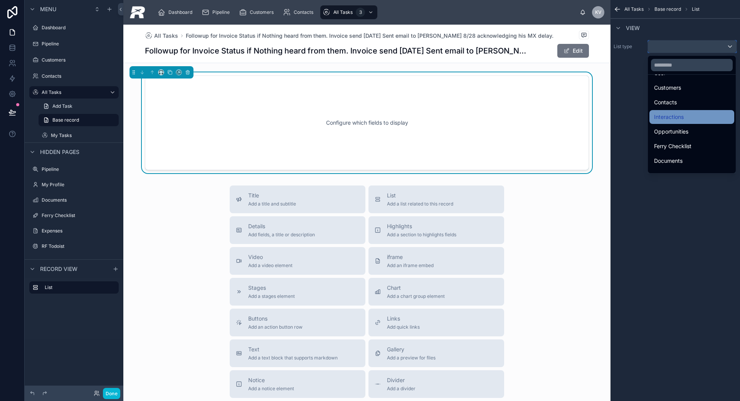
scroll to position [81, 0]
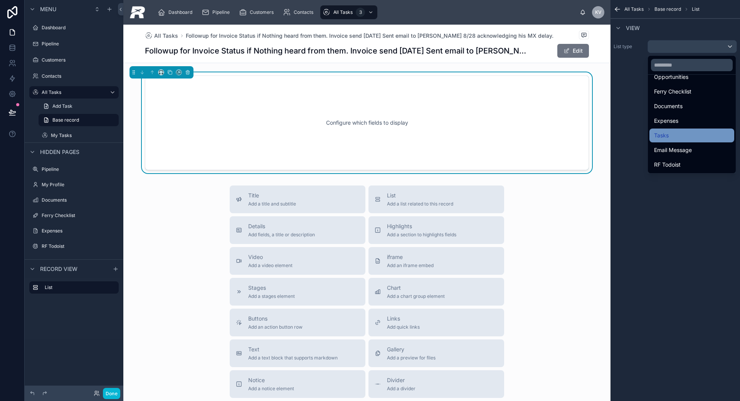
click at [675, 129] on div "Tasks" at bounding box center [691, 136] width 85 height 14
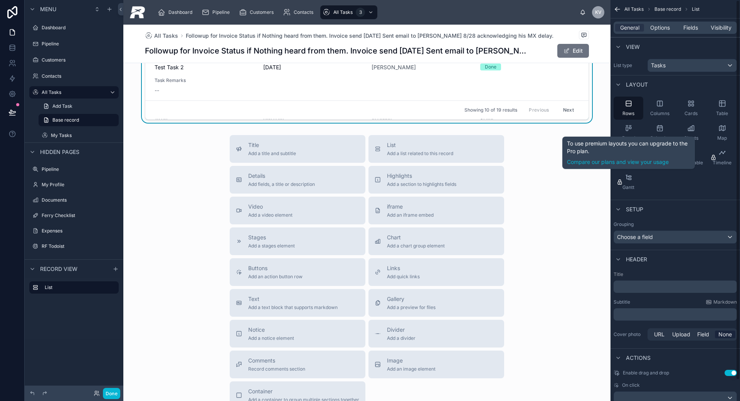
scroll to position [0, 0]
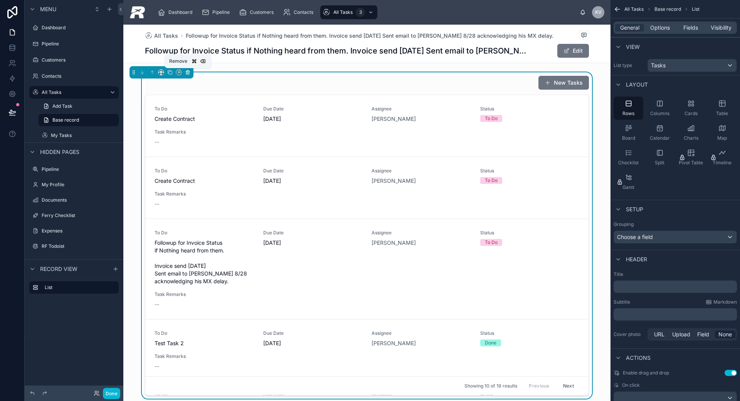
click at [190, 73] on icon at bounding box center [187, 72] width 5 height 5
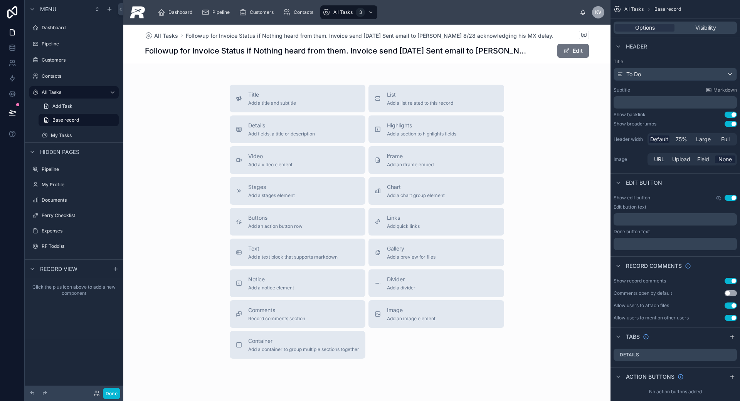
click at [221, 42] on div "All Tasks Followup for Invoice Status if Nothing heard from them. Invoice send …" at bounding box center [367, 44] width 444 height 38
click at [159, 37] on span "All Tasks" at bounding box center [166, 36] width 24 height 8
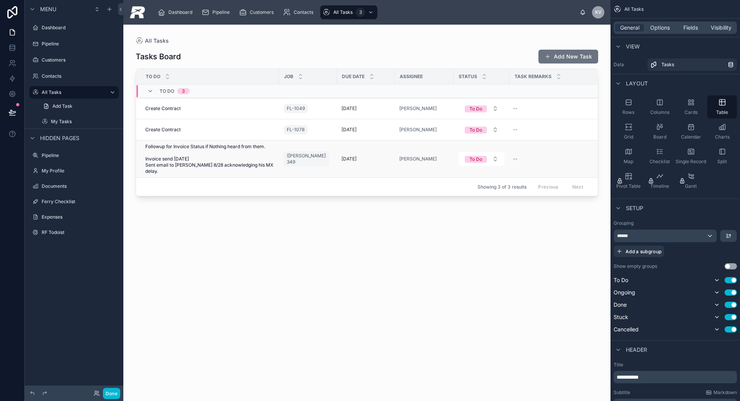
click at [207, 147] on span "Followup for Invoice Status if Nothing heard from them. Invoice send [DATE] Sen…" at bounding box center [209, 159] width 129 height 31
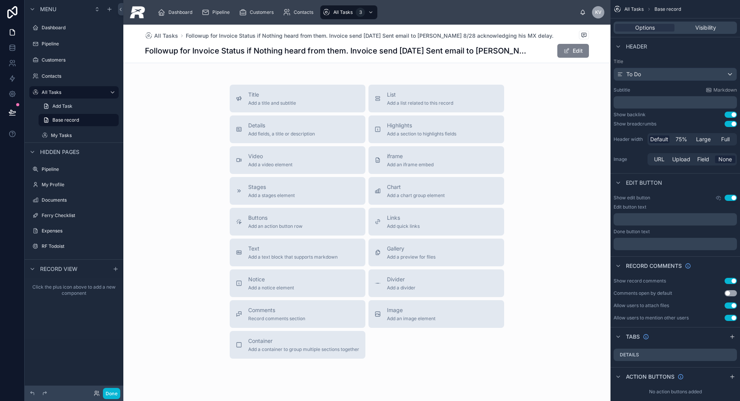
click at [574, 54] on button "Edit" at bounding box center [573, 51] width 32 height 14
click at [574, 54] on button "Done" at bounding box center [570, 51] width 35 height 14
click at [67, 110] on link "Add Task" at bounding box center [79, 106] width 80 height 12
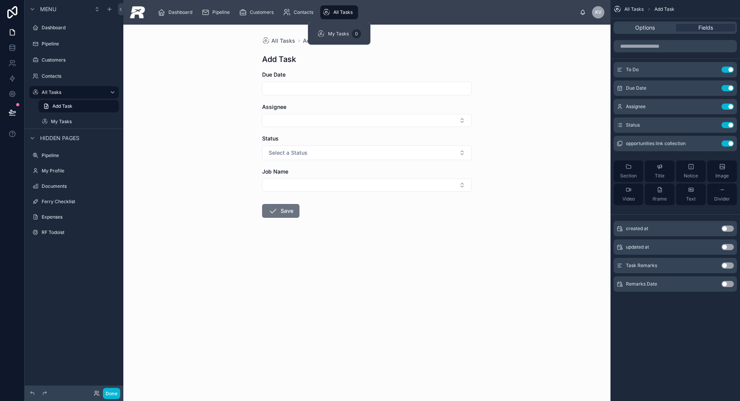
click at [330, 14] on div "All Tasks 3" at bounding box center [338, 12] width 33 height 12
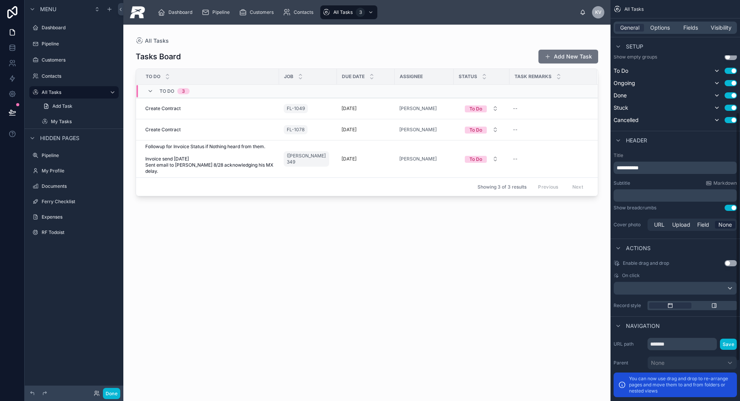
scroll to position [246, 0]
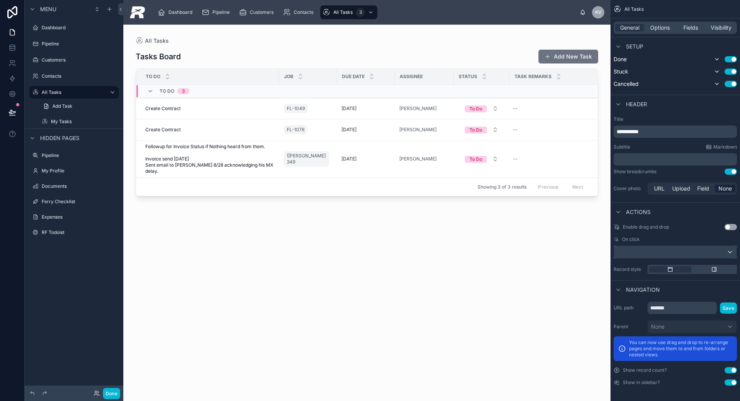
click at [703, 255] on div "scrollable content" at bounding box center [675, 252] width 123 height 12
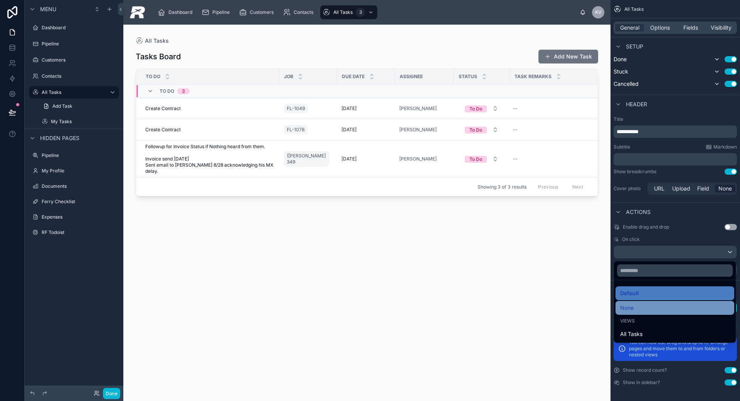
click at [639, 310] on div "None" at bounding box center [674, 308] width 109 height 9
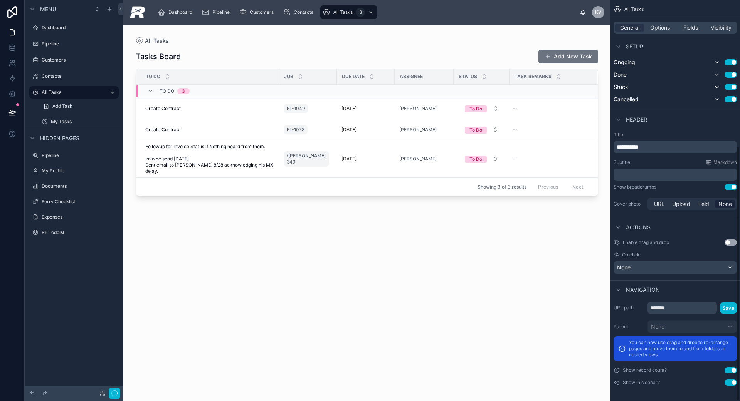
scroll to position [230, 0]
click at [650, 269] on div "None" at bounding box center [675, 268] width 123 height 12
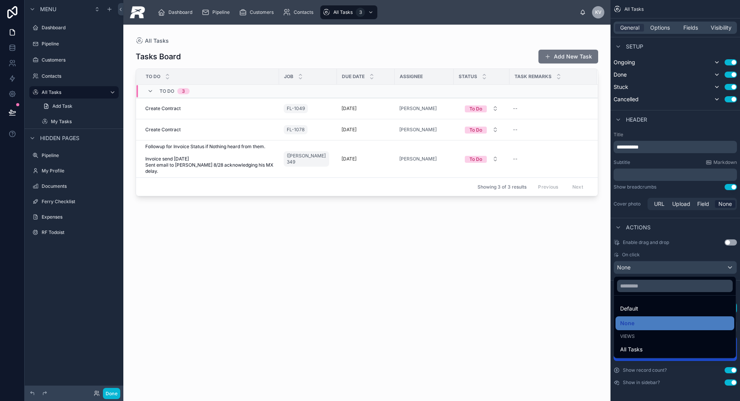
click at [639, 345] on span "All Tasks" at bounding box center [631, 349] width 22 height 9
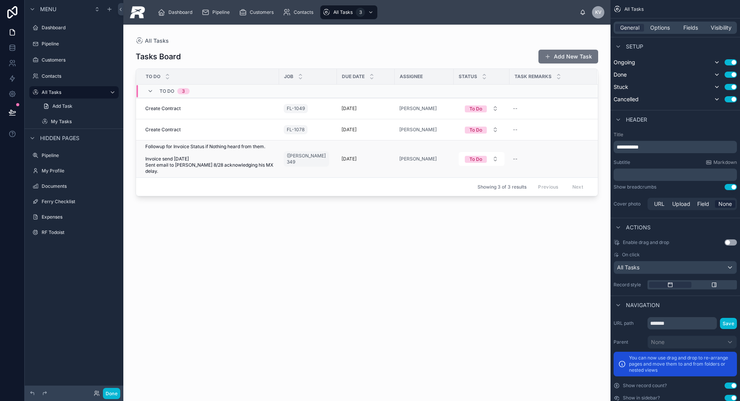
click at [234, 165] on span "Followup for Invoice Status if Nothing heard from them. Invoice send [DATE] Sen…" at bounding box center [209, 159] width 129 height 31
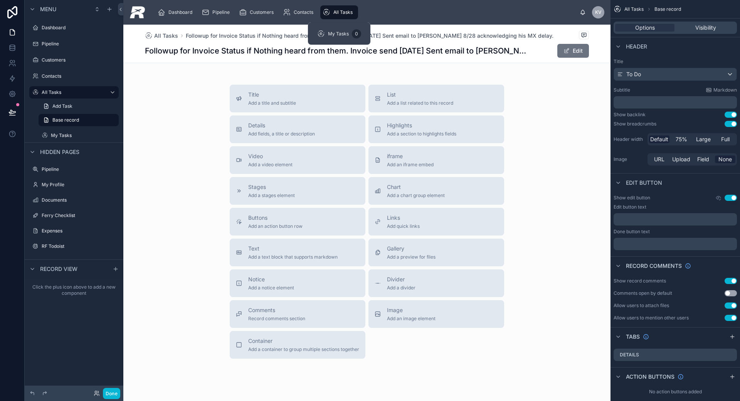
click at [337, 9] on span "All Tasks" at bounding box center [342, 12] width 19 height 6
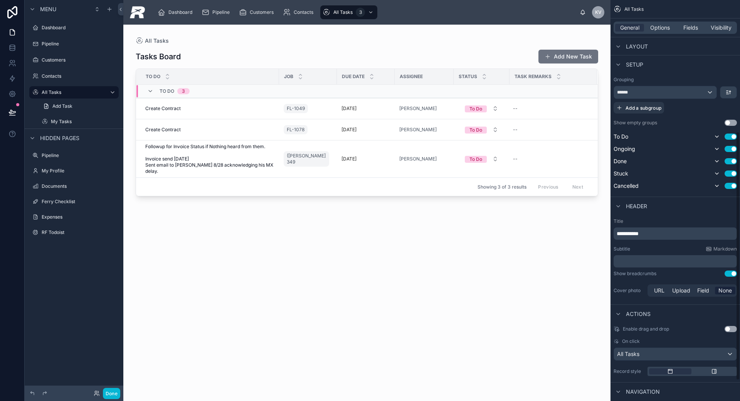
scroll to position [246, 0]
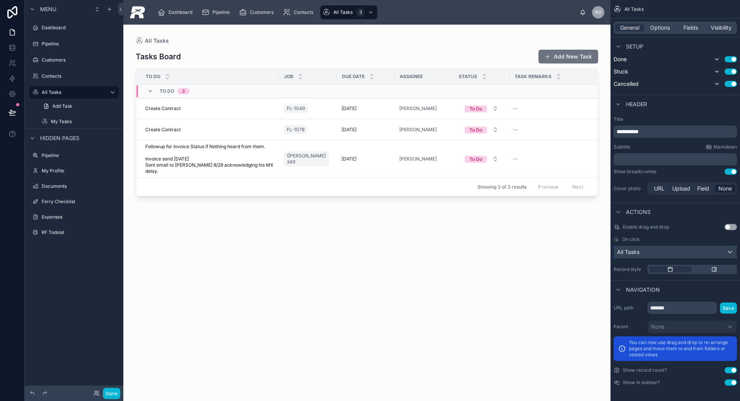
click at [702, 255] on div "All Tasks" at bounding box center [675, 252] width 123 height 12
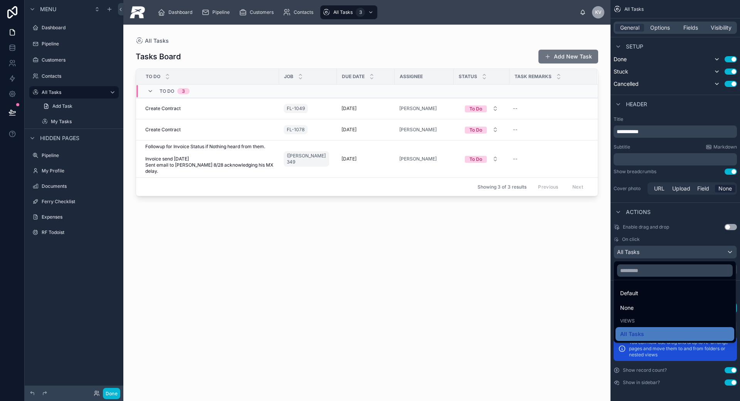
click at [634, 304] on div "None" at bounding box center [674, 308] width 109 height 9
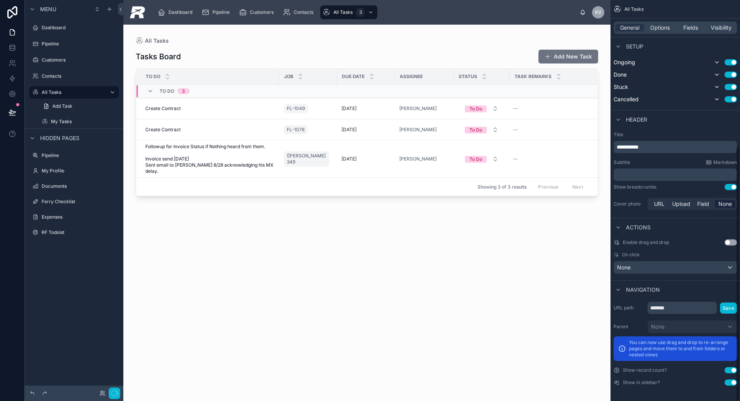
scroll to position [230, 0]
click at [221, 156] on span "Followup for Invoice Status if Nothing heard from them. Invoice send [DATE] Sen…" at bounding box center [209, 159] width 129 height 31
click at [687, 32] on div "General Options Fields Visibility" at bounding box center [674, 28] width 123 height 12
click at [688, 31] on span "Fields" at bounding box center [690, 28] width 15 height 8
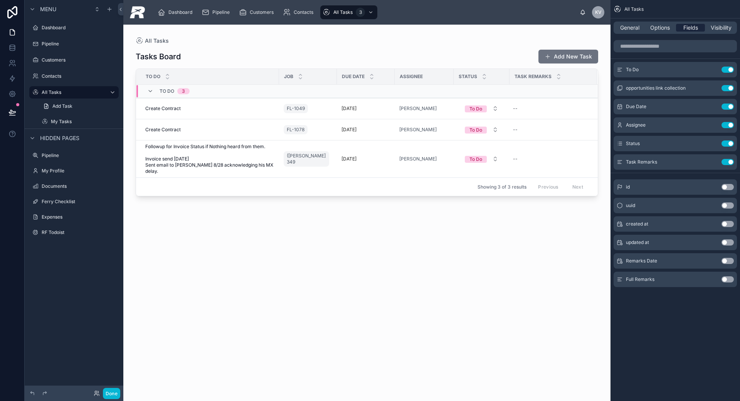
scroll to position [0, 0]
click at [711, 71] on icon "scrollable content" at bounding box center [712, 70] width 6 height 6
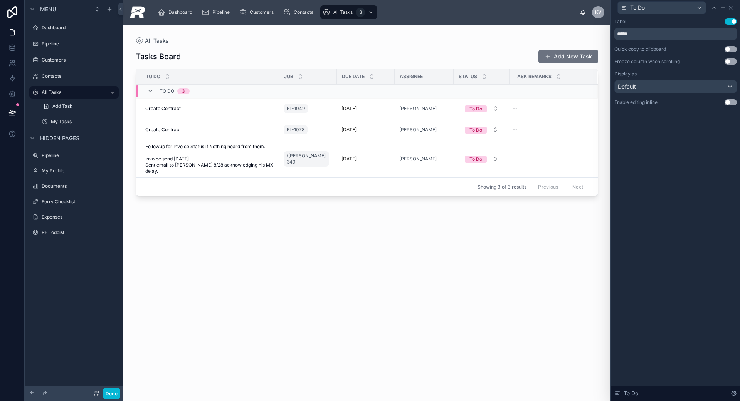
click at [732, 102] on button "Use setting" at bounding box center [730, 102] width 12 height 6
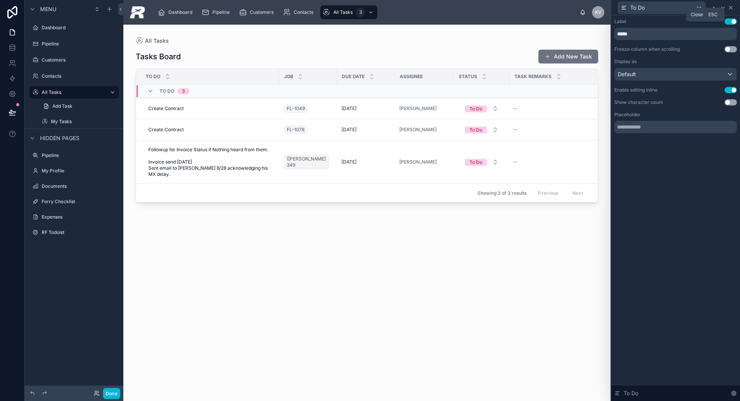
click at [732, 8] on icon at bounding box center [730, 8] width 6 height 6
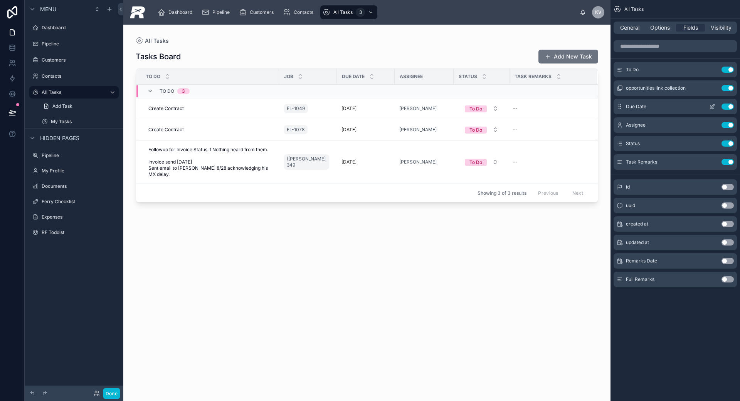
click at [712, 106] on icon "scrollable content" at bounding box center [712, 105] width 3 height 3
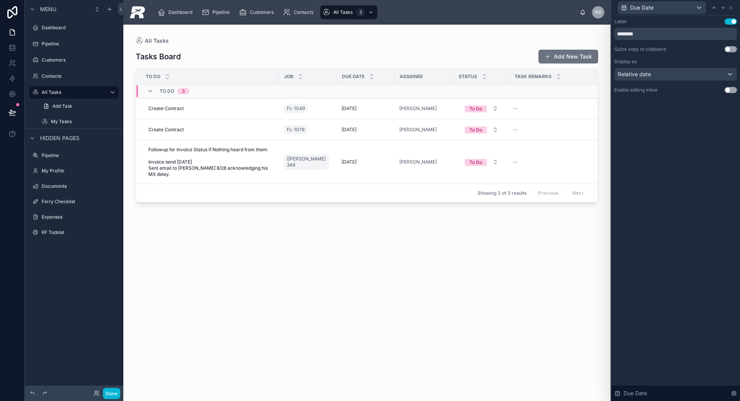
click at [729, 90] on button "Use setting" at bounding box center [730, 90] width 12 height 6
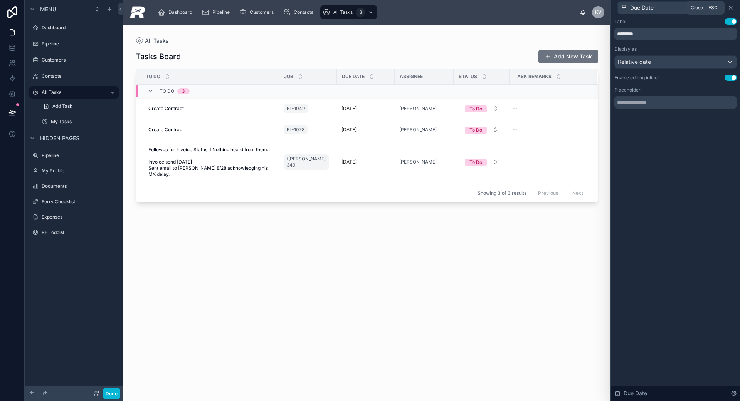
click at [731, 8] on icon at bounding box center [730, 7] width 3 height 3
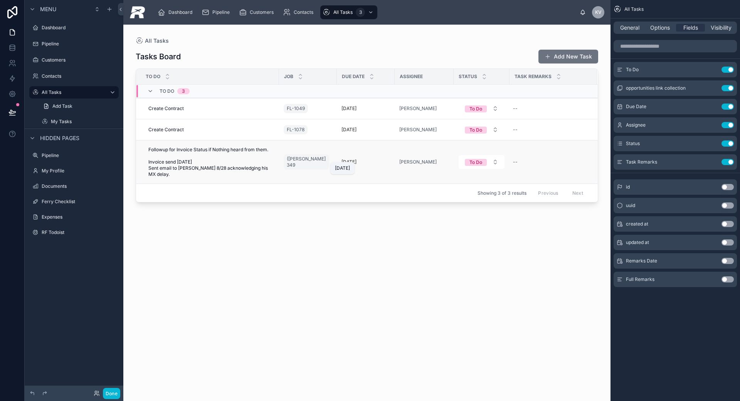
click at [346, 159] on p "[DATE]" at bounding box center [348, 162] width 15 height 6
click at [344, 167] on span "[DATE]" at bounding box center [342, 168] width 15 height 6
click at [245, 159] on span "Followup for Invoice Status if Nothing heard from them. Invoice send [DATE] Sen…" at bounding box center [209, 162] width 123 height 31
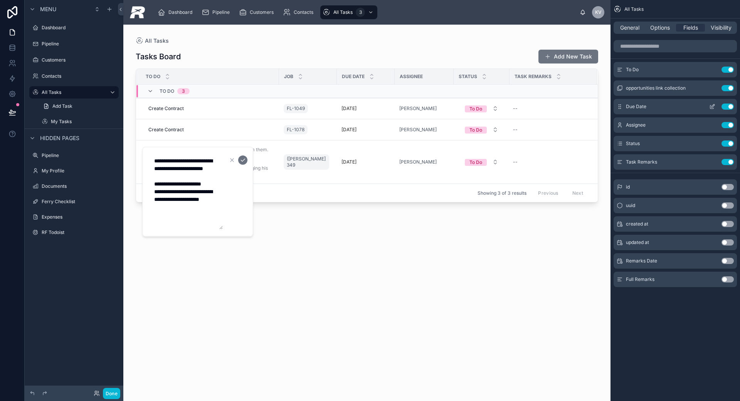
click at [711, 108] on icon "scrollable content" at bounding box center [712, 107] width 6 height 6
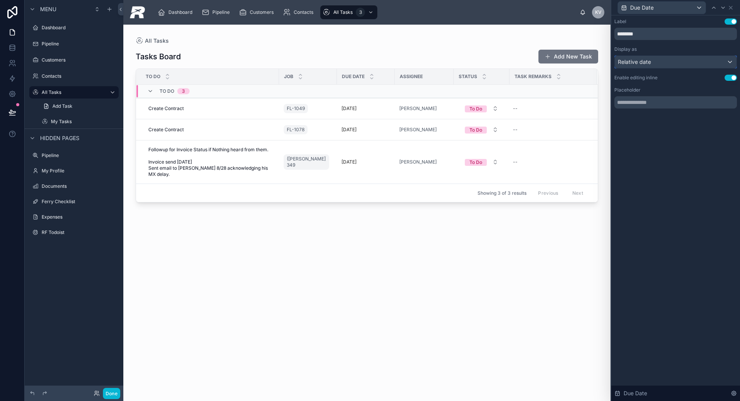
click at [712, 62] on div "Relative date" at bounding box center [675, 62] width 122 height 12
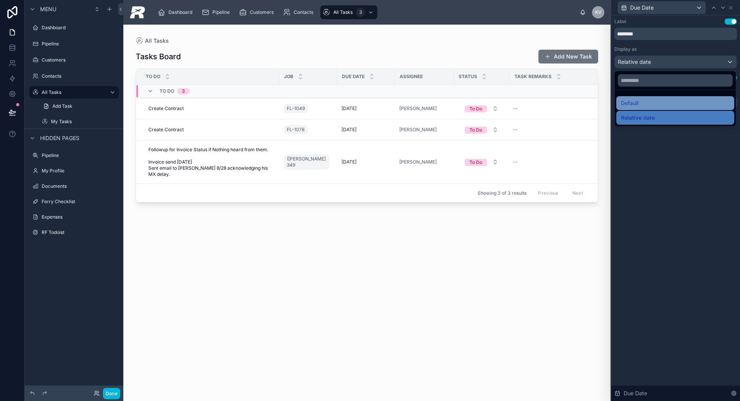
click at [647, 101] on div "Default" at bounding box center [675, 103] width 109 height 9
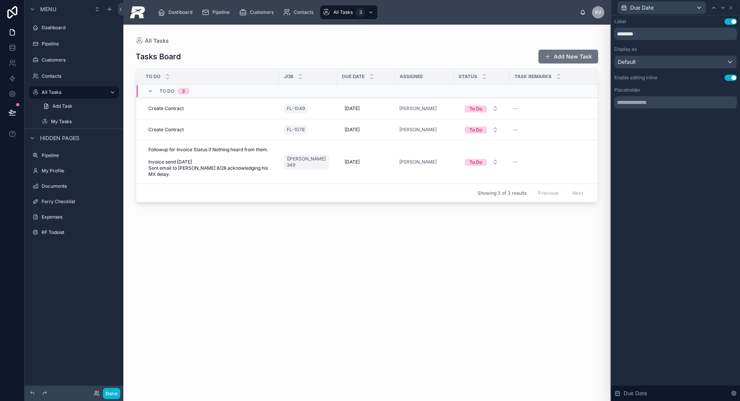
click at [650, 109] on div "Label Use setting ******** Display as Default Enable editing inline Use setting…" at bounding box center [675, 71] width 129 height 112
click at [651, 104] on input "text" at bounding box center [675, 102] width 123 height 12
click at [349, 159] on span "[DATE]" at bounding box center [351, 162] width 15 height 6
click at [461, 251] on div "Tasks Board Add New Task To Do Job Due Date Assignee Status Task Remarks To Do …" at bounding box center [367, 219] width 462 height 348
click at [14, 112] on icon at bounding box center [12, 112] width 7 height 4
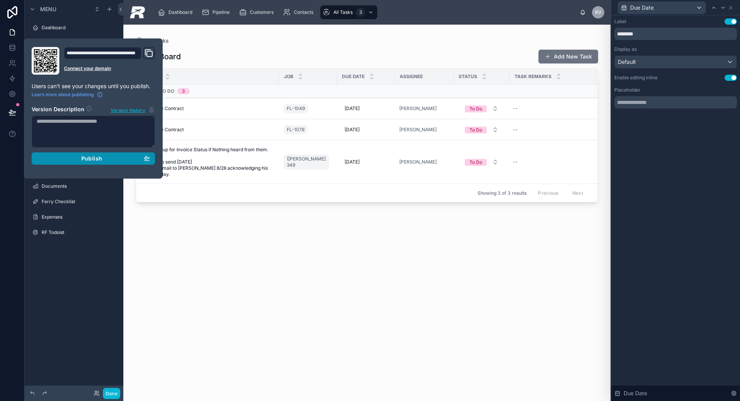
click at [57, 156] on div "Publish" at bounding box center [93, 158] width 113 height 7
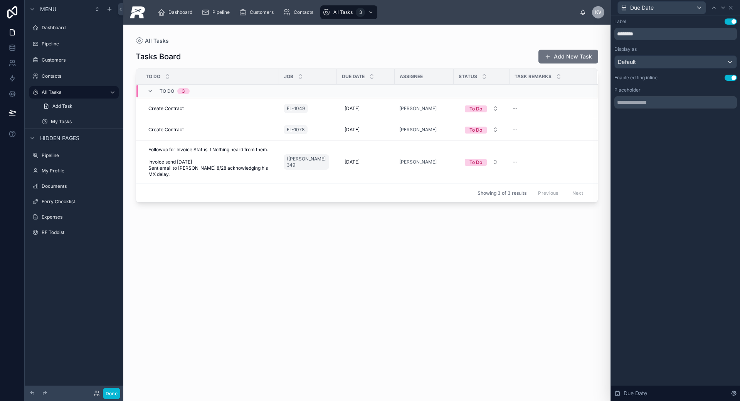
click at [223, 248] on div "Tasks Board Add New Task To Do Job Due Date Assignee Status Task Remarks To Do …" at bounding box center [367, 219] width 462 height 348
